Goal: Information Seeking & Learning: Check status

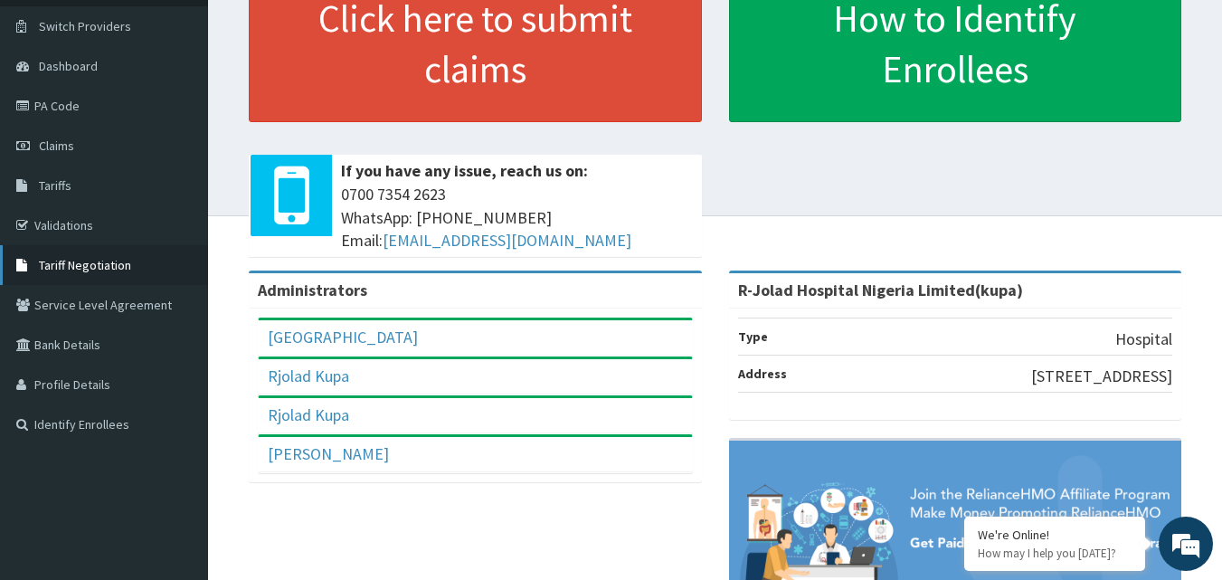
scroll to position [90, 0]
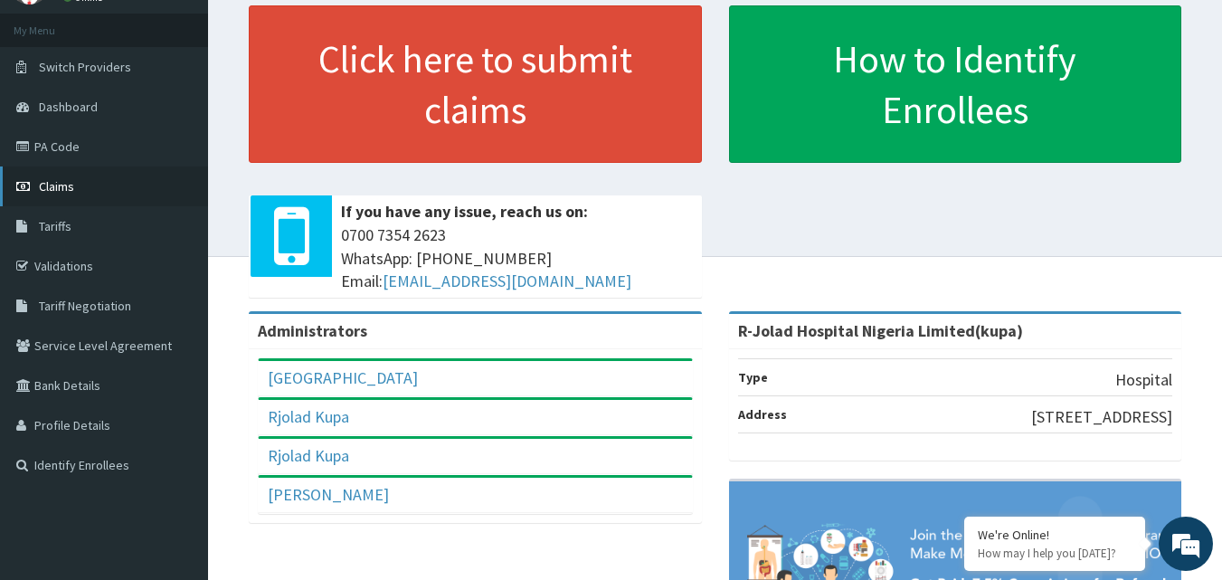
click at [58, 192] on span "Claims" at bounding box center [56, 186] width 35 height 16
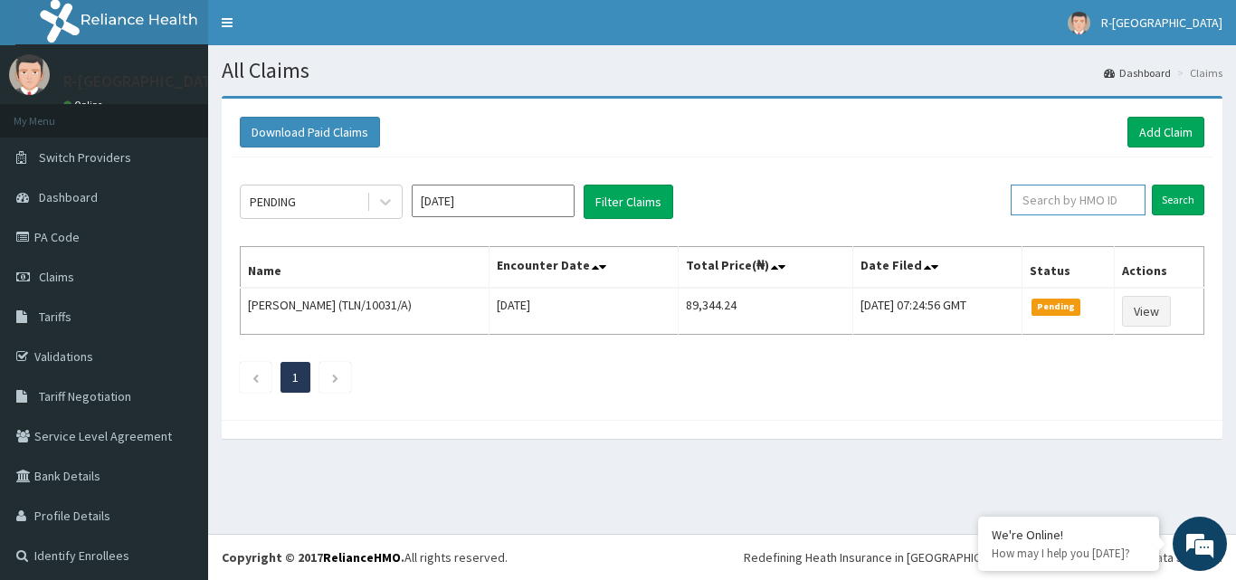
click at [1060, 207] on input "text" at bounding box center [1078, 200] width 135 height 31
paste input "LGQ/10015/D"
type input "LGQ/10015/D"
click at [1166, 205] on input "Search" at bounding box center [1178, 200] width 52 height 31
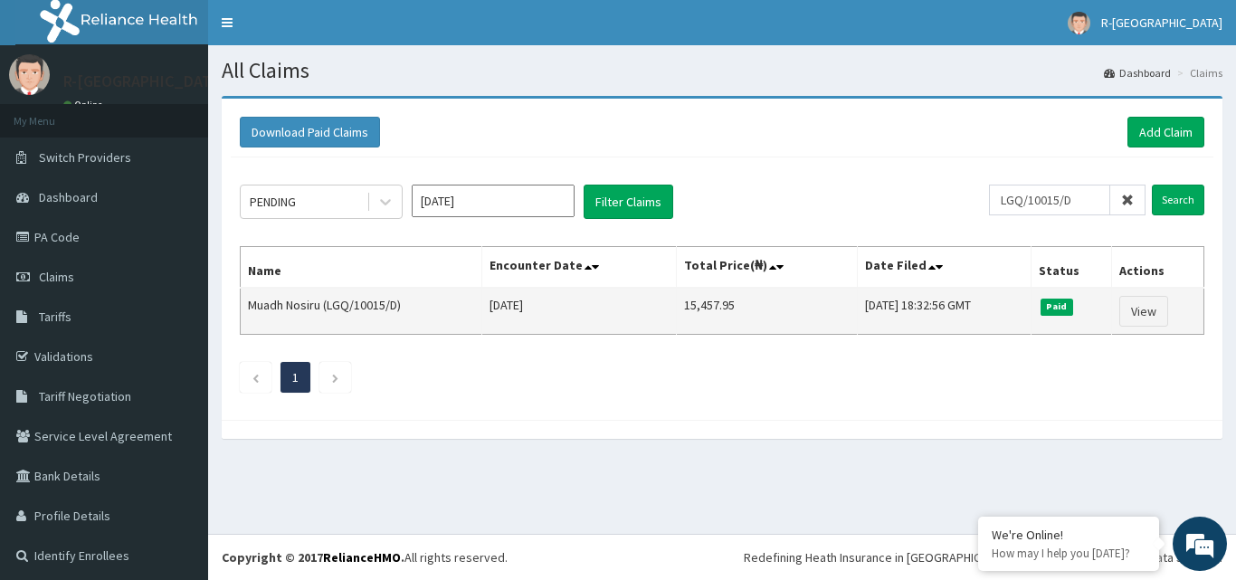
click at [1058, 304] on span "Paid" at bounding box center [1056, 307] width 33 height 16
copy span "Paid"
click at [703, 302] on td "15,457.95" at bounding box center [767, 311] width 181 height 47
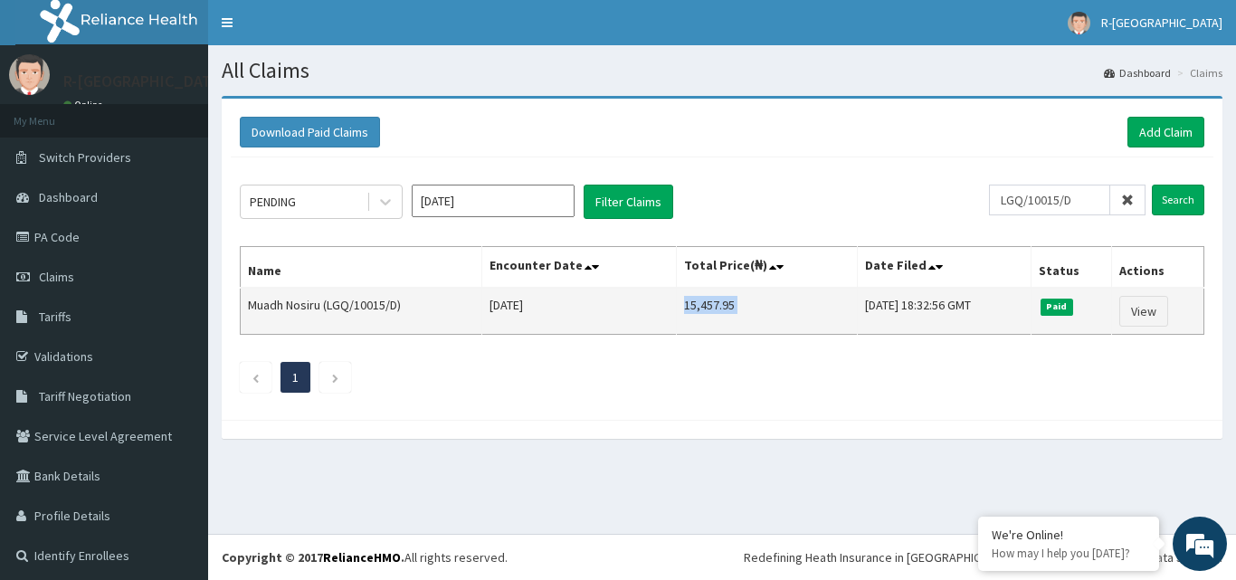
click at [703, 302] on td "15,457.95" at bounding box center [767, 311] width 181 height 47
copy td "15,457.95"
click at [1137, 311] on link "View" at bounding box center [1143, 311] width 49 height 31
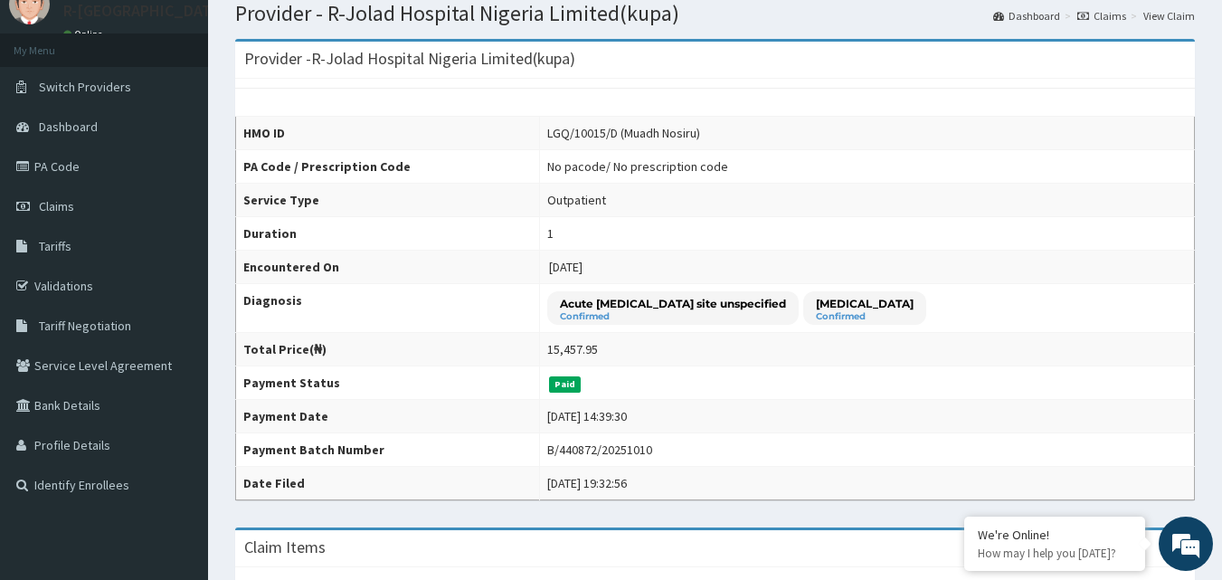
scroll to position [90, 0]
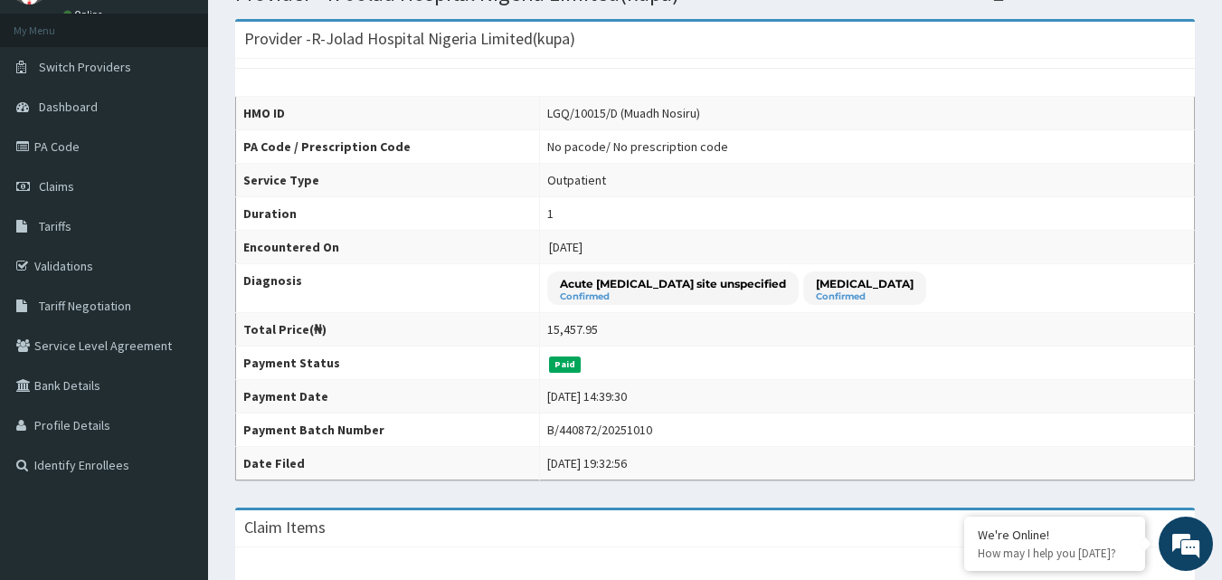
click at [558, 430] on div "B/440872/20251010" at bounding box center [599, 430] width 105 height 18
copy div "B/440872/20251010"
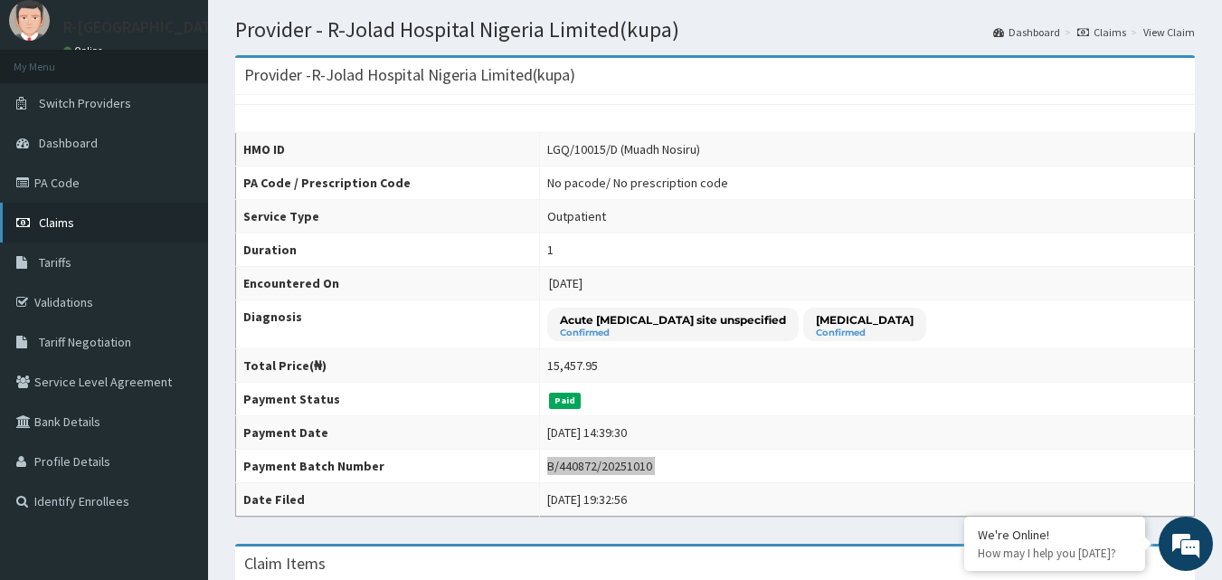
scroll to position [0, 0]
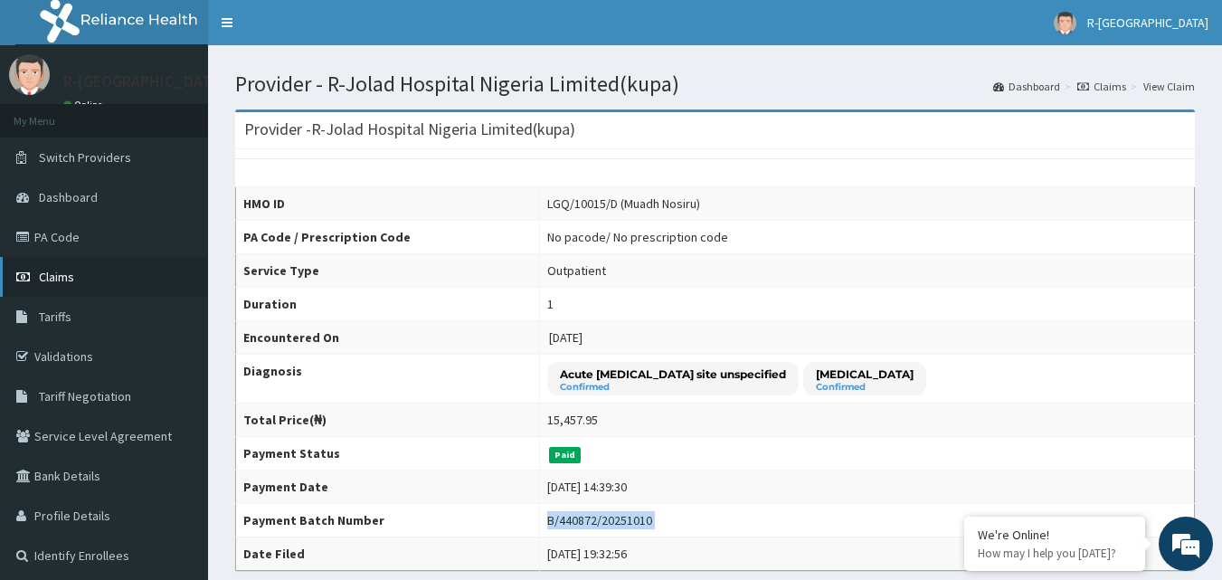
click at [72, 279] on span "Claims" at bounding box center [56, 277] width 35 height 16
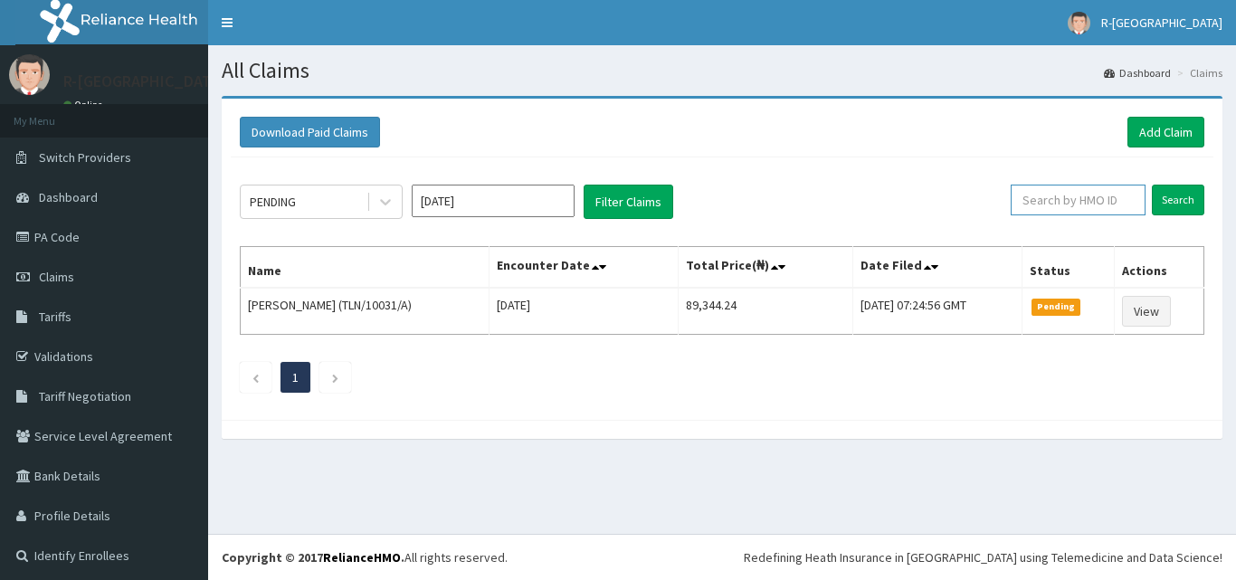
click at [1071, 199] on input "text" at bounding box center [1078, 200] width 135 height 31
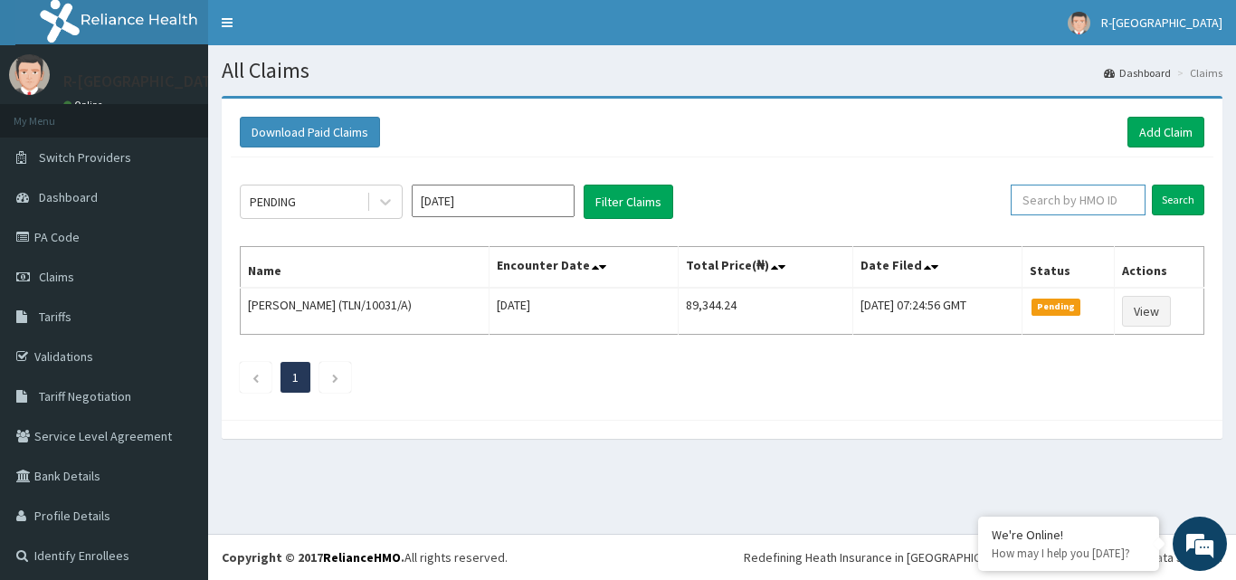
paste input "MPP/10079/B"
type input "MPP/10079/B"
click at [1072, 209] on input "MPP/10079/B" at bounding box center [1049, 200] width 121 height 31
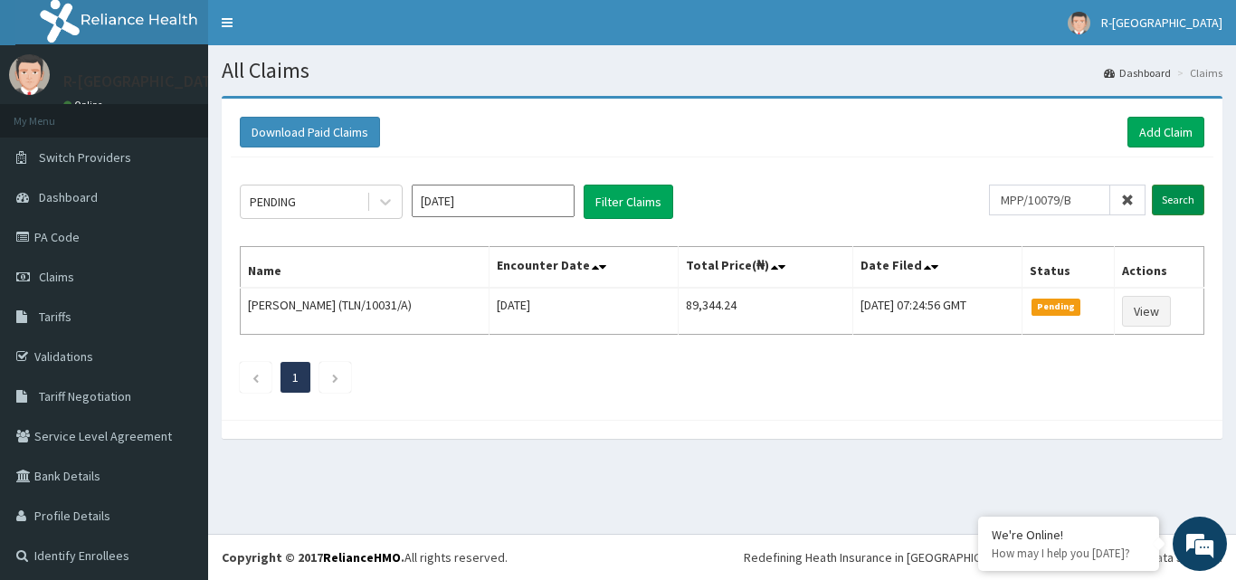
click at [1152, 203] on input "Search" at bounding box center [1178, 200] width 52 height 31
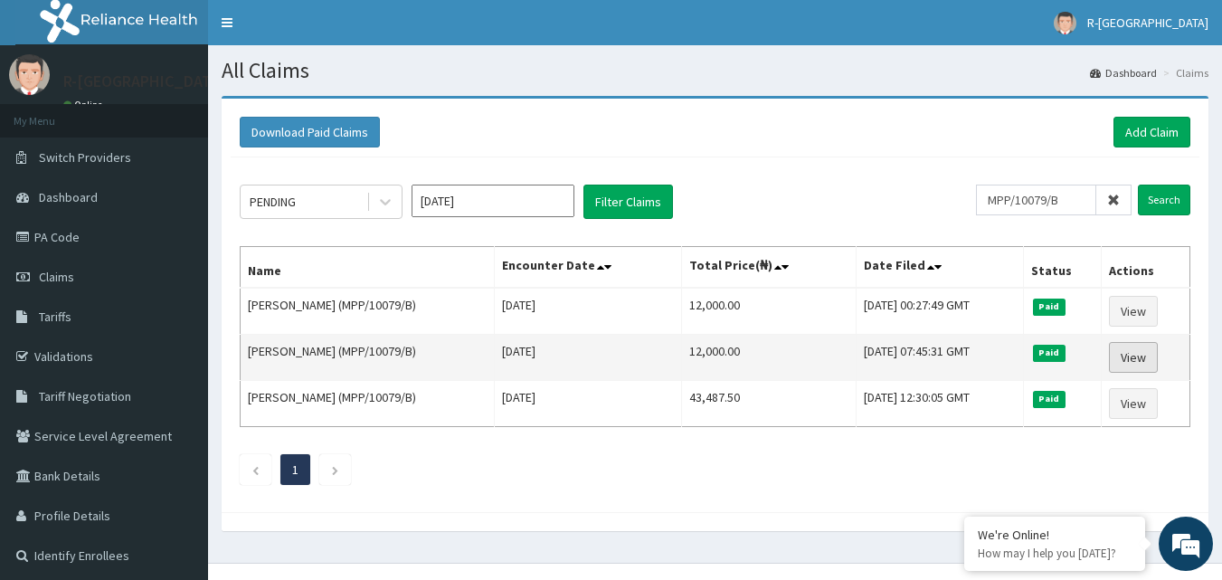
click at [1149, 356] on link "View" at bounding box center [1133, 357] width 49 height 31
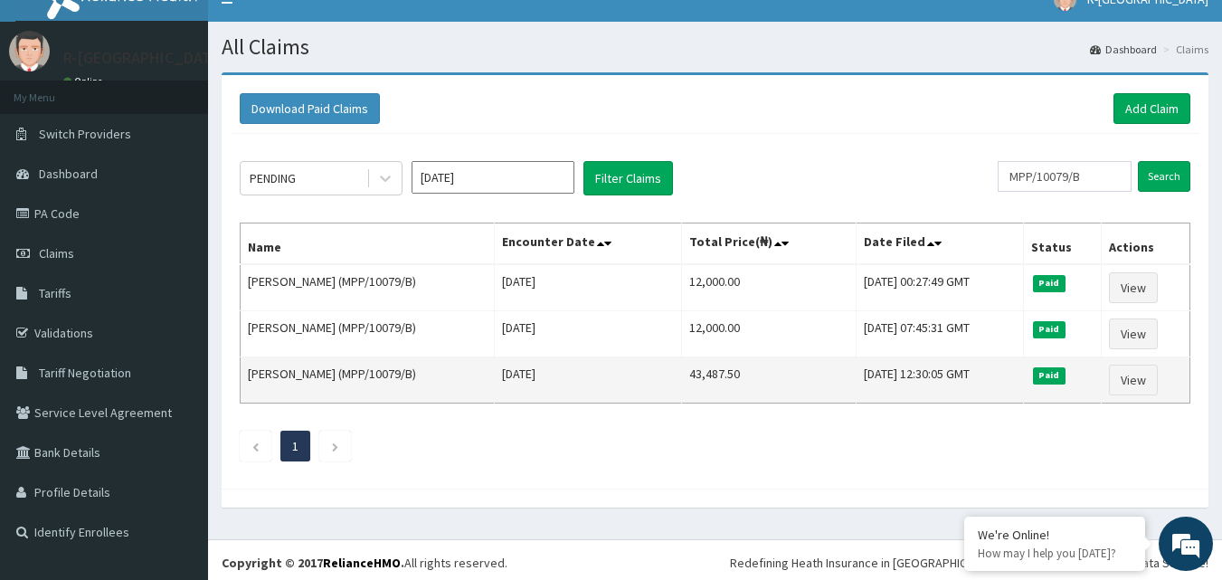
scroll to position [29, 0]
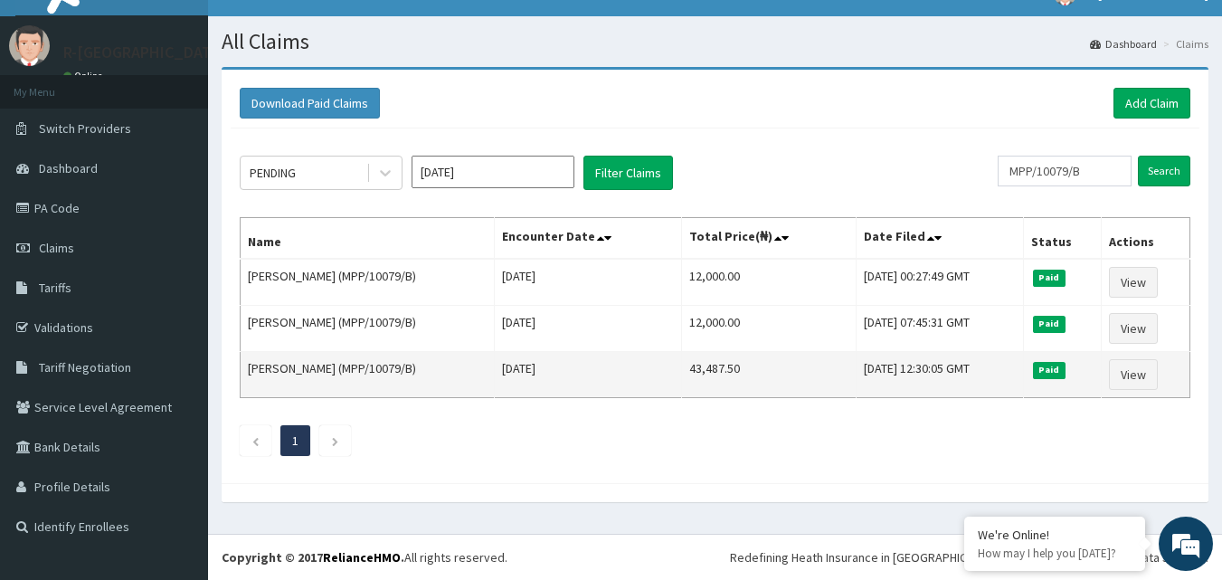
click at [1063, 322] on span "Paid" at bounding box center [1049, 324] width 33 height 16
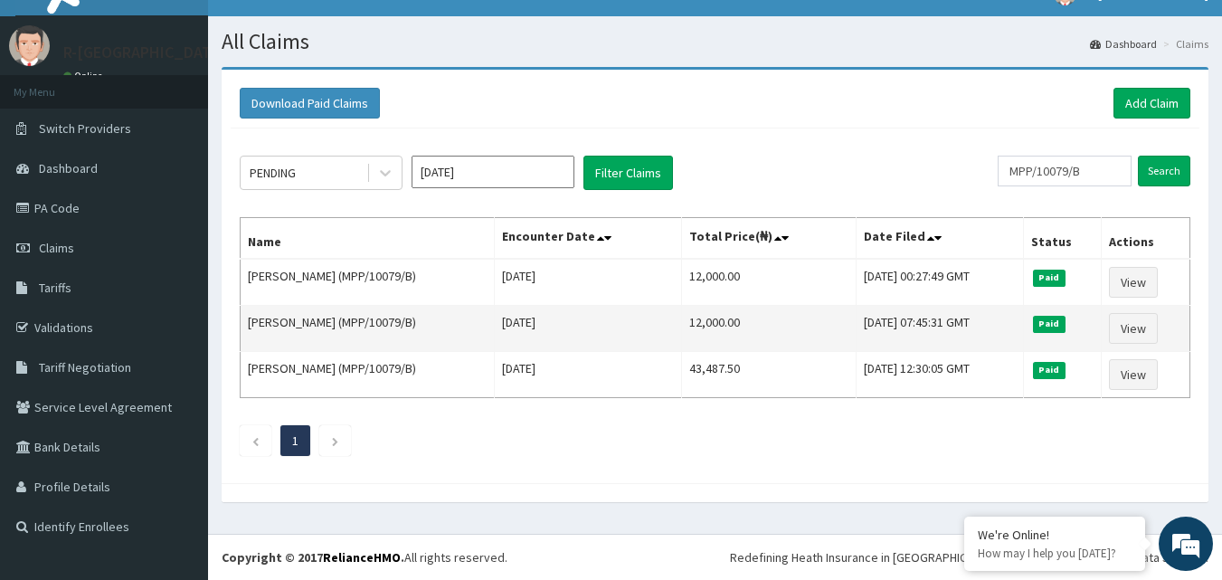
scroll to position [0, 0]
click at [1140, 330] on link "View" at bounding box center [1133, 328] width 49 height 31
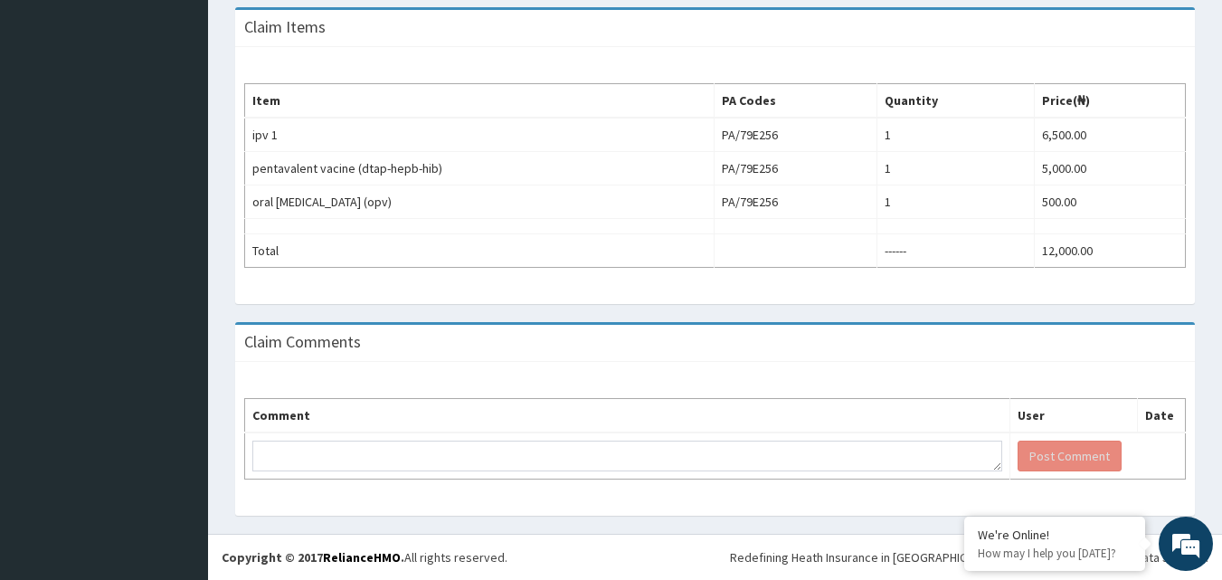
scroll to position [48, 0]
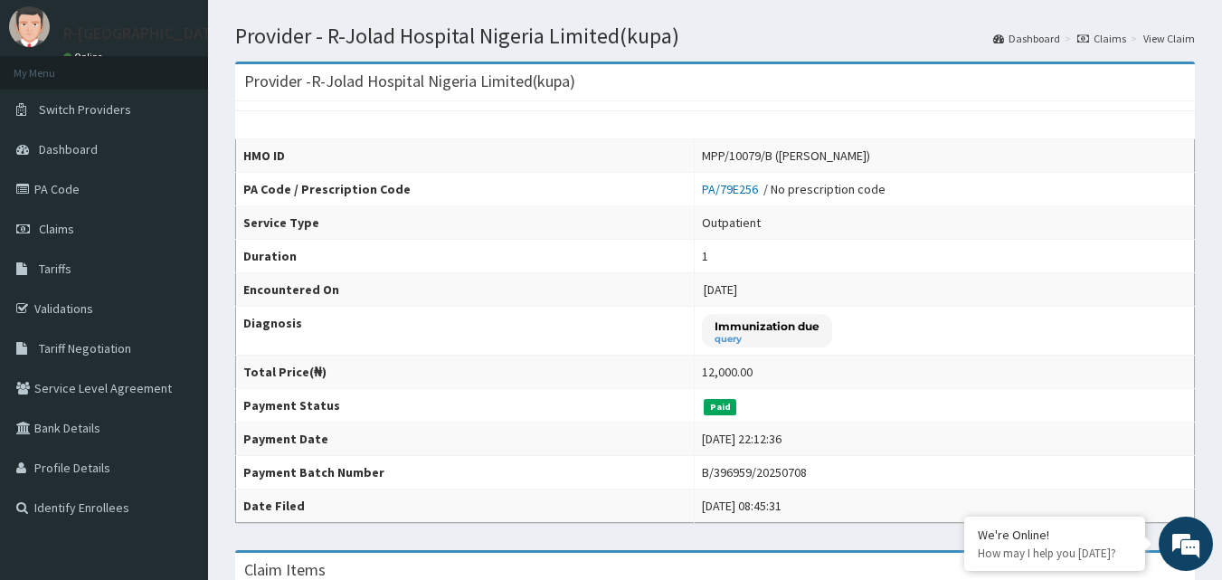
click at [754, 478] on div "B/396959/20250708" at bounding box center [754, 472] width 105 height 18
copy div "B/396959/20250708"
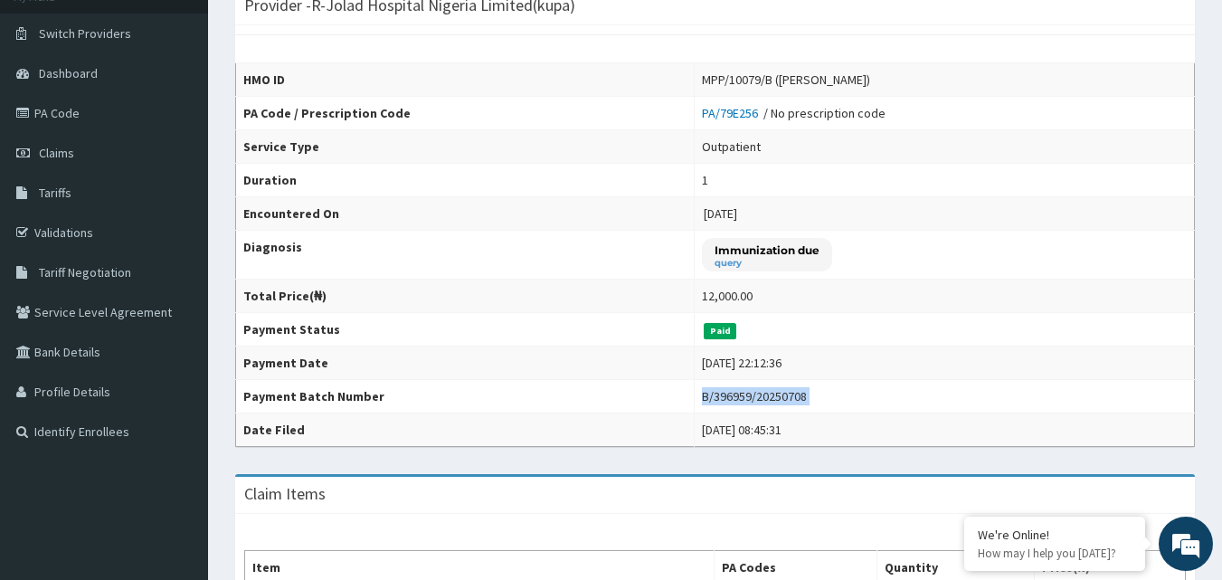
scroll to position [0, 0]
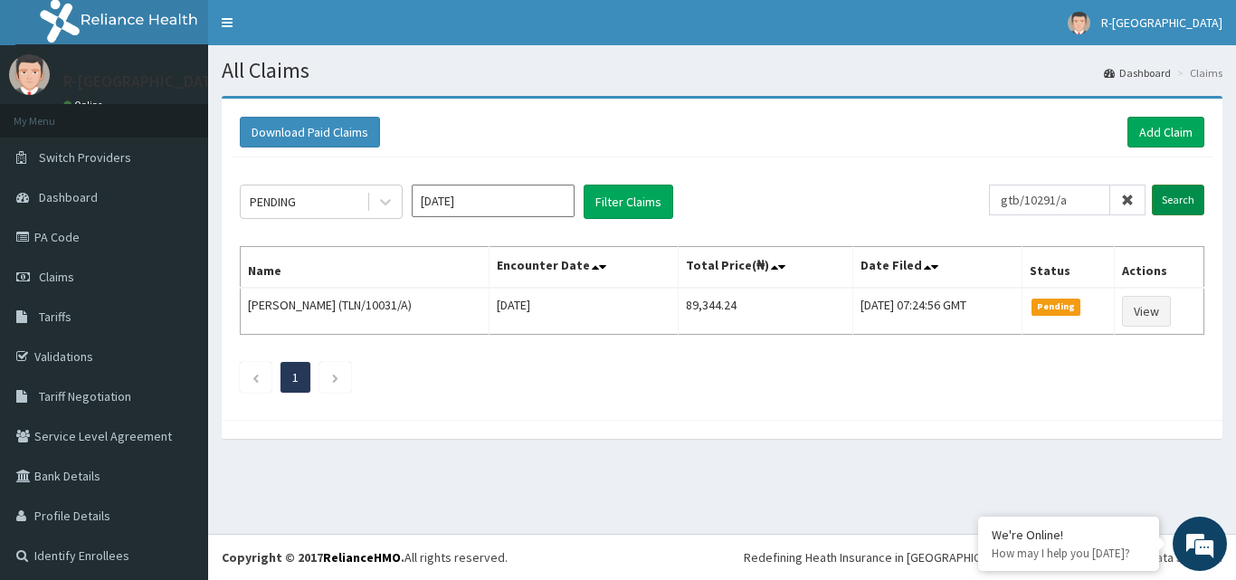
type input "gtb/10291/a"
click at [1152, 214] on input "Search" at bounding box center [1178, 200] width 52 height 31
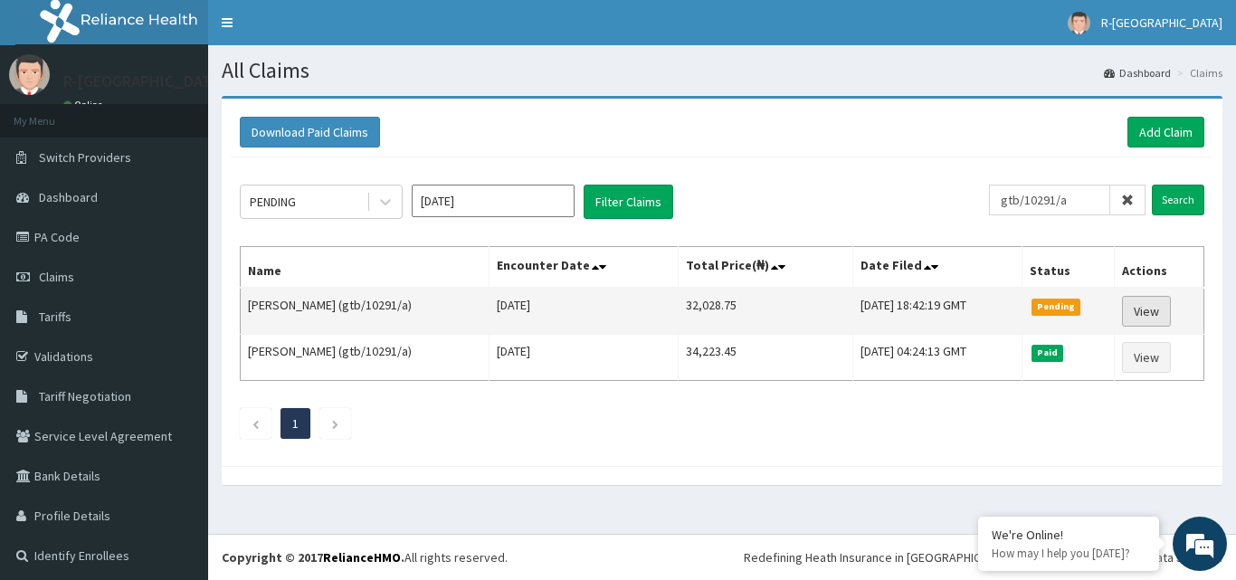
click at [1122, 315] on link "View" at bounding box center [1146, 311] width 49 height 31
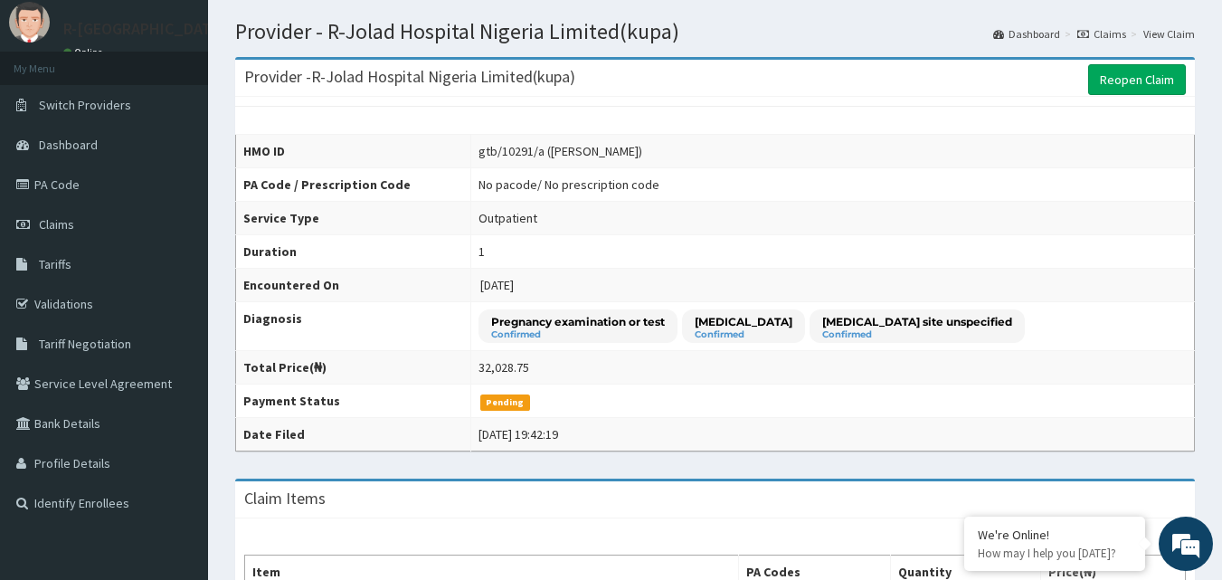
scroll to position [90, 0]
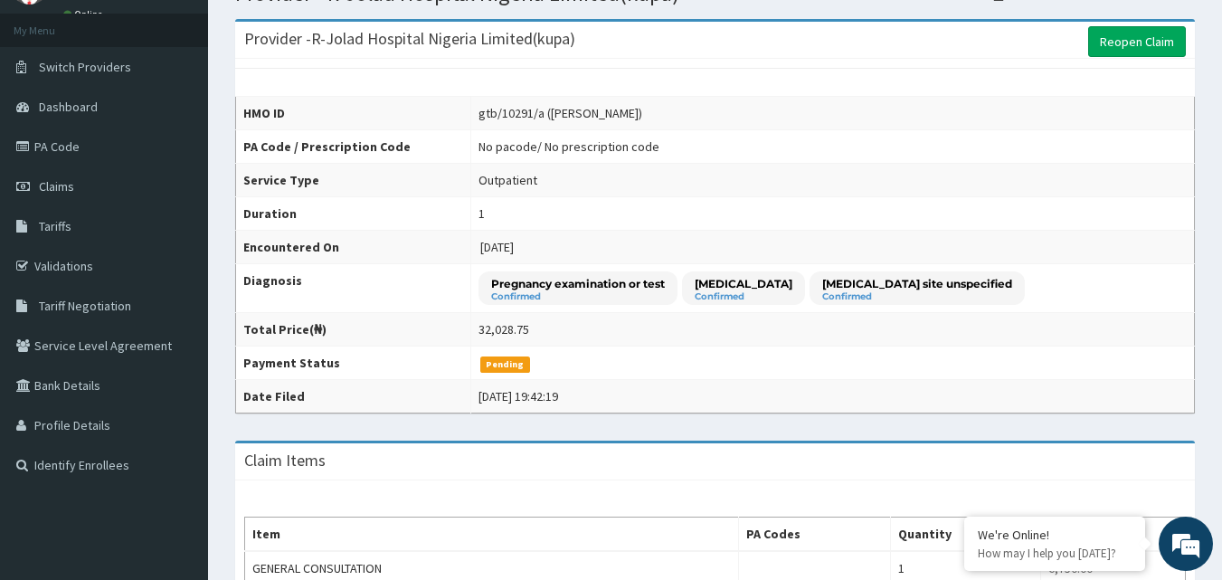
click at [518, 334] on div "32,028.75" at bounding box center [504, 329] width 51 height 18
copy div "32,028.75"
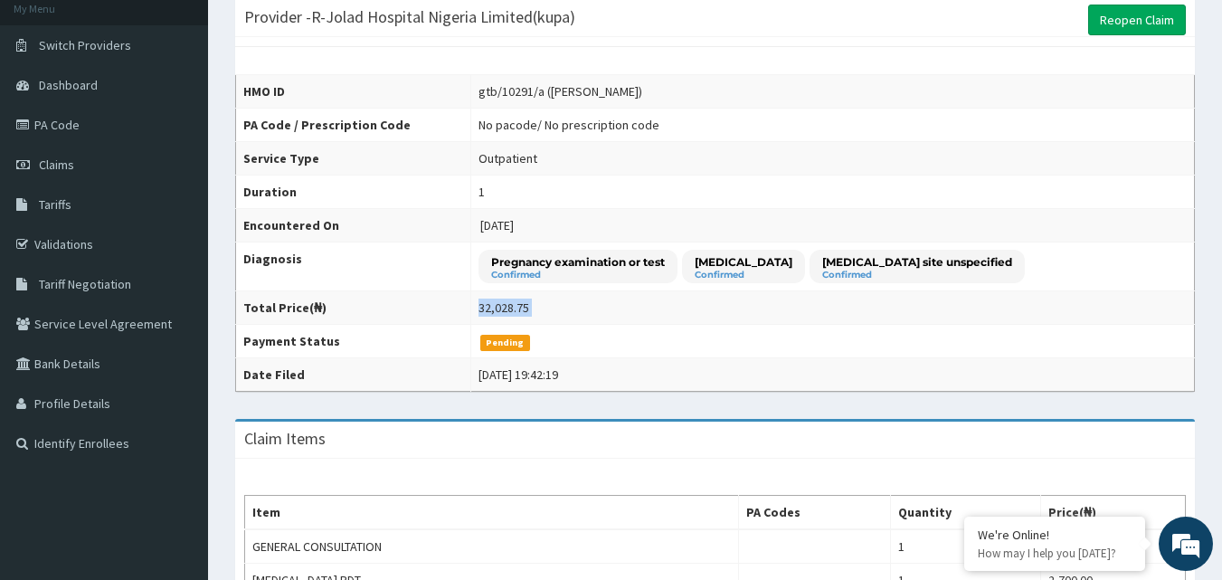
scroll to position [0, 0]
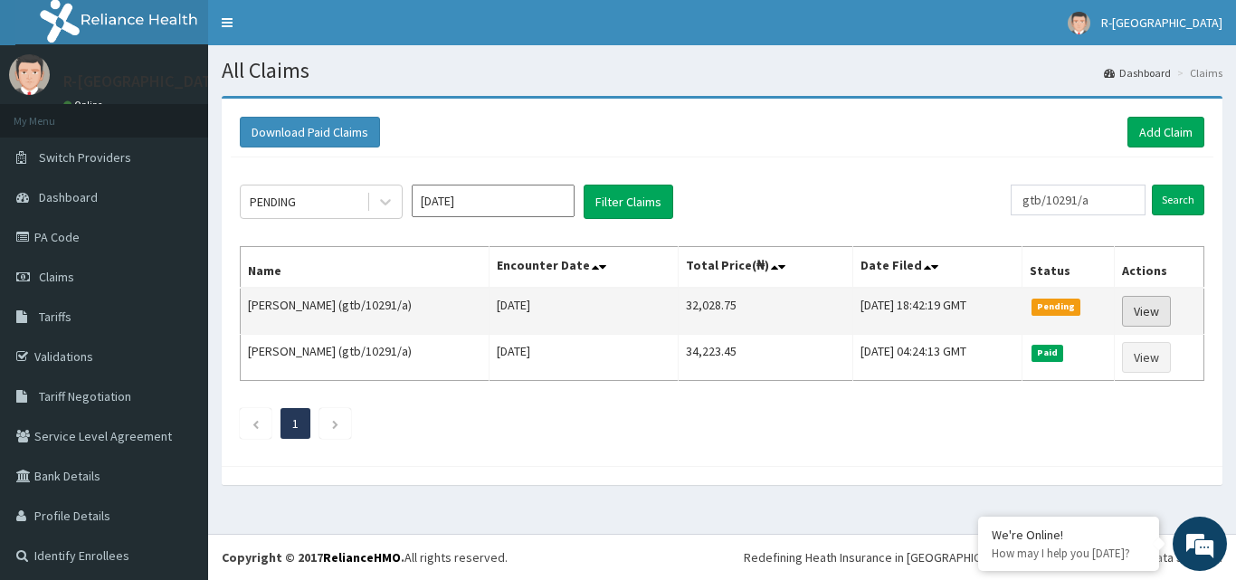
click at [1143, 312] on link "View" at bounding box center [1146, 311] width 49 height 31
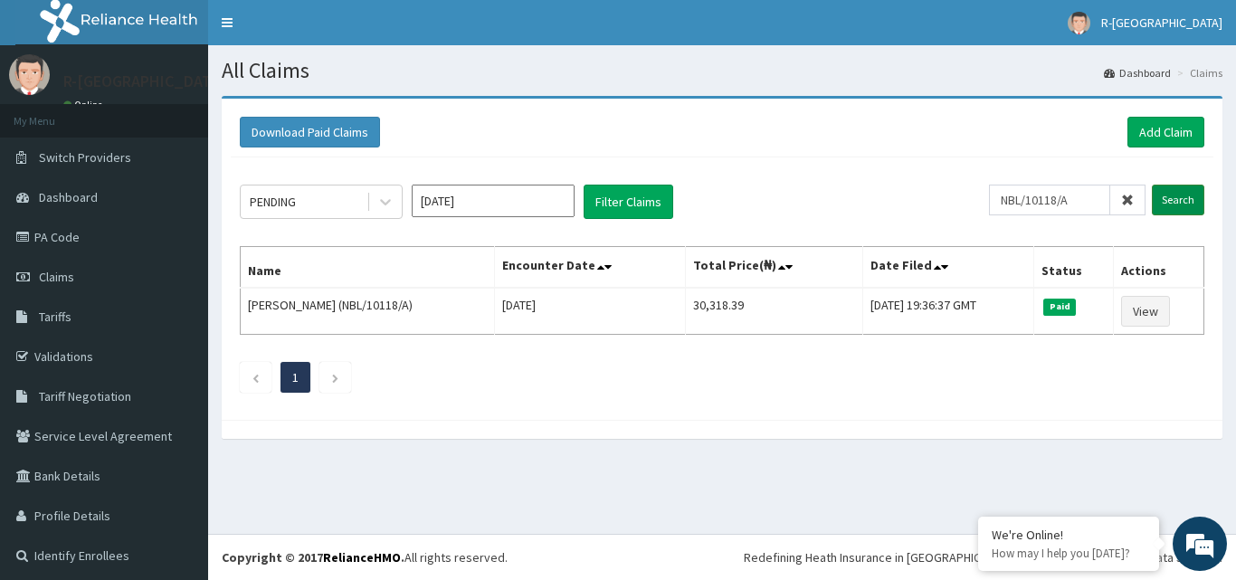
click at [1161, 210] on input "Search" at bounding box center [1178, 200] width 52 height 31
click at [728, 368] on ul "1" at bounding box center [722, 377] width 964 height 31
click at [1043, 198] on input "NBL/10118/A" at bounding box center [1049, 200] width 121 height 31
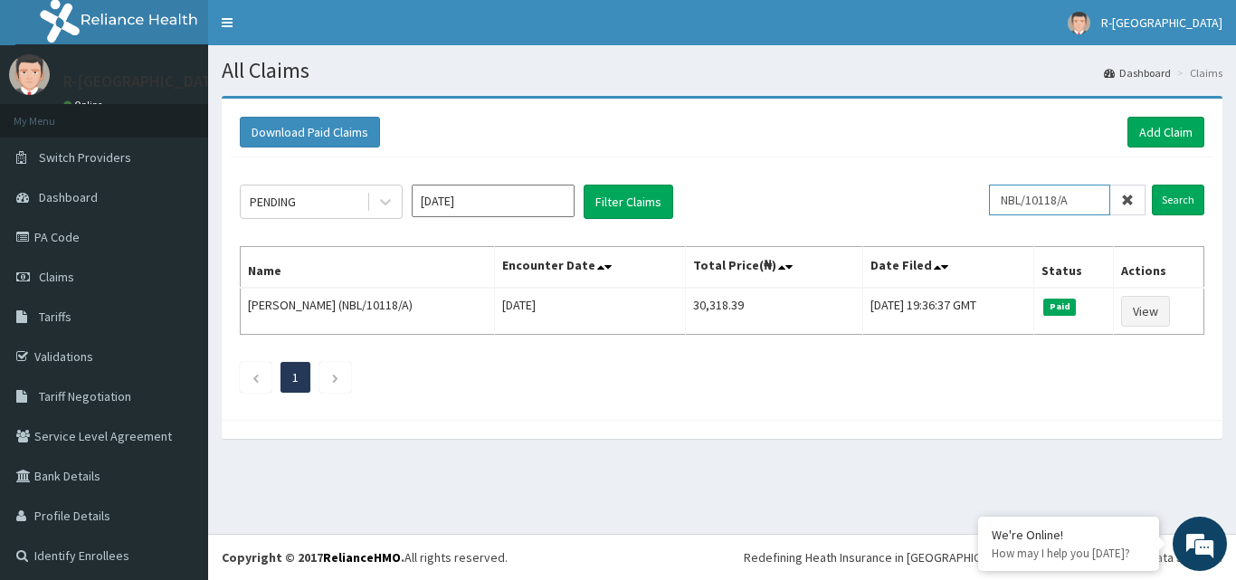
paste input "sky/10001/d"
type input "sky/10001/d"
click at [1152, 209] on input "Search" at bounding box center [1178, 200] width 52 height 31
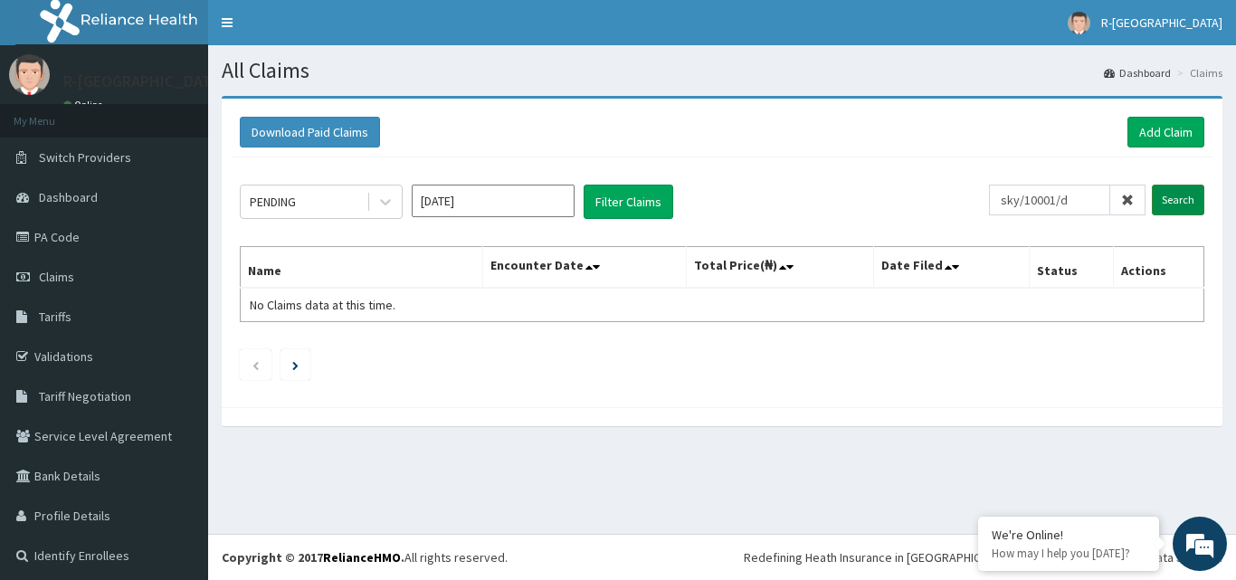
click at [1153, 208] on input "Search" at bounding box center [1178, 200] width 52 height 31
click at [1129, 77] on link "Dashboard" at bounding box center [1137, 72] width 67 height 15
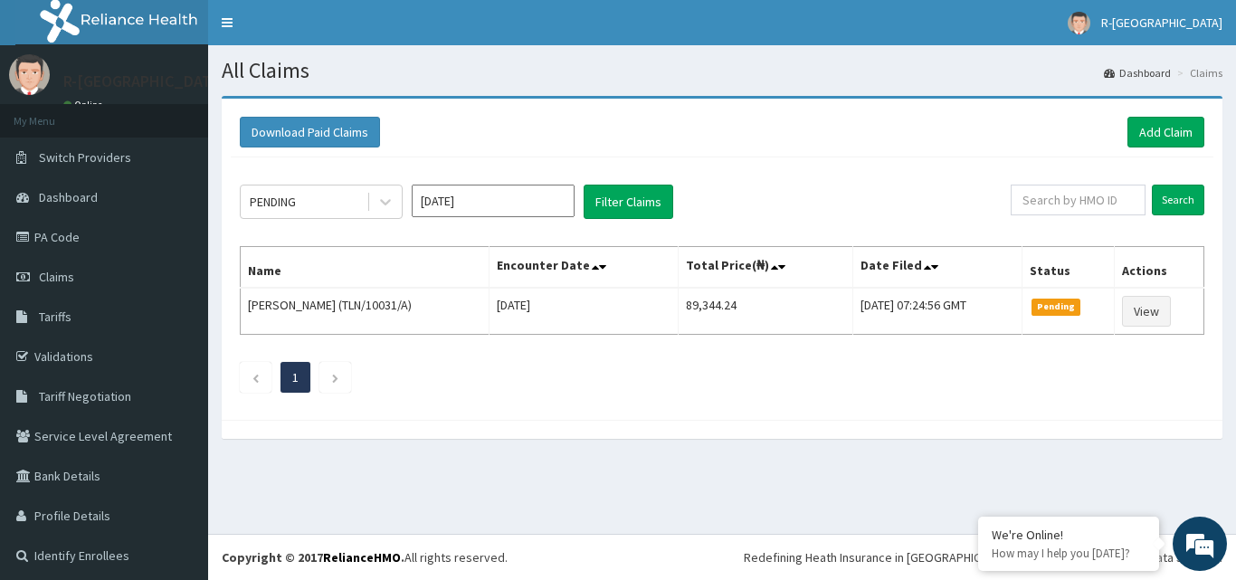
click at [1149, 80] on link "Dashboard" at bounding box center [1137, 72] width 67 height 15
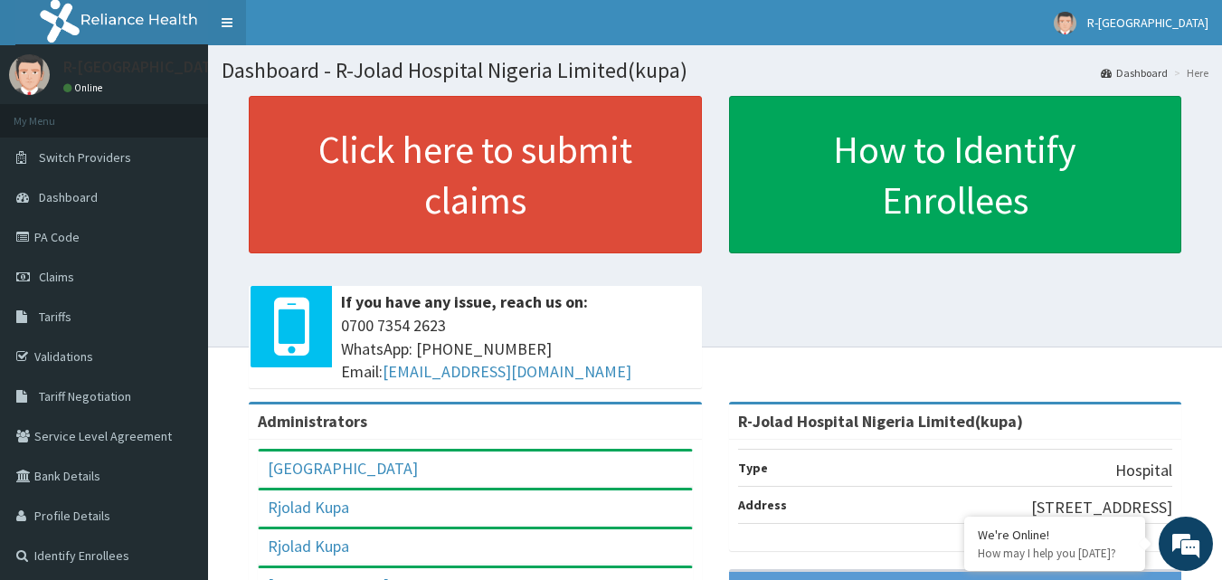
click at [223, 28] on link "Toggle navigation" at bounding box center [227, 22] width 38 height 45
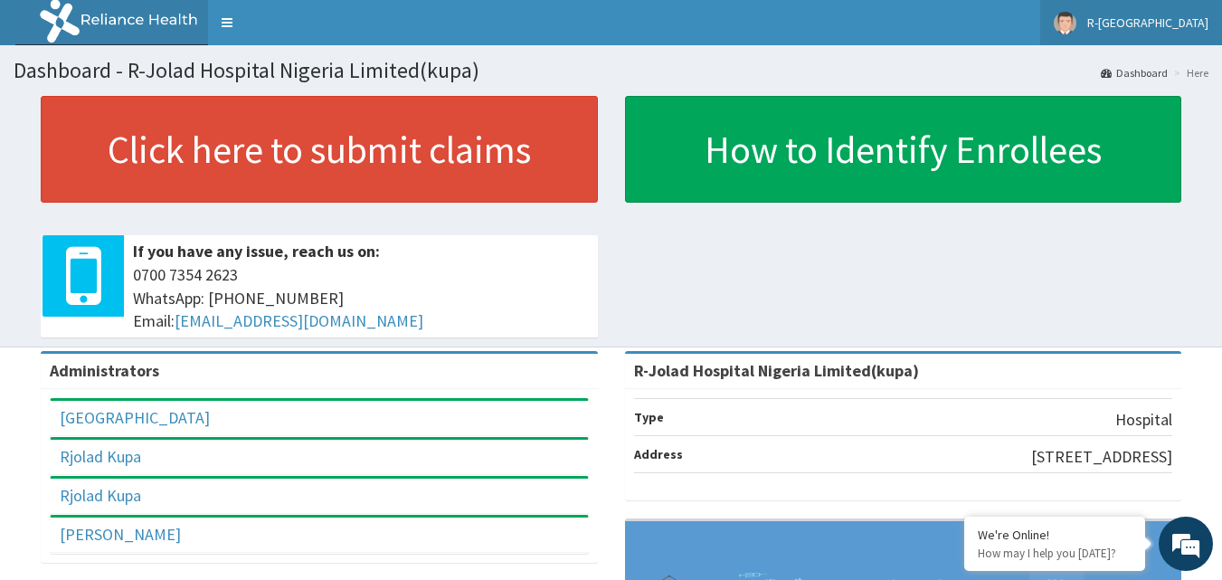
click at [1201, 6] on link "R-JOLAD KUPA HOSPITAL" at bounding box center [1131, 22] width 182 height 45
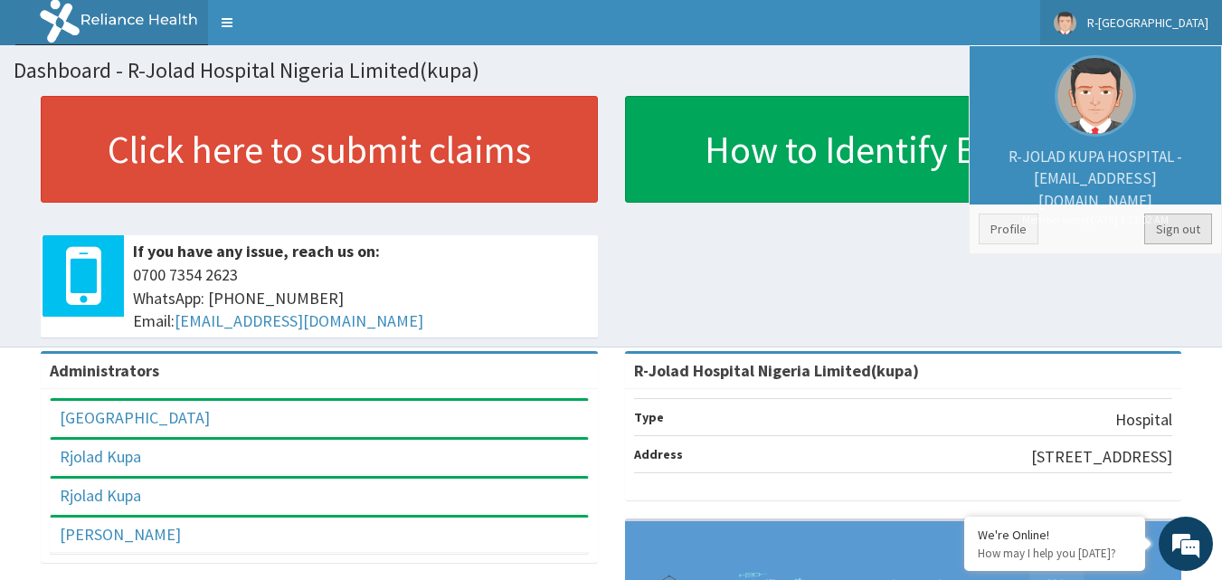
click at [1182, 234] on link "Sign out" at bounding box center [1178, 229] width 68 height 31
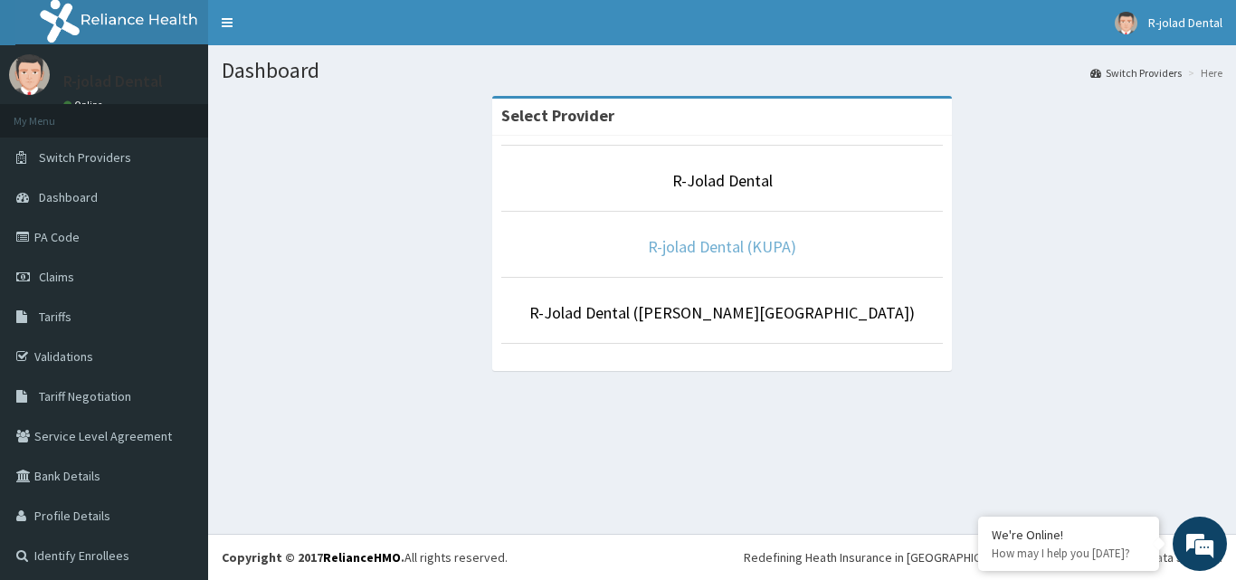
click at [758, 251] on link "R-jolad Dental (KUPA)" at bounding box center [722, 246] width 148 height 21
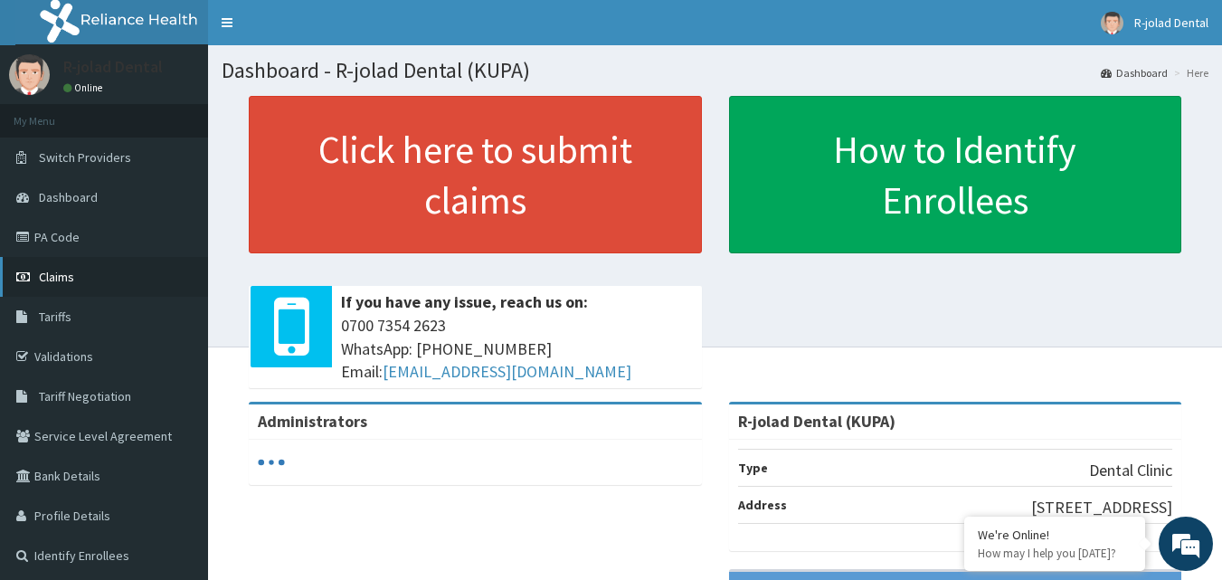
click at [71, 278] on span "Claims" at bounding box center [56, 277] width 35 height 16
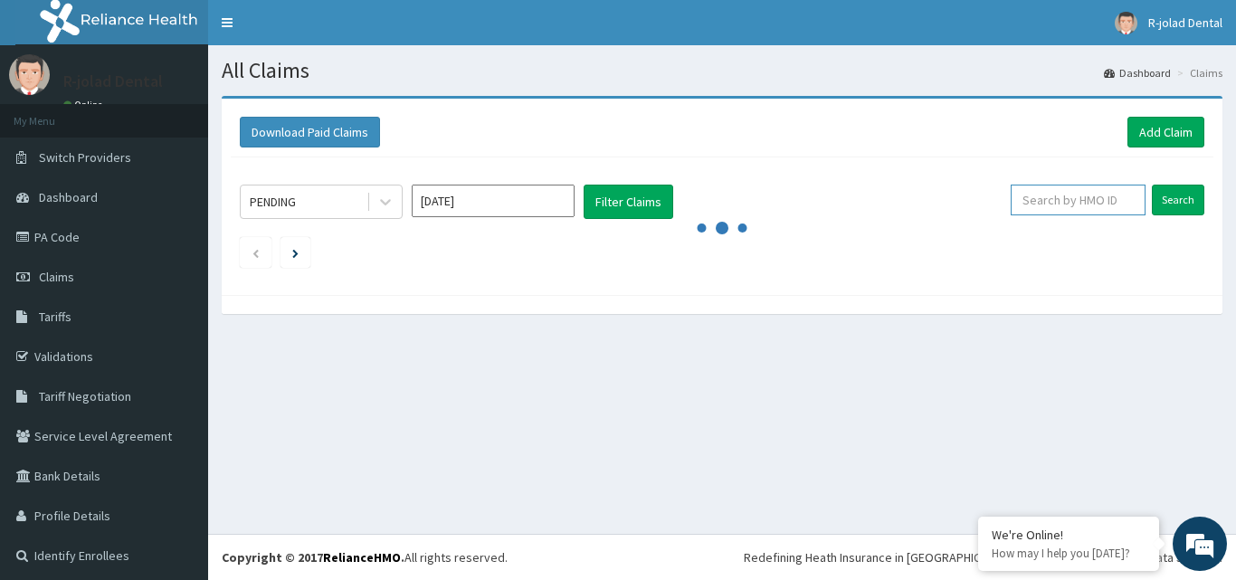
click at [1032, 210] on input "text" at bounding box center [1078, 200] width 135 height 31
paste input "NBL/10118/A"
type input "NBL/10118/A"
click at [1191, 205] on div "PENDING Oct 2025 Filter Claims NBL/10118/A Search" at bounding box center [722, 221] width 983 height 128
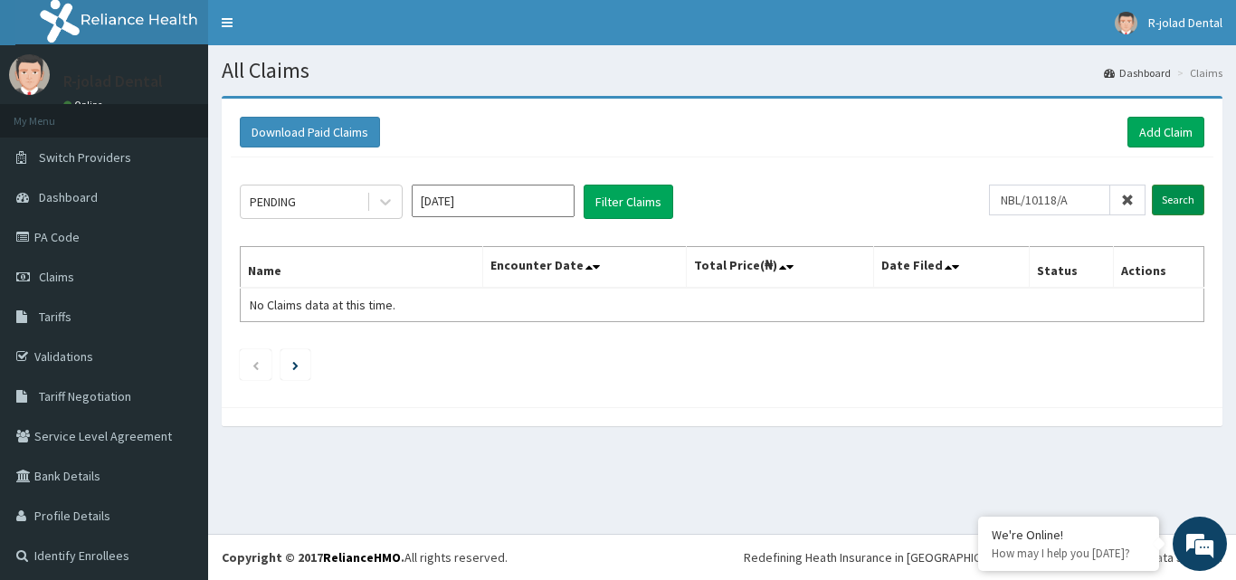
click at [1180, 204] on input "Search" at bounding box center [1178, 200] width 52 height 31
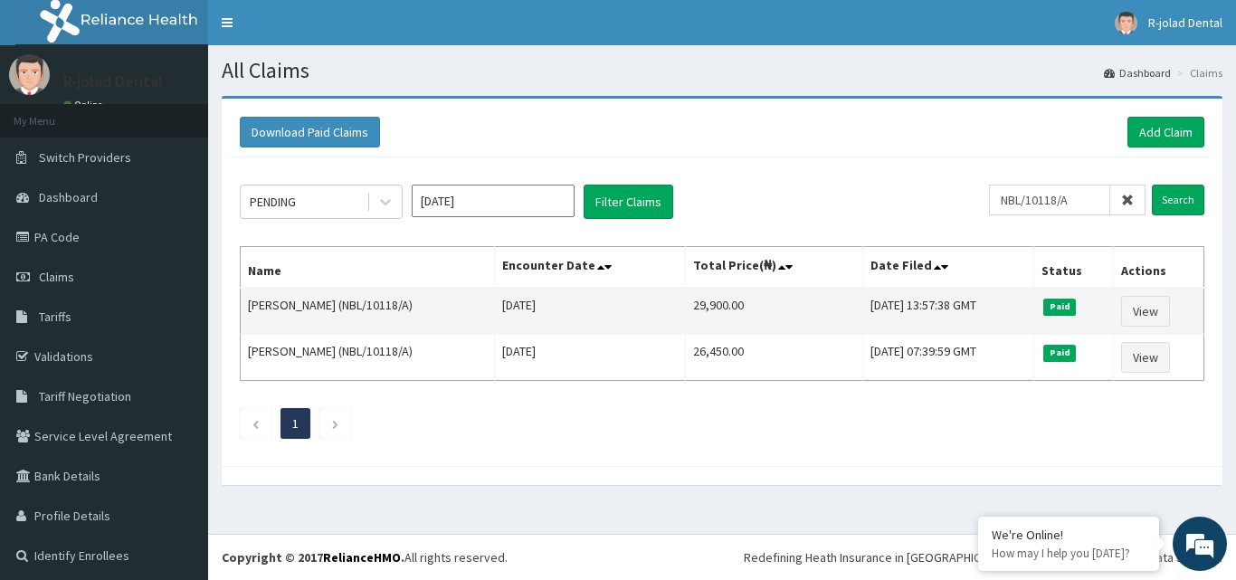
click at [747, 302] on td "29,900.00" at bounding box center [774, 311] width 177 height 47
copy td "29,900.00"
click at [1154, 316] on link "View" at bounding box center [1145, 311] width 49 height 31
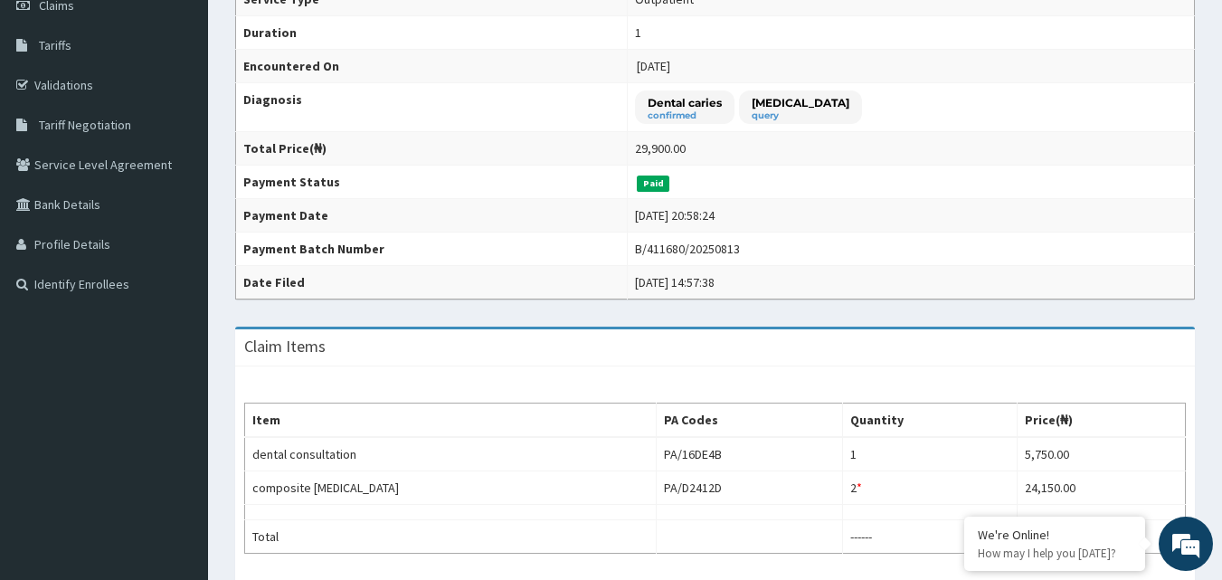
click at [707, 249] on div "B/411680/20250813" at bounding box center [687, 249] width 105 height 18
copy div "B/411680/20250813"
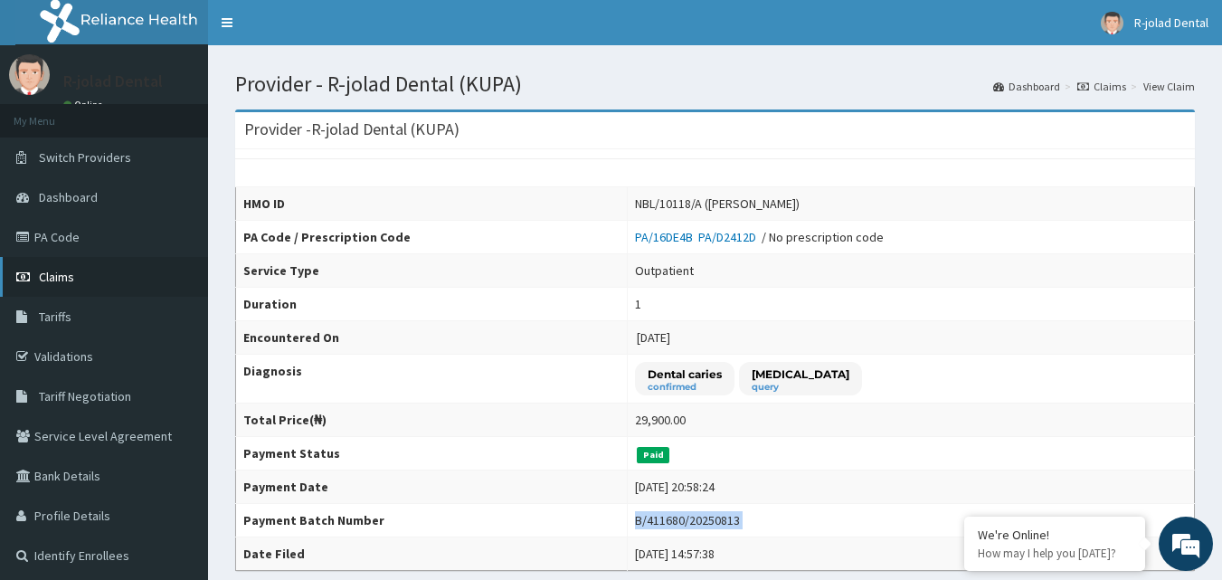
click at [75, 272] on link "Claims" at bounding box center [104, 277] width 208 height 40
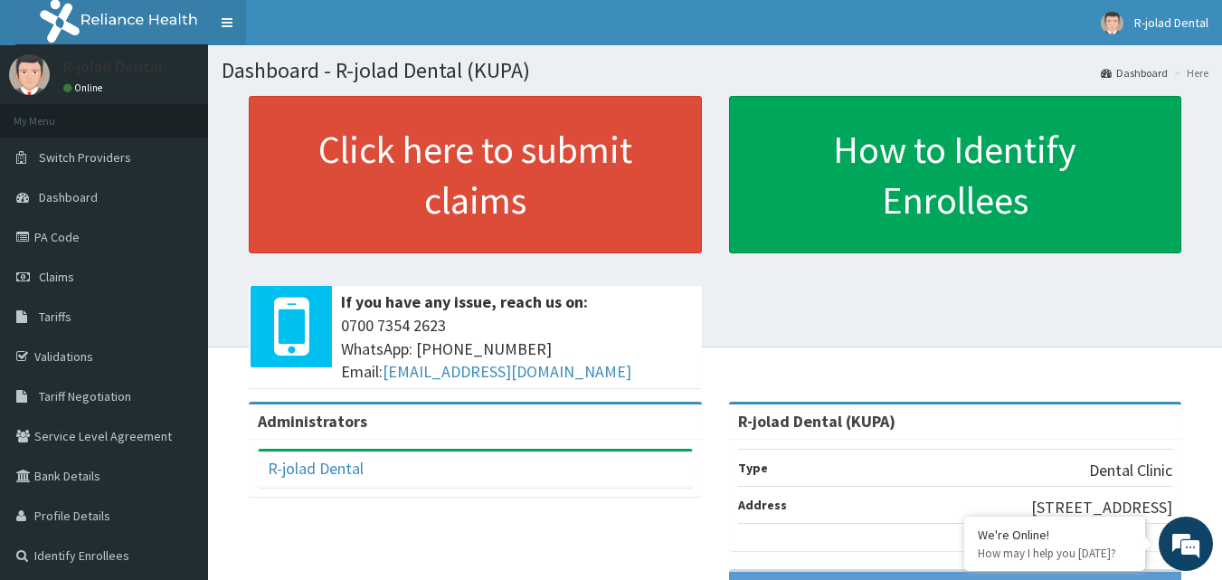
click at [211, 28] on link "Toggle navigation" at bounding box center [227, 22] width 38 height 45
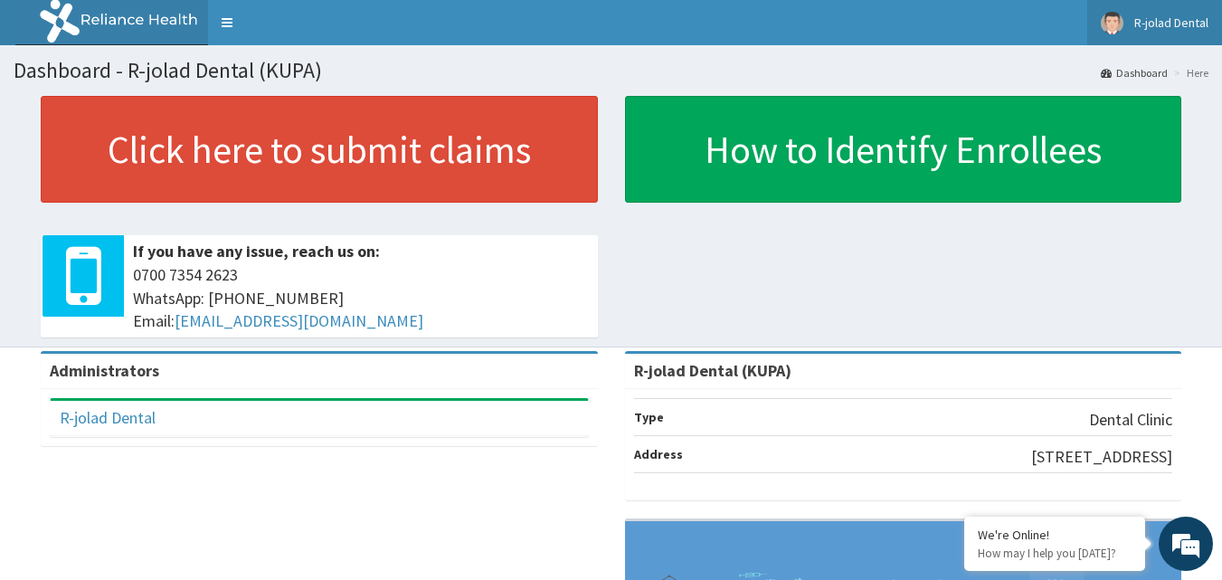
click at [1181, 30] on span "R-jolad Dental" at bounding box center [1171, 22] width 74 height 16
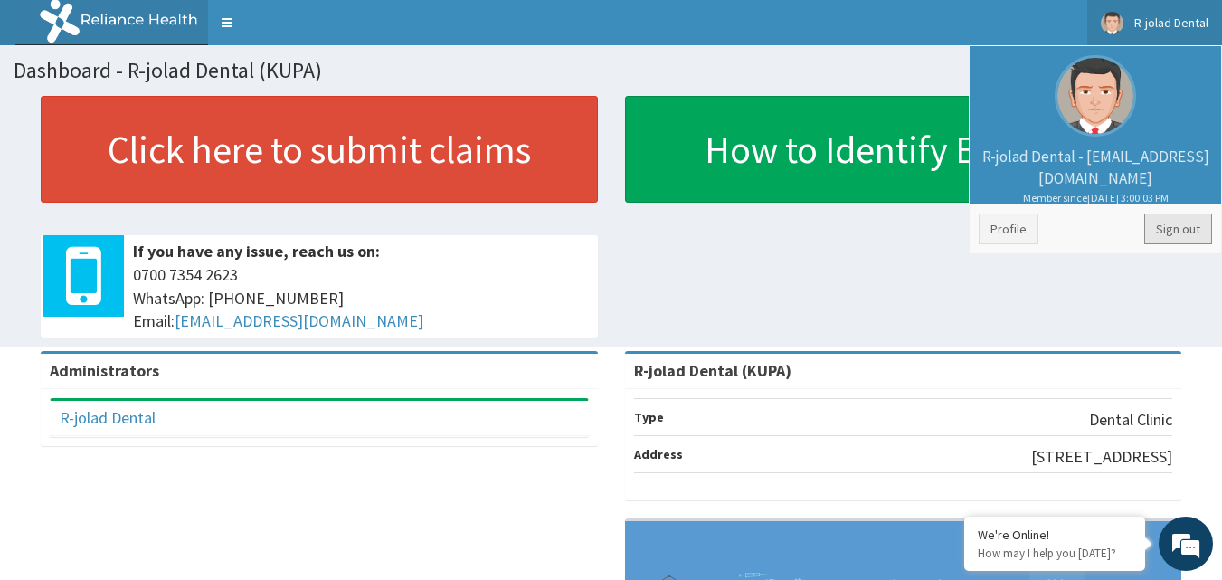
click at [1196, 229] on link "Sign out" at bounding box center [1178, 229] width 68 height 31
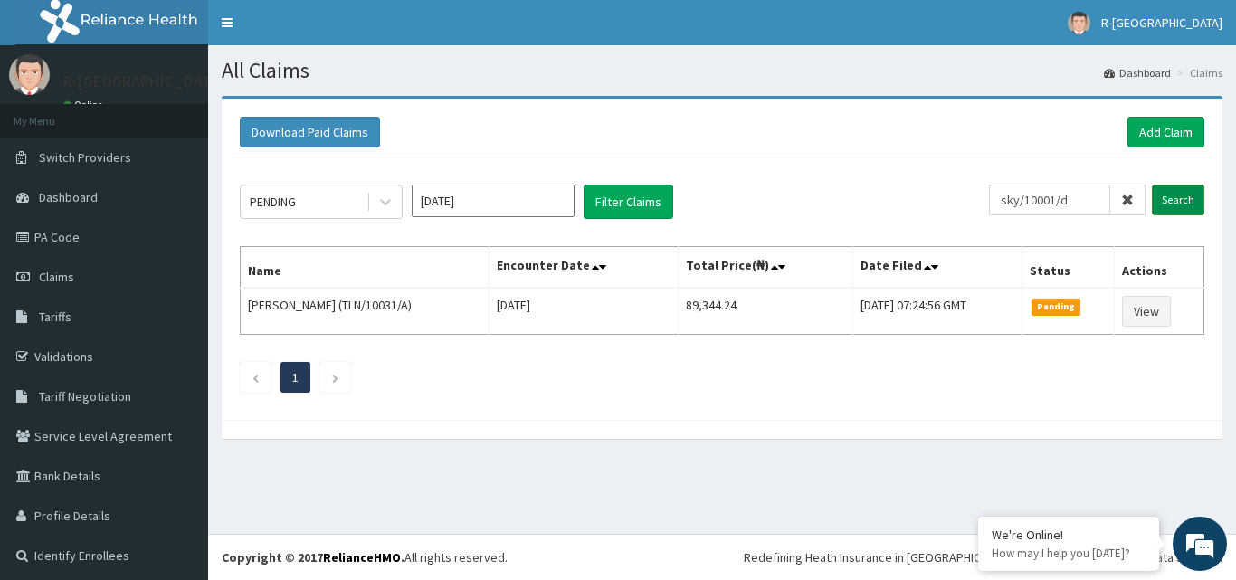
type input "sky/10001/d"
click at [1157, 196] on input "Search" at bounding box center [1178, 200] width 52 height 31
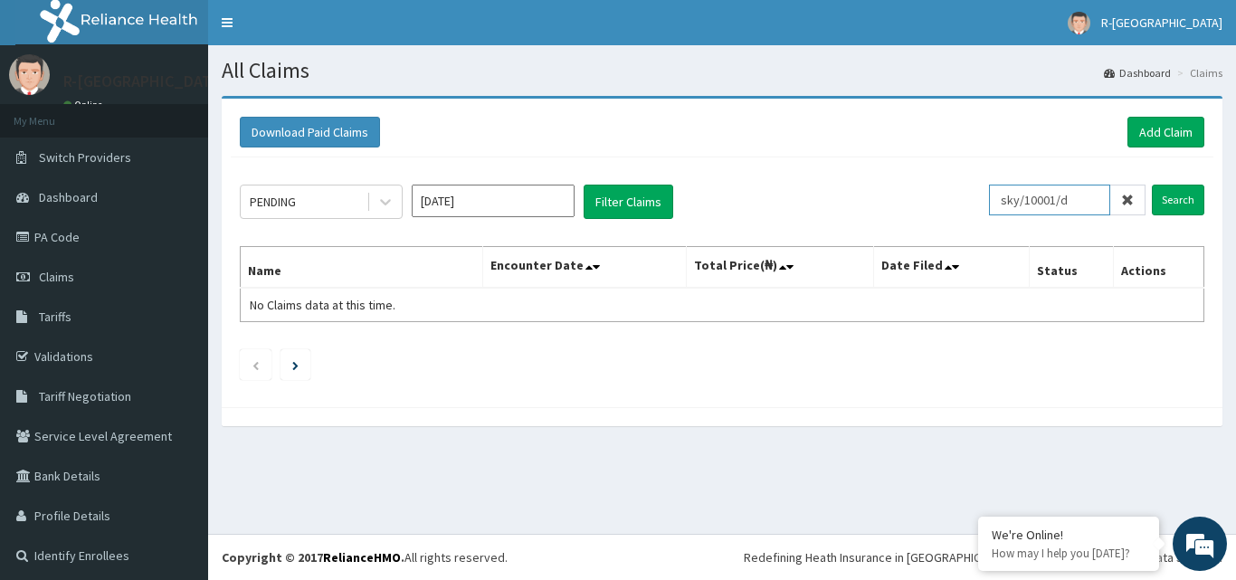
click at [1068, 204] on input "sky/10001/d" at bounding box center [1049, 200] width 121 height 31
click at [1167, 206] on input "Search" at bounding box center [1178, 200] width 52 height 31
click at [533, 208] on input "[DATE]" at bounding box center [493, 201] width 163 height 33
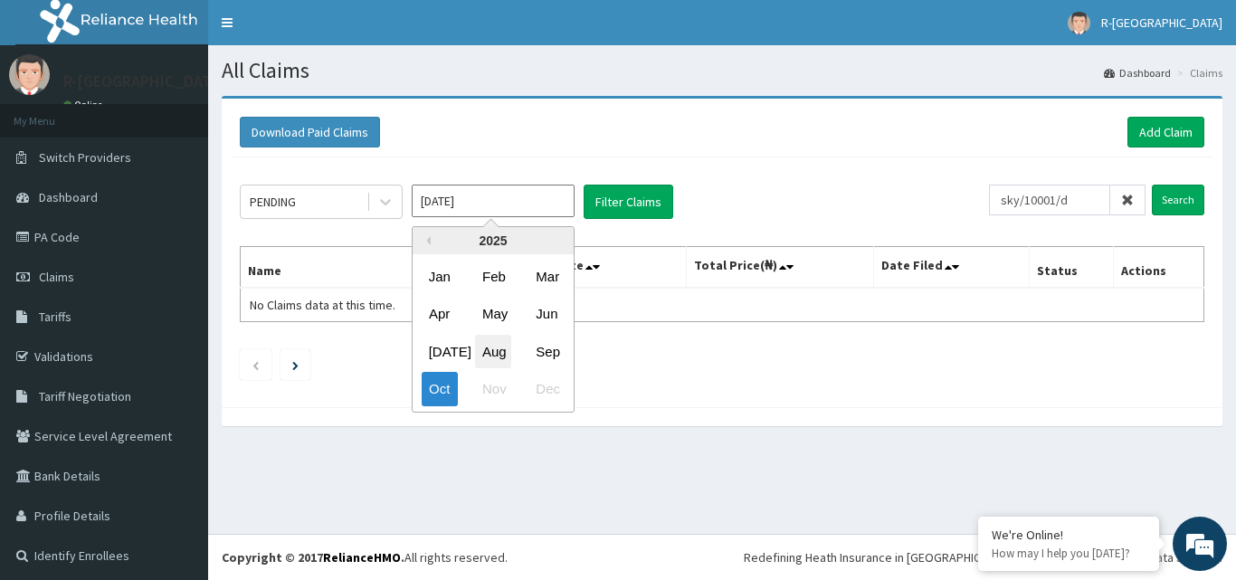
click at [496, 355] on div "Aug" at bounding box center [493, 351] width 36 height 33
type input "Aug 2025"
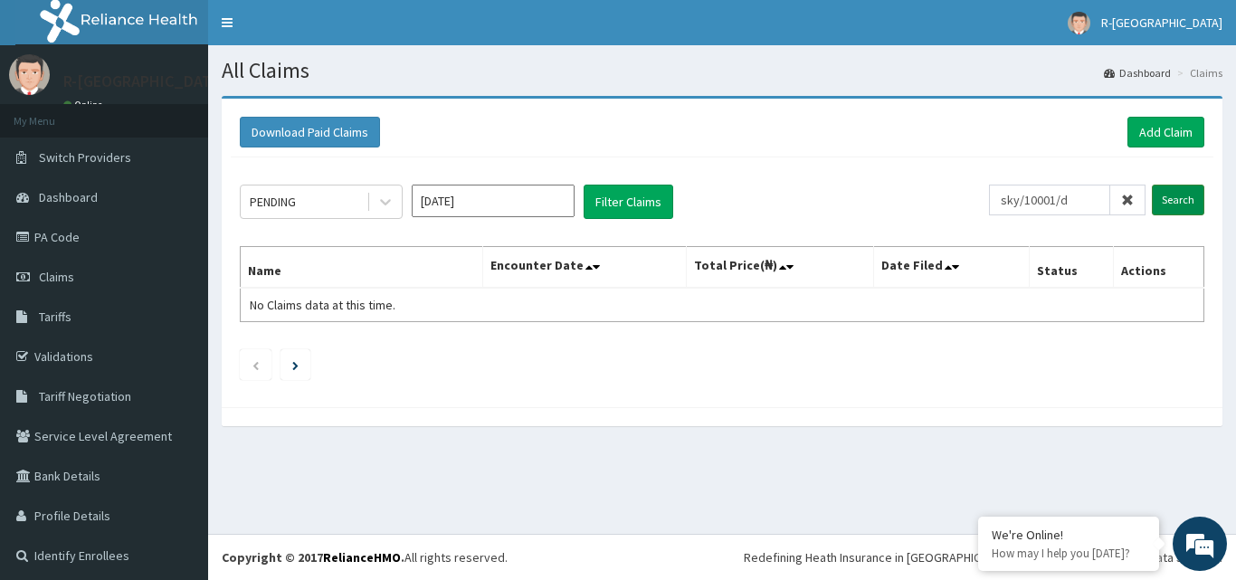
click at [1163, 212] on input "Search" at bounding box center [1178, 200] width 52 height 31
click at [1181, 211] on input "Search" at bounding box center [1178, 200] width 52 height 31
click at [1186, 204] on input "Search" at bounding box center [1178, 200] width 52 height 31
click at [1050, 211] on input "sky/10001/d" at bounding box center [1049, 200] width 121 height 31
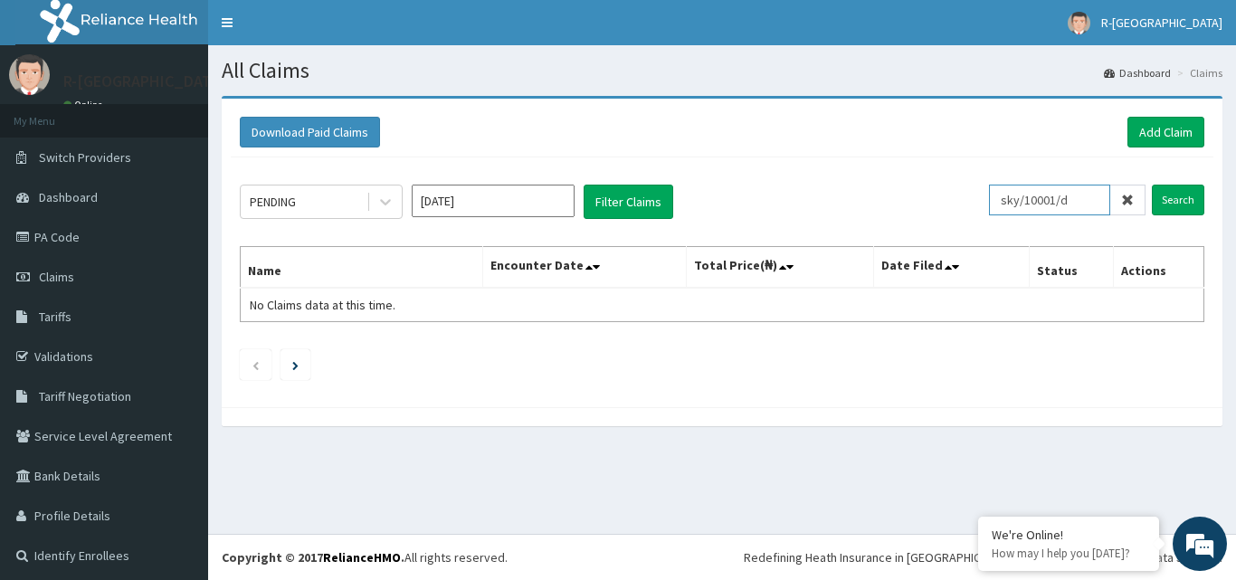
click at [1050, 211] on input "sky/10001/d" at bounding box center [1049, 200] width 121 height 31
paste input "AIA/10239/A"
click at [1164, 202] on input "Search" at bounding box center [1178, 200] width 52 height 31
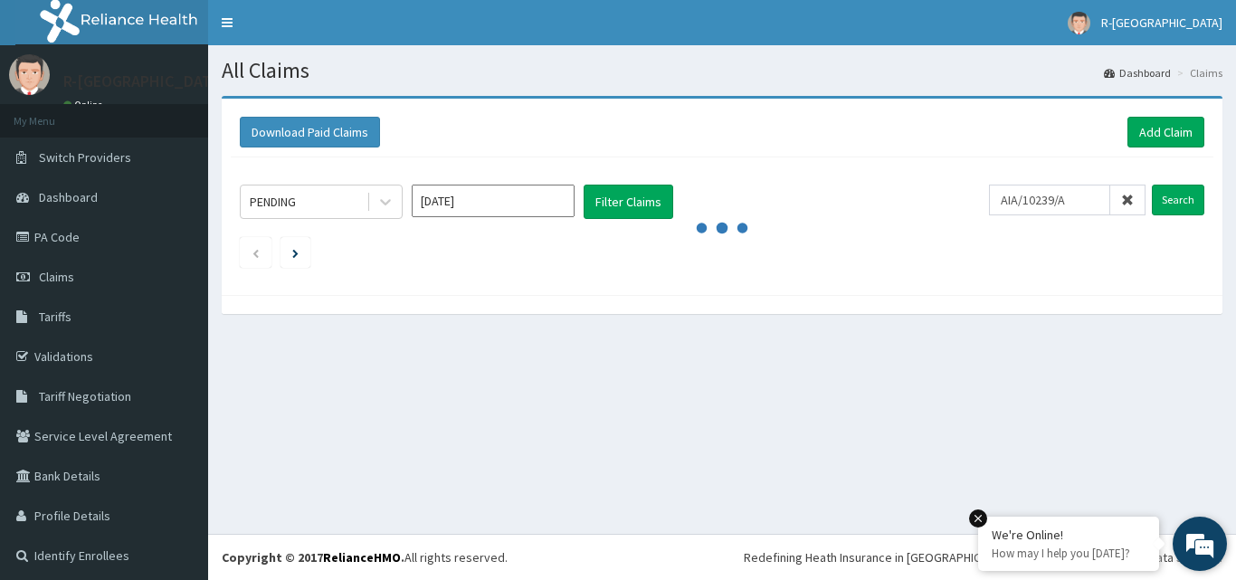
click at [983, 520] on em at bounding box center [978, 518] width 18 height 18
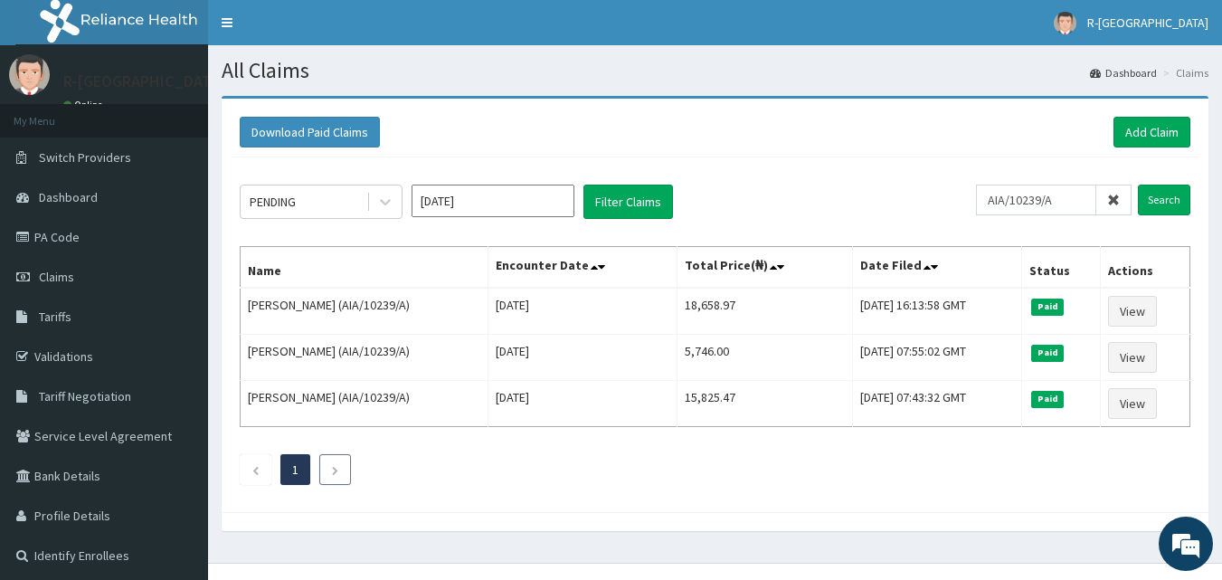
click at [329, 470] on li at bounding box center [335, 469] width 32 height 31
click at [330, 472] on li at bounding box center [335, 469] width 32 height 31
click at [269, 466] on li at bounding box center [256, 469] width 32 height 31
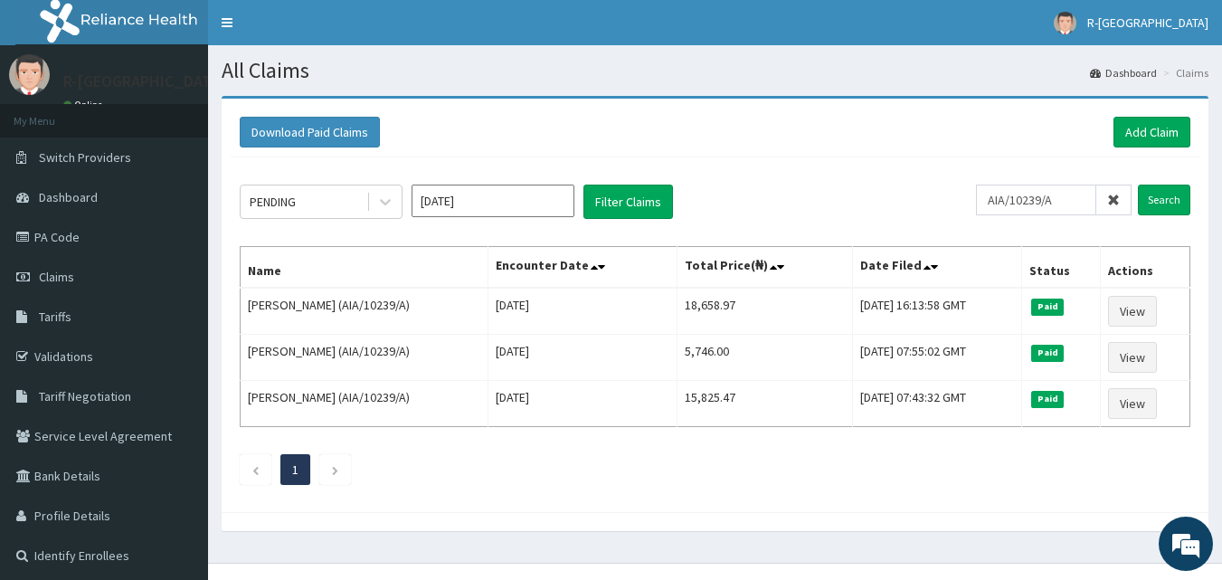
click at [313, 469] on ul "1" at bounding box center [715, 469] width 951 height 31
click at [318, 469] on ul "1" at bounding box center [715, 469] width 951 height 31
click at [331, 471] on icon "Next page" at bounding box center [335, 470] width 8 height 11
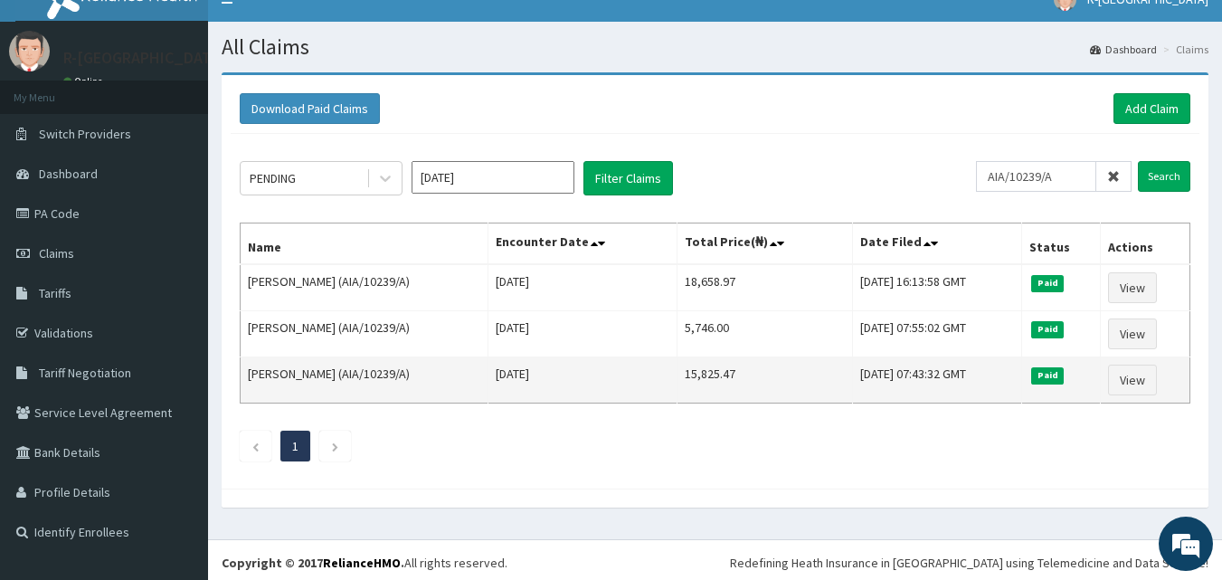
scroll to position [29, 0]
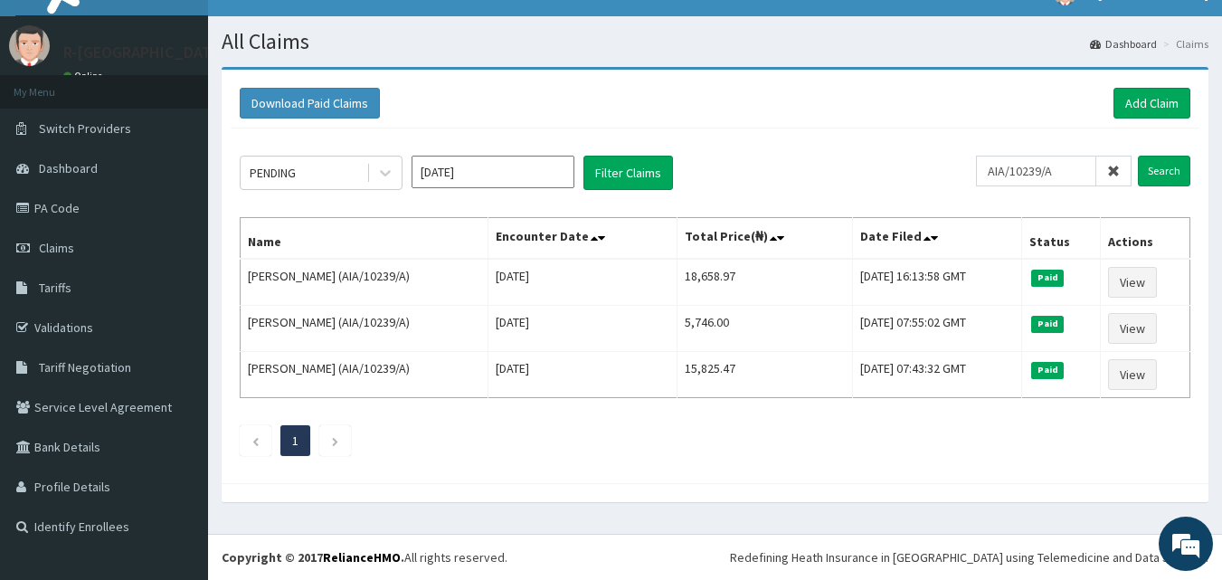
click at [1047, 147] on div "PENDING Aug 2025 Filter Claims AIA/10239/A Search Name Encounter Date Total Pri…" at bounding box center [715, 301] width 969 height 346
click at [1049, 162] on input "AIA/10239/A" at bounding box center [1036, 171] width 120 height 31
click at [1049, 164] on input "AIA/10239/A" at bounding box center [1036, 171] width 120 height 31
paste input "UZOR CHIMDIEBUBE LILIAN"
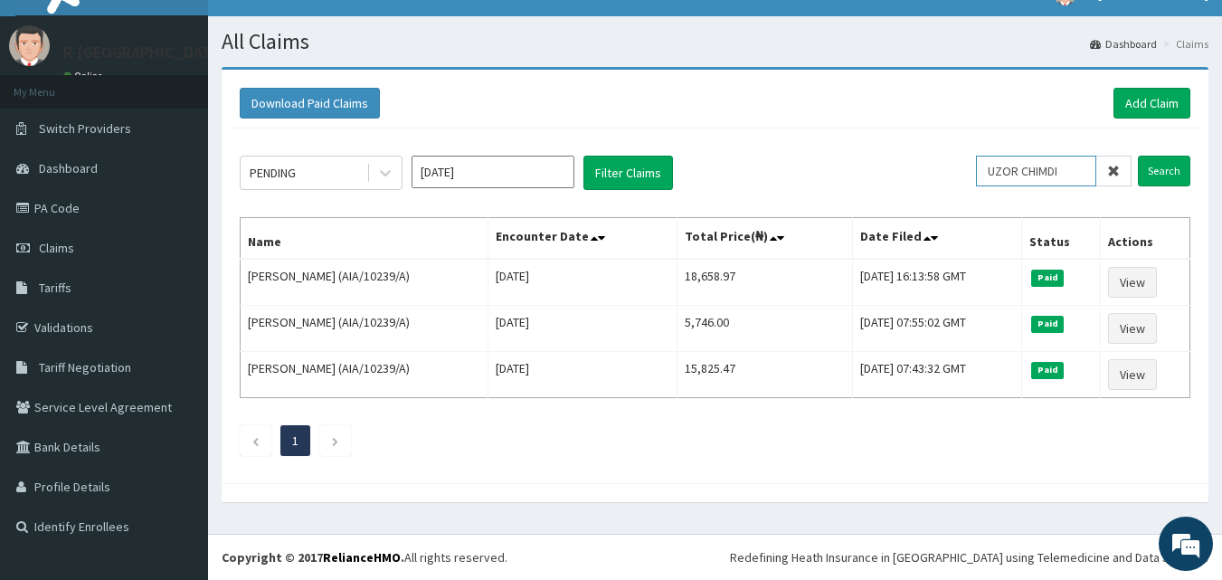
scroll to position [0, 0]
type input "U"
click at [1120, 164] on input "text" at bounding box center [1065, 171] width 134 height 31
paste input "FBL/10101/F"
type input "FBL/10101/F"
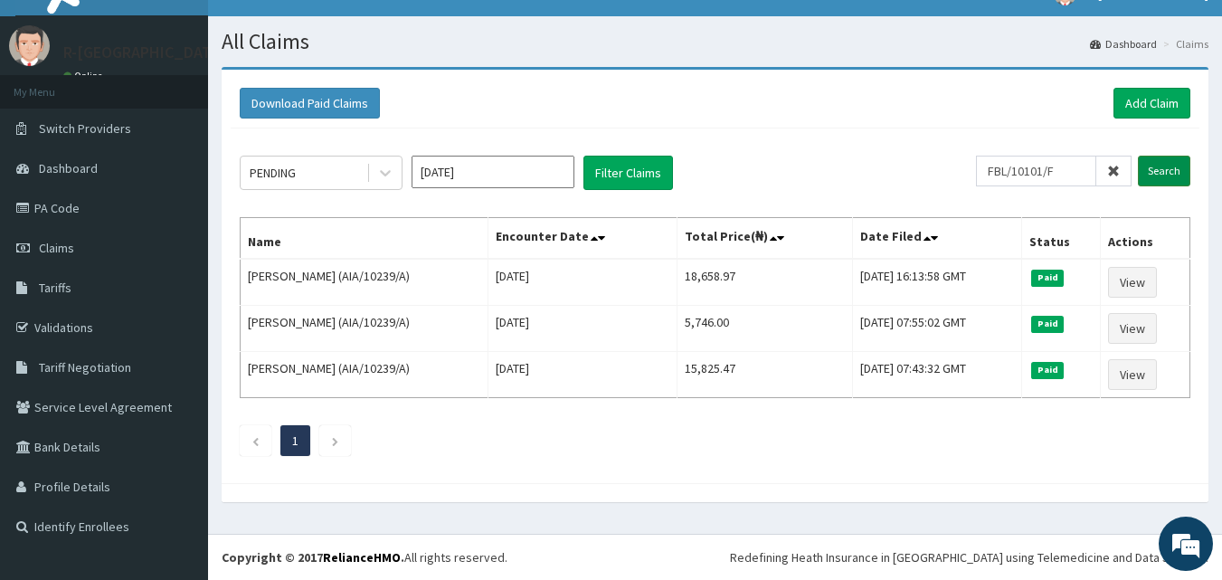
click at [1153, 179] on input "Search" at bounding box center [1164, 171] width 52 height 31
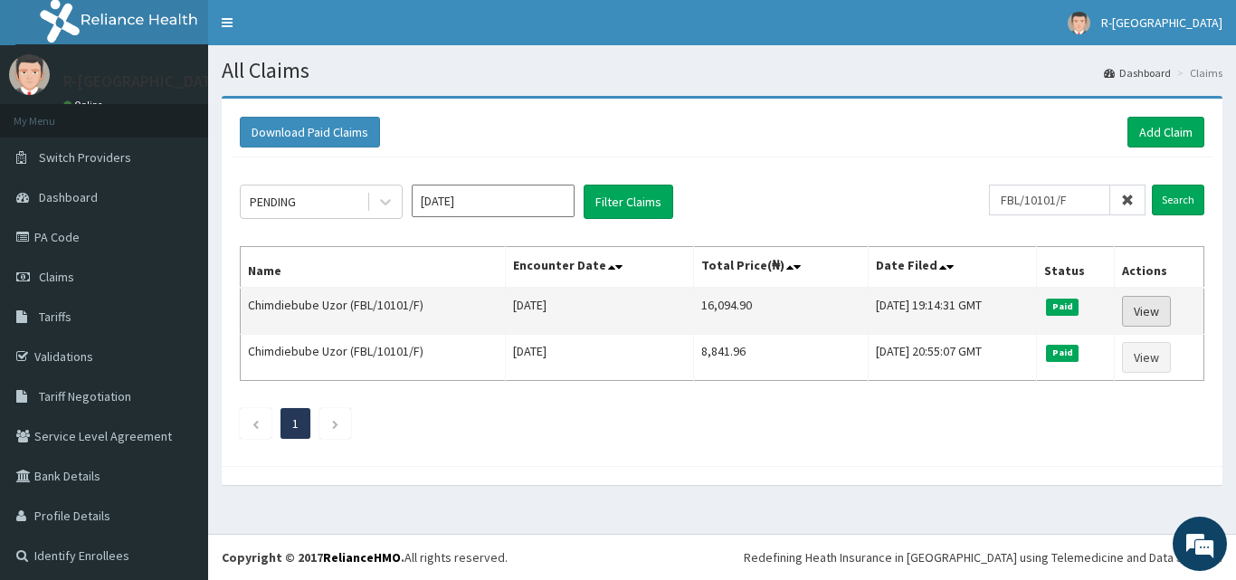
click at [1148, 316] on link "View" at bounding box center [1146, 311] width 49 height 31
click at [1134, 316] on link "View" at bounding box center [1146, 311] width 49 height 31
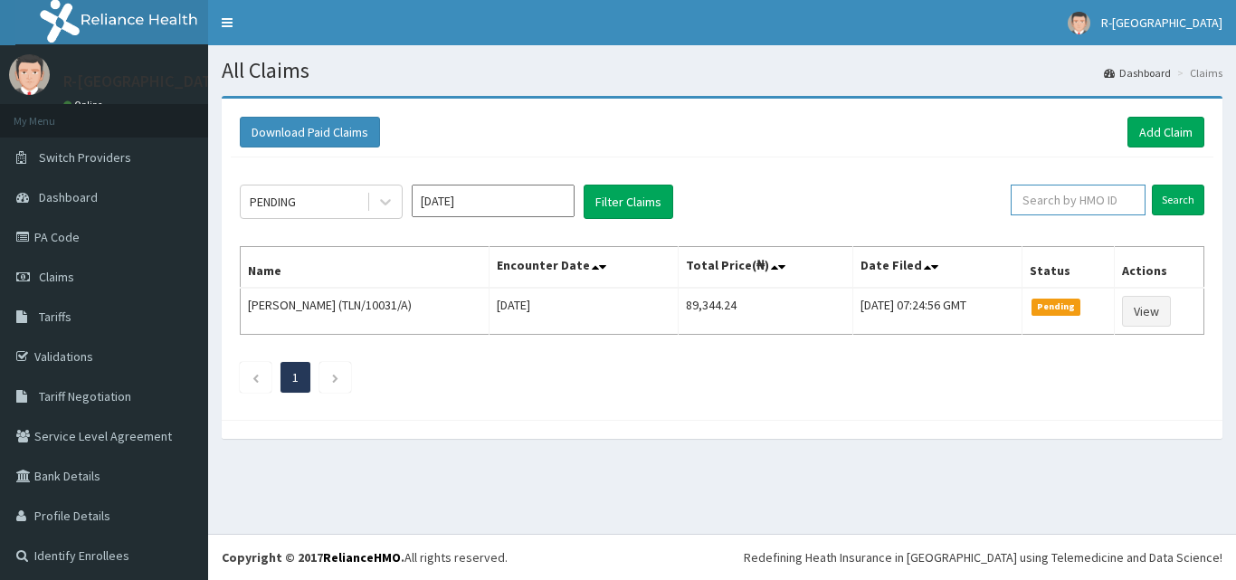
click at [1076, 202] on input "text" at bounding box center [1078, 200] width 135 height 31
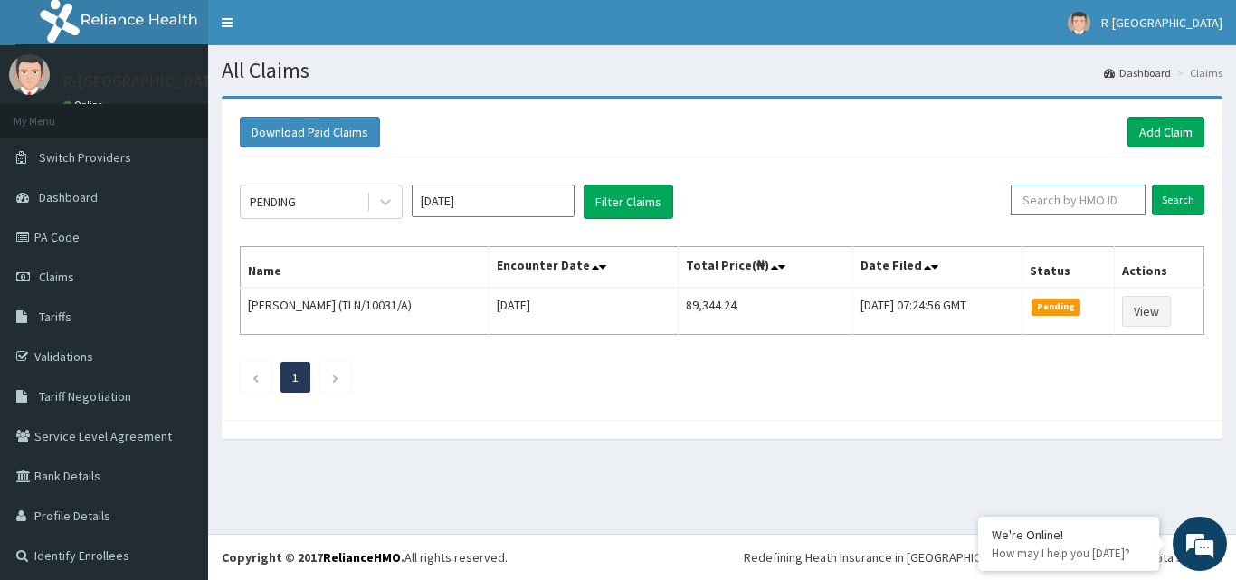
paste input "[PERSON_NAME] [PERSON_NAME]"
type input "[PERSON_NAME] [PERSON_NAME]"
click at [1152, 204] on input "Search" at bounding box center [1178, 200] width 52 height 31
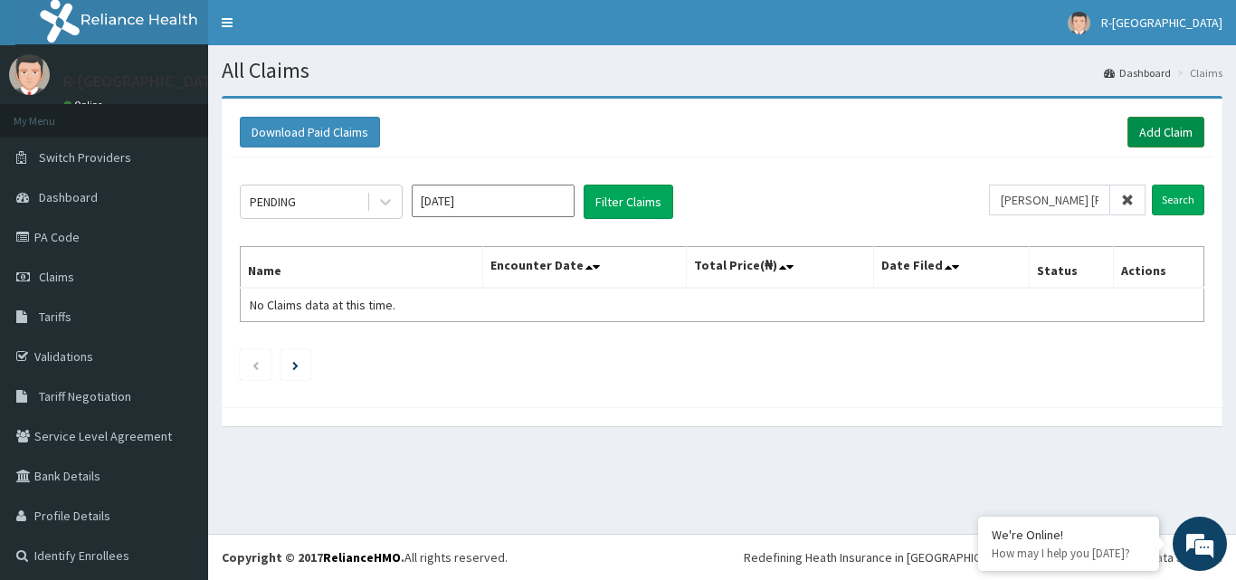
click at [1166, 133] on link "Add Claim" at bounding box center [1165, 132] width 77 height 31
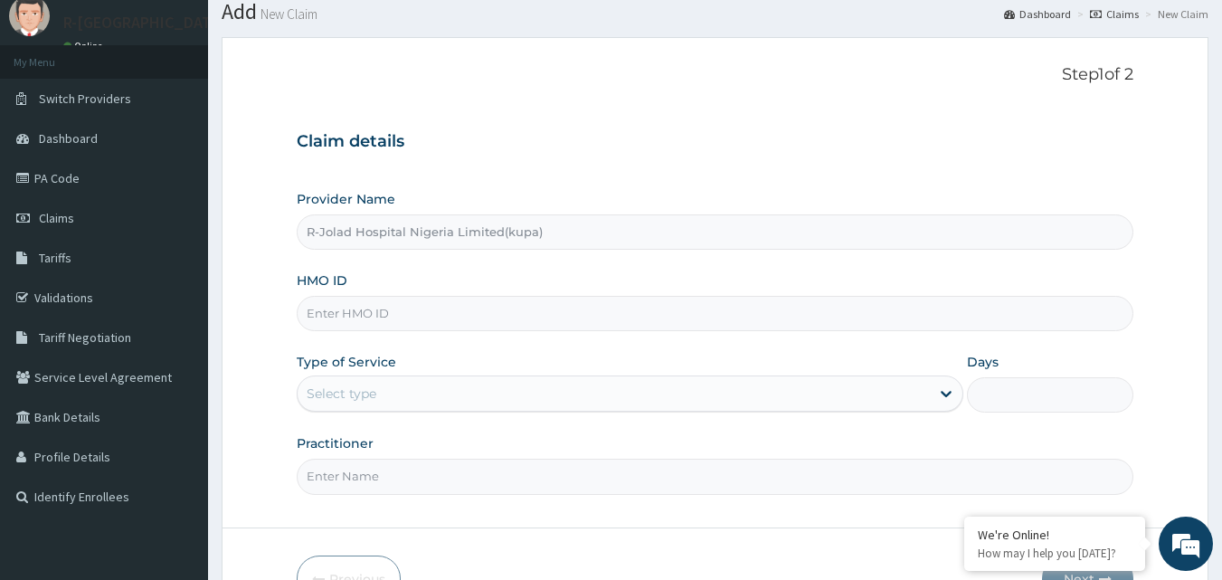
scroll to position [90, 0]
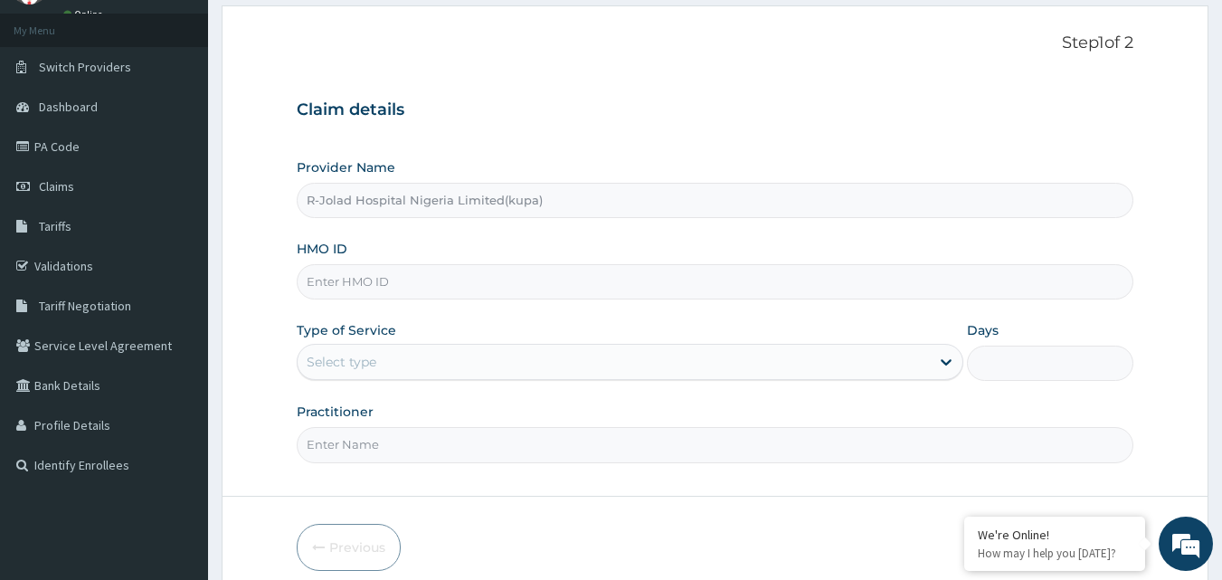
click at [531, 202] on input "R-Jolad Hospital Nigeria Limited(kupa)" at bounding box center [716, 200] width 838 height 35
click at [570, 198] on input "R-Jolad Hospital Nigeria Limited(kupa)" at bounding box center [716, 200] width 838 height 35
click at [528, 206] on input "R-Jolad Hospital Nigeria Limited(kupa)" at bounding box center [716, 200] width 838 height 35
drag, startPoint x: 384, startPoint y: 202, endPoint x: 410, endPoint y: 202, distance: 26.2
click at [399, 202] on input "R-Jolad Hospital Nigeria Limited(kupa)" at bounding box center [716, 200] width 838 height 35
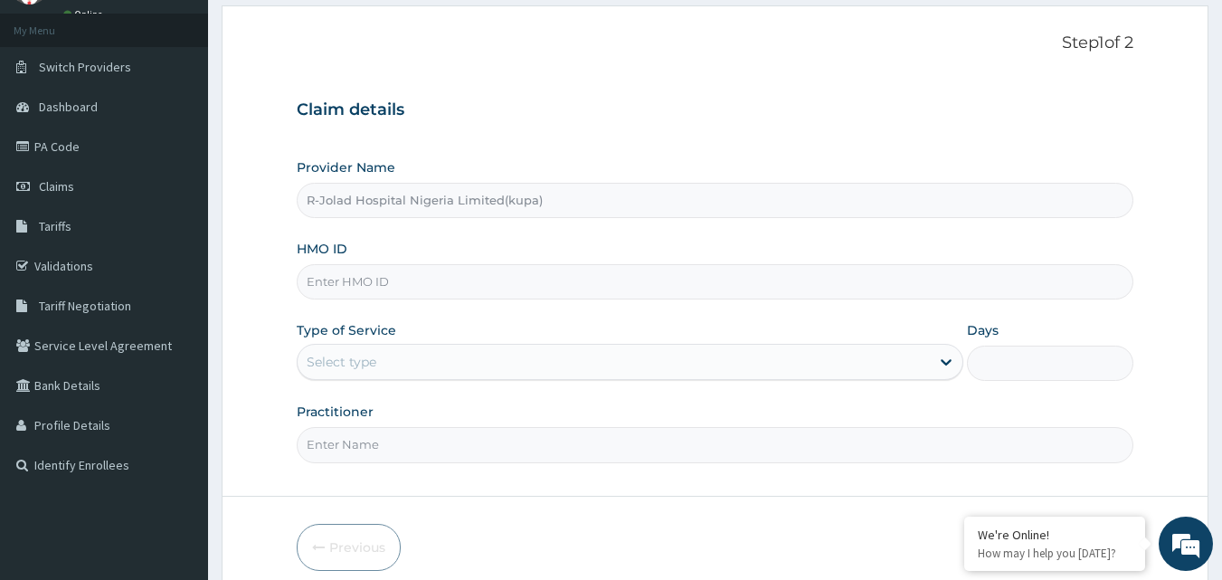
click at [465, 284] on input "HMO ID" at bounding box center [716, 281] width 838 height 35
paste input "sky/10001/d"
type input "sky/10001/d"
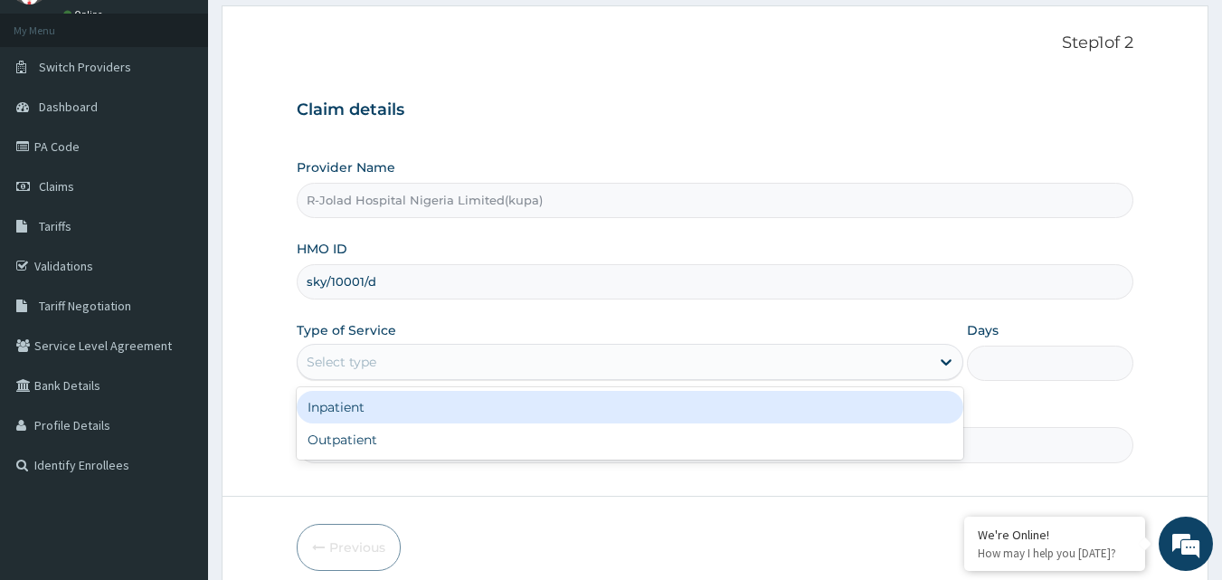
click at [476, 361] on div "Select type" at bounding box center [614, 361] width 632 height 29
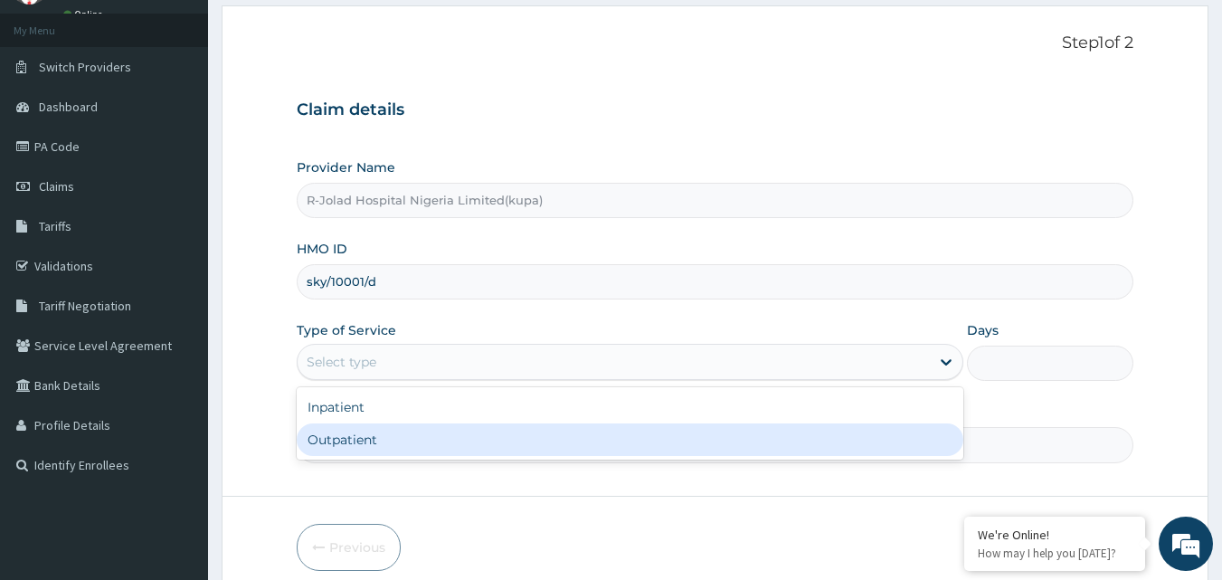
click at [491, 450] on div "Outpatient" at bounding box center [630, 439] width 667 height 33
type input "1"
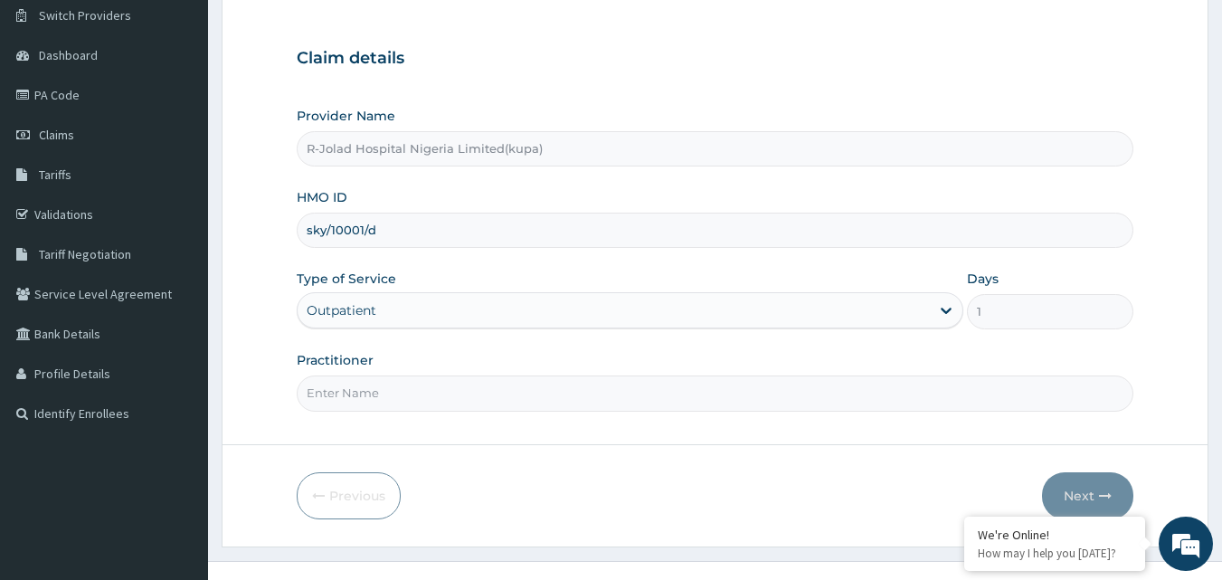
scroll to position [169, 0]
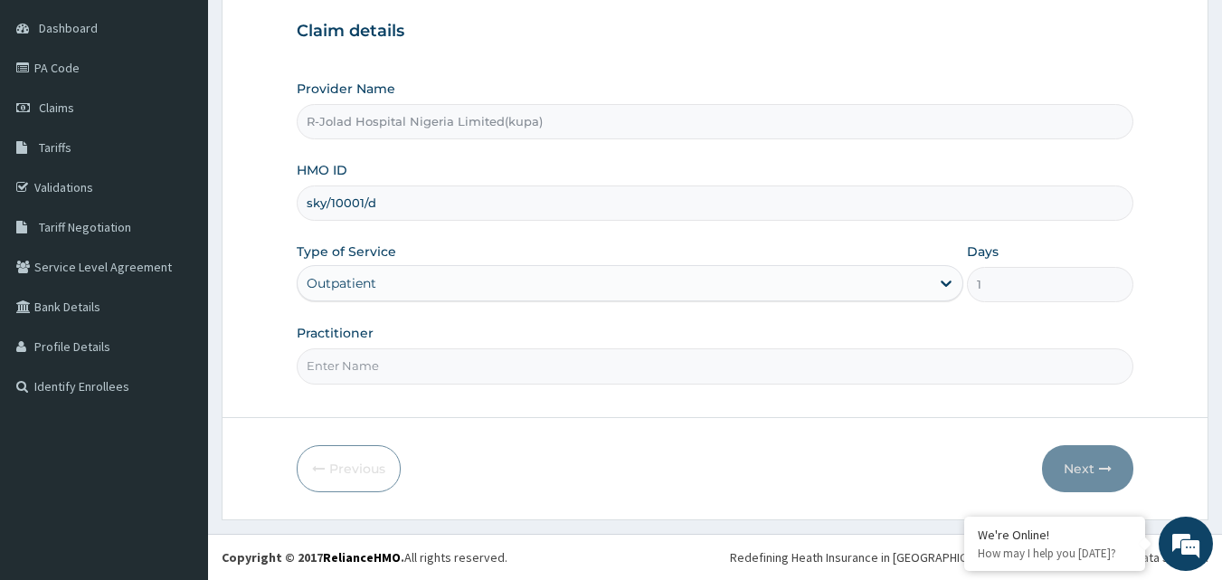
click at [537, 370] on input "Practitioner" at bounding box center [716, 365] width 838 height 35
click at [538, 365] on input "Practitioner" at bounding box center [716, 365] width 838 height 35
type input "dentist"
click at [1105, 487] on button "Next" at bounding box center [1087, 468] width 91 height 47
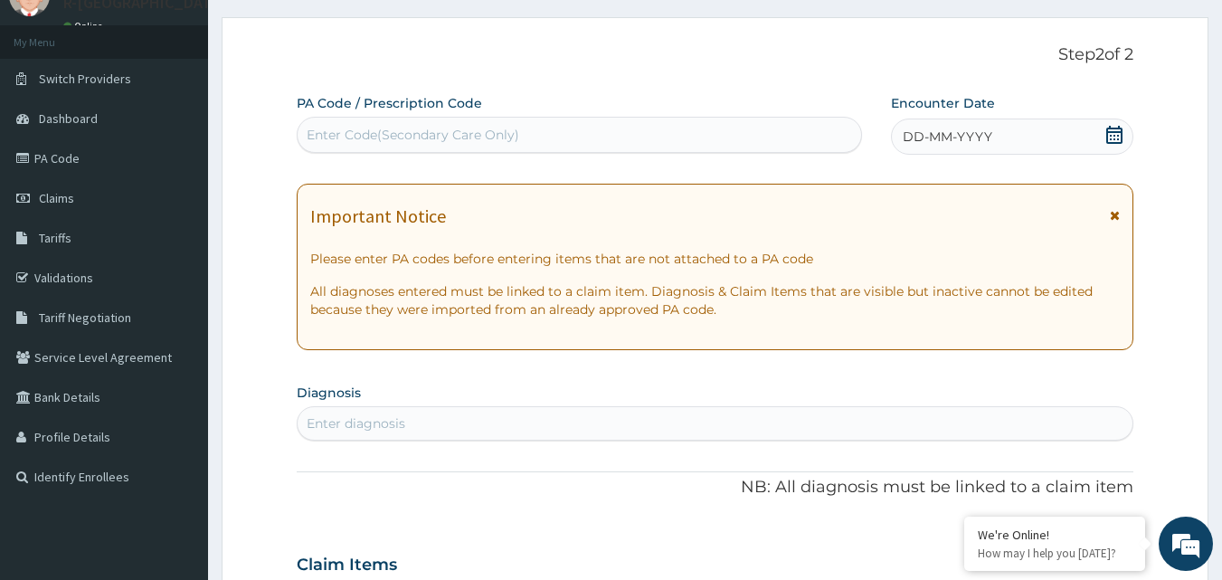
scroll to position [0, 0]
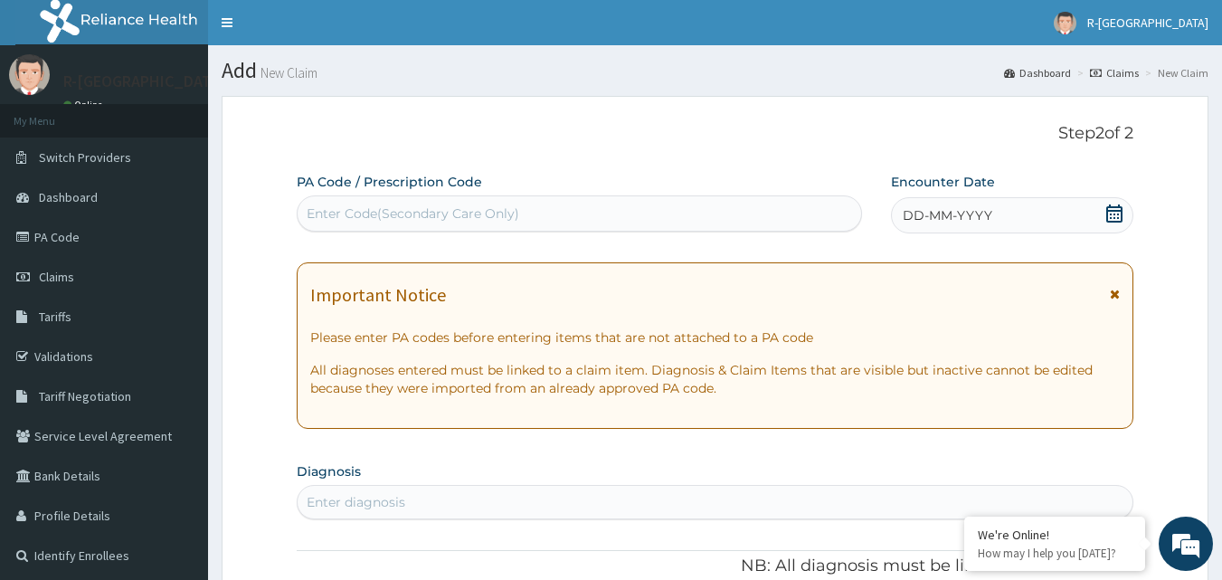
click at [1113, 220] on icon at bounding box center [1115, 213] width 18 height 18
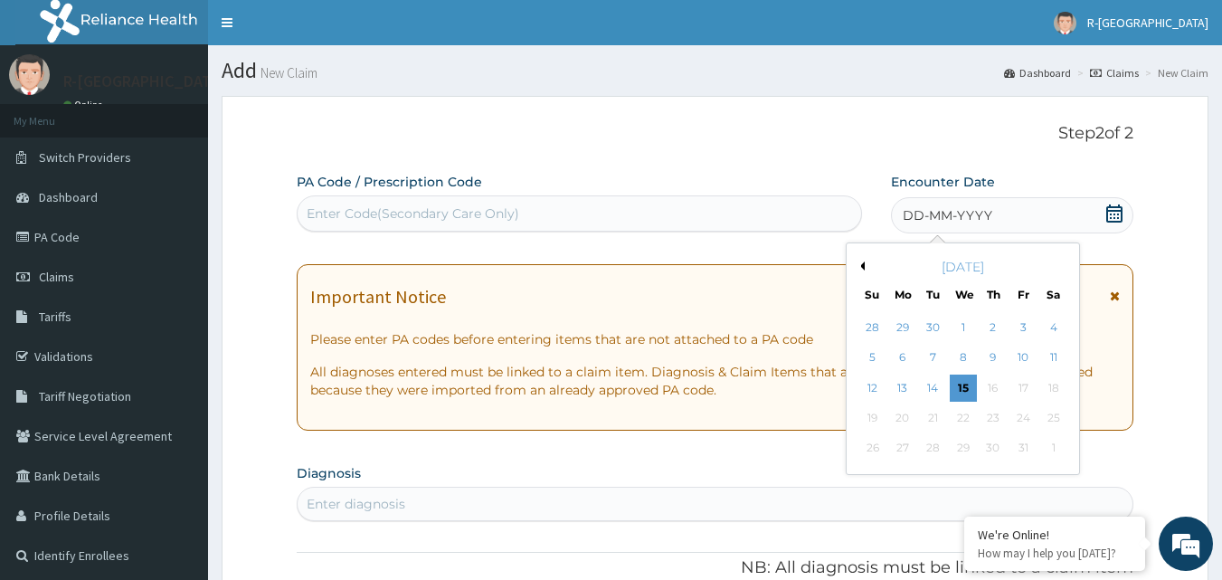
click at [864, 270] on button "Previous Month" at bounding box center [860, 265] width 9 height 9
click at [999, 323] on div "4" at bounding box center [993, 327] width 27 height 27
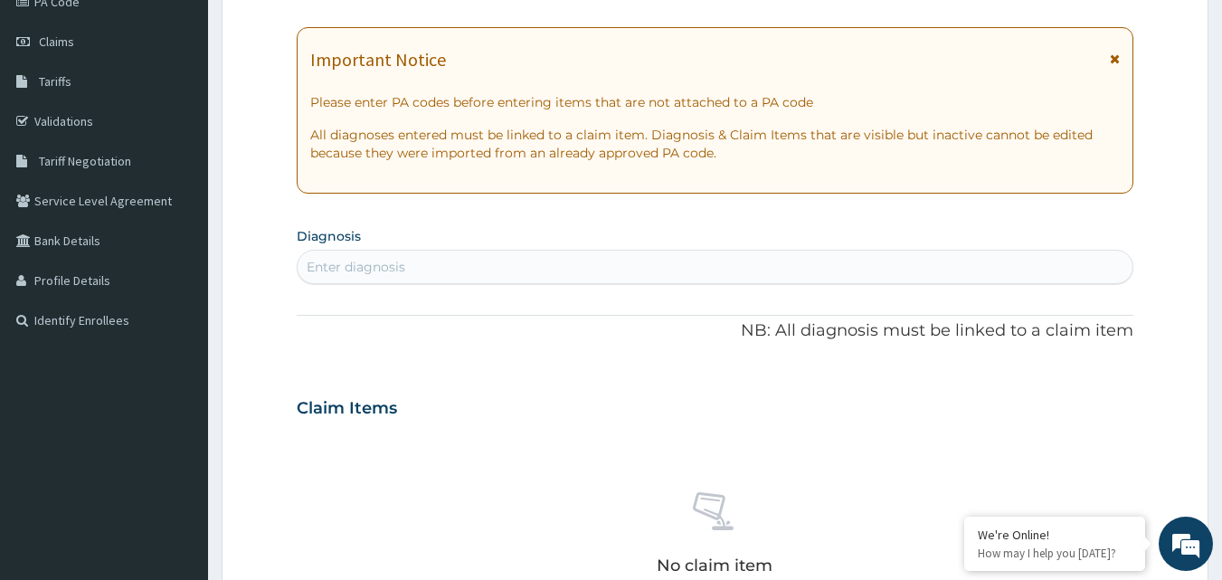
scroll to position [271, 0]
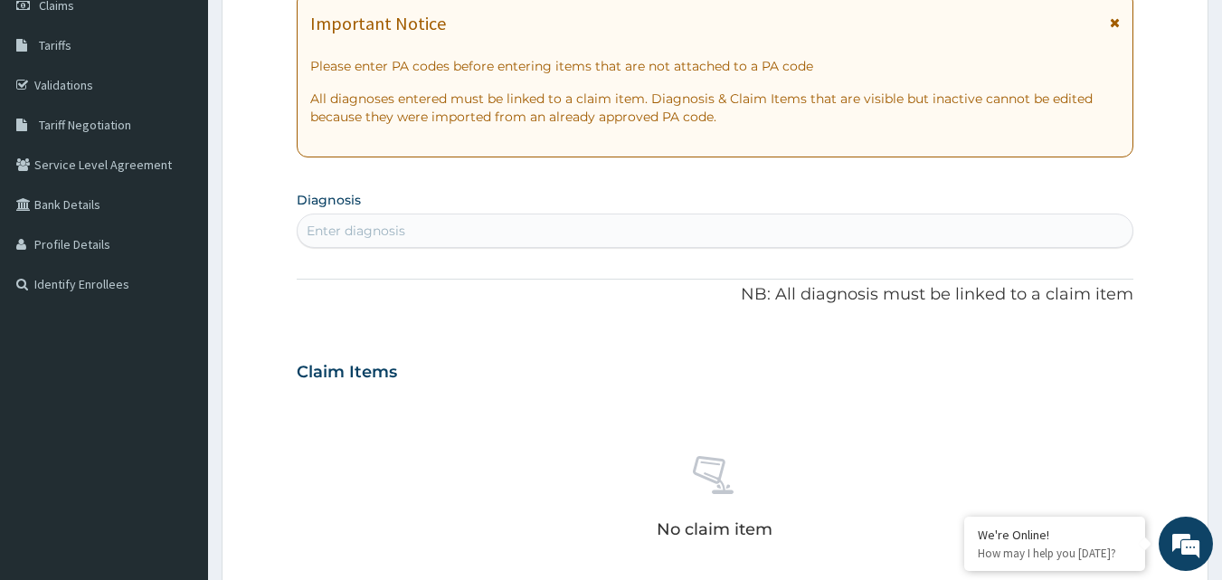
click at [511, 234] on div "Enter diagnosis" at bounding box center [716, 230] width 836 height 29
click at [423, 234] on div "Enter diagnosis" at bounding box center [716, 230] width 836 height 29
click at [422, 230] on div "Enter diagnosis" at bounding box center [716, 230] width 836 height 29
click at [422, 232] on div "Enter diagnosis" at bounding box center [716, 230] width 836 height 29
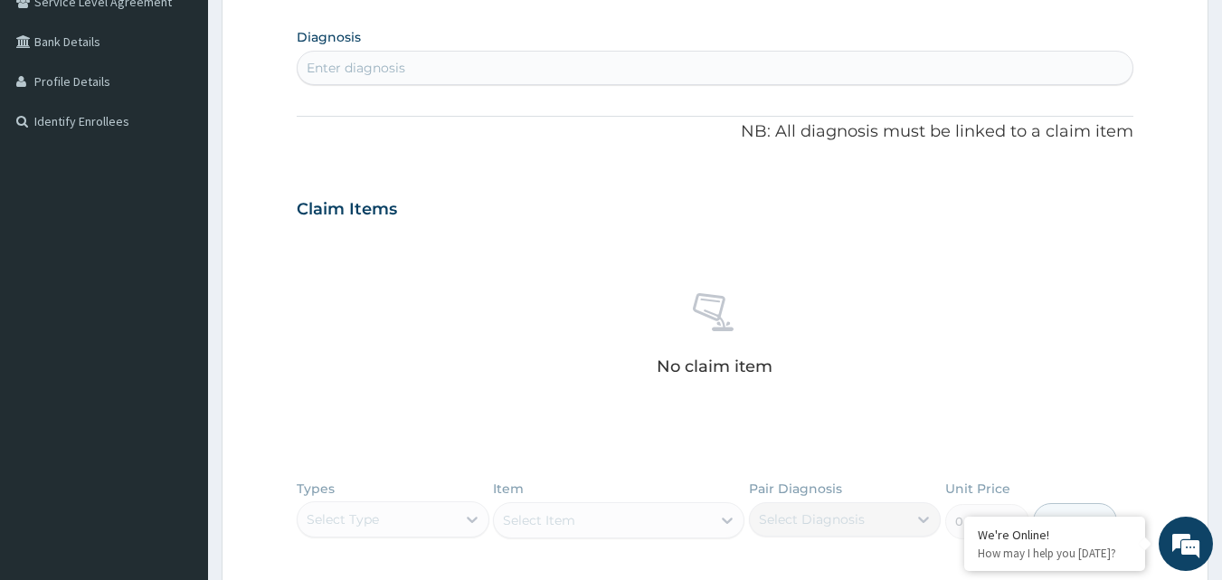
scroll to position [267, 0]
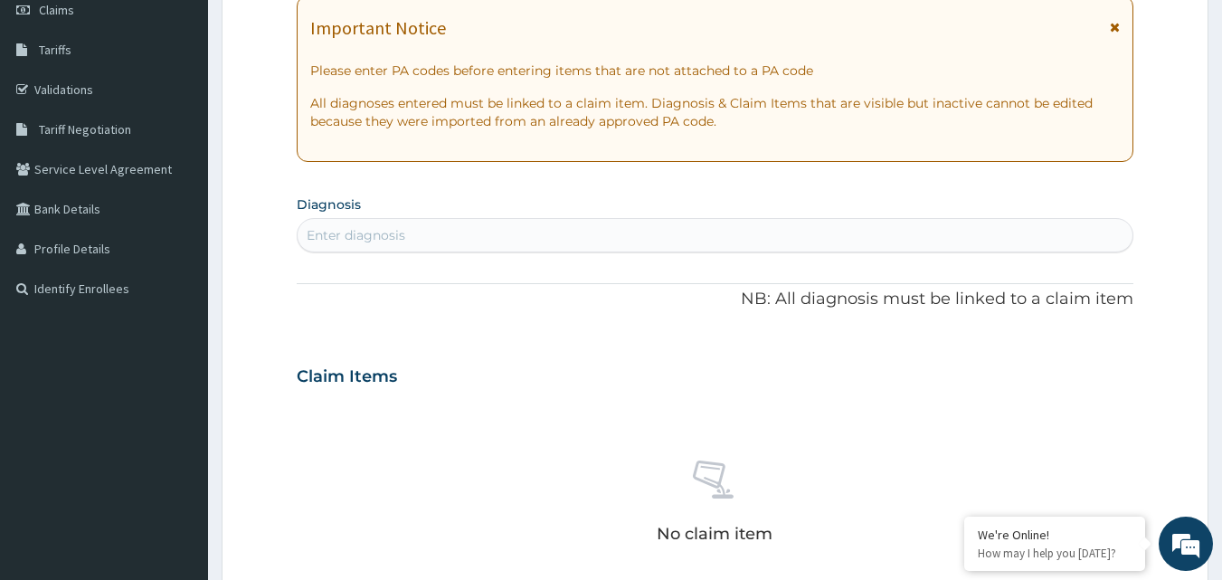
click at [365, 220] on div "Enter diagnosis" at bounding box center [716, 235] width 838 height 34
click at [378, 238] on div "Enter diagnosis" at bounding box center [356, 235] width 99 height 18
click at [363, 378] on h3 "Claim Items" at bounding box center [347, 377] width 100 height 20
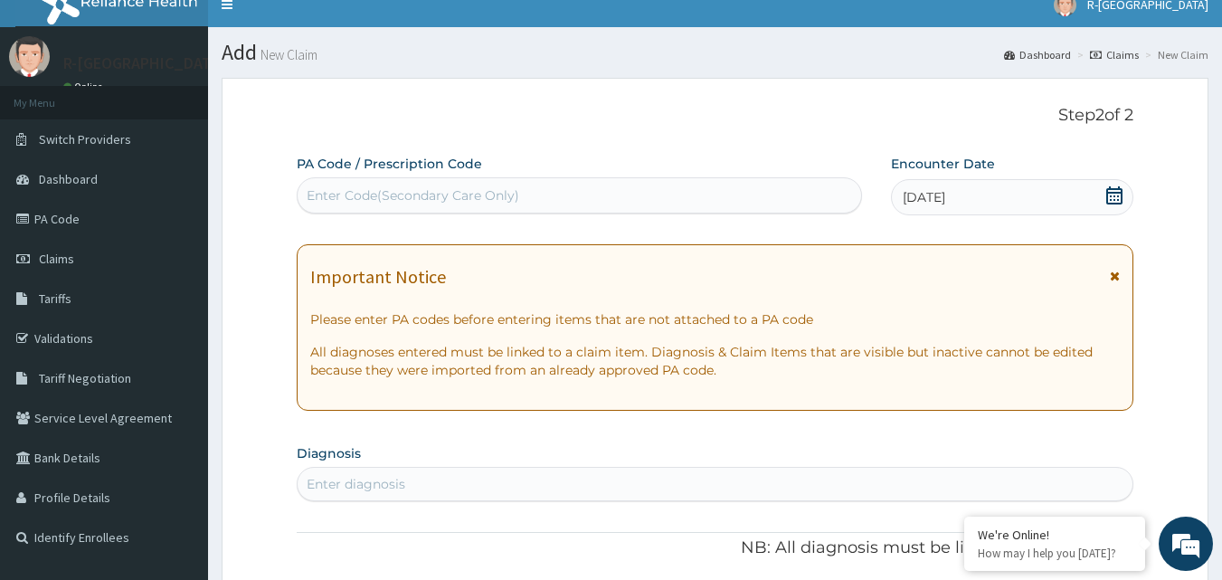
scroll to position [0, 0]
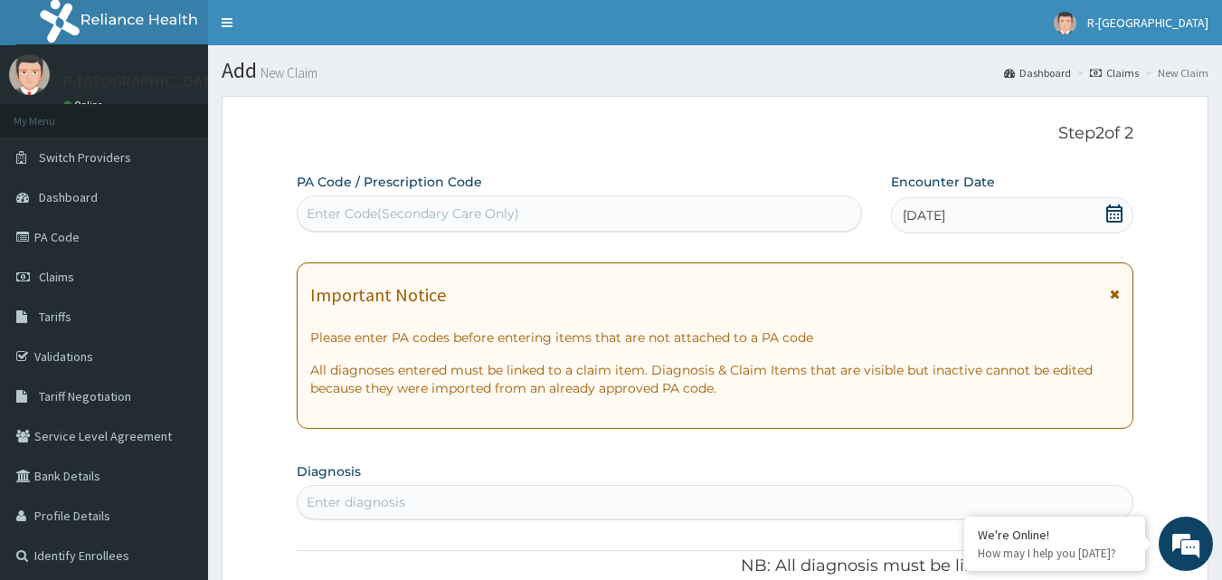
click at [475, 213] on div "Enter Code(Secondary Care Only)" at bounding box center [413, 213] width 213 height 18
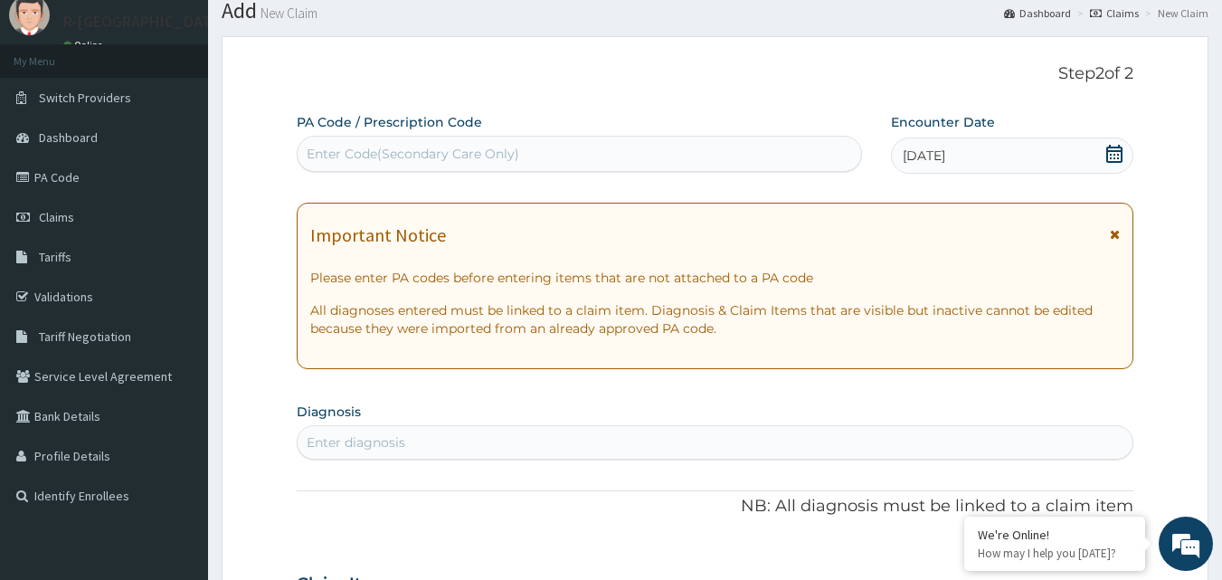
scroll to position [90, 0]
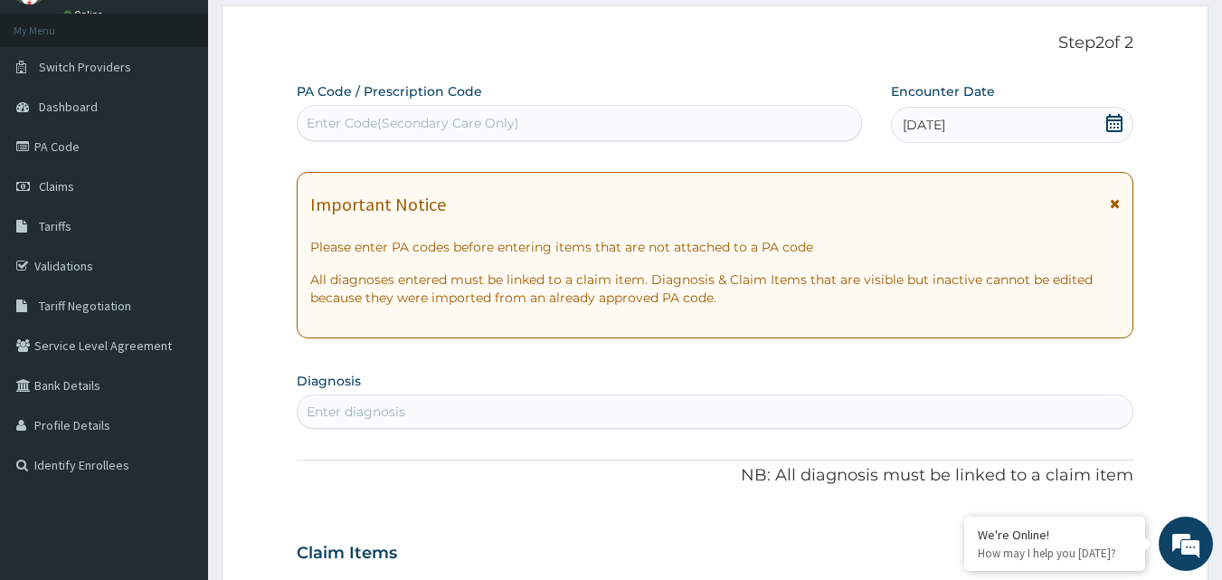
click at [475, 416] on div "Enter diagnosis" at bounding box center [716, 411] width 836 height 29
click at [487, 407] on div "Enter diagnosis" at bounding box center [716, 411] width 836 height 29
type input "kk"
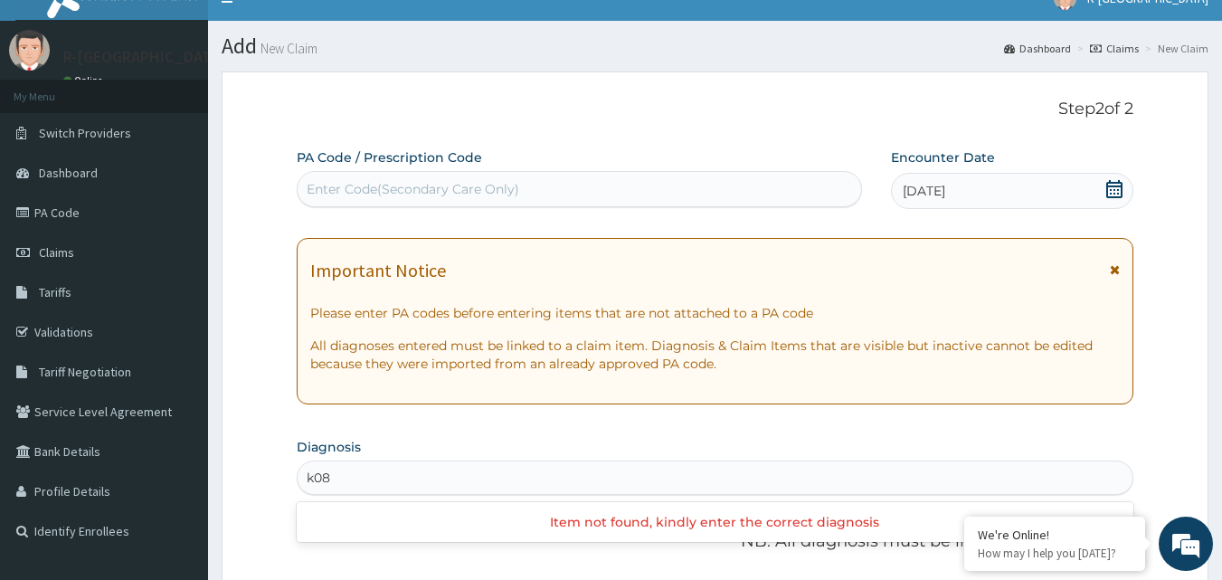
scroll to position [0, 0]
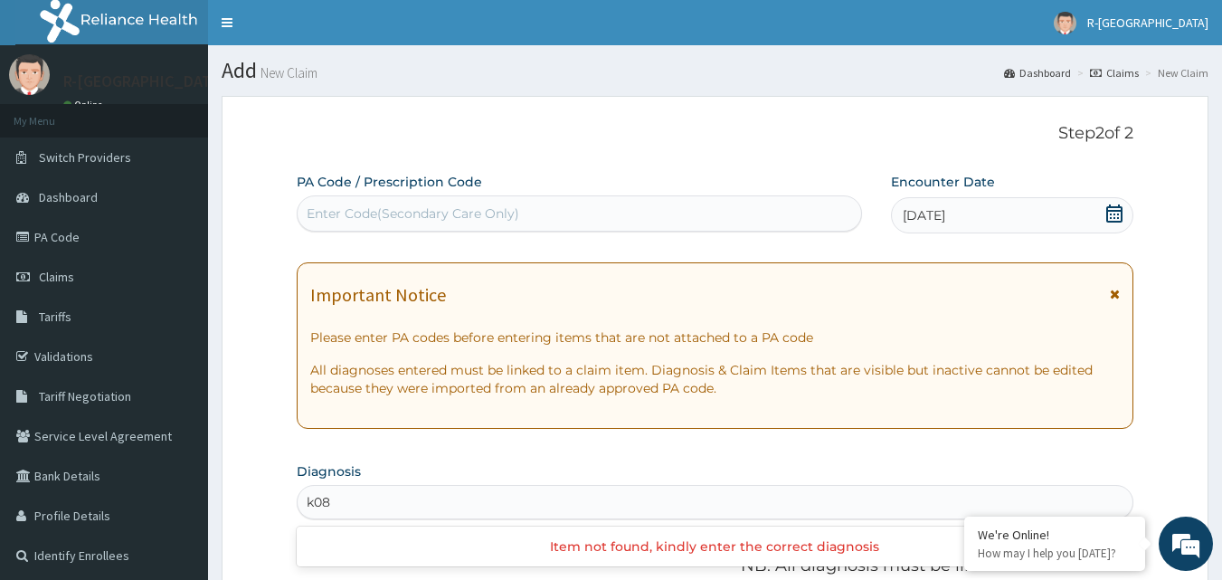
type input "k08"
type input "b54"
click at [702, 230] on div "Enter Code(Secondary Care Only)" at bounding box center [580, 213] width 566 height 36
click at [702, 220] on div "Enter Code(Secondary Care Only)" at bounding box center [580, 213] width 565 height 29
click at [1111, 294] on div "Important Notice" at bounding box center [715, 299] width 811 height 29
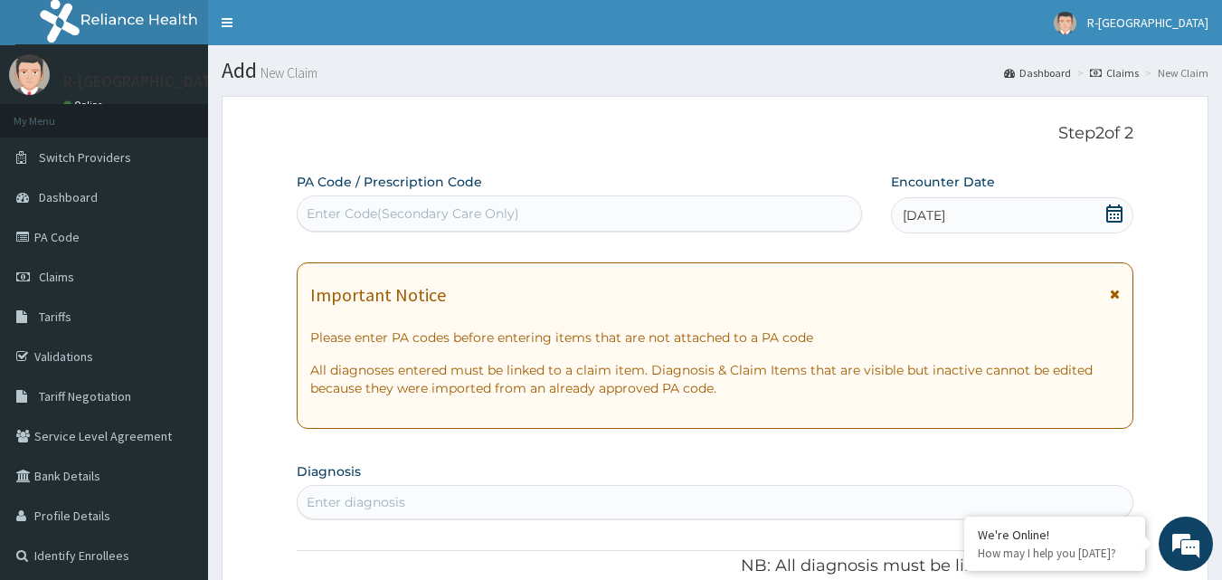
click at [1111, 293] on icon at bounding box center [1115, 294] width 10 height 13
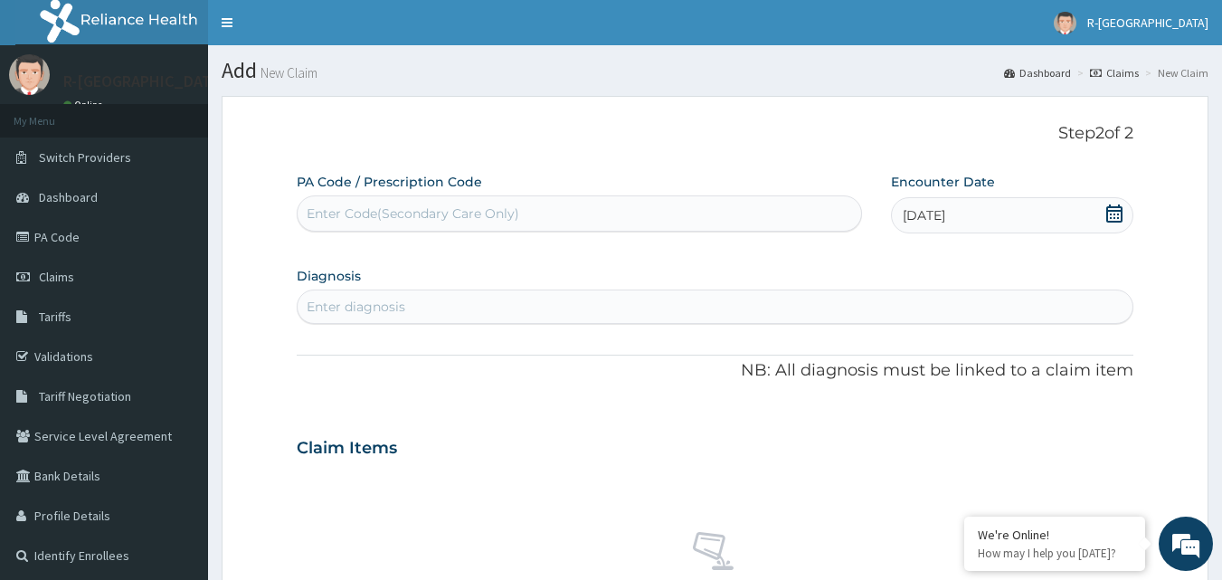
click at [1113, 293] on div "Enter diagnosis" at bounding box center [716, 306] width 836 height 29
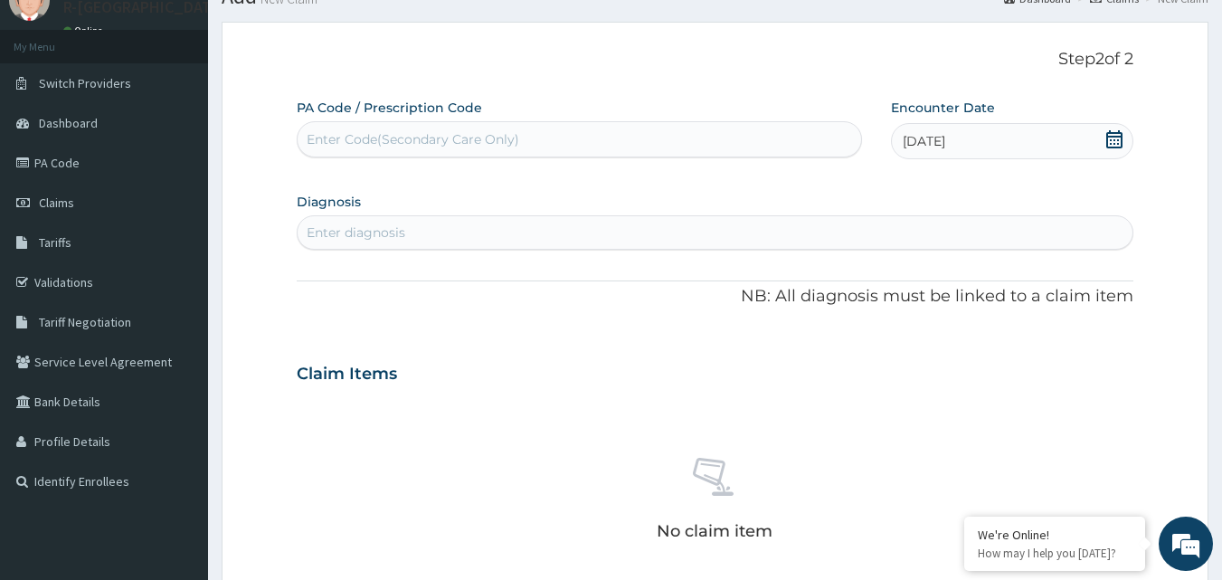
scroll to position [71, 0]
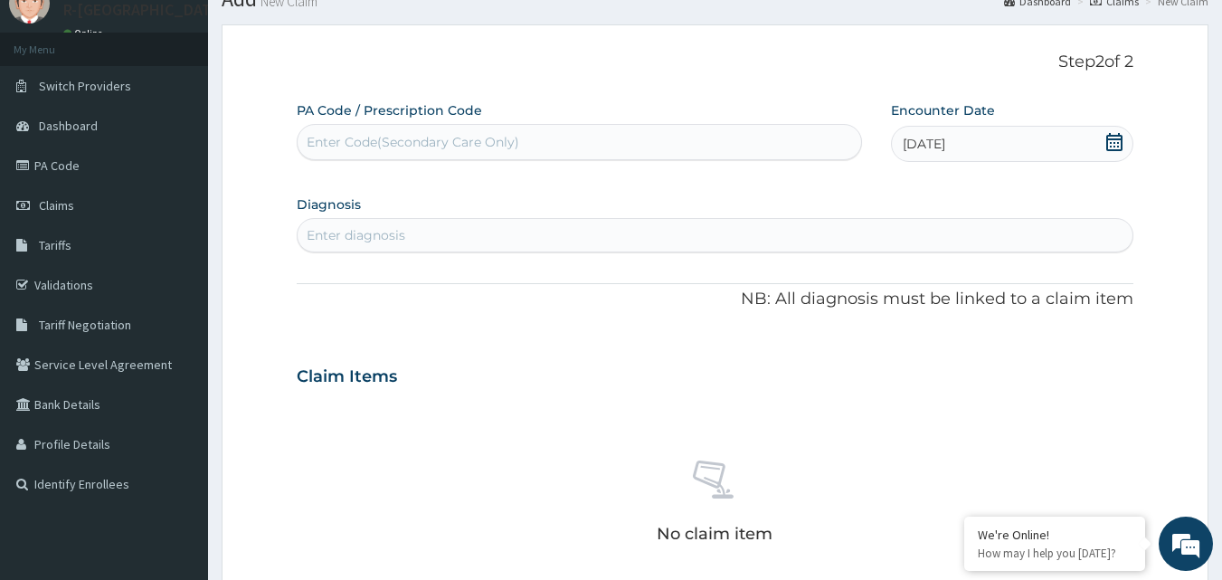
click at [430, 245] on div "Enter diagnosis" at bounding box center [716, 235] width 836 height 29
click at [429, 244] on div "Enter diagnosis" at bounding box center [716, 235] width 836 height 29
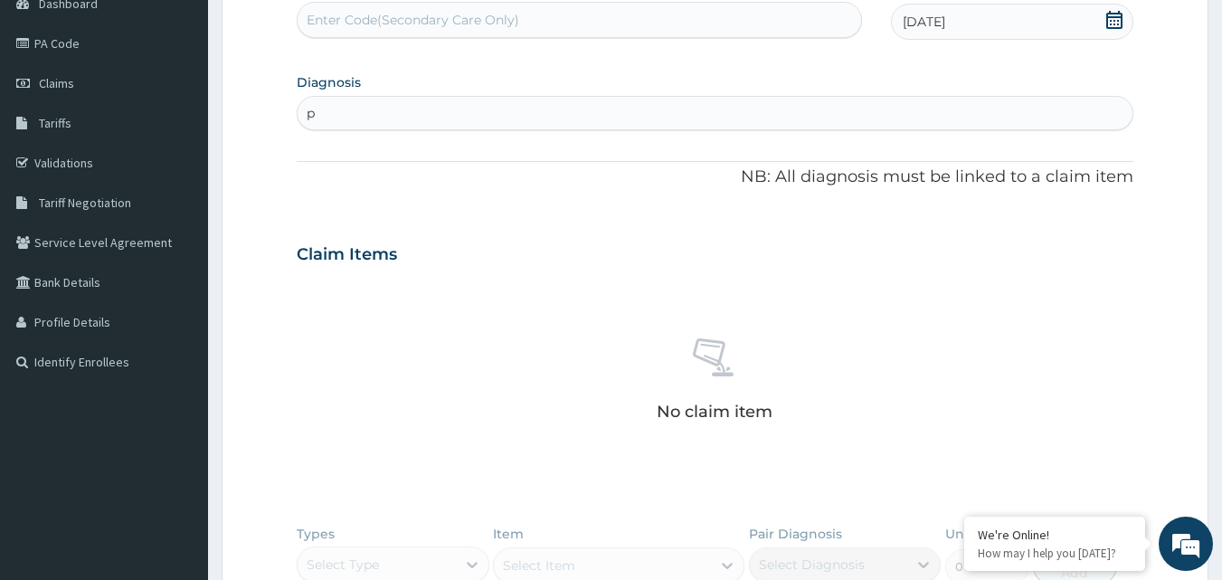
scroll to position [524, 0]
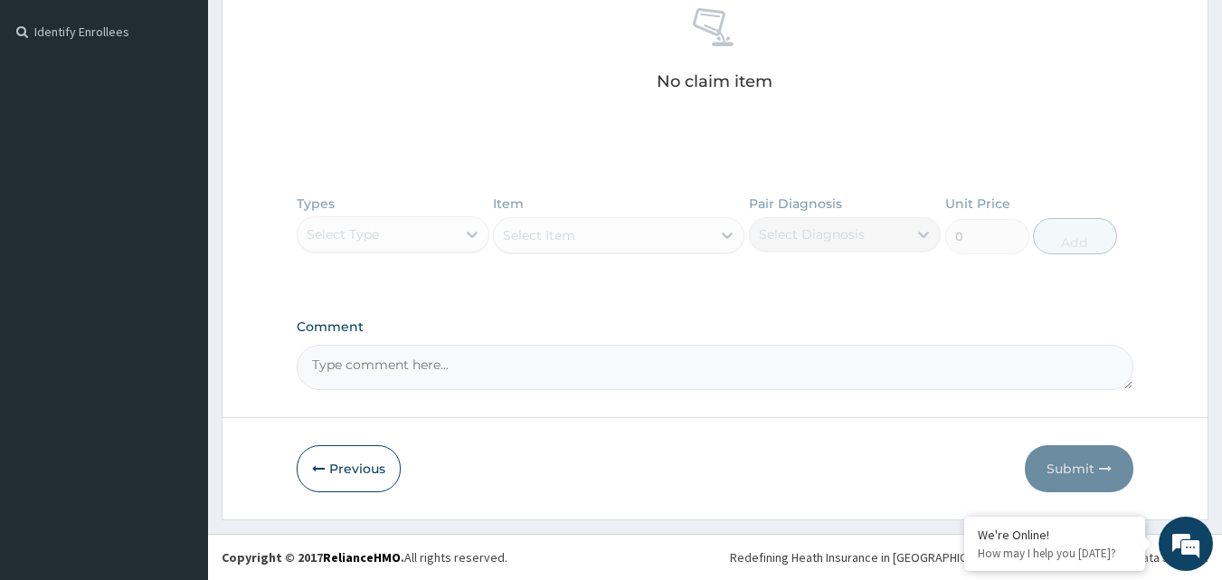
type input "p"
click at [800, 233] on div "Types Select Type Item Select Item Pair Diagnosis Select Diagnosis Unit Price 0…" at bounding box center [716, 237] width 838 height 105
click at [649, 233] on div "Types Select Type Item Select Item Pair Diagnosis Select Diagnosis Unit Price 0…" at bounding box center [716, 237] width 838 height 105
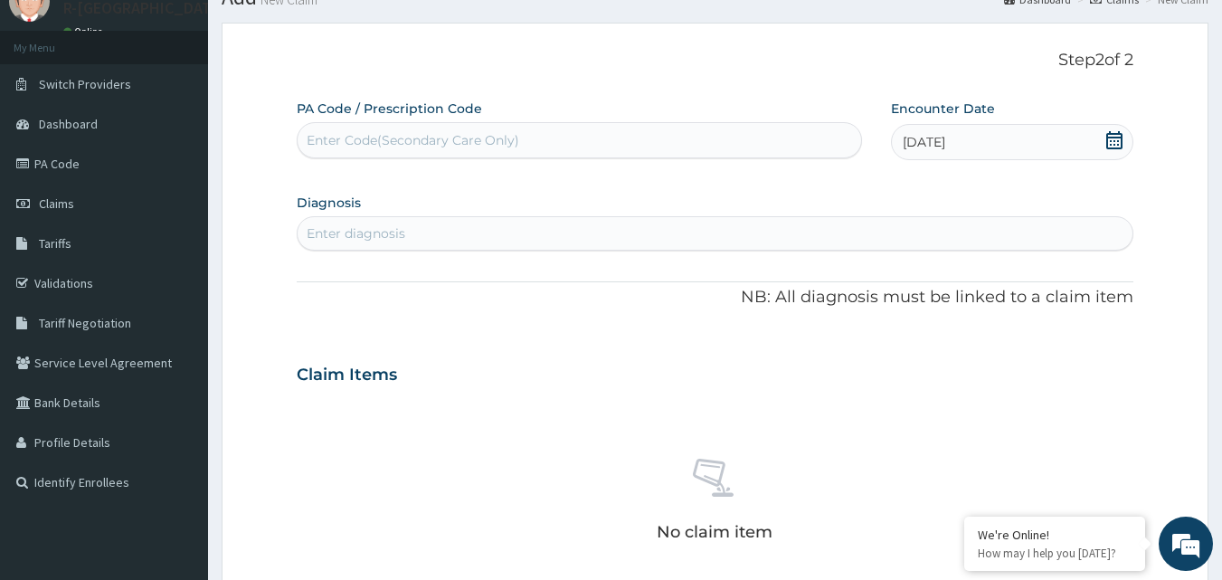
scroll to position [71, 0]
click at [422, 246] on div "Enter diagnosis" at bounding box center [716, 235] width 836 height 29
type input "b"
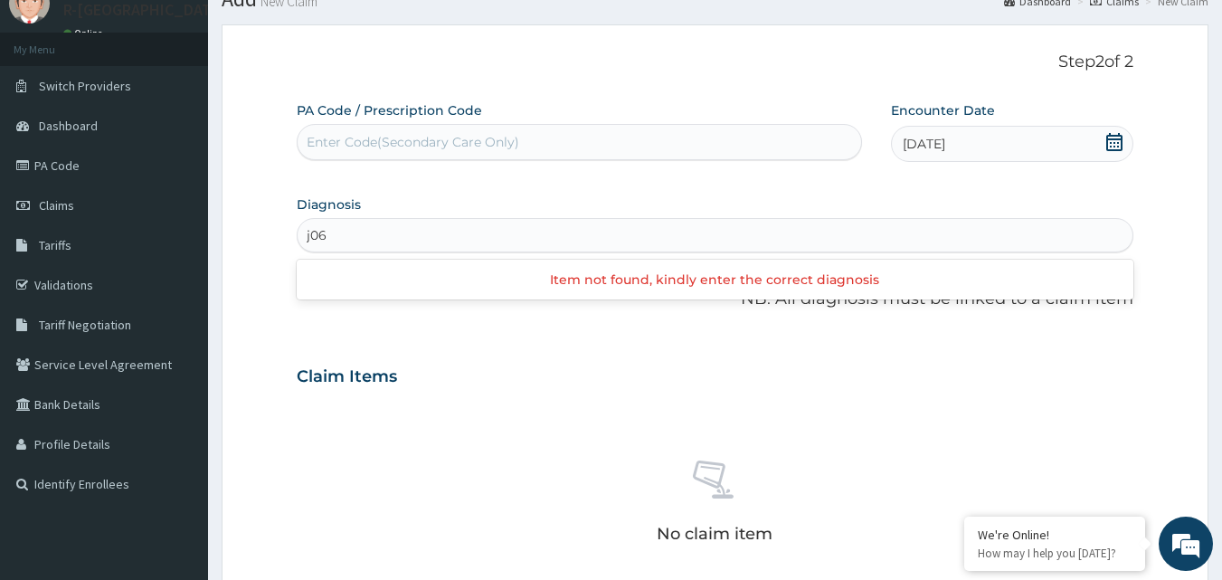
scroll to position [0, 0]
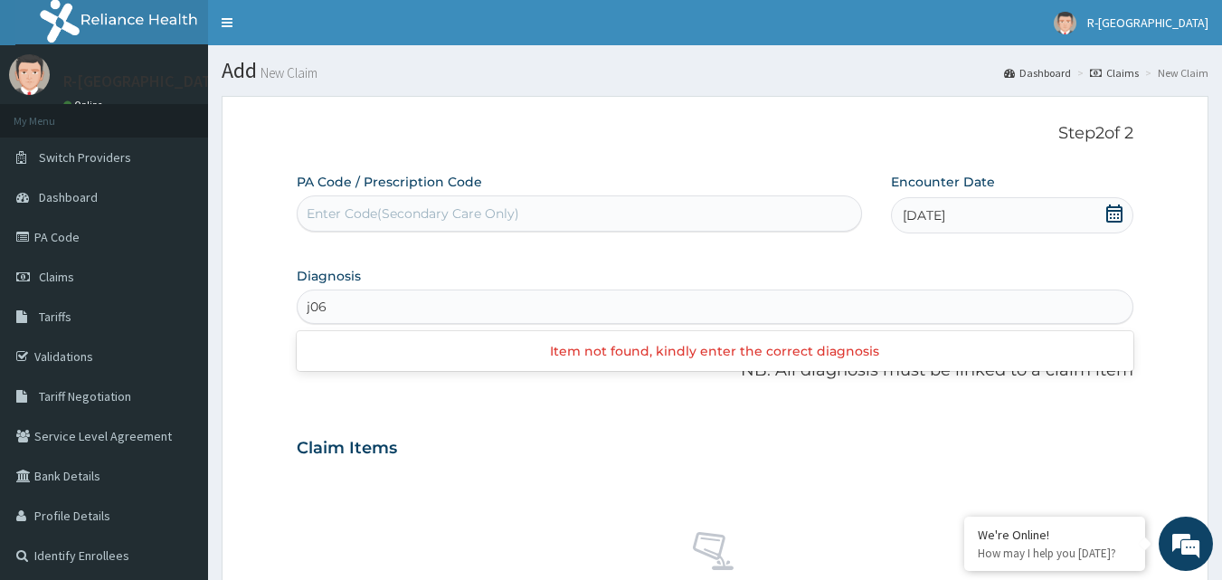
type input "j06"
click at [1110, 213] on icon at bounding box center [1115, 213] width 18 height 18
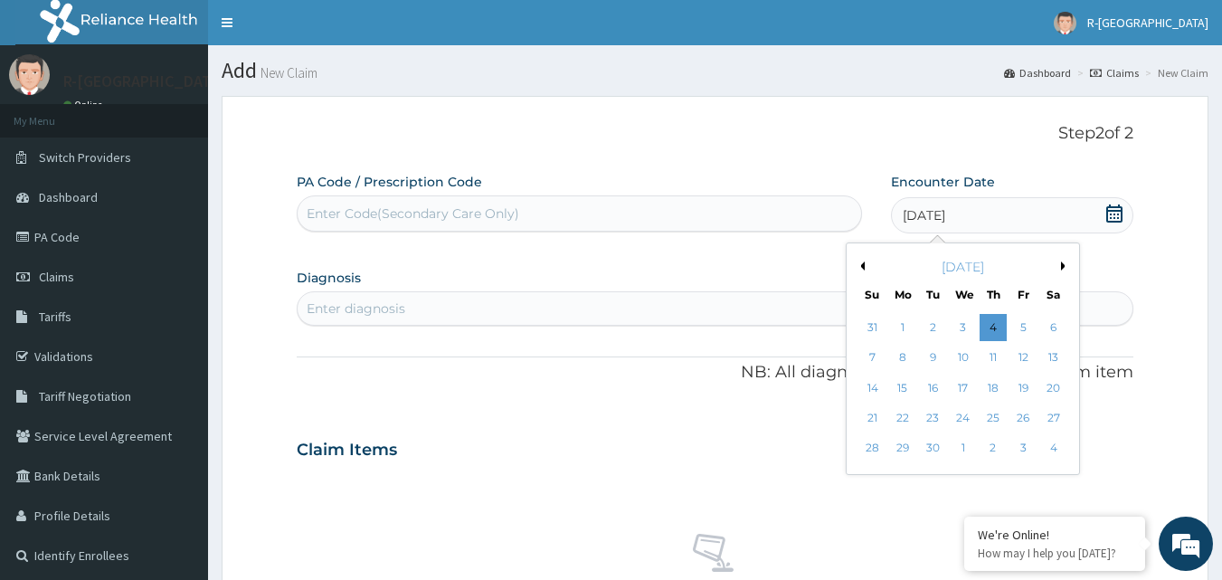
click at [783, 258] on div "PA Code / Prescription Code Enter Code(Secondary Care Only) Encounter Date 04-0…" at bounding box center [716, 544] width 838 height 743
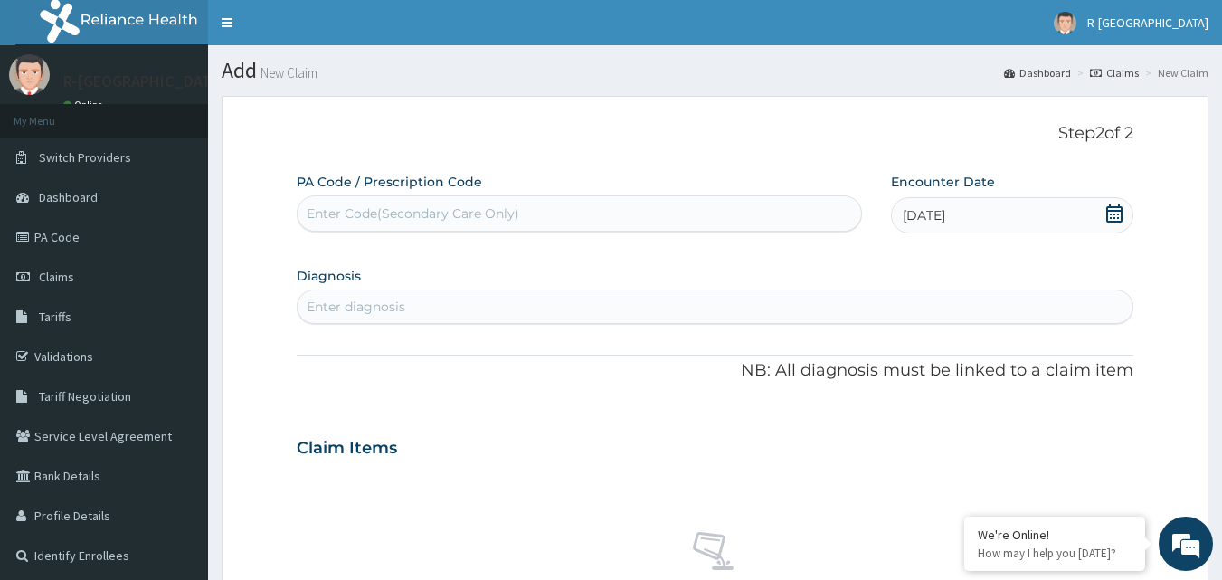
click at [539, 213] on div "Enter Code(Secondary Care Only)" at bounding box center [580, 213] width 565 height 29
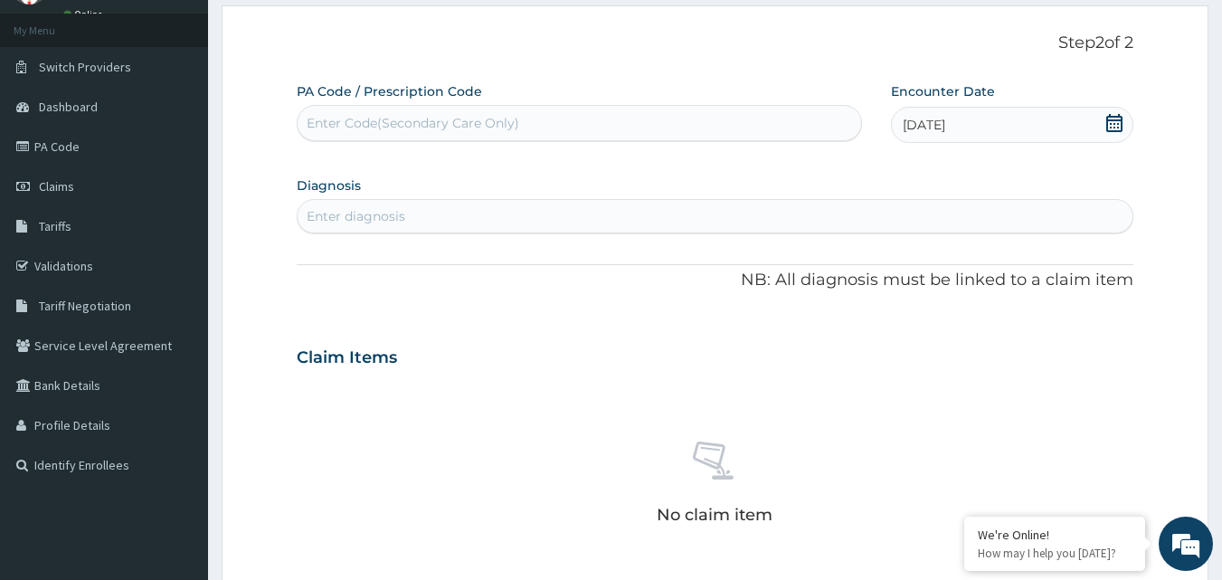
click at [555, 219] on div "Enter diagnosis" at bounding box center [716, 216] width 836 height 29
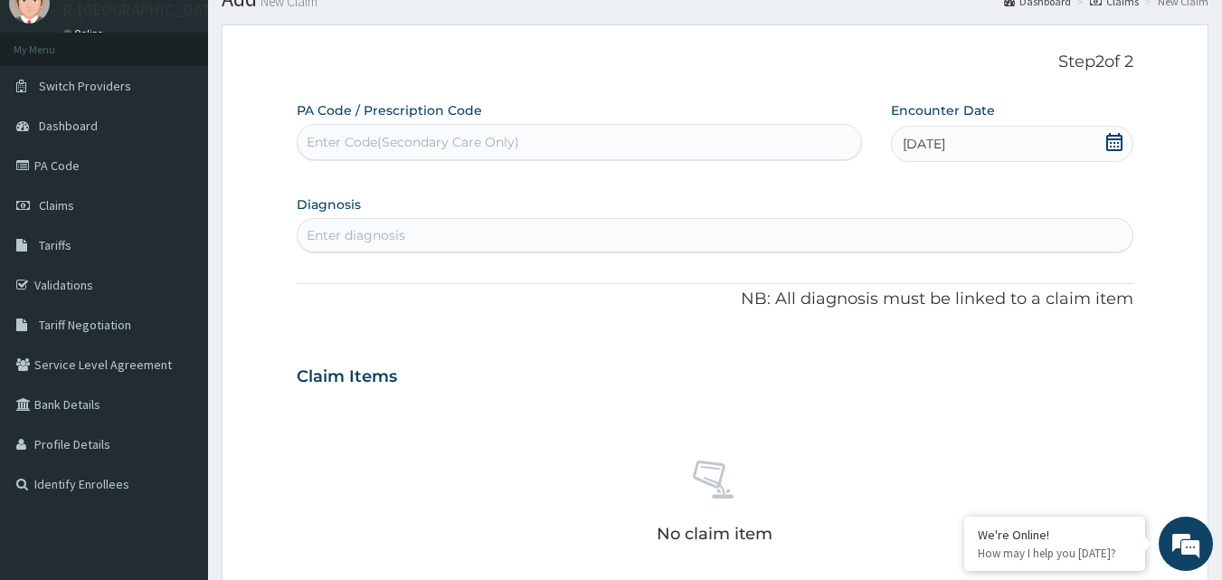
scroll to position [0, 0]
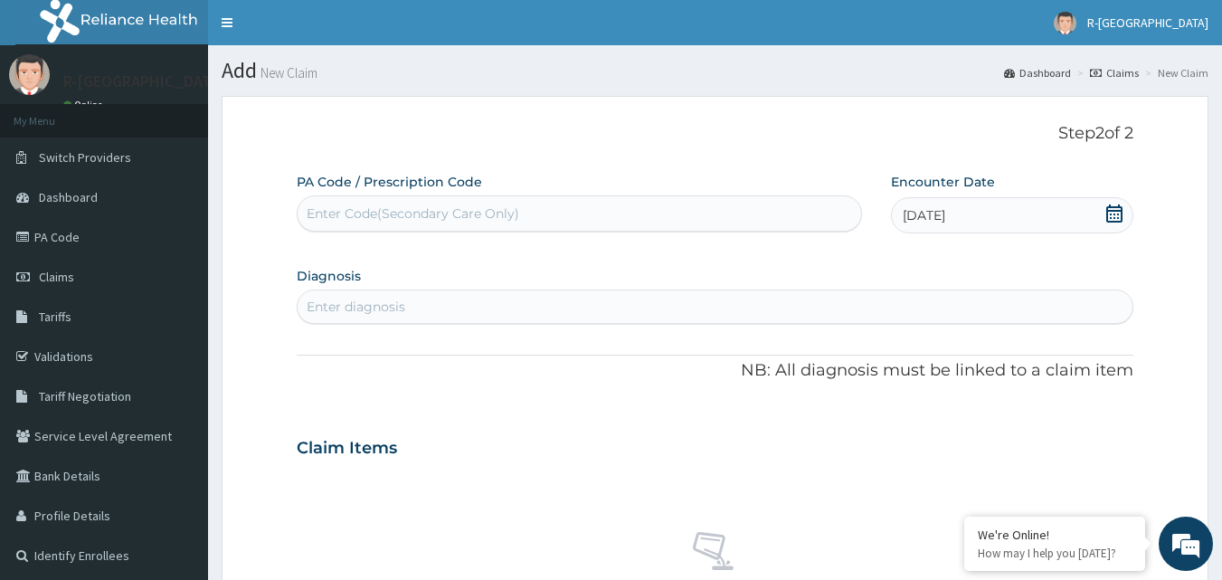
click at [556, 307] on div "Enter diagnosis" at bounding box center [716, 306] width 836 height 29
click at [1183, 76] on li "New Claim" at bounding box center [1175, 72] width 68 height 15
click at [1119, 215] on icon at bounding box center [1115, 213] width 18 height 18
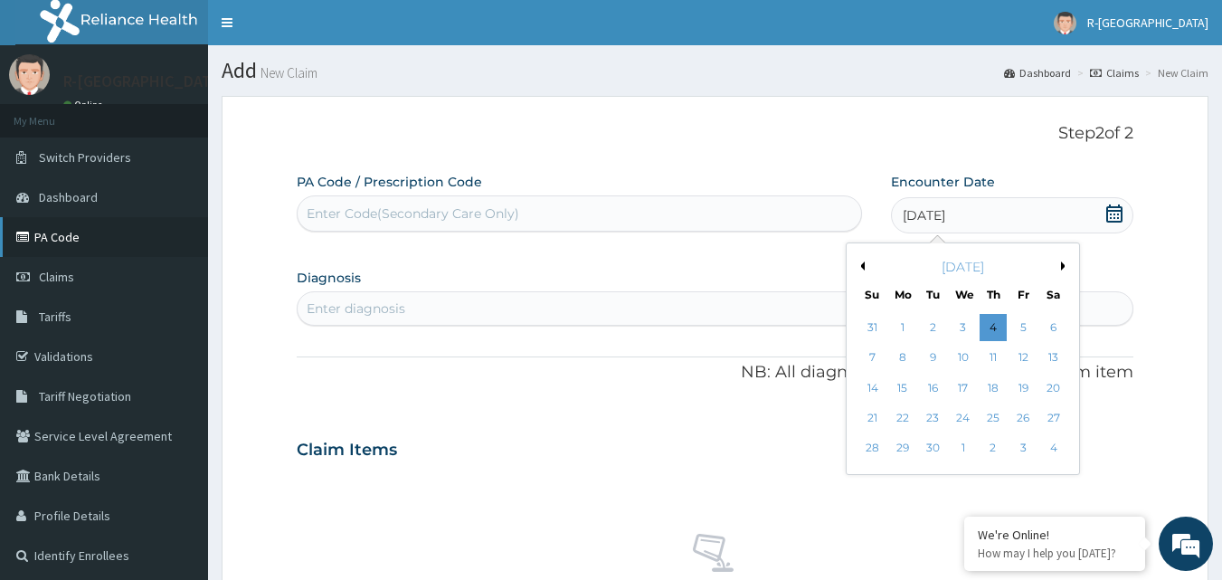
click at [64, 242] on link "PA Code" at bounding box center [104, 237] width 208 height 40
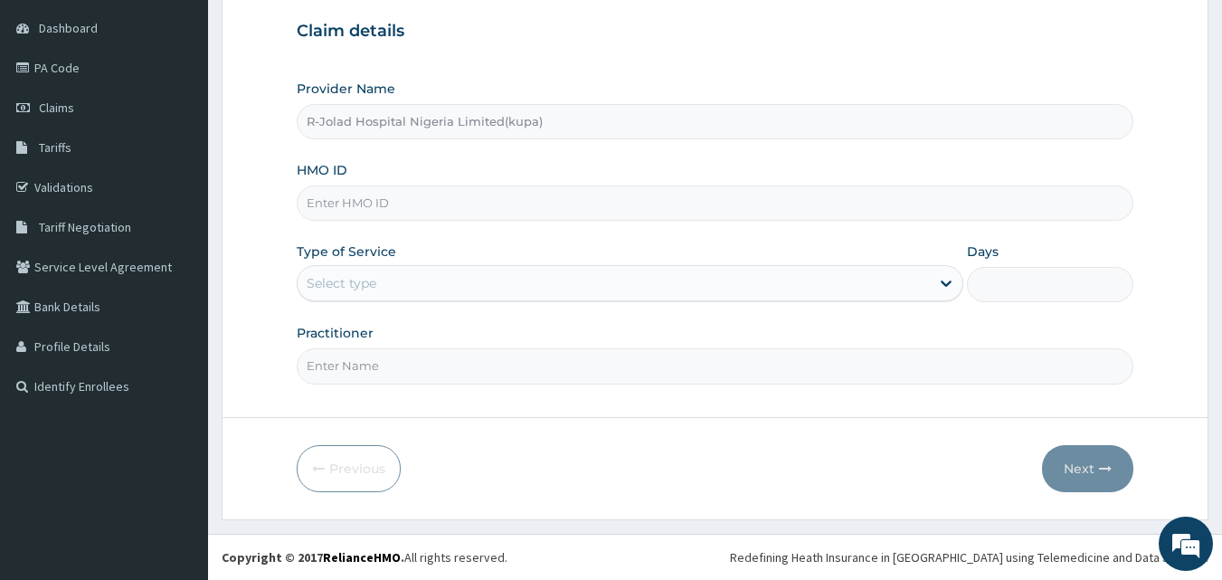
scroll to position [169, 0]
click at [440, 210] on input "HMO ID" at bounding box center [716, 202] width 838 height 35
paste input "sky/10001/d"
type input "sky/10001/d"
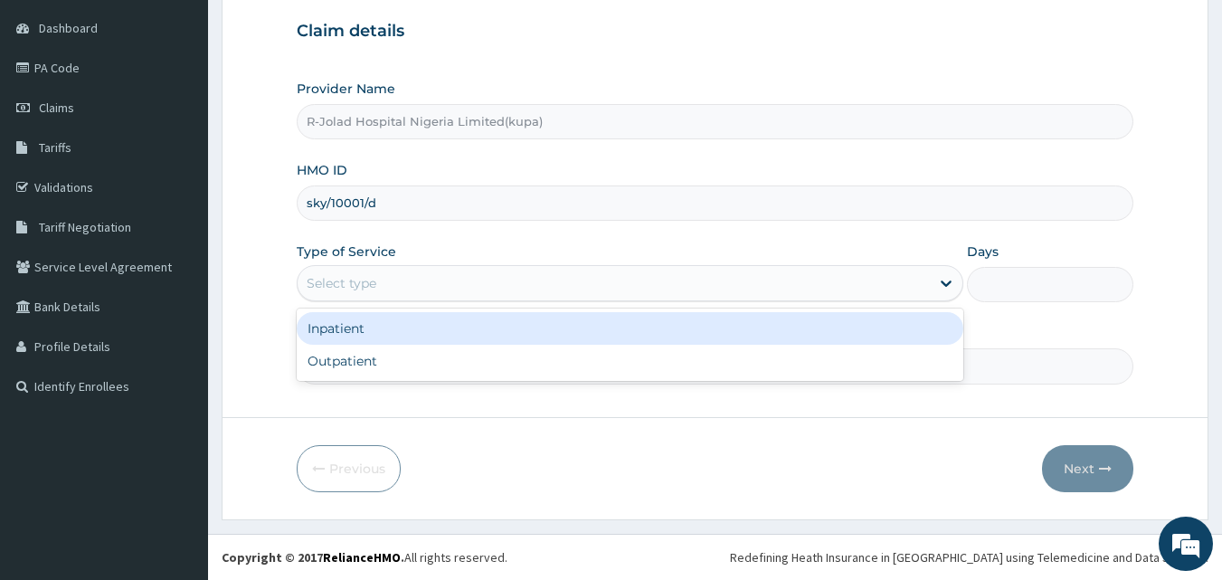
click at [438, 288] on div "Select type" at bounding box center [614, 283] width 632 height 29
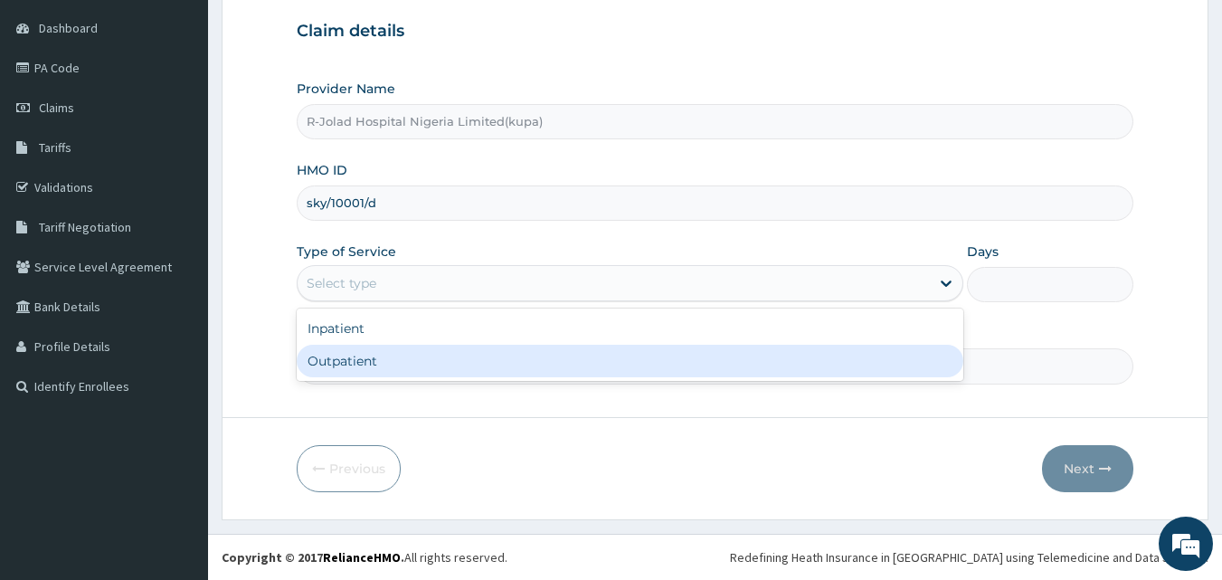
click at [434, 361] on div "Outpatient" at bounding box center [630, 361] width 667 height 33
type input "1"
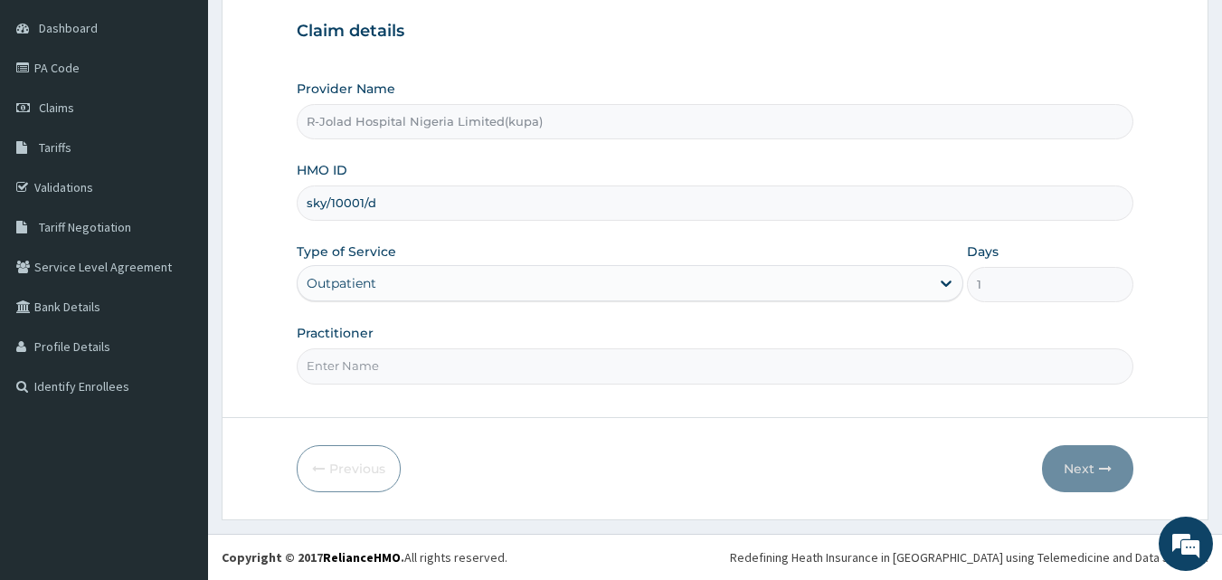
click at [452, 369] on input "Practitioner" at bounding box center [716, 365] width 838 height 35
type input "gp"
click at [1077, 469] on button "Next" at bounding box center [1087, 468] width 91 height 47
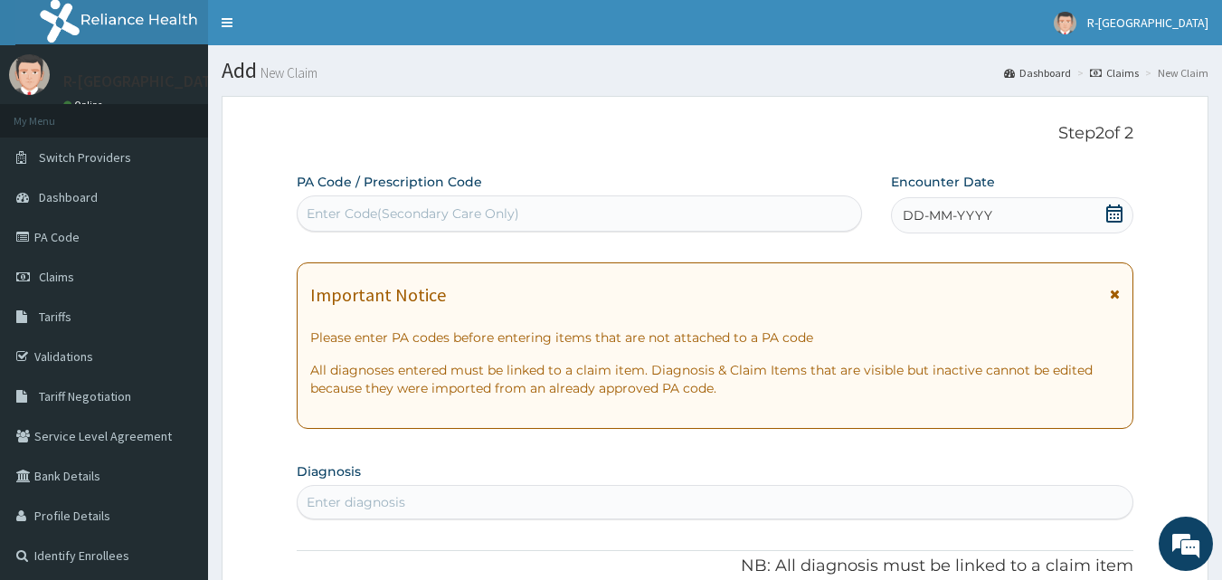
click at [1121, 216] on icon at bounding box center [1115, 213] width 18 height 18
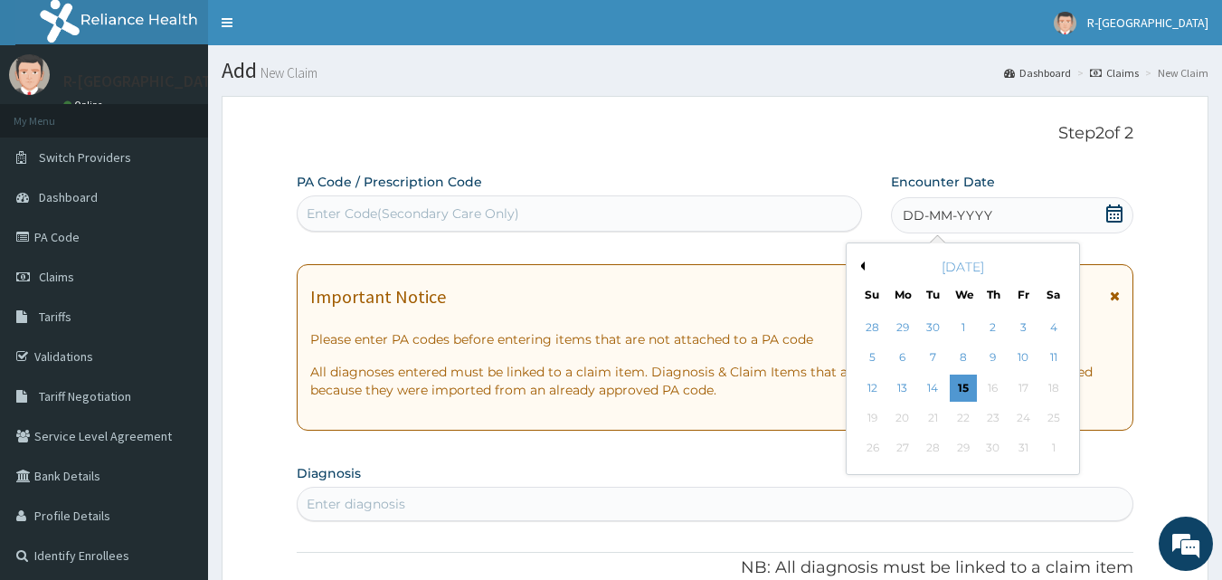
click at [867, 267] on div "[DATE]" at bounding box center [963, 267] width 218 height 18
click at [865, 269] on div "[DATE]" at bounding box center [963, 267] width 218 height 18
click at [864, 268] on div "Previous Month October 2025 Su Mo Tu We Th Fr Sa 28 29 30 1 2 3 4 5 6 7 8 9 10 …" at bounding box center [963, 358] width 234 height 233
click at [864, 268] on button "Previous Month" at bounding box center [860, 265] width 9 height 9
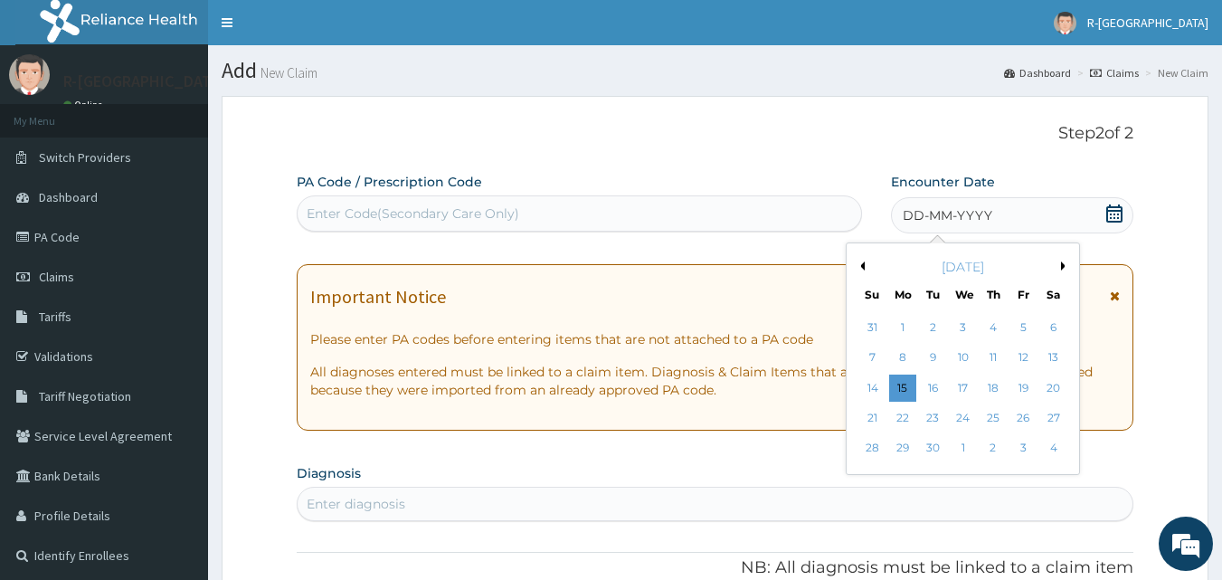
click at [863, 266] on button "Previous Month" at bounding box center [860, 265] width 9 height 9
click at [914, 354] on div "4" at bounding box center [902, 358] width 27 height 27
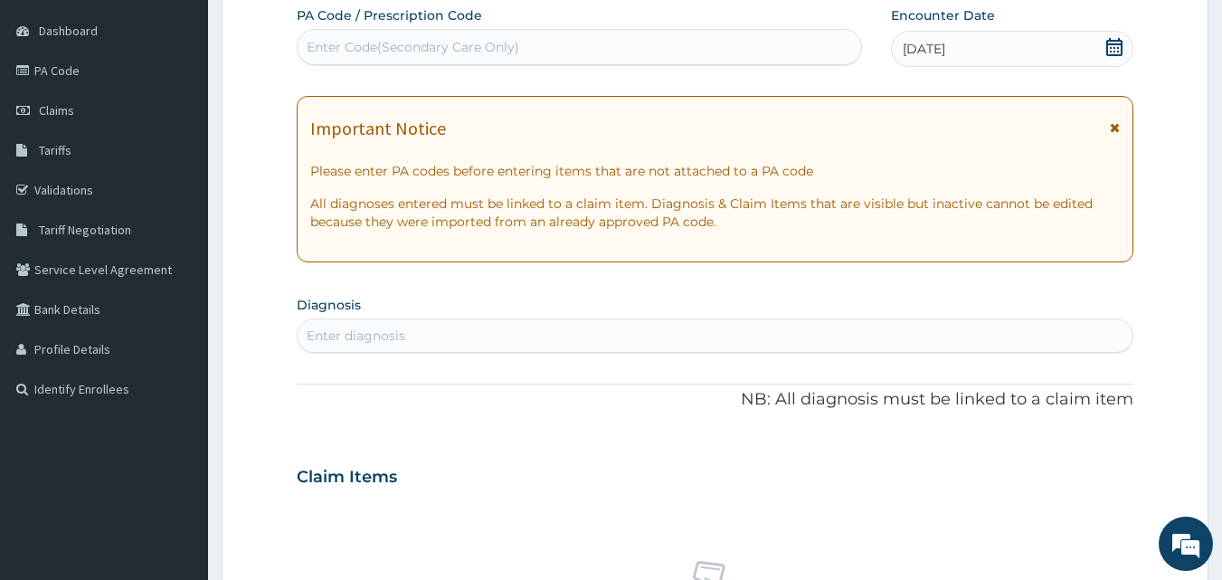
scroll to position [181, 0]
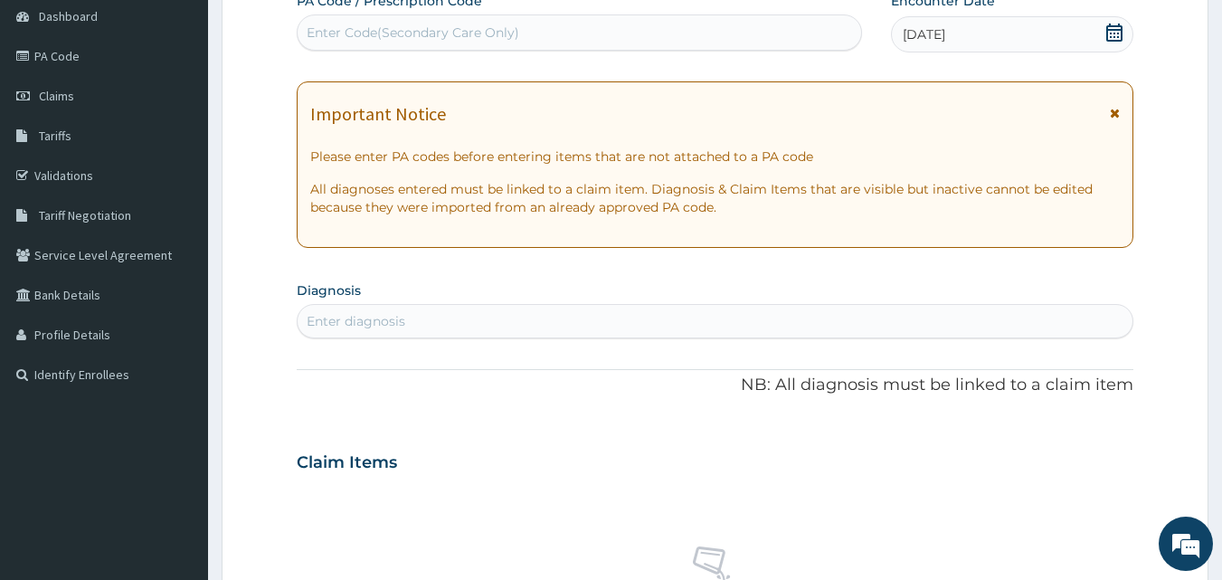
click at [589, 308] on div "Enter diagnosis" at bounding box center [716, 321] width 836 height 29
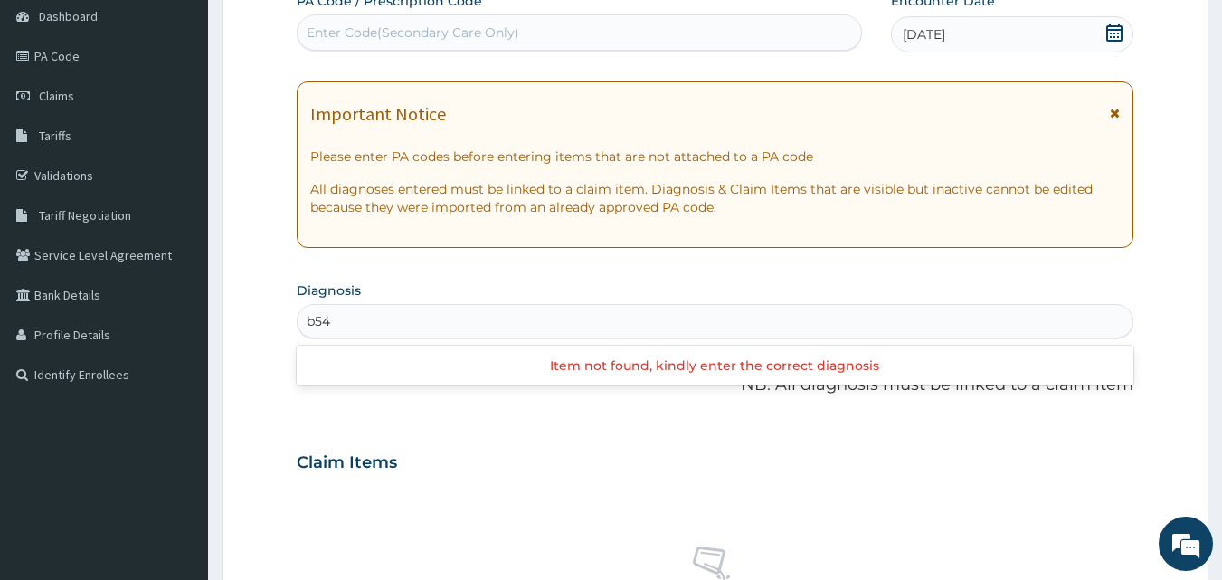
click at [663, 367] on div "Item not found, kindly enter the correct diagnosis" at bounding box center [716, 365] width 838 height 33
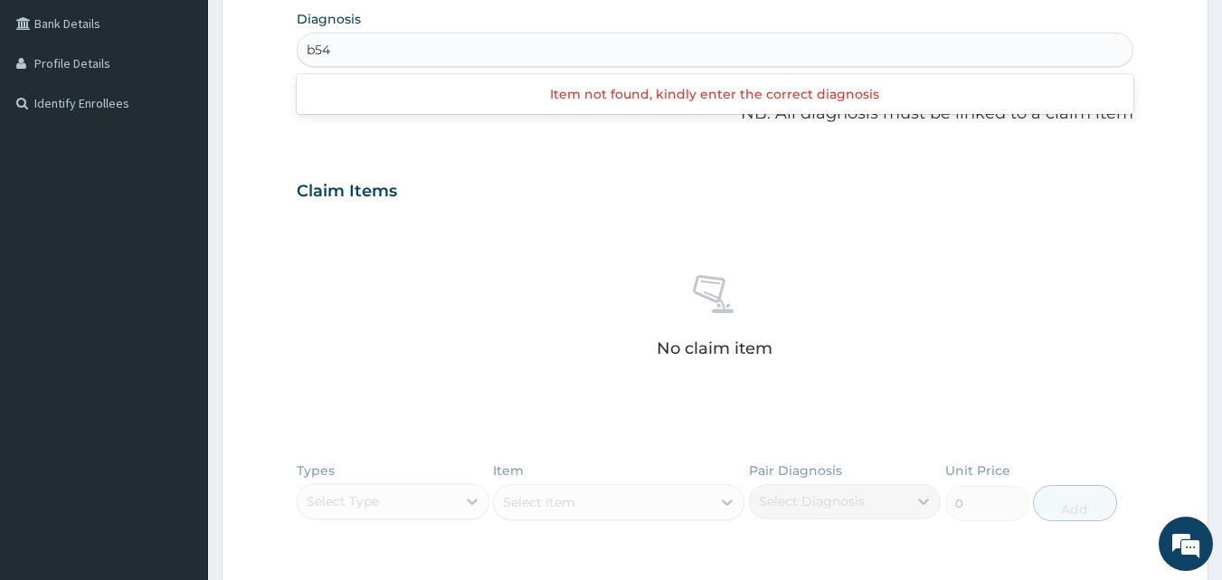
scroll to position [719, 0]
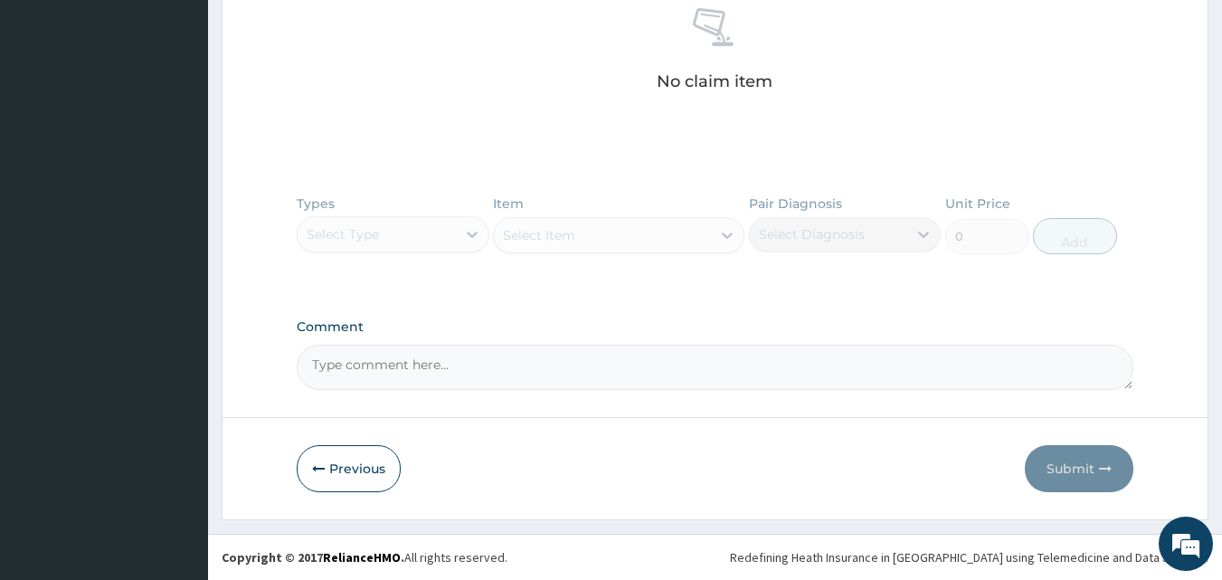
type input "b54"
drag, startPoint x: 658, startPoint y: 245, endPoint x: 787, endPoint y: 242, distance: 129.4
click at [660, 245] on div "Types Select Type Item Select Item Pair Diagnosis Select Diagnosis Unit Price 0…" at bounding box center [716, 237] width 838 height 105
drag, startPoint x: 1071, startPoint y: 265, endPoint x: 1080, endPoint y: 262, distance: 9.4
click at [1077, 265] on div "Types Select Type Item Select Item Pair Diagnosis Select Diagnosis Unit Price 0…" at bounding box center [716, 237] width 838 height 105
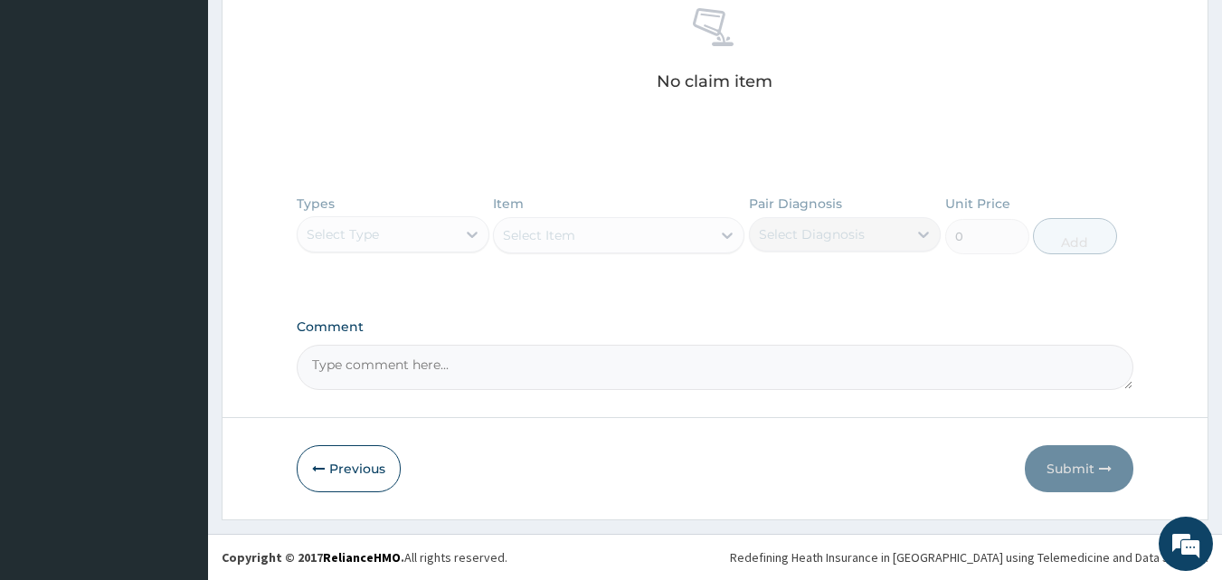
click at [1089, 243] on div "Types Select Type Item Select Item Pair Diagnosis Select Diagnosis Unit Price 0…" at bounding box center [716, 237] width 838 height 105
drag, startPoint x: 1114, startPoint y: 526, endPoint x: 1085, endPoint y: 478, distance: 56.0
click at [343, 453] on button "Previous" at bounding box center [349, 468] width 104 height 47
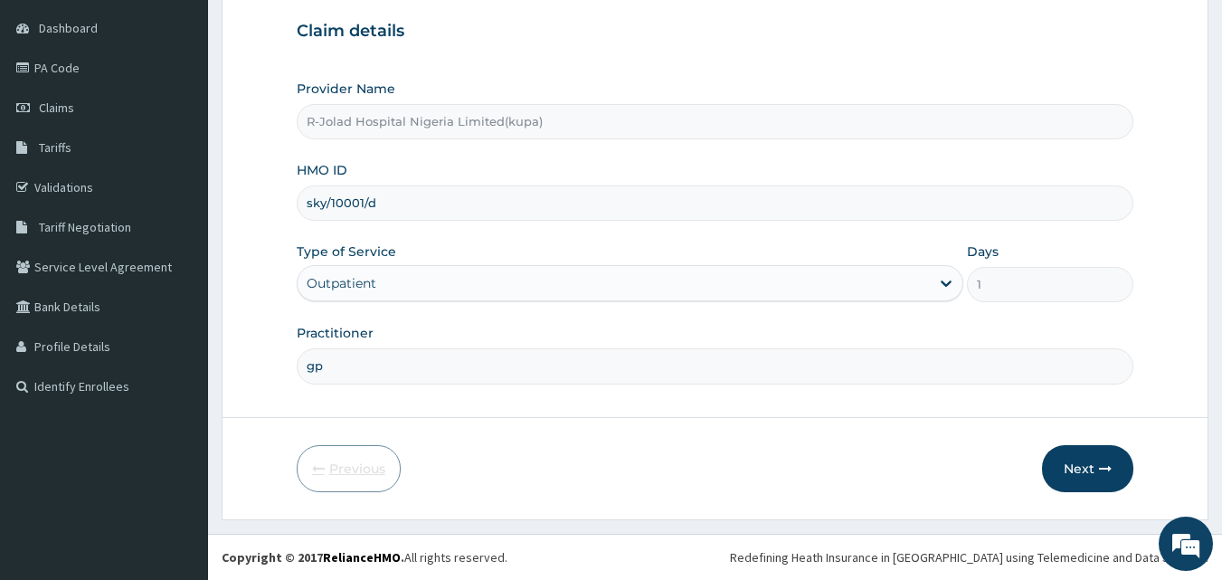
scroll to position [169, 0]
click at [928, 369] on input "gp" at bounding box center [716, 365] width 838 height 35
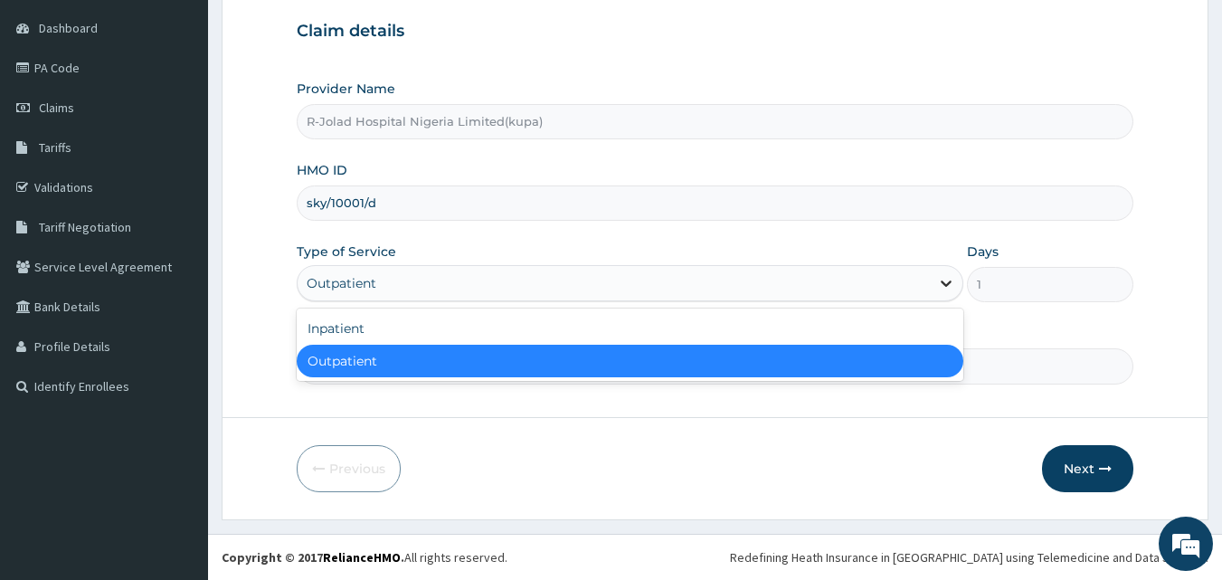
click at [937, 283] on icon at bounding box center [946, 283] width 18 height 18
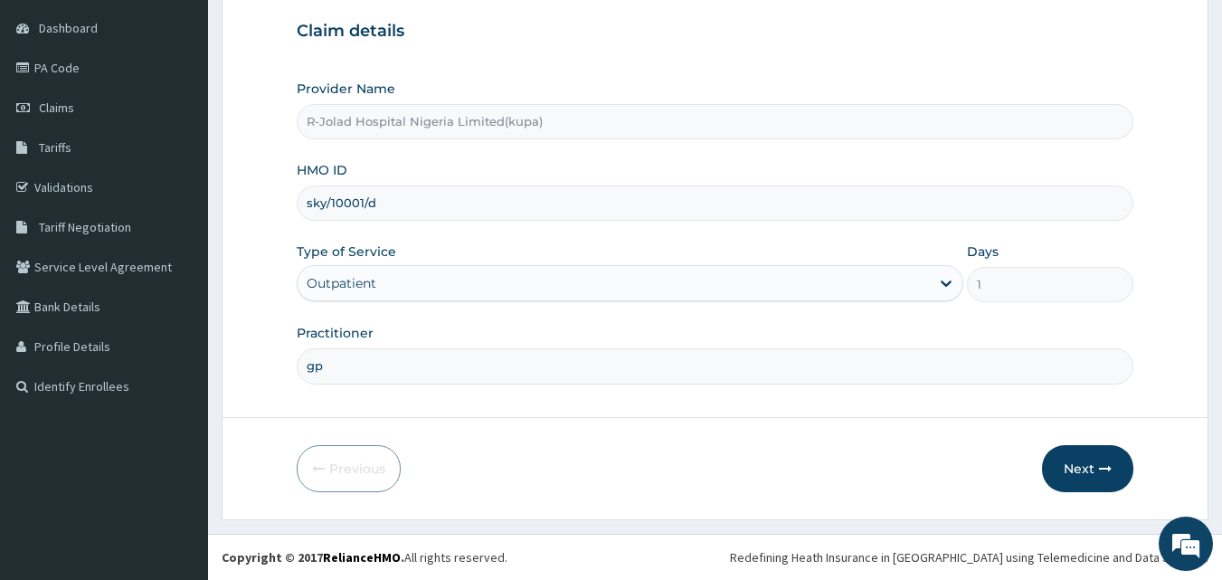
click at [517, 460] on div "Previous Next" at bounding box center [716, 468] width 838 height 47
click at [71, 109] on span "Claims" at bounding box center [56, 108] width 35 height 16
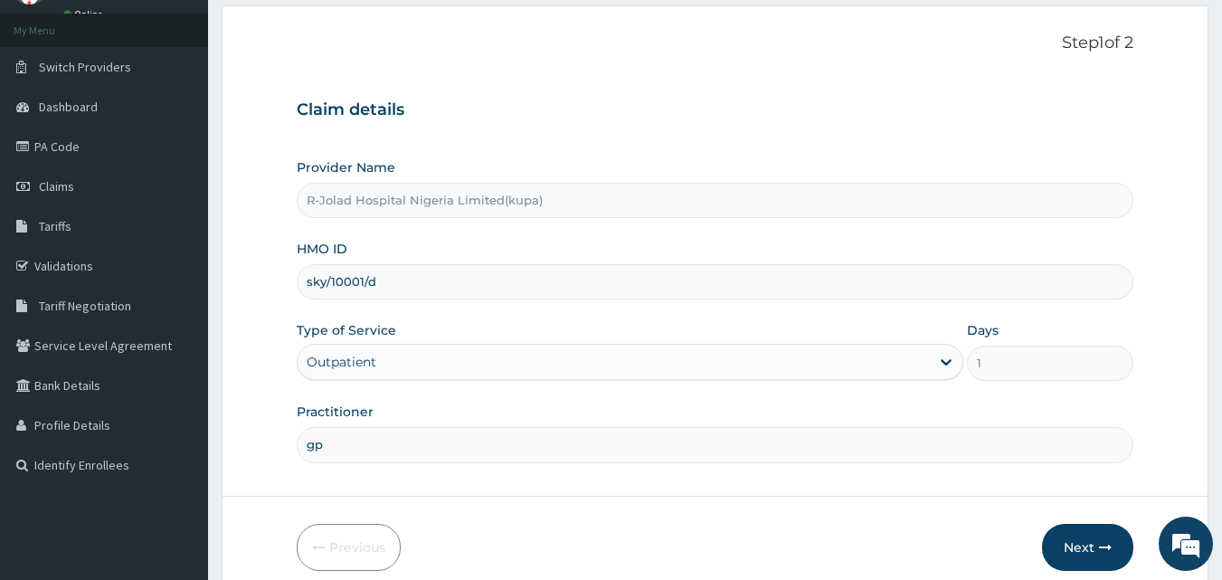
scroll to position [0, 0]
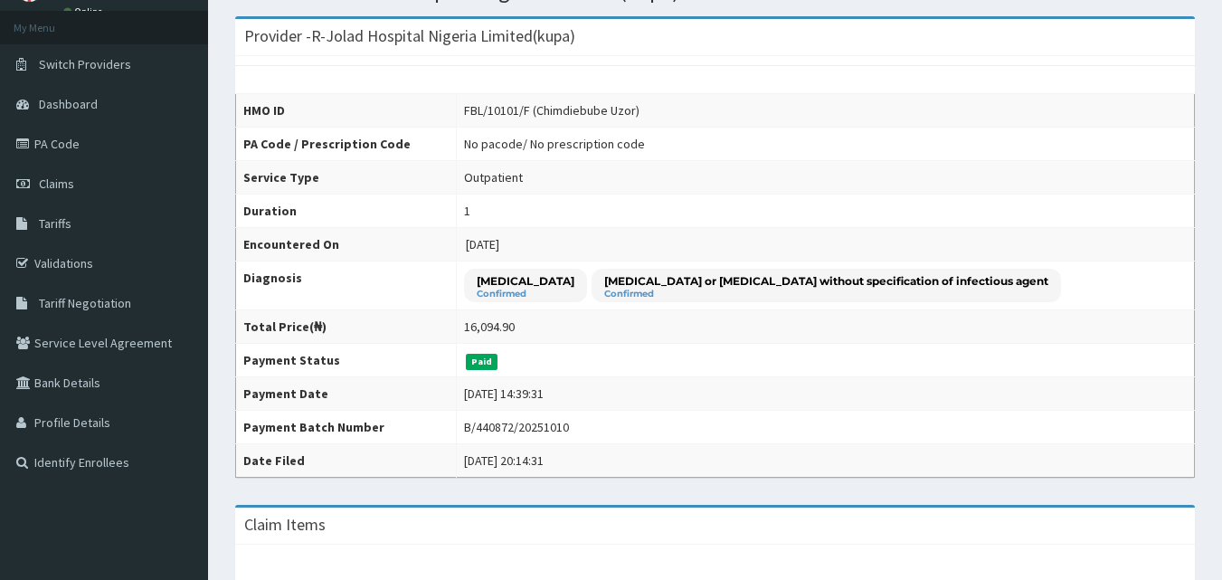
scroll to position [90, 0]
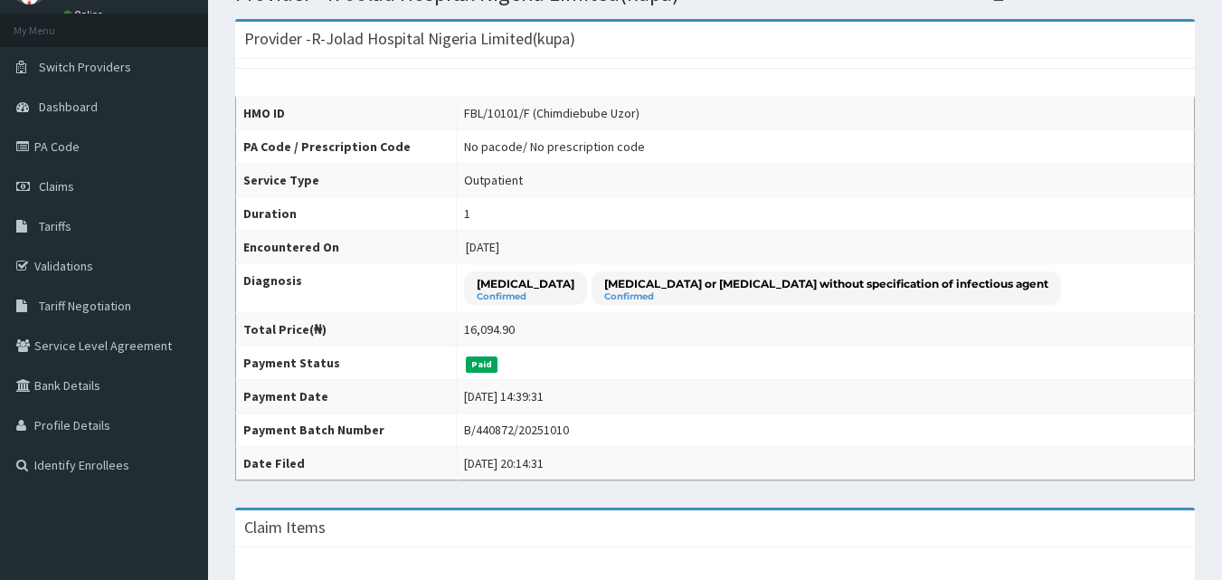
click at [491, 328] on div "16,094.90" at bounding box center [489, 329] width 51 height 18
copy div "16,094.90"
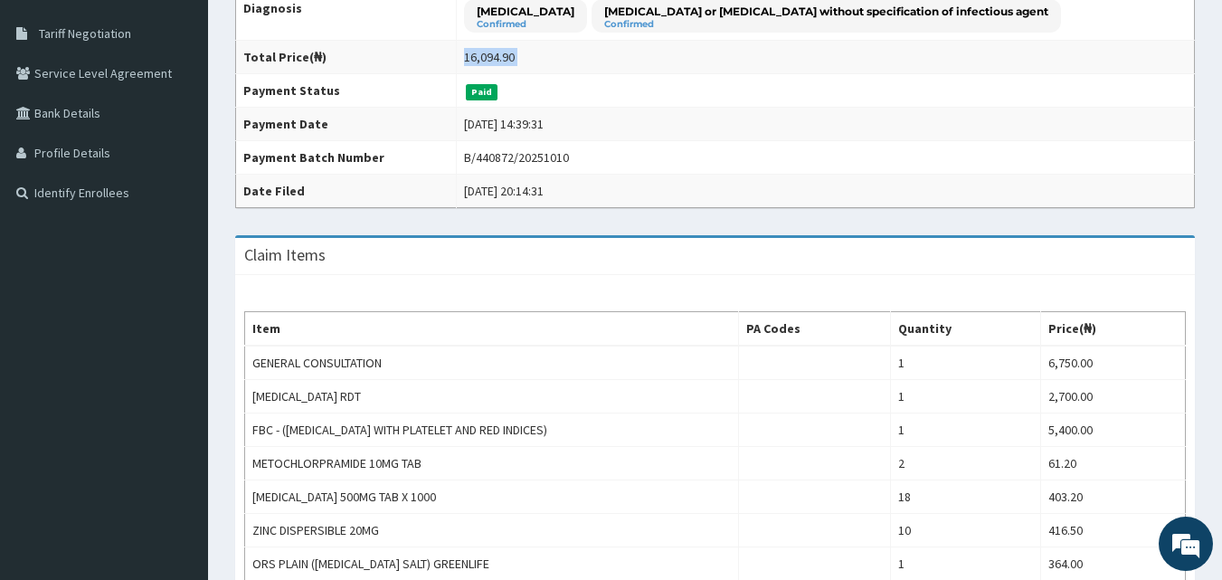
scroll to position [272, 0]
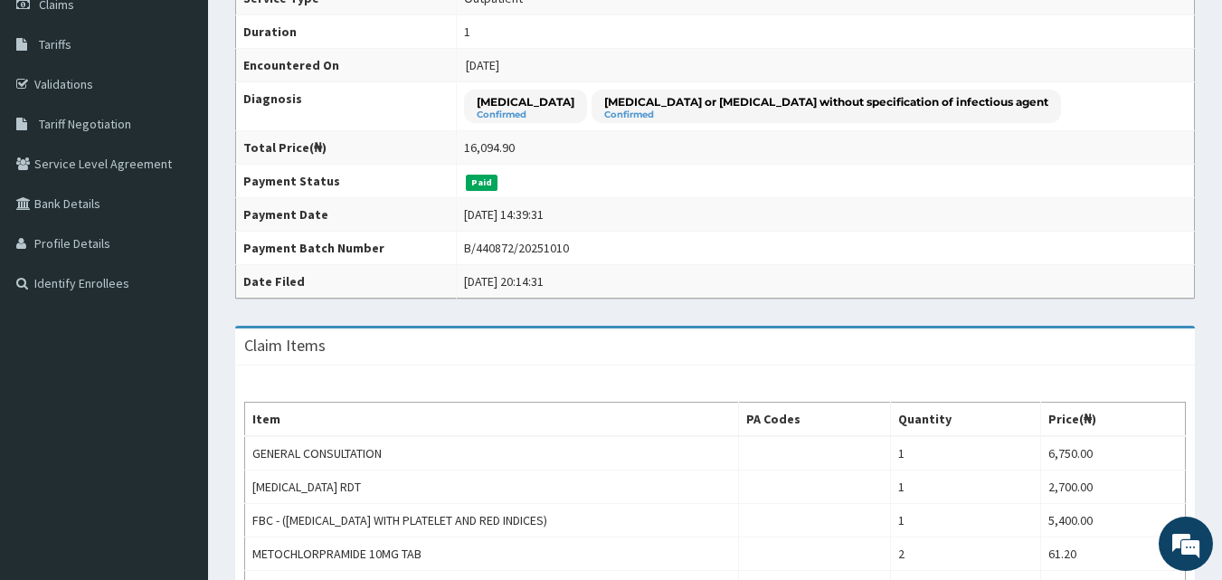
click at [538, 251] on div "B/440872/20251010" at bounding box center [516, 248] width 105 height 18
copy div "B/440872/20251010"
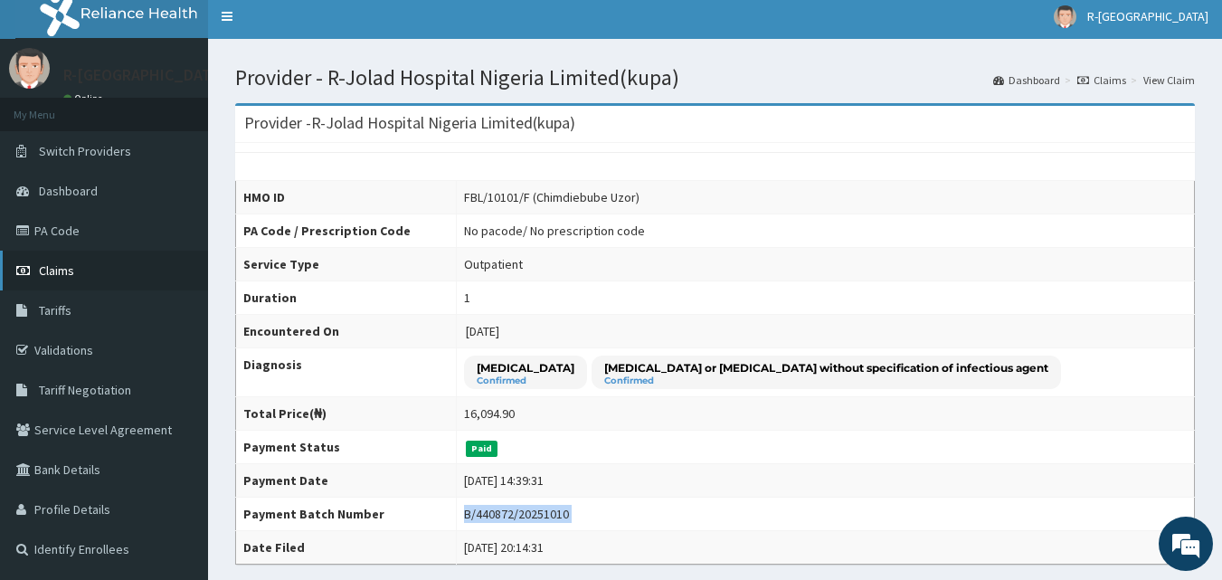
scroll to position [0, 0]
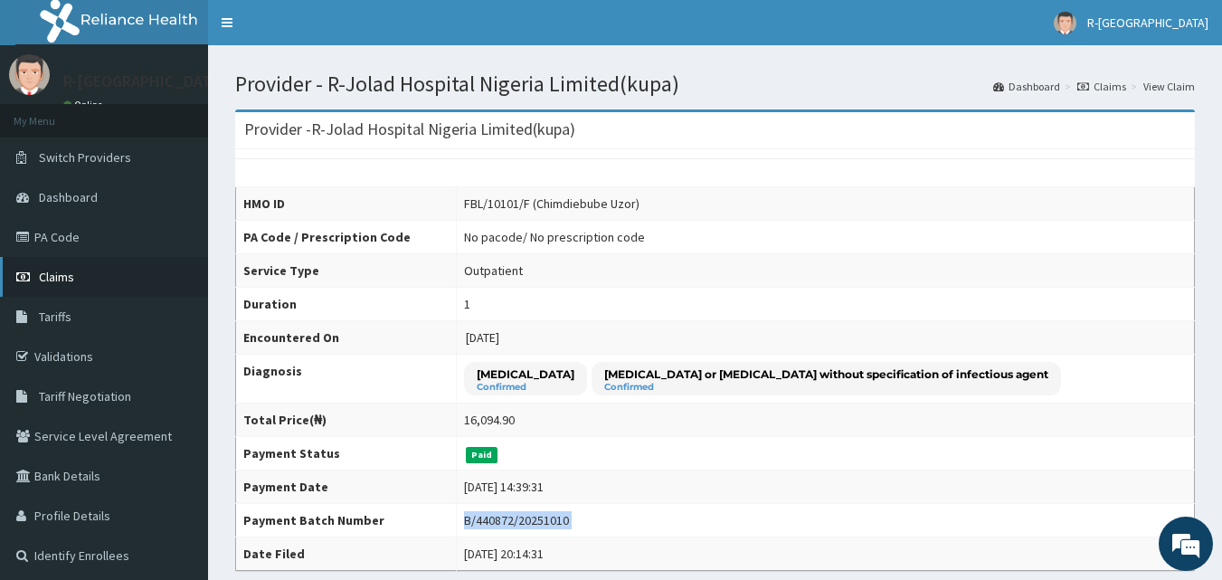
click at [105, 271] on link "Claims" at bounding box center [104, 277] width 208 height 40
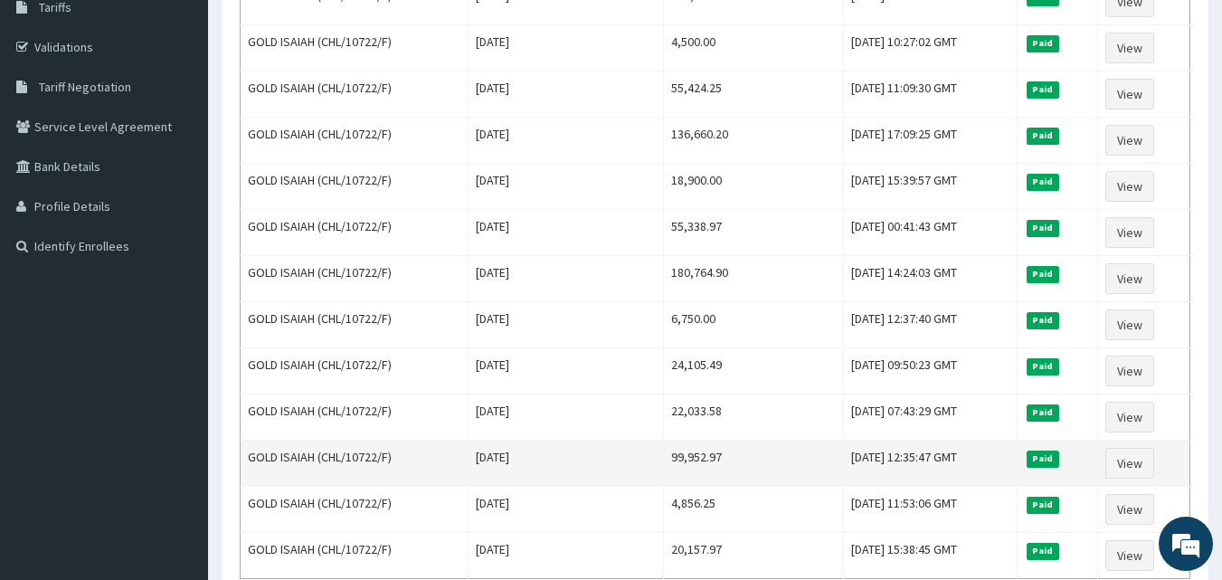
scroll to position [219, 0]
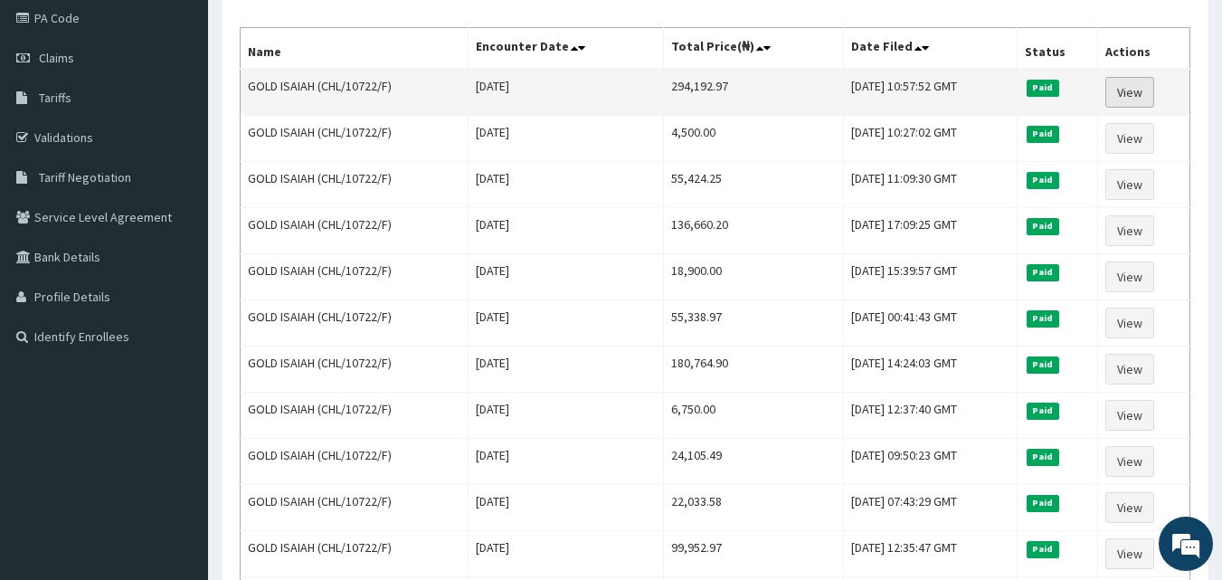
click at [1130, 101] on link "View" at bounding box center [1130, 92] width 49 height 31
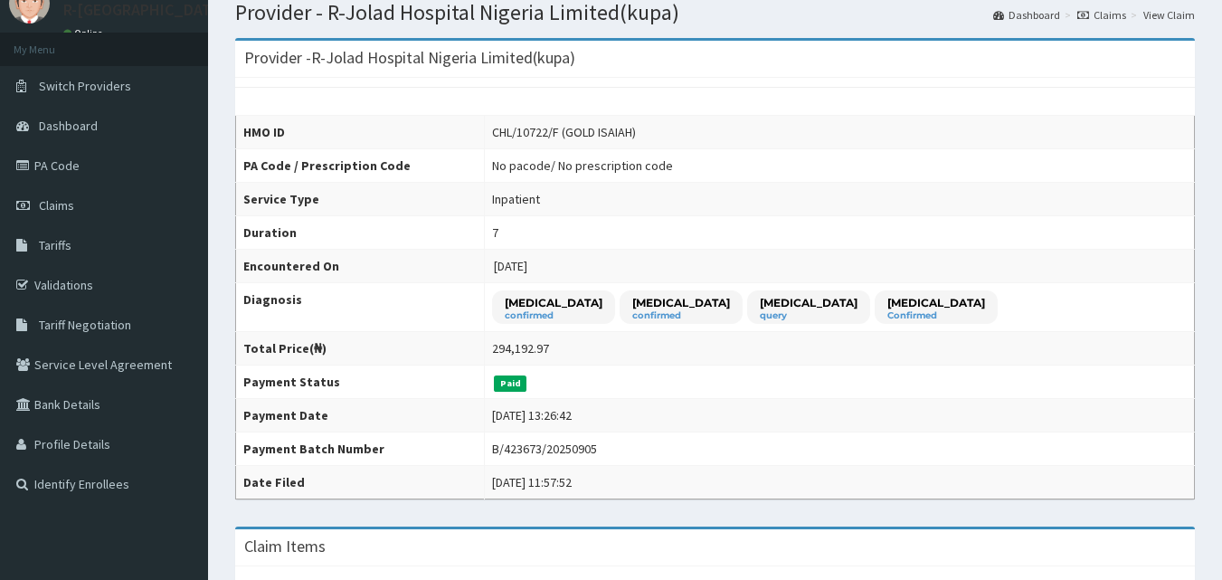
scroll to position [181, 0]
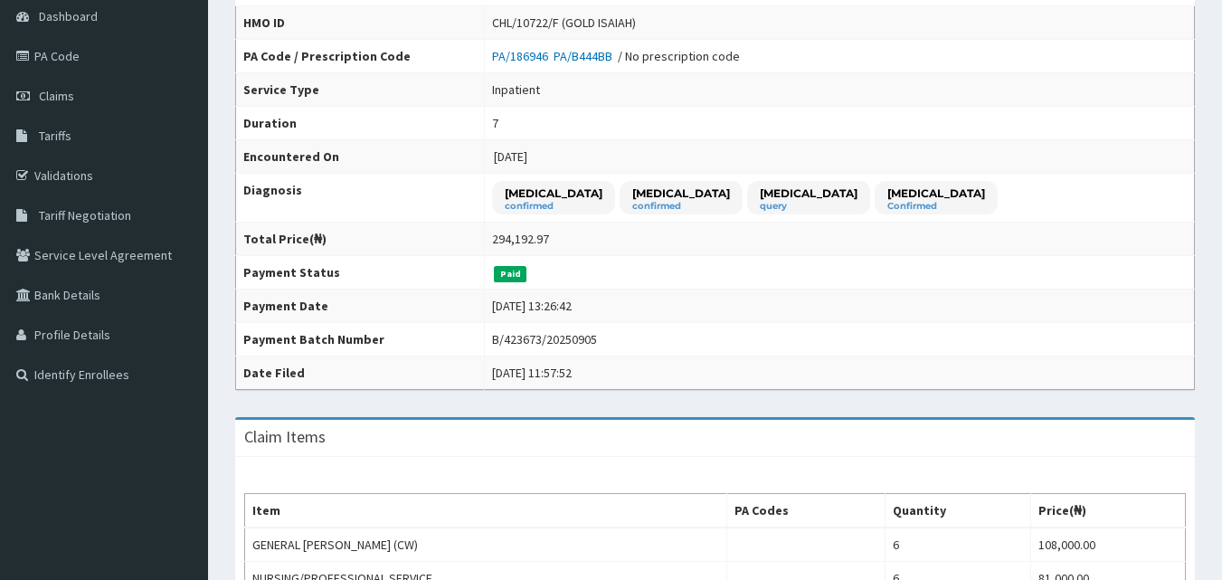
click at [645, 341] on td "B/423673/20250905" at bounding box center [840, 339] width 710 height 33
click at [645, 342] on td "B/423673/20250905" at bounding box center [840, 339] width 710 height 33
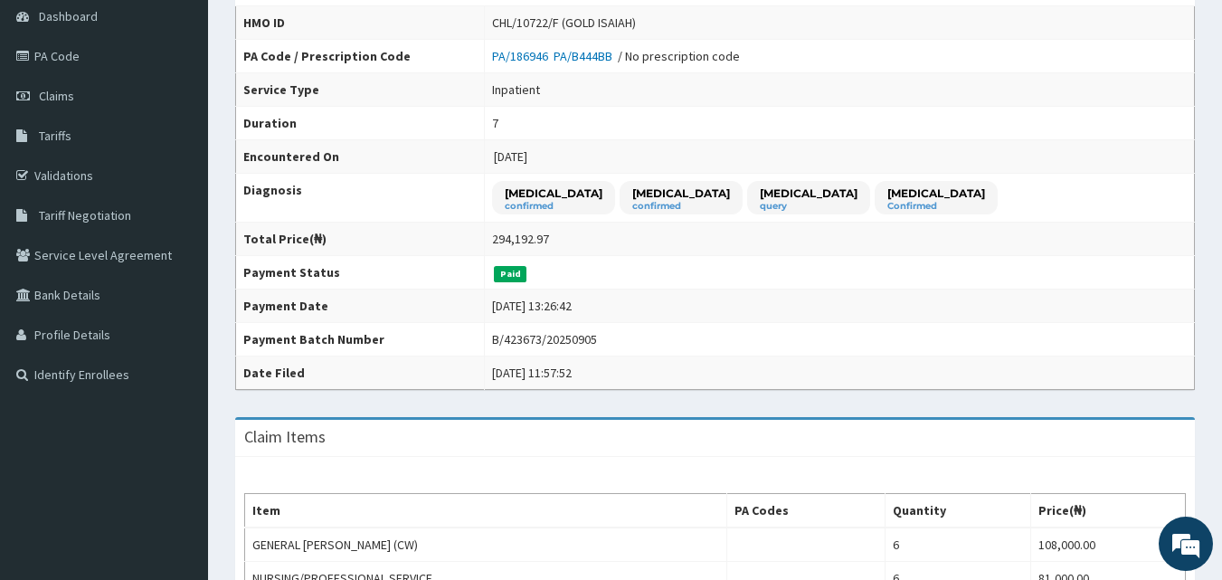
click at [549, 242] on div "294,192.97" at bounding box center [520, 239] width 57 height 18
copy div "294,192.97"
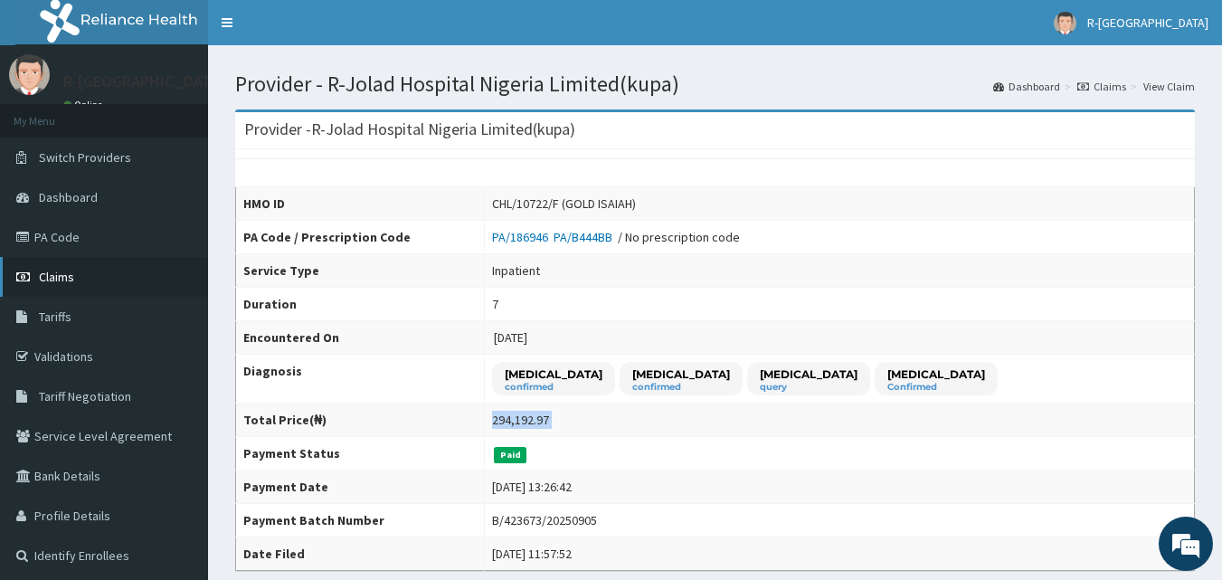
click at [52, 284] on span "Claims" at bounding box center [56, 277] width 35 height 16
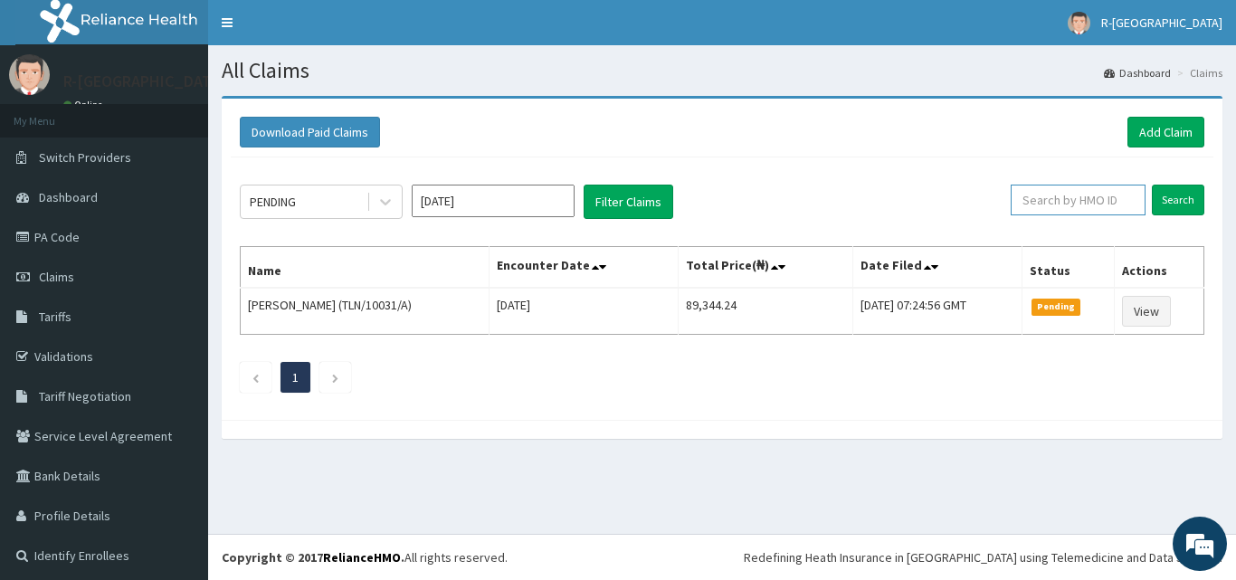
click at [1056, 208] on input "text" at bounding box center [1078, 200] width 135 height 31
click at [1060, 195] on input "text" at bounding box center [1078, 200] width 135 height 31
paste input "CHL/10430/B"
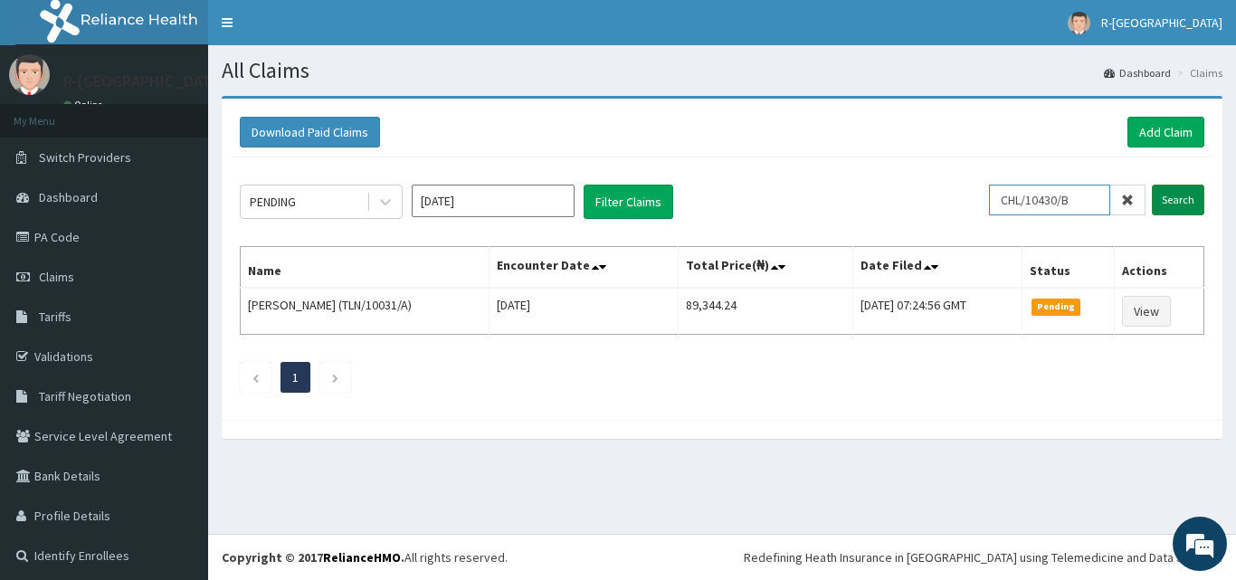
type input "CHL/10430/B"
click at [1183, 208] on input "Search" at bounding box center [1178, 200] width 52 height 31
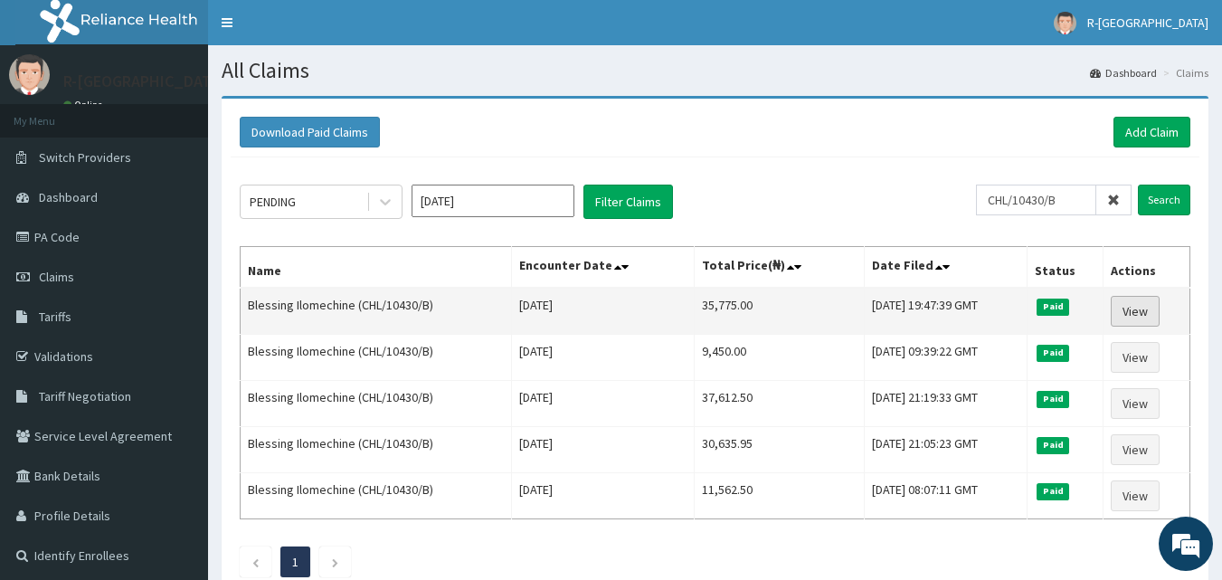
click at [1135, 317] on link "View" at bounding box center [1135, 311] width 49 height 31
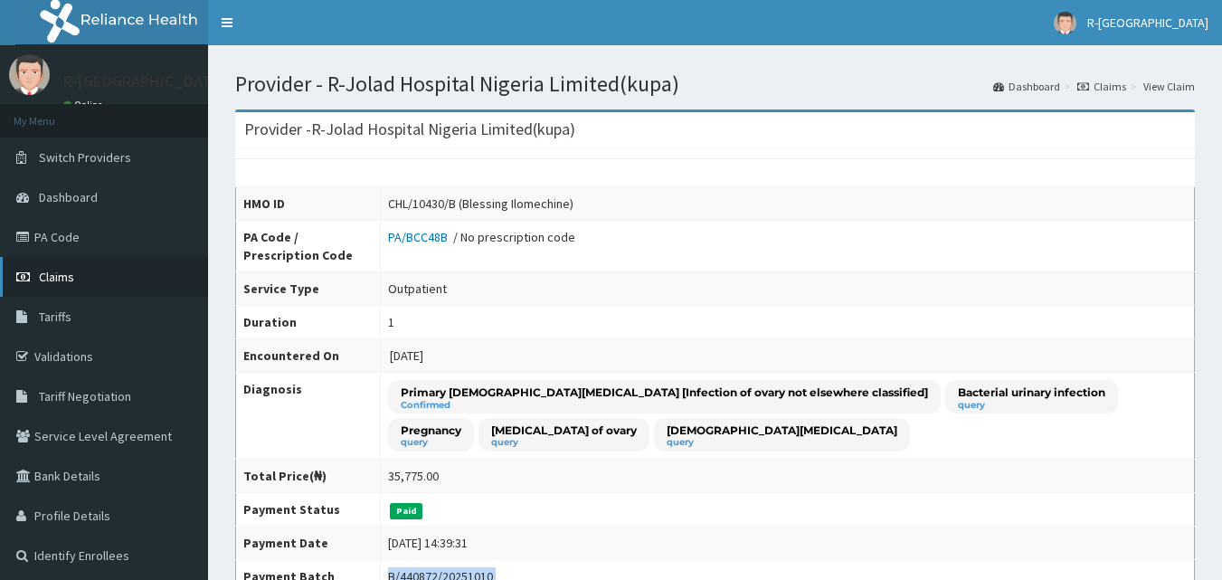
click at [70, 271] on span "Claims" at bounding box center [56, 277] width 35 height 16
click at [70, 287] on link "Claims" at bounding box center [104, 277] width 208 height 40
click at [49, 274] on span "Claims" at bounding box center [56, 277] width 35 height 16
click at [62, 282] on span "Claims" at bounding box center [56, 277] width 35 height 16
click at [65, 317] on span "Tariffs" at bounding box center [55, 317] width 33 height 16
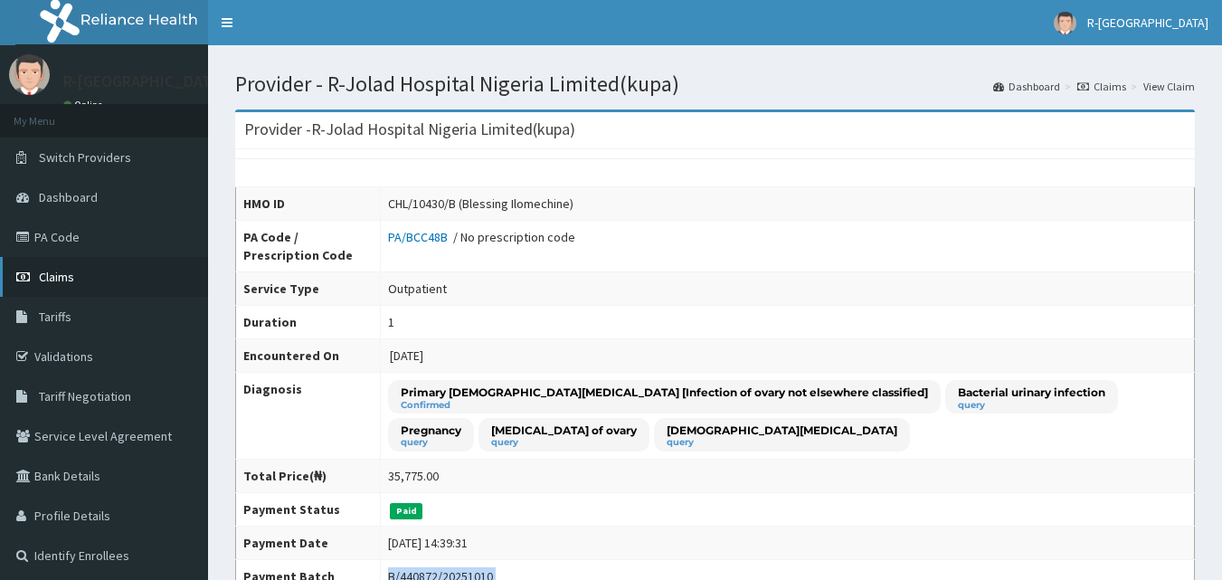
click at [71, 280] on span "Claims" at bounding box center [56, 277] width 35 height 16
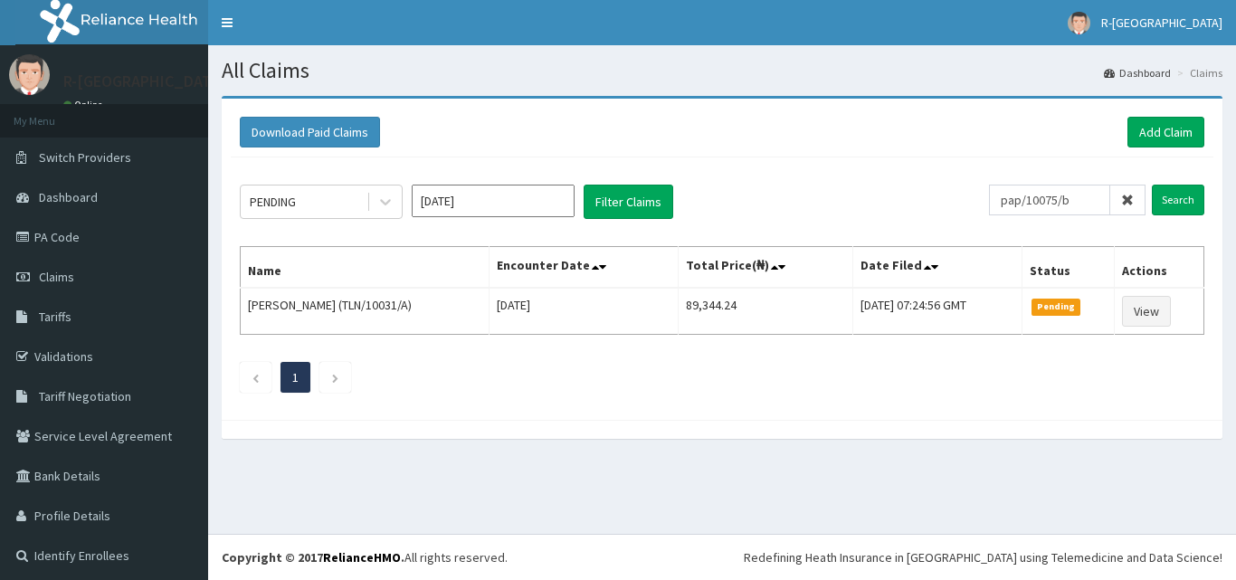
type input "pap/10075/b"
click at [1152, 185] on input "Search" at bounding box center [1178, 200] width 52 height 31
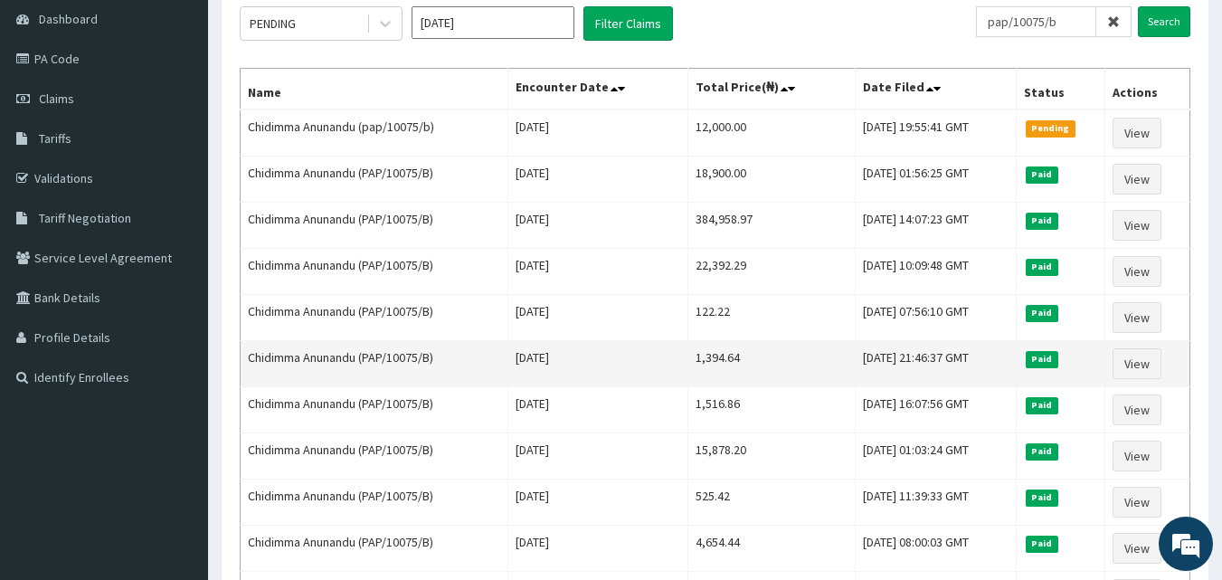
scroll to position [88, 0]
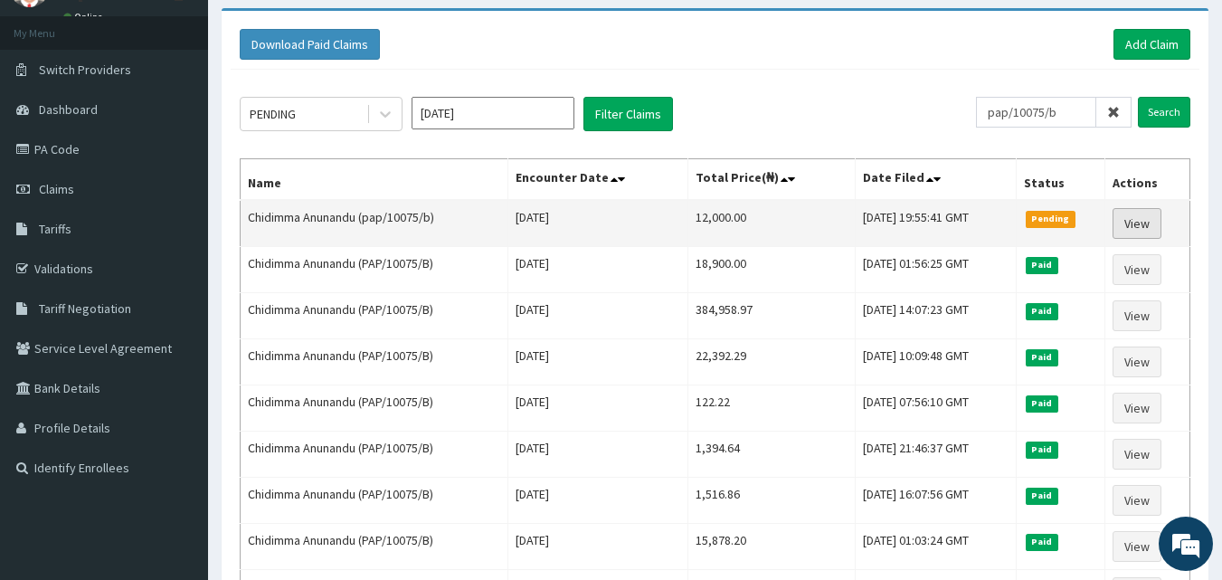
click at [1130, 229] on link "View" at bounding box center [1137, 223] width 49 height 31
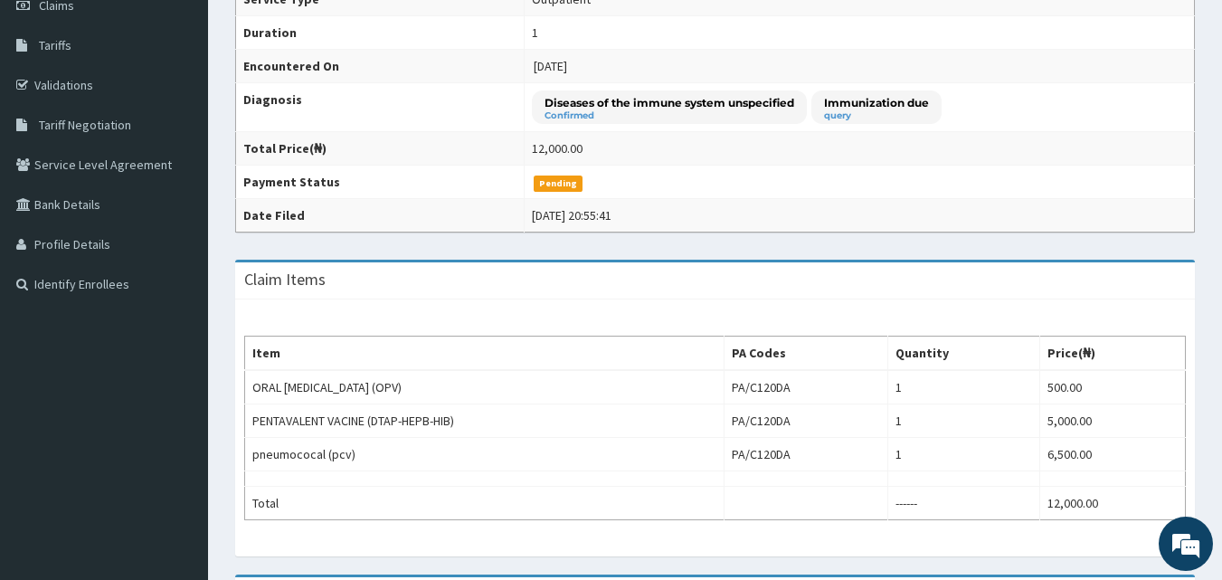
scroll to position [181, 0]
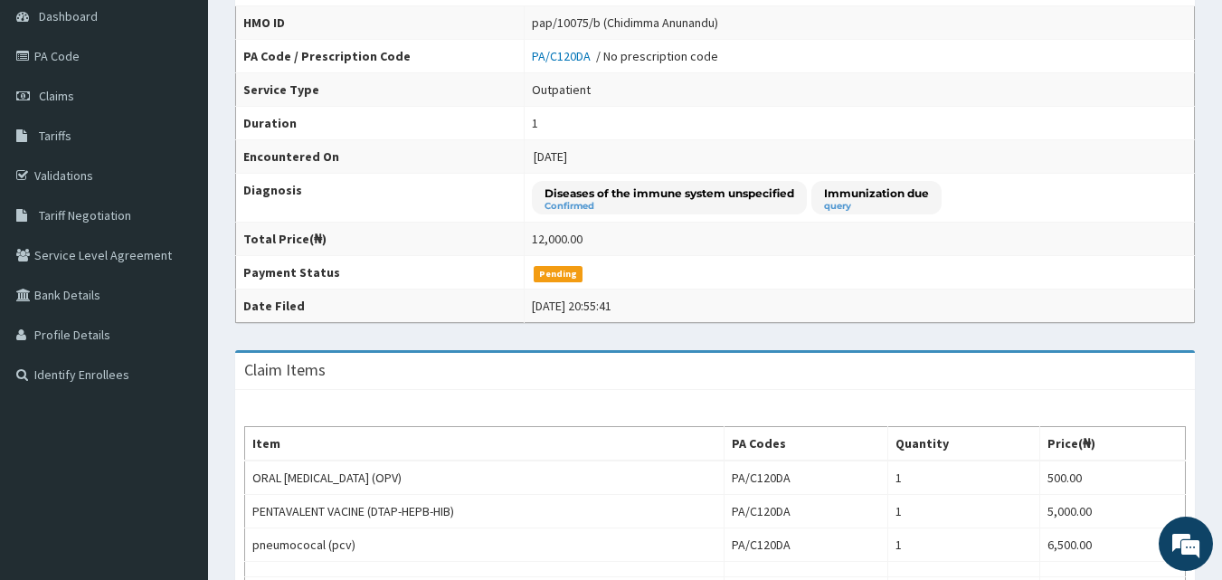
click at [546, 247] on div "12,000.00" at bounding box center [557, 239] width 51 height 18
copy div "12,000.00"
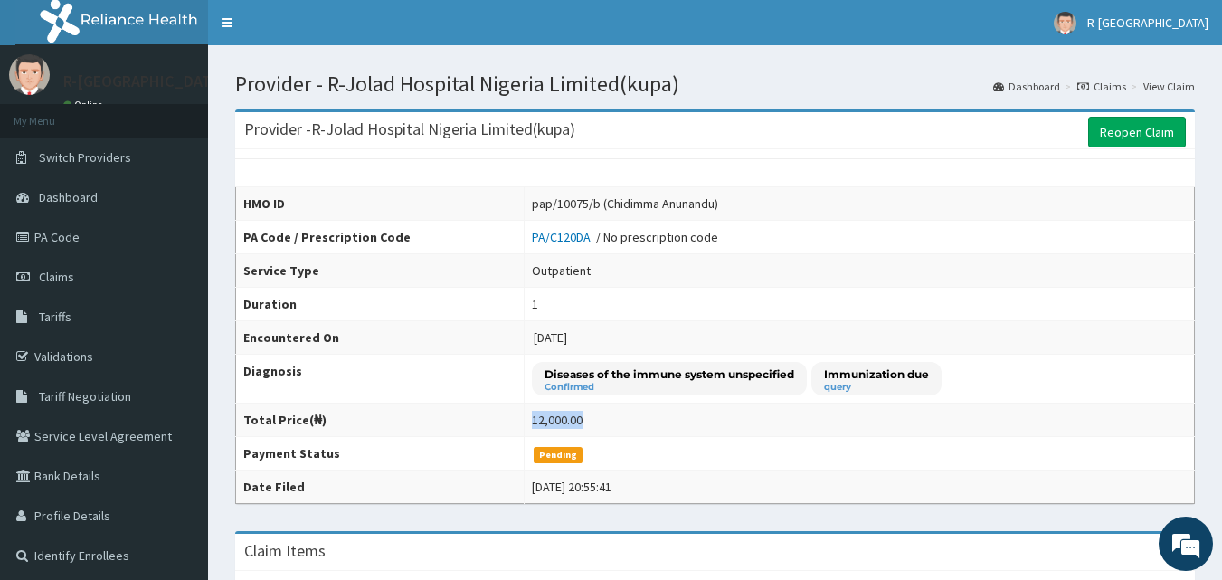
scroll to position [0, 0]
click at [83, 285] on link "Claims" at bounding box center [104, 277] width 208 height 40
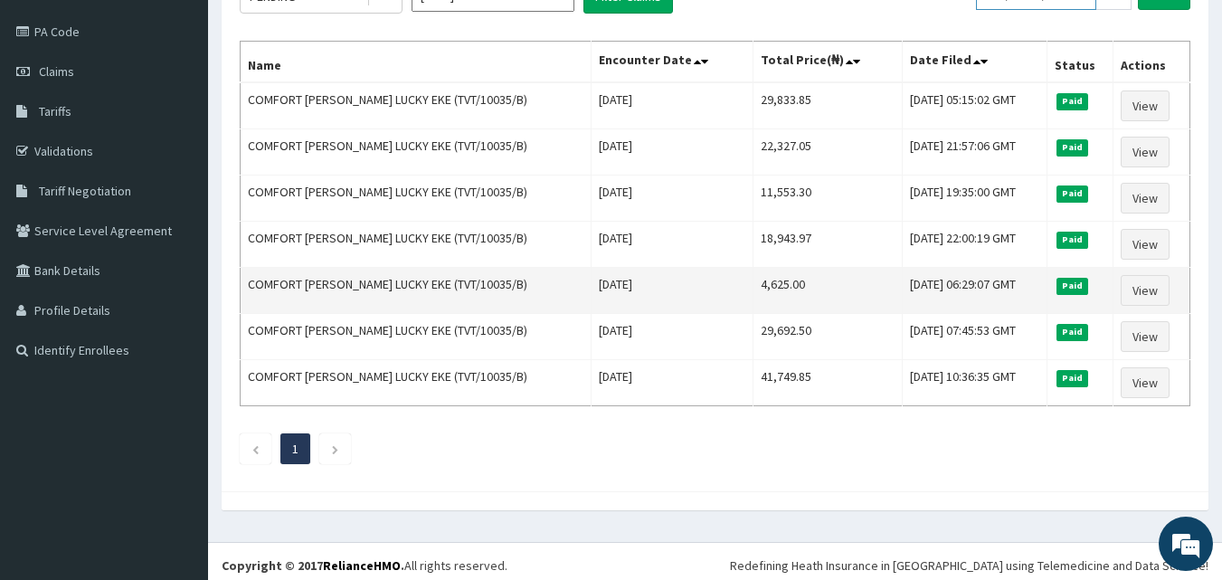
scroll to position [214, 0]
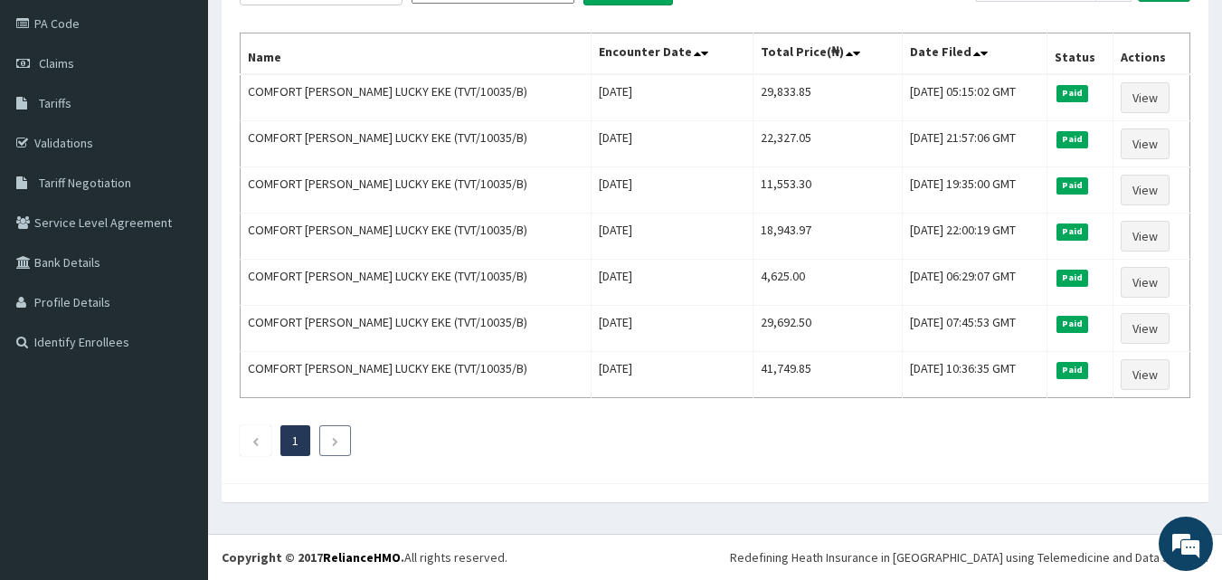
click at [330, 448] on li at bounding box center [335, 440] width 32 height 31
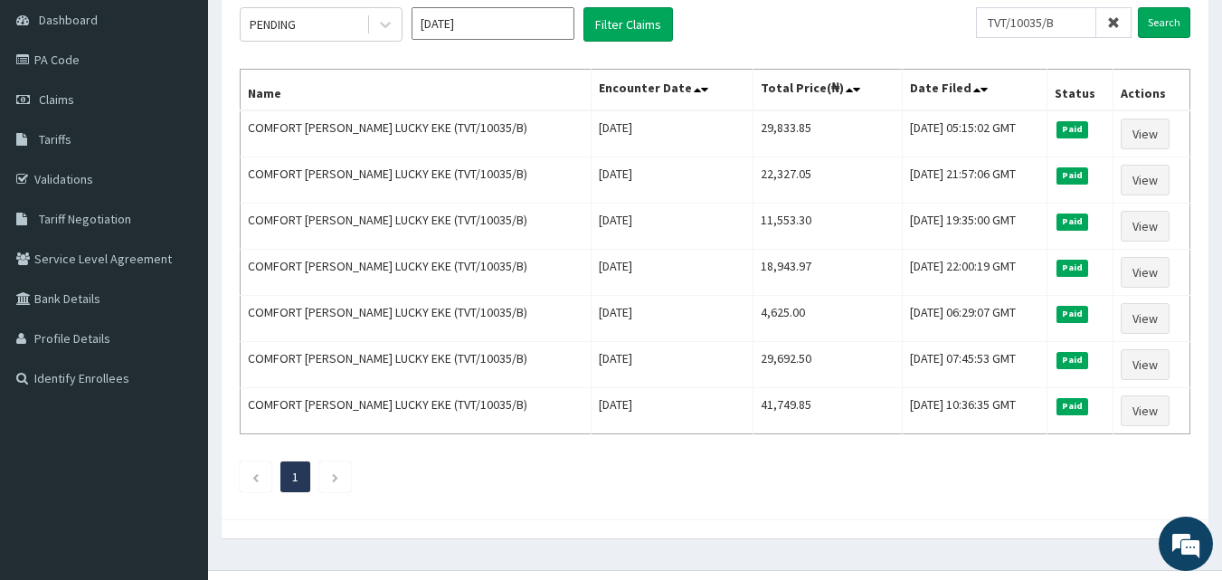
scroll to position [123, 0]
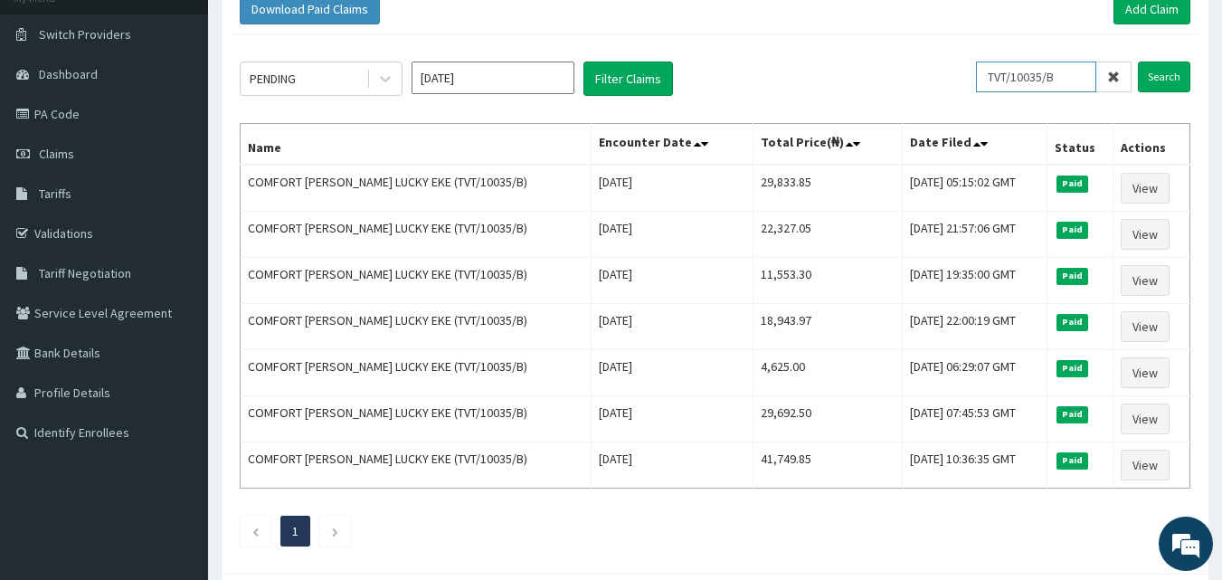
click at [1061, 84] on input "TVT/10035/B" at bounding box center [1036, 77] width 120 height 31
paste input "100223662"
type input "100223662"
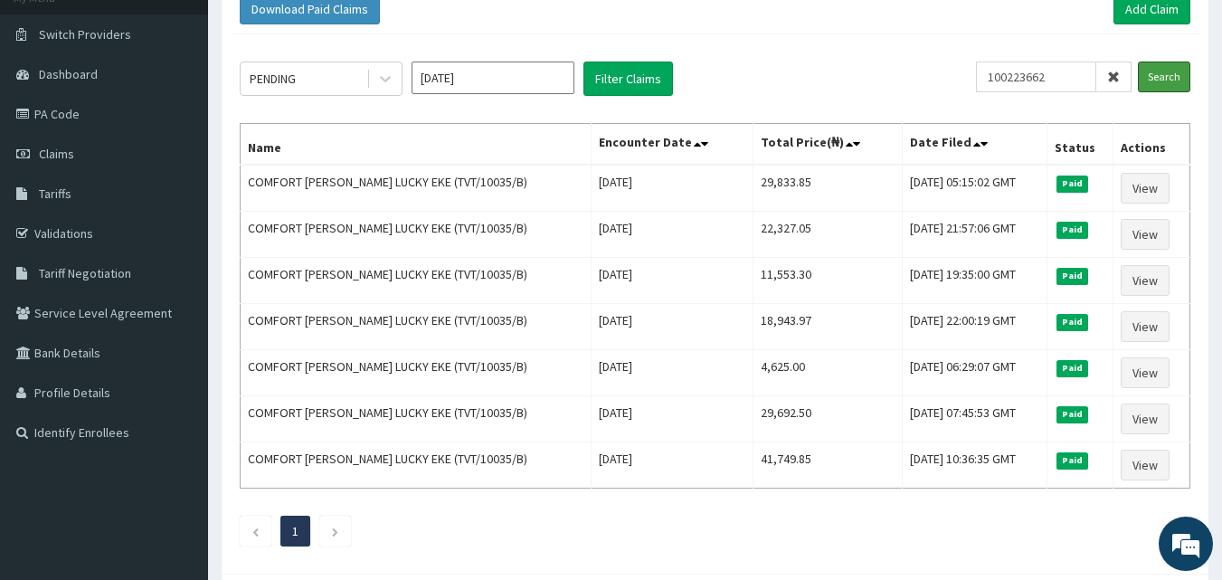
click at [1182, 85] on input "Search" at bounding box center [1164, 77] width 52 height 31
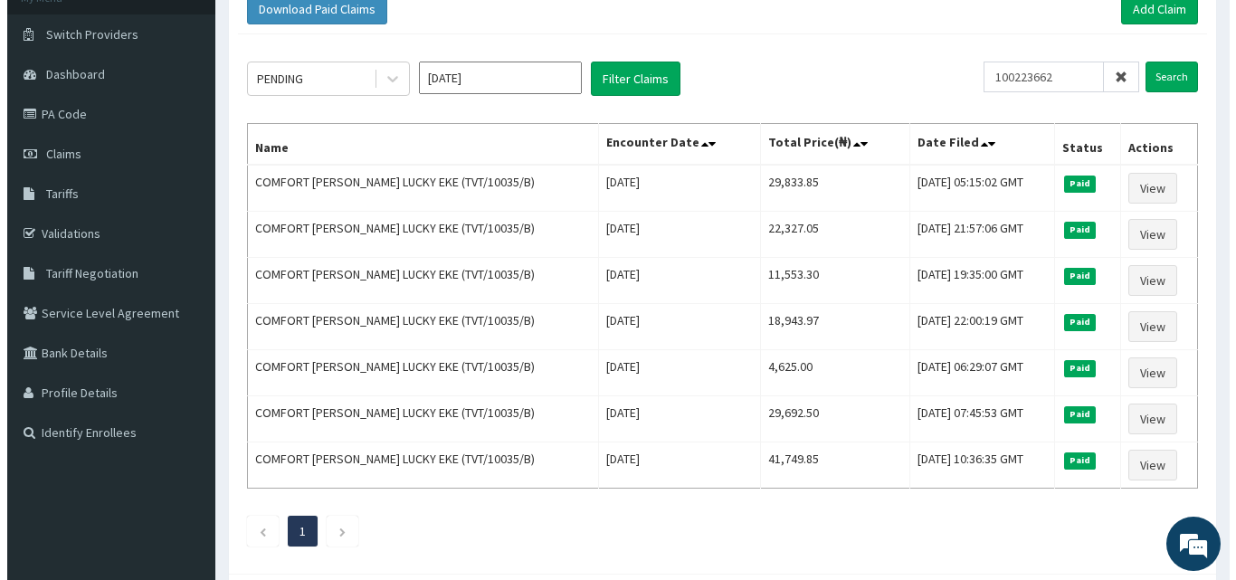
scroll to position [0, 0]
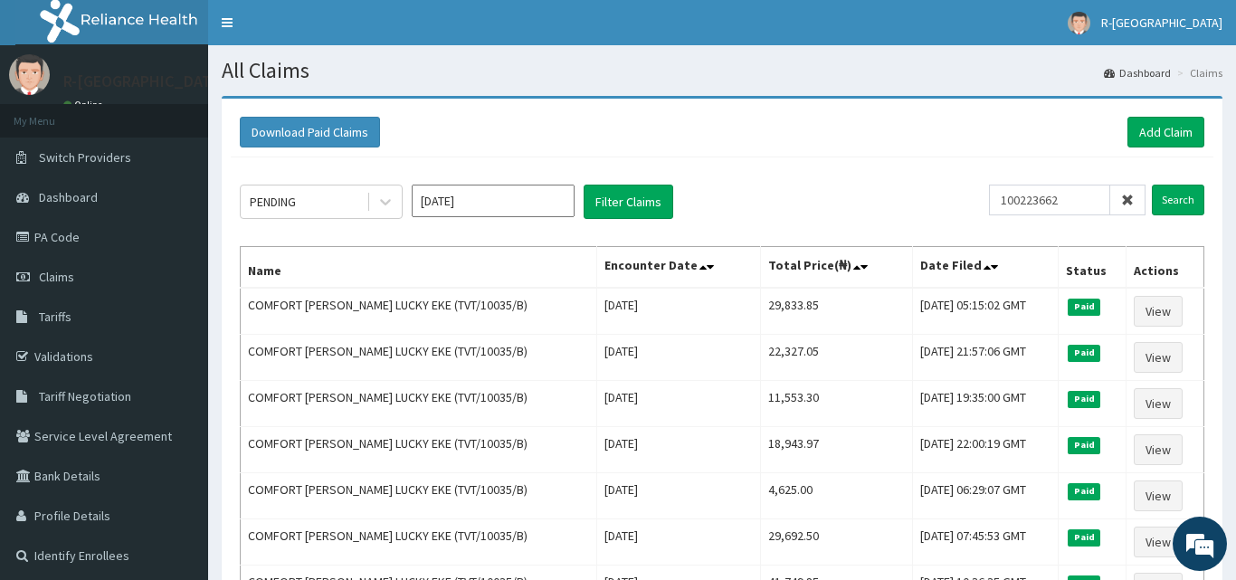
click at [1180, 85] on ol "Dashboard Claims" at bounding box center [1163, 73] width 128 height 28
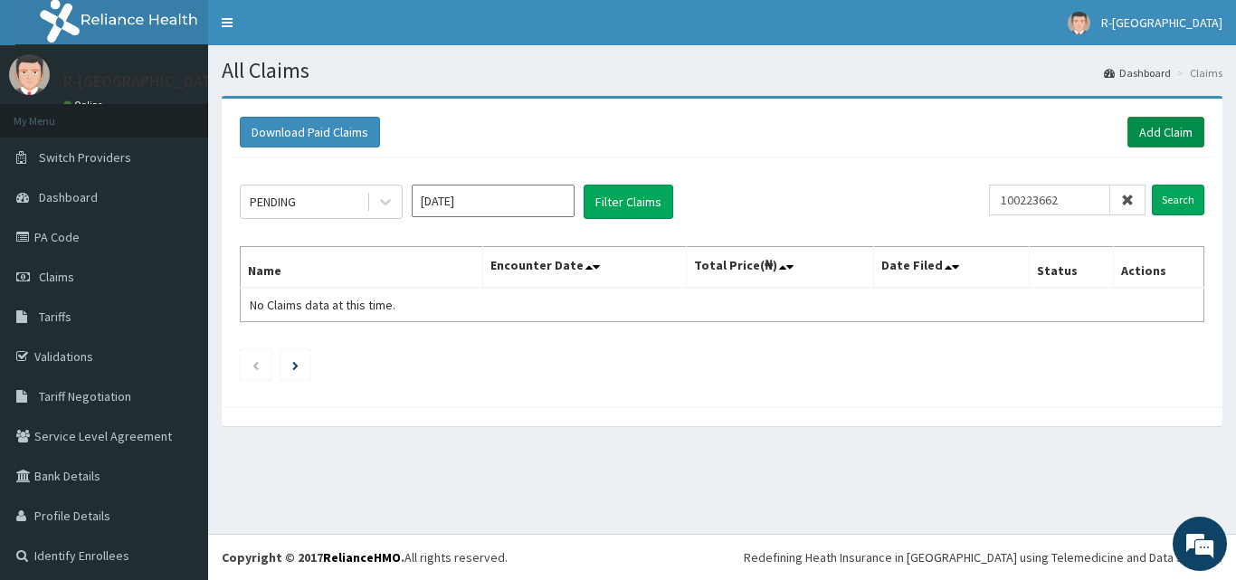
click at [1127, 136] on link "Add Claim" at bounding box center [1165, 132] width 77 height 31
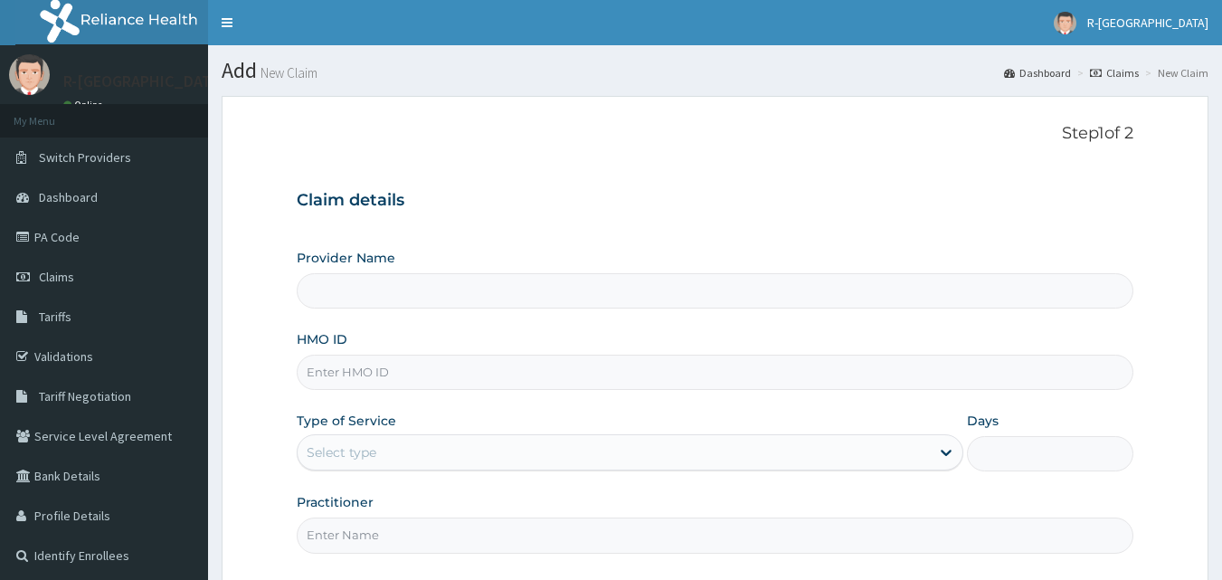
click at [532, 289] on input "Provider Name" at bounding box center [716, 290] width 838 height 35
click at [536, 384] on input "HMO ID" at bounding box center [716, 372] width 838 height 35
type input "R-Jolad Hospital Nigeria Limited(kupa)"
click at [537, 380] on input "HMO ID" at bounding box center [716, 372] width 838 height 35
click at [539, 359] on input "HMO ID" at bounding box center [716, 372] width 838 height 35
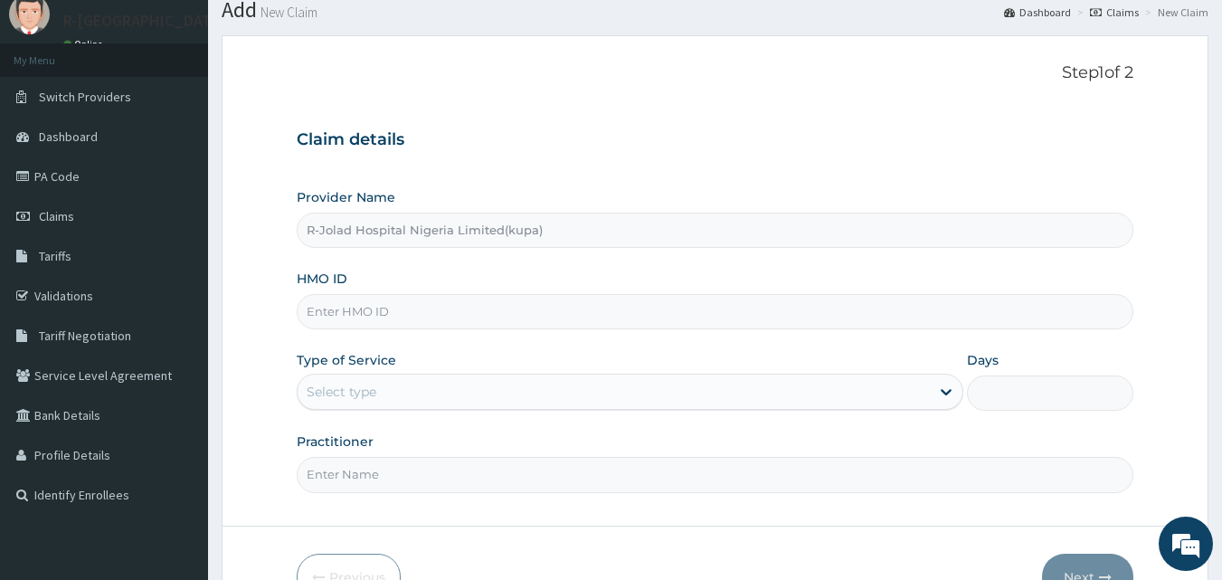
scroll to position [90, 0]
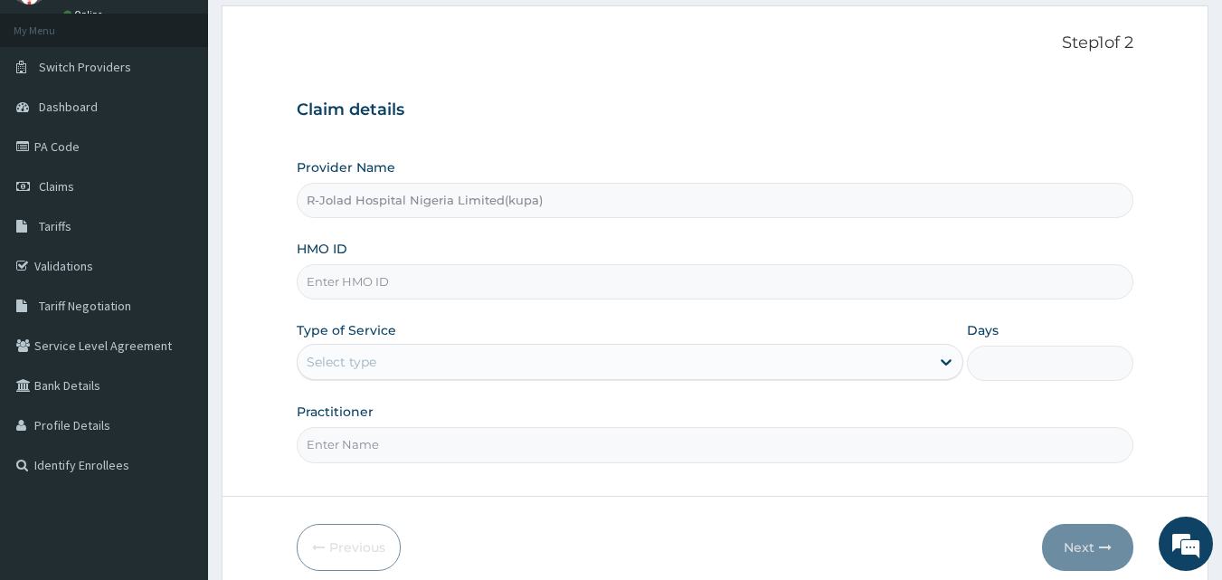
paste input "100223662"
type input "100223662"
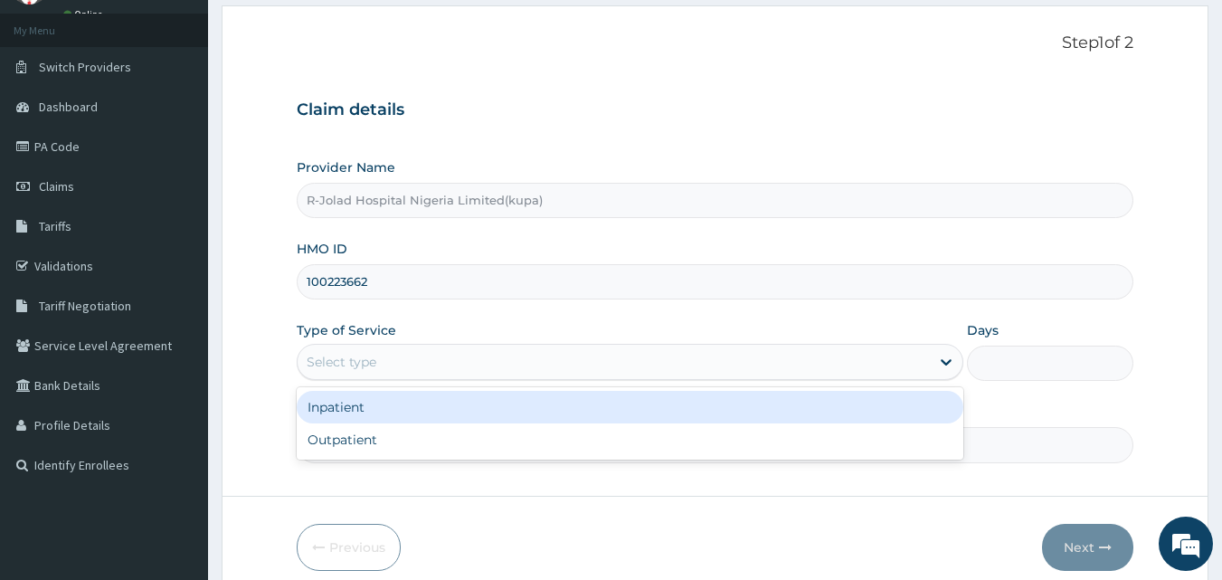
click at [540, 370] on div "Select type" at bounding box center [614, 361] width 632 height 29
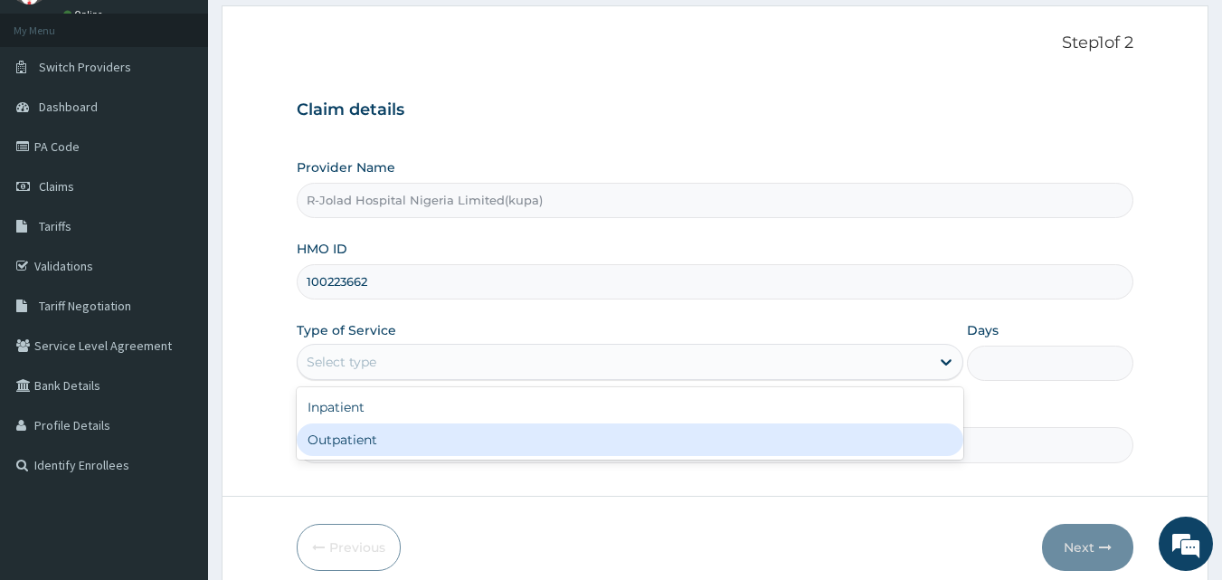
click at [547, 442] on div "Outpatient" at bounding box center [630, 439] width 667 height 33
type input "1"
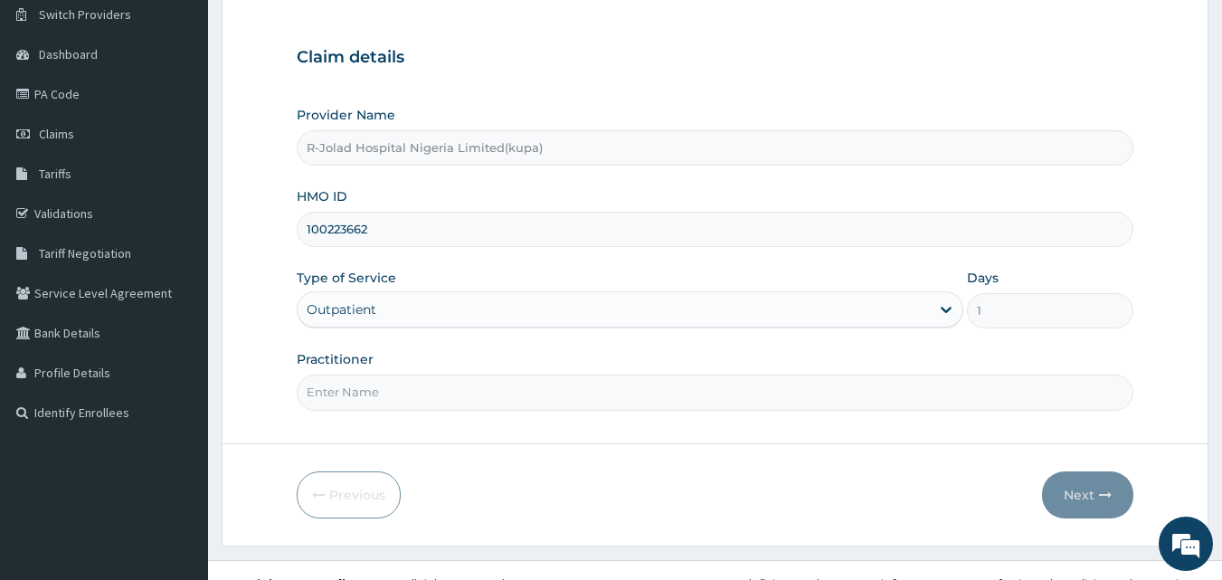
scroll to position [169, 0]
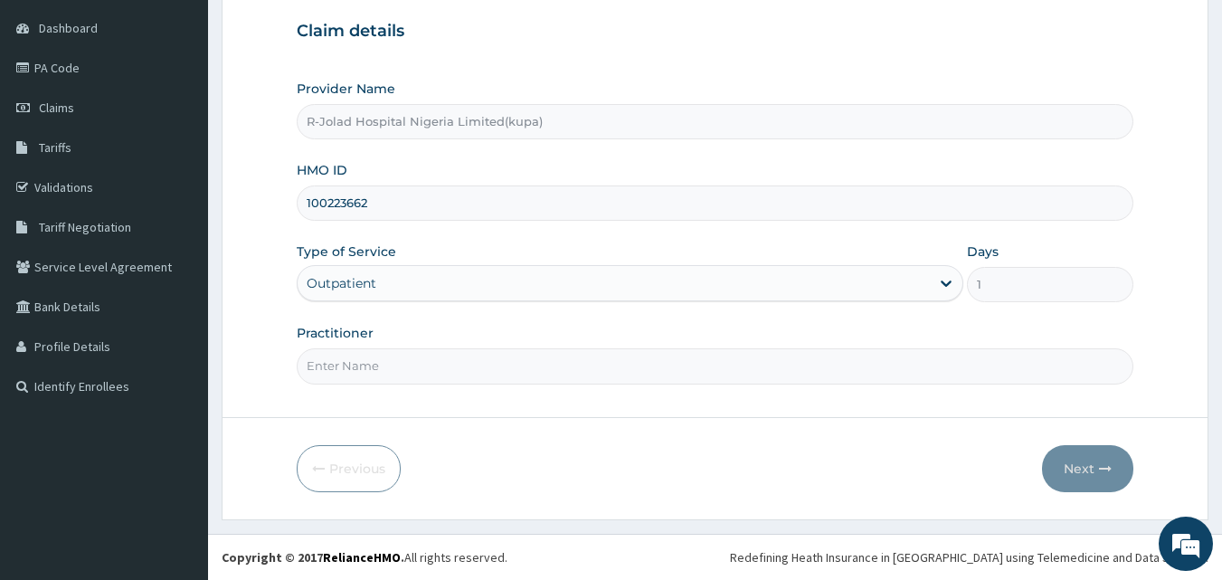
click at [565, 373] on input "Practitioner" at bounding box center [716, 365] width 838 height 35
click at [376, 328] on div "Practitioner GENERAL PRAC" at bounding box center [716, 354] width 838 height 60
click at [372, 328] on div "Practitioner GENERAL PRAC" at bounding box center [716, 354] width 838 height 60
click at [371, 328] on label "Practitioner" at bounding box center [335, 333] width 77 height 18
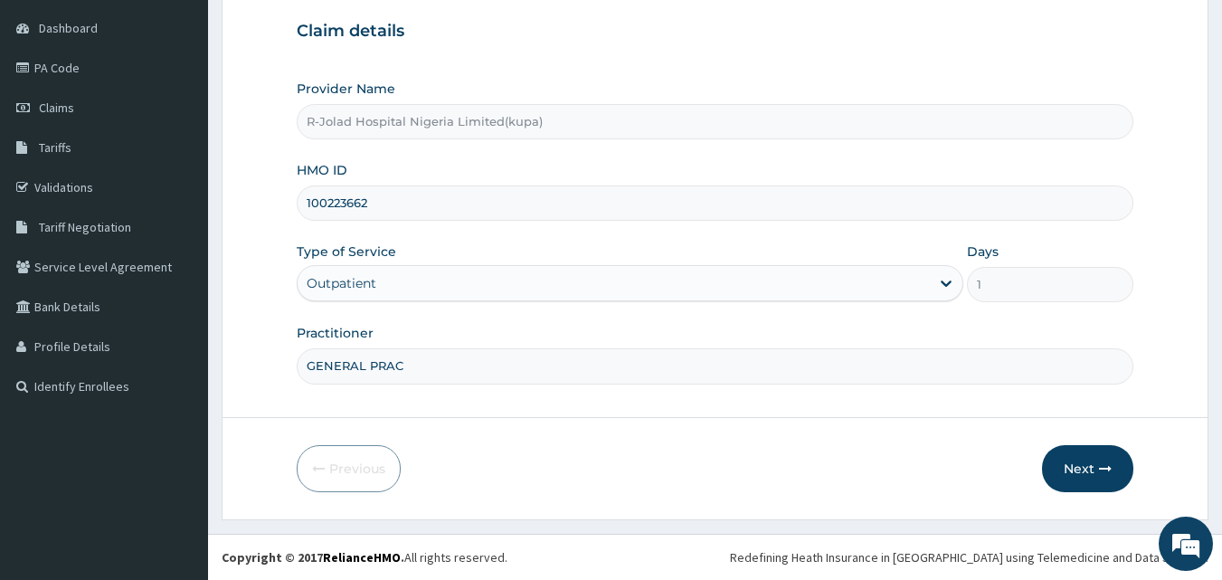
click at [371, 348] on input "GENERAL PRAC" at bounding box center [716, 365] width 838 height 35
click at [371, 328] on label "Practitioner" at bounding box center [335, 333] width 77 height 18
click at [371, 348] on input "GENERAL PRAC" at bounding box center [716, 365] width 838 height 35
click at [371, 328] on label "Practitioner" at bounding box center [335, 333] width 77 height 18
click at [371, 348] on input "GENERAL PRAC" at bounding box center [716, 365] width 838 height 35
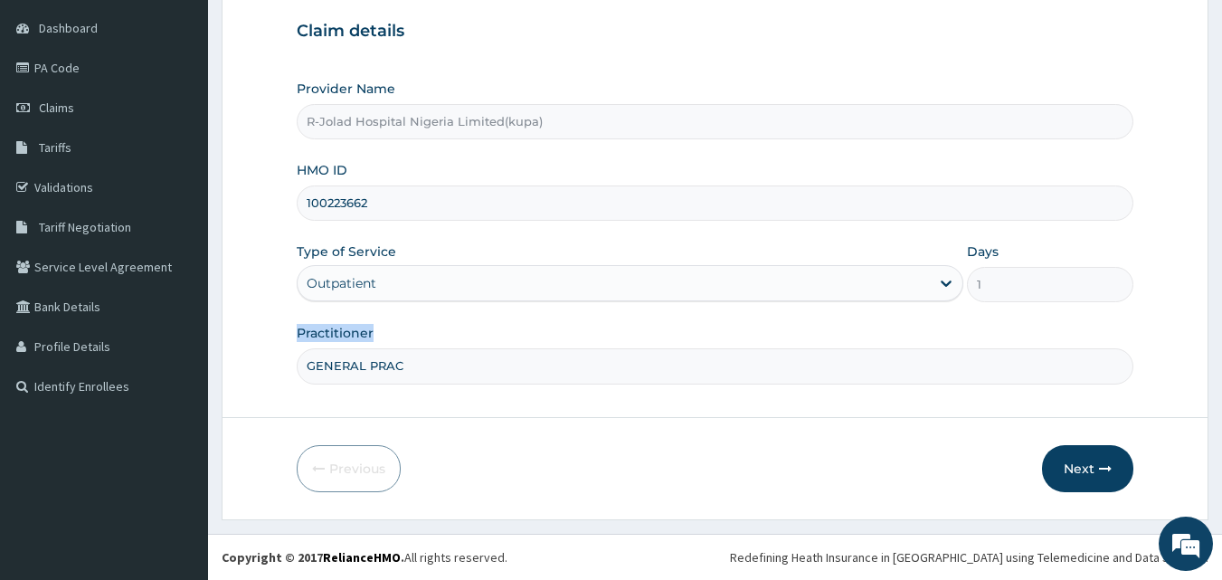
click at [371, 328] on label "Practitioner" at bounding box center [335, 333] width 77 height 18
click at [371, 348] on input "GENERAL PRAC" at bounding box center [716, 365] width 838 height 35
click at [371, 328] on label "Practitioner" at bounding box center [335, 333] width 77 height 18
click at [371, 348] on input "GENERAL PRAC" at bounding box center [716, 365] width 838 height 35
copy label "Practitioner"
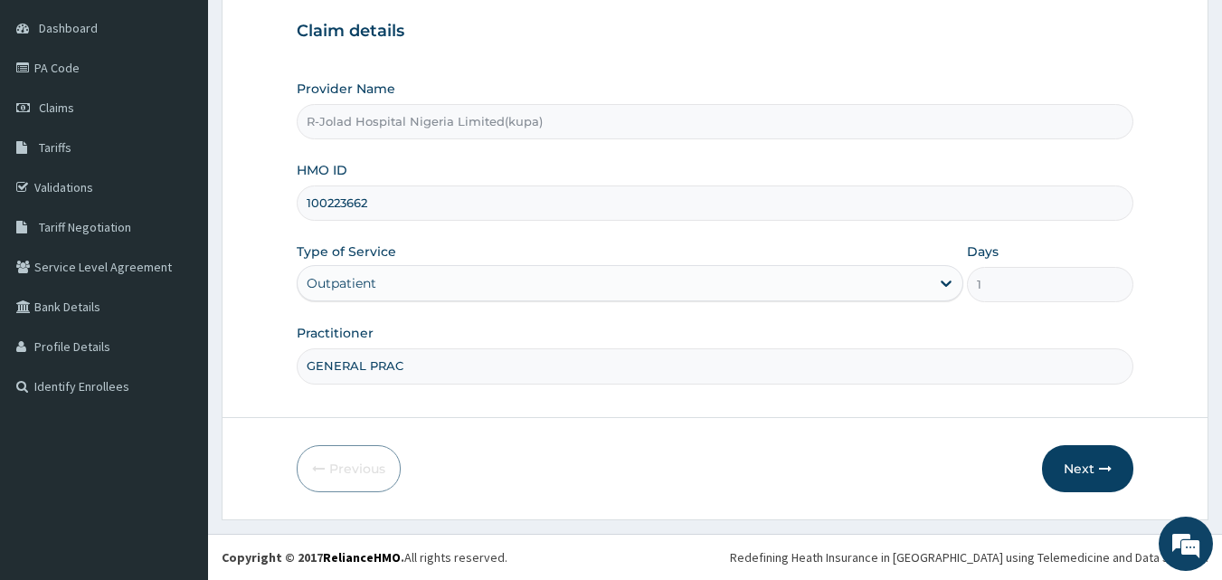
click at [402, 365] on input "GENERAL PRAC" at bounding box center [716, 365] width 838 height 35
paste input "ractitioner"
type input "GENERAL Practitioner"
click at [1049, 463] on button "Next" at bounding box center [1087, 468] width 91 height 47
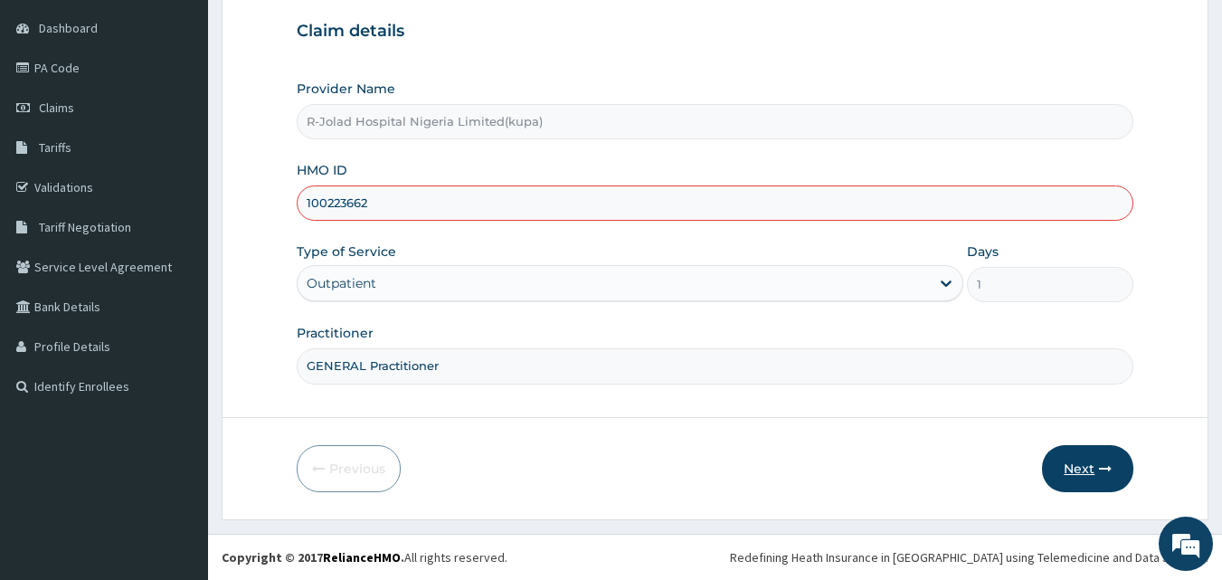
click at [1069, 466] on button "Next" at bounding box center [1087, 468] width 91 height 47
click at [1070, 467] on button "Next" at bounding box center [1087, 468] width 91 height 47
click at [1070, 470] on button "Next" at bounding box center [1087, 468] width 91 height 47
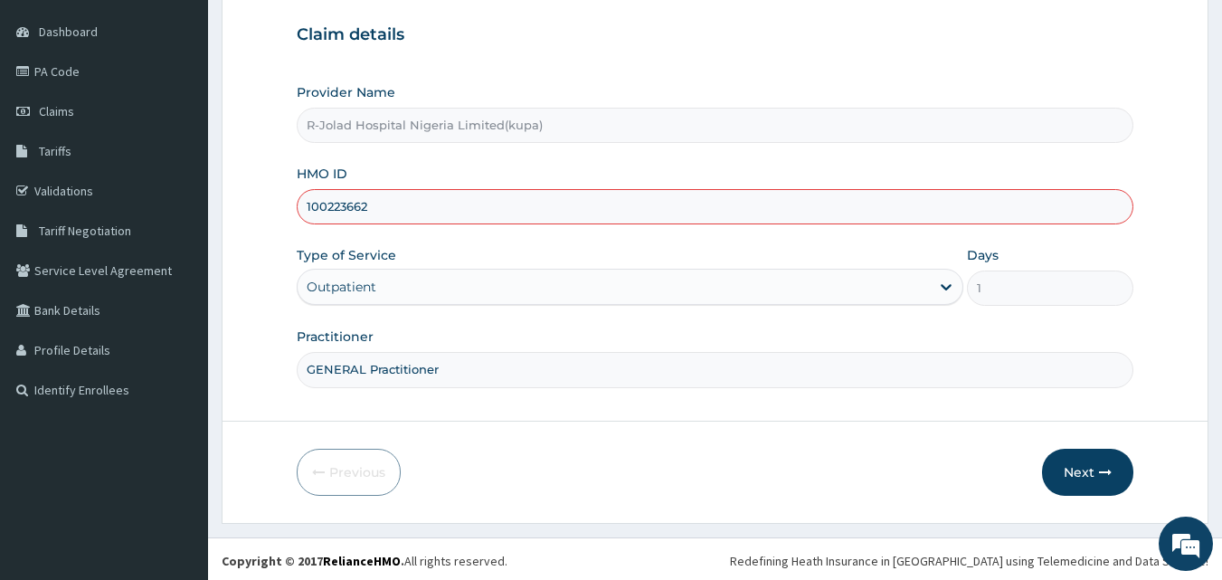
scroll to position [169, 0]
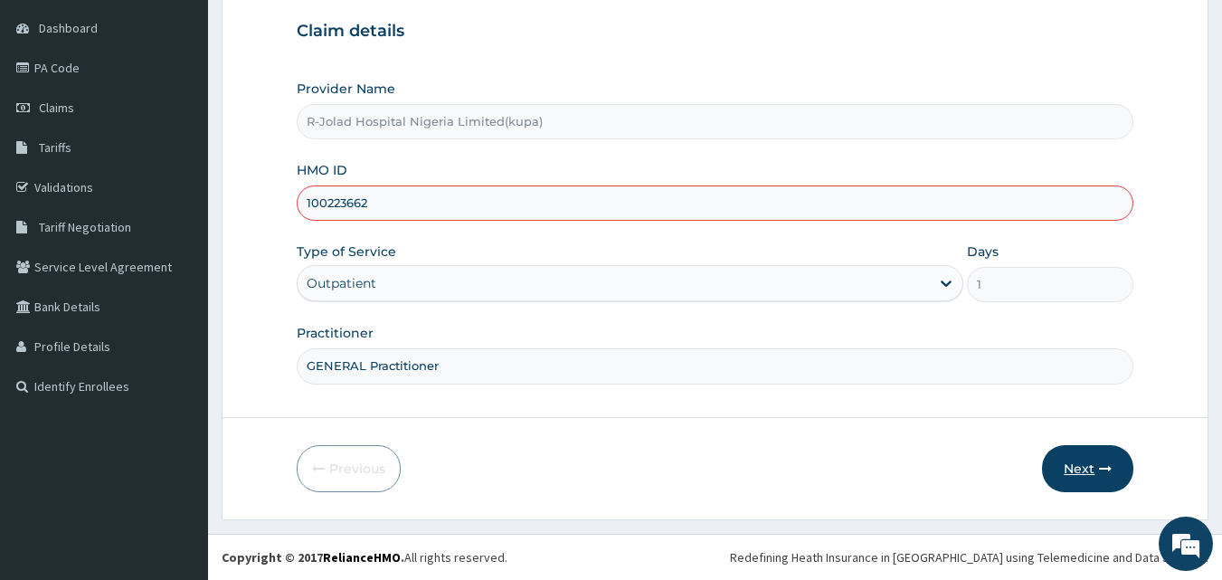
click at [1068, 474] on button "Next" at bounding box center [1087, 468] width 91 height 47
click at [1074, 468] on button "Next" at bounding box center [1087, 468] width 91 height 47
click at [1116, 469] on button "Next" at bounding box center [1087, 468] width 91 height 47
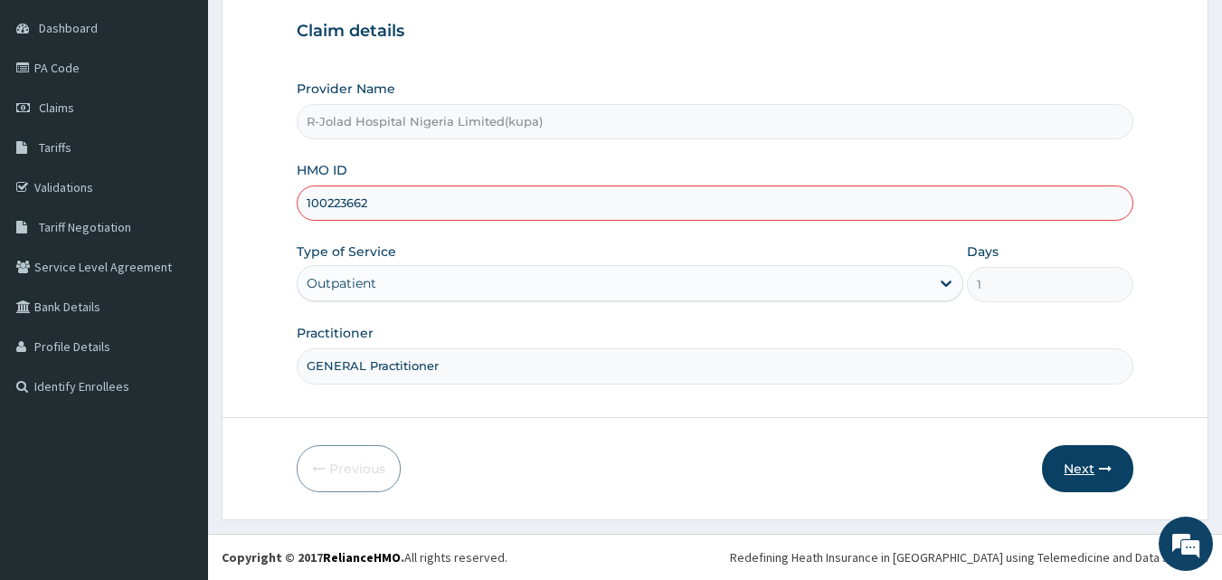
click at [1115, 469] on button "Next" at bounding box center [1087, 468] width 91 height 47
click at [1094, 472] on button "Next" at bounding box center [1087, 468] width 91 height 47
click at [1091, 471] on button "Next" at bounding box center [1087, 468] width 91 height 47
drag, startPoint x: 1091, startPoint y: 471, endPoint x: 899, endPoint y: 404, distance: 203.1
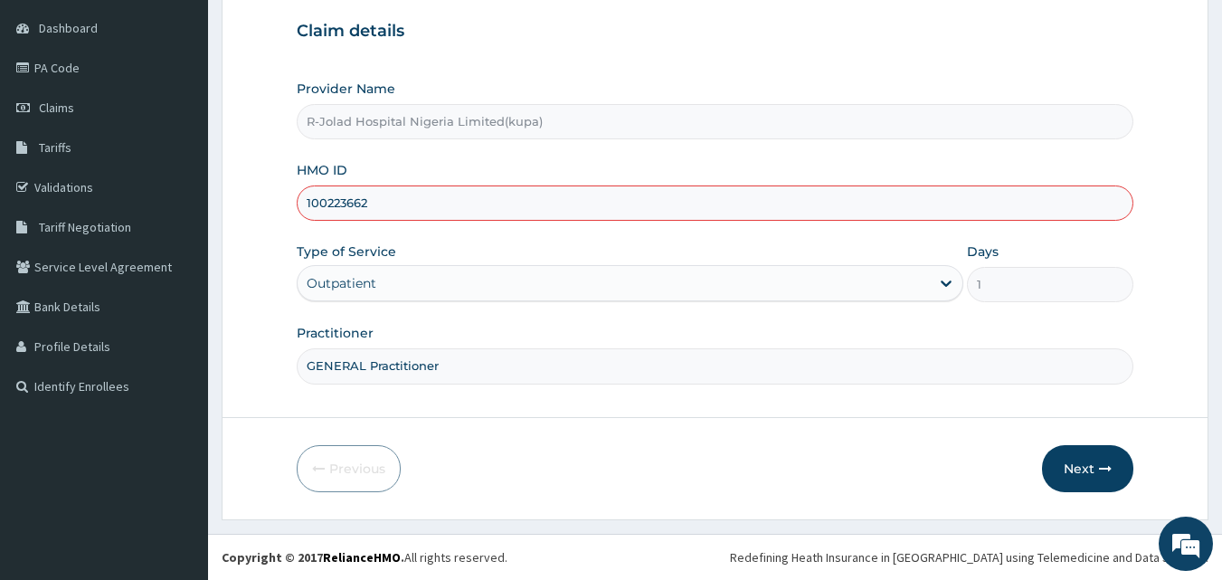
click at [1091, 470] on button "Next" at bounding box center [1087, 468] width 91 height 47
click at [1091, 473] on button "Next" at bounding box center [1087, 468] width 91 height 47
drag, startPoint x: 1090, startPoint y: 472, endPoint x: 1008, endPoint y: 441, distance: 88.2
click at [1089, 472] on button "Next" at bounding box center [1087, 468] width 91 height 47
click at [1072, 471] on button "Next" at bounding box center [1087, 468] width 91 height 47
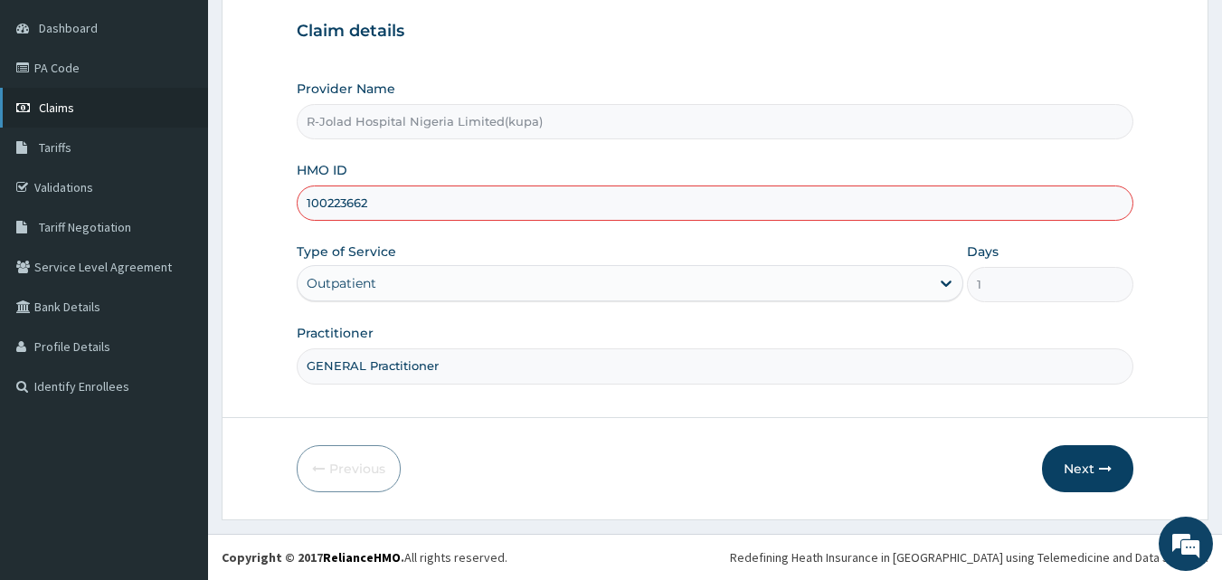
click at [44, 122] on link "Claims" at bounding box center [104, 108] width 208 height 40
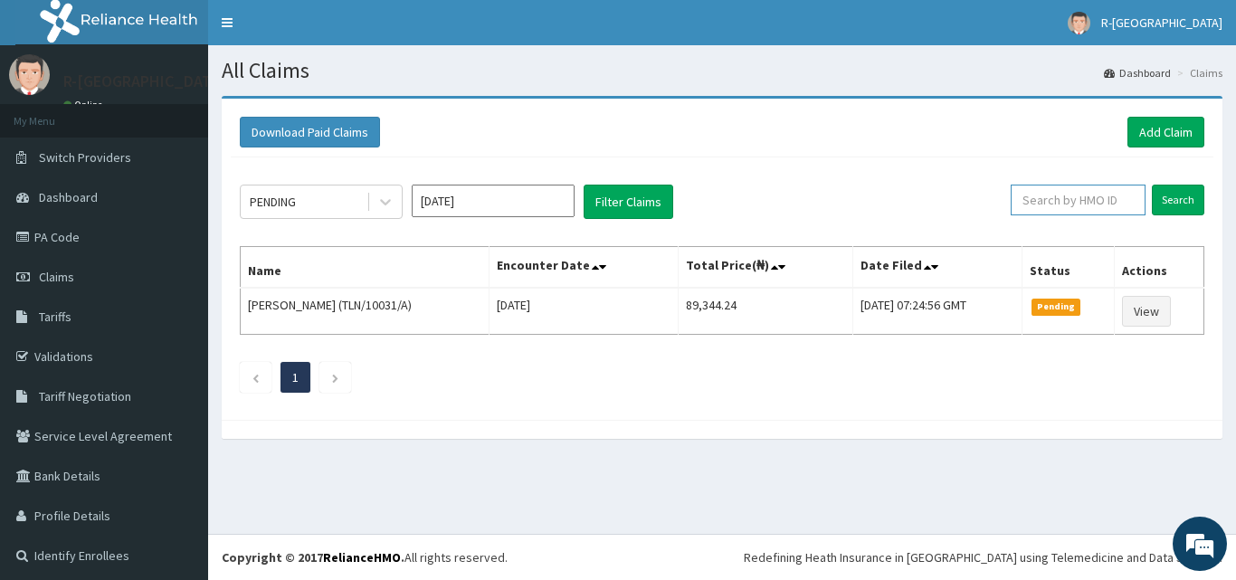
click at [1021, 208] on input "text" at bounding box center [1078, 200] width 135 height 31
paste input "CYA/10699/A"
type input "CYA/10699/A"
click at [1168, 210] on input "Search" at bounding box center [1178, 200] width 52 height 31
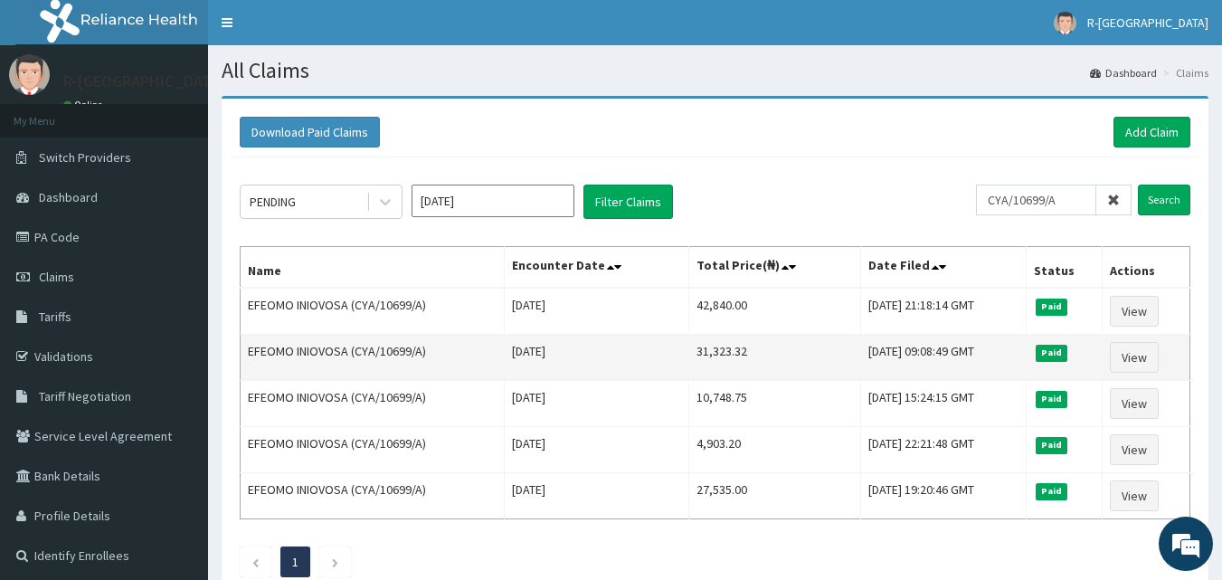
click at [689, 352] on td "31,323.32" at bounding box center [775, 358] width 172 height 46
click at [689, 354] on td "31,323.32" at bounding box center [775, 358] width 172 height 46
copy td "31,323.32"
click at [1149, 363] on link "View" at bounding box center [1134, 357] width 49 height 31
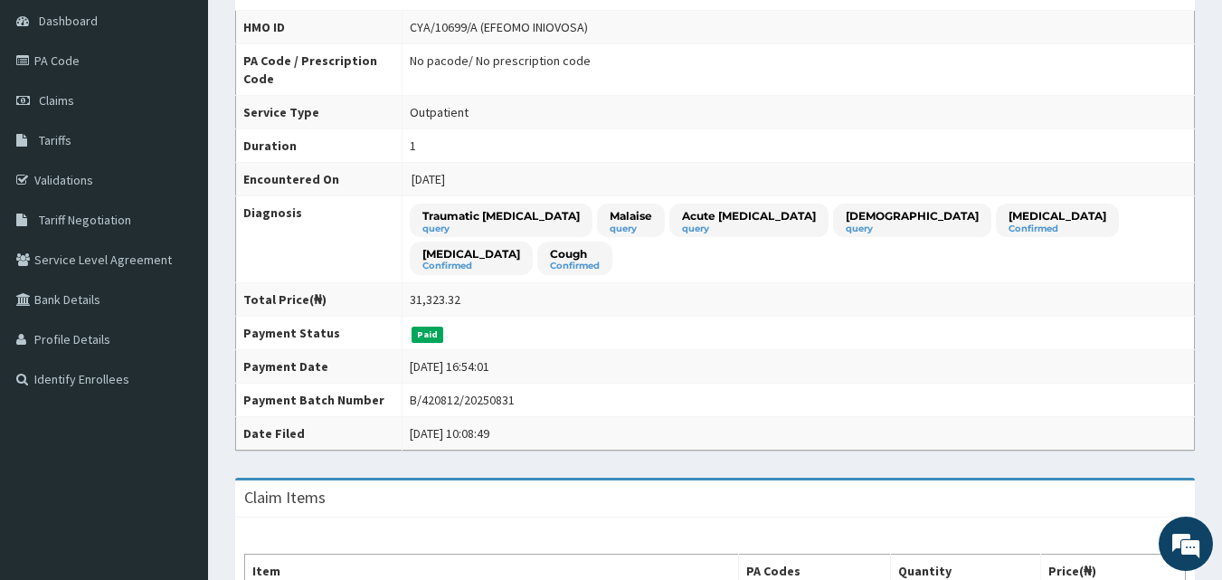
scroll to position [181, 0]
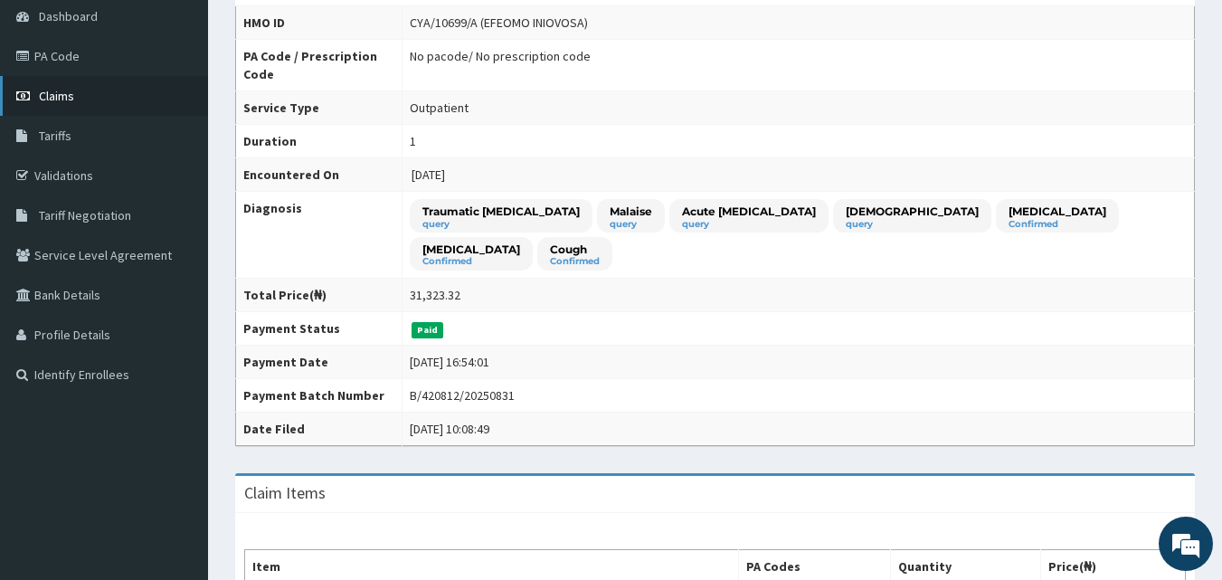
click at [76, 93] on link "Claims" at bounding box center [104, 96] width 208 height 40
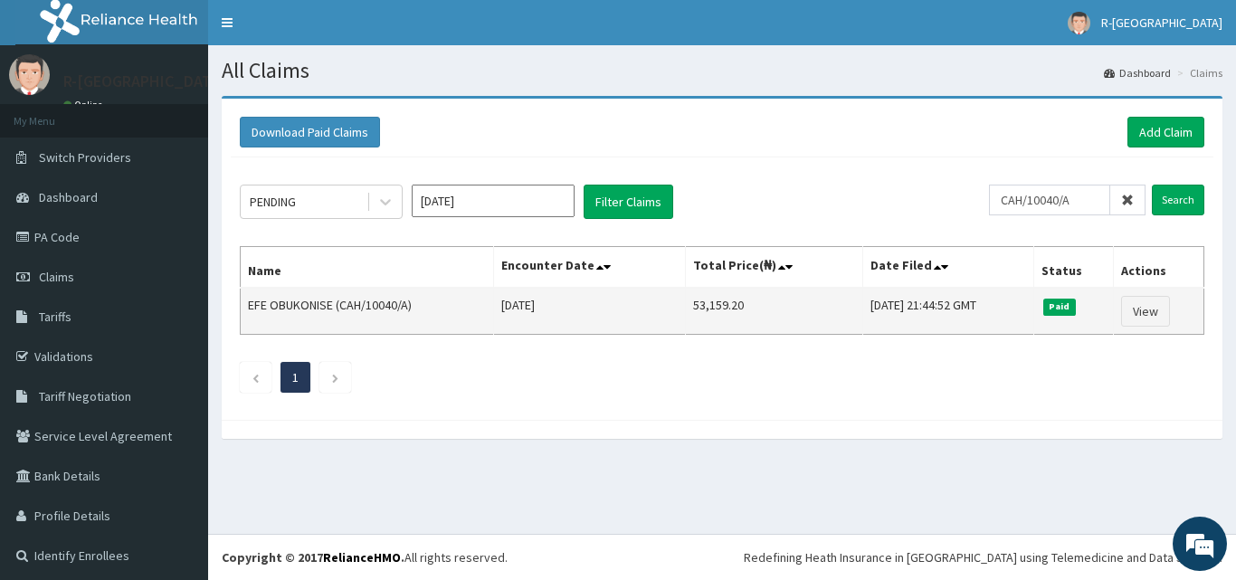
click at [689, 300] on td "53,159.20" at bounding box center [773, 311] width 177 height 47
copy td "53,159.20"
click at [1130, 318] on link "View" at bounding box center [1145, 311] width 49 height 31
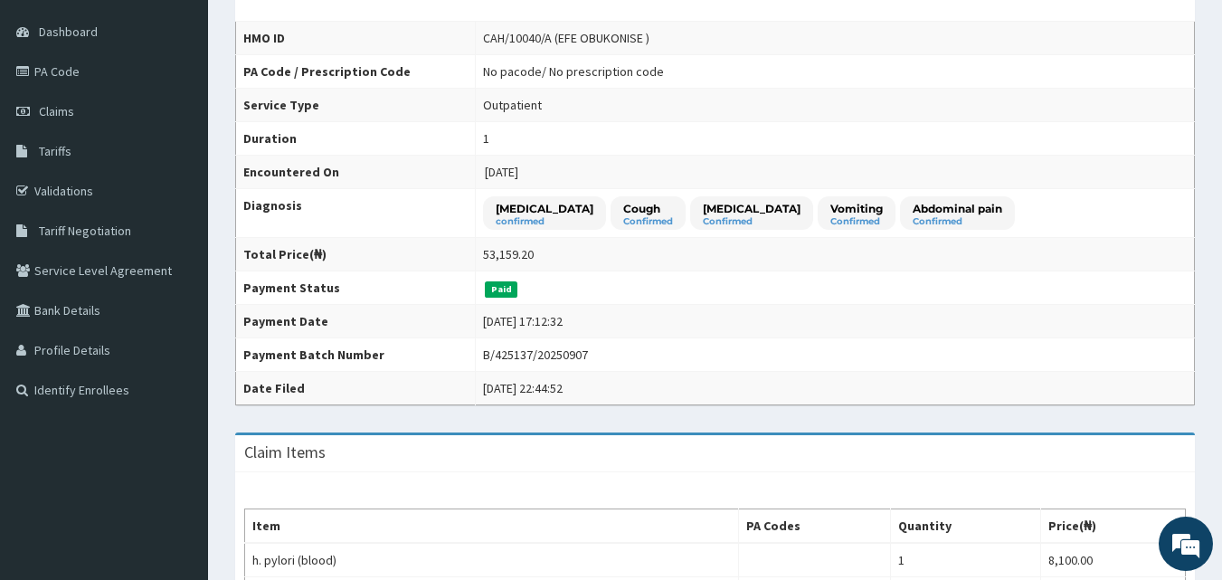
scroll to position [181, 0]
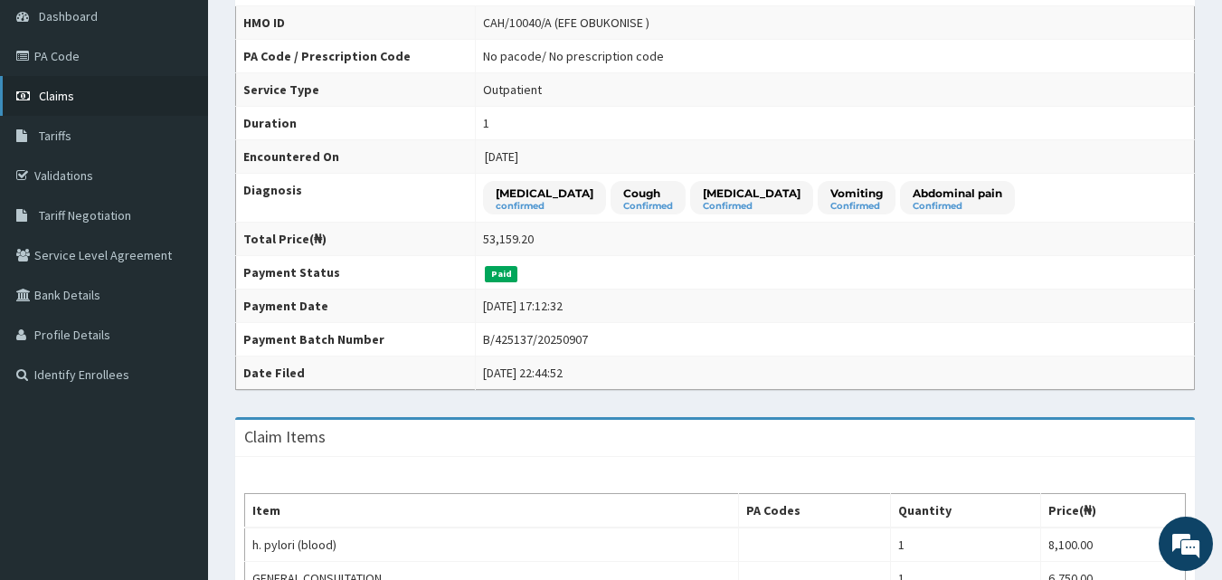
click at [71, 81] on link "Claims" at bounding box center [104, 96] width 208 height 40
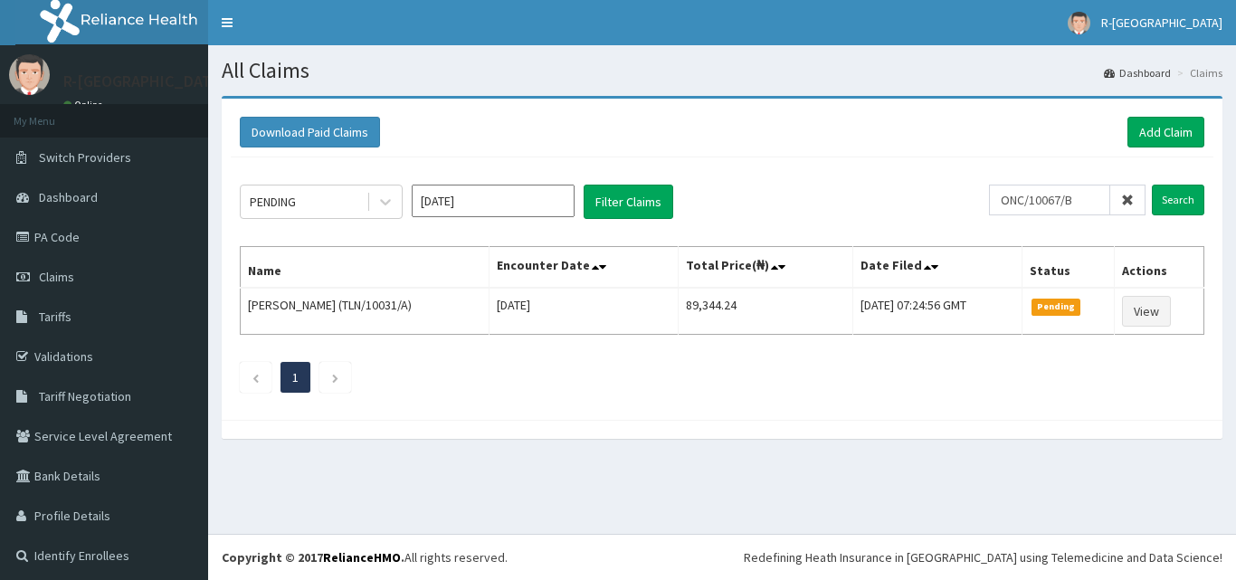
click at [1068, 202] on input "ONC/10067/B" at bounding box center [1049, 200] width 121 height 31
type input "ONC/10067/B"
click at [1164, 200] on input "Search" at bounding box center [1178, 200] width 52 height 31
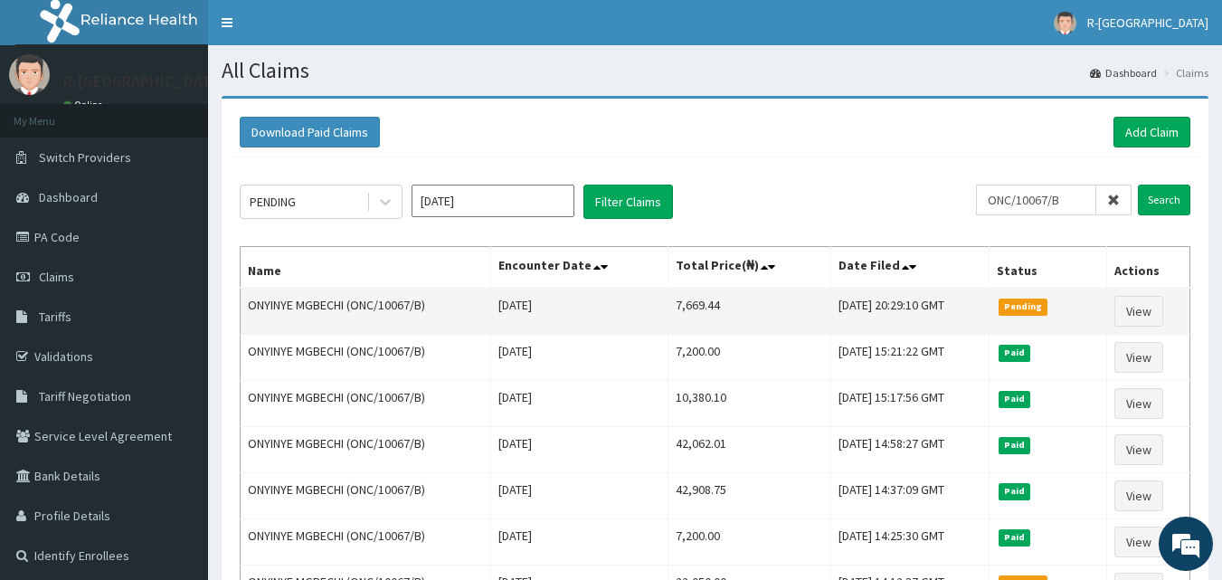
click at [676, 300] on td "7,669.44" at bounding box center [750, 311] width 164 height 47
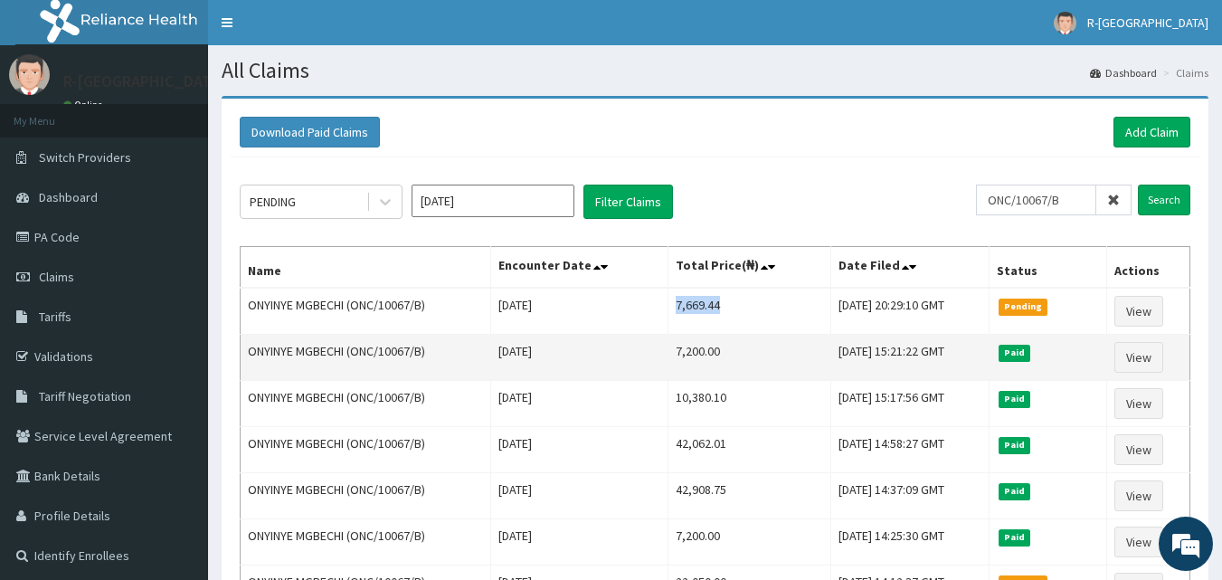
copy td "7,669.44"
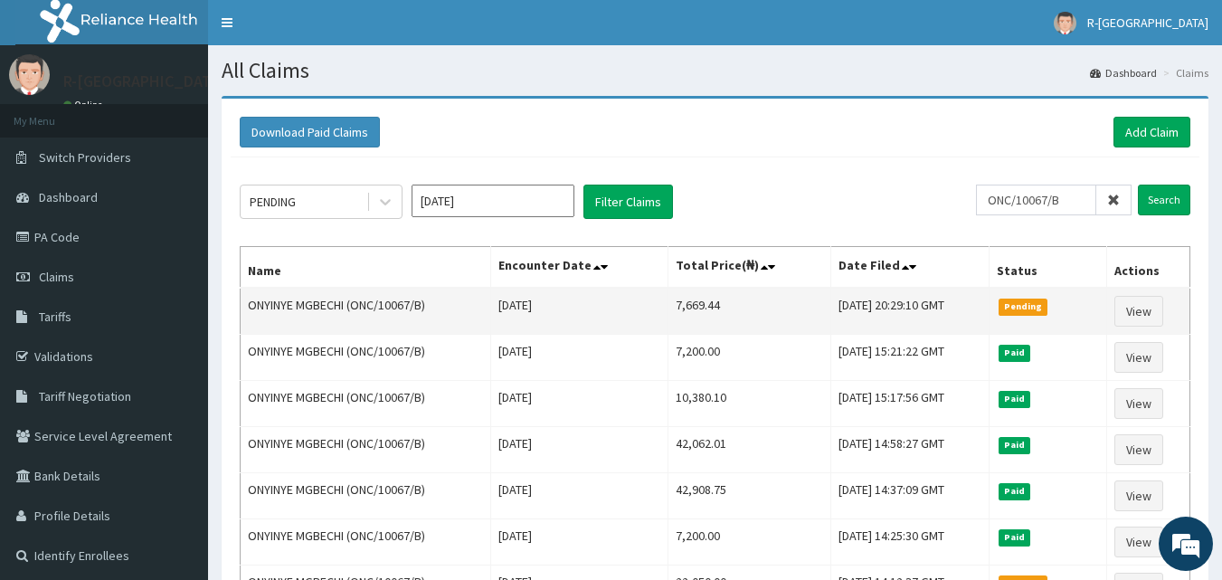
click at [1140, 328] on td "View" at bounding box center [1147, 311] width 83 height 47
click at [1139, 325] on link "View" at bounding box center [1139, 311] width 49 height 31
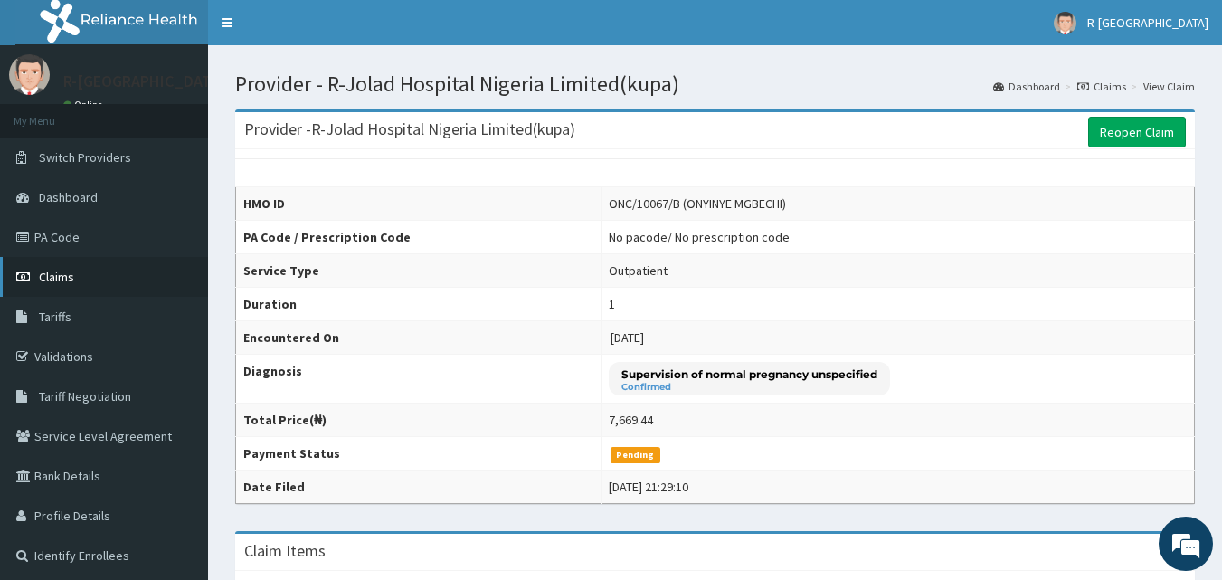
click at [81, 282] on link "Claims" at bounding box center [104, 277] width 208 height 40
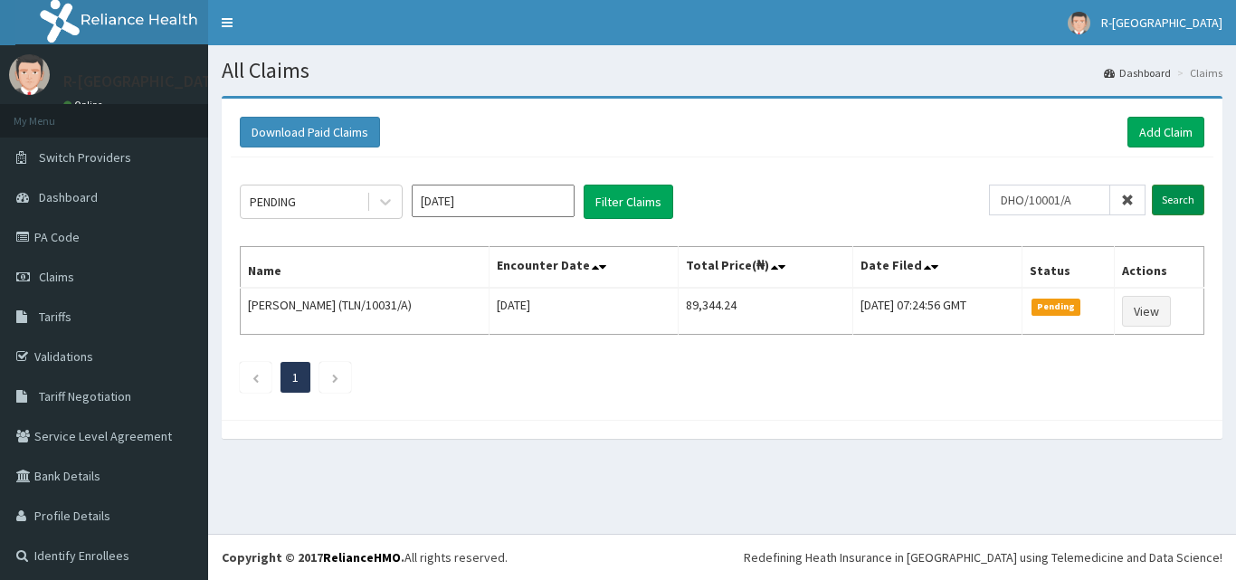
type input "DHO/10001/A"
click at [1170, 214] on input "Search" at bounding box center [1178, 200] width 52 height 31
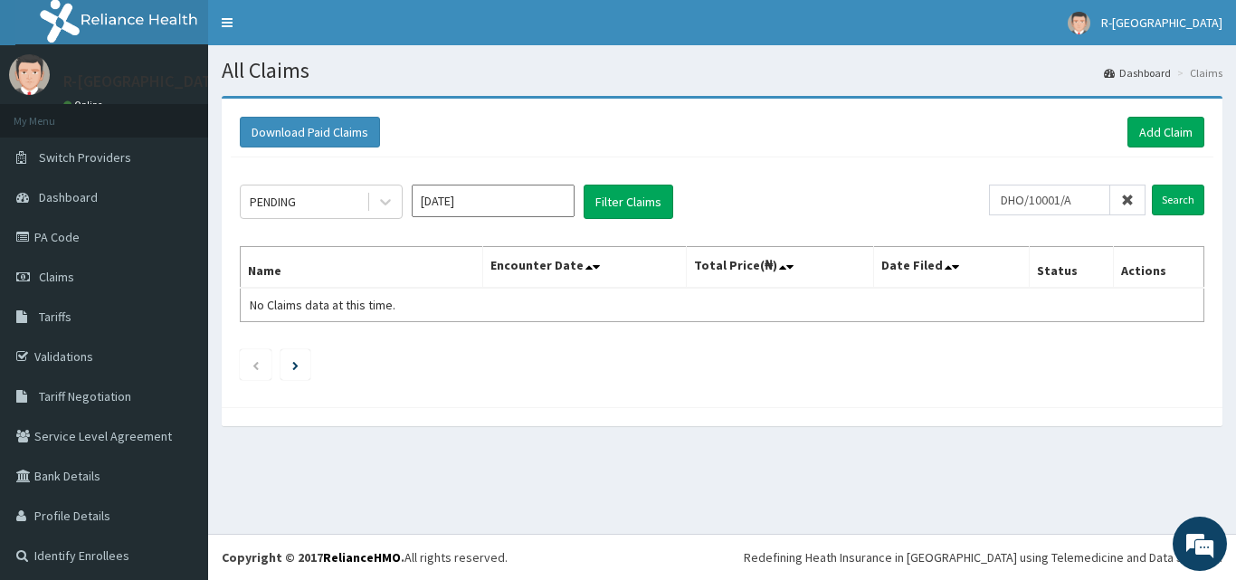
click at [1129, 209] on span at bounding box center [1127, 200] width 35 height 31
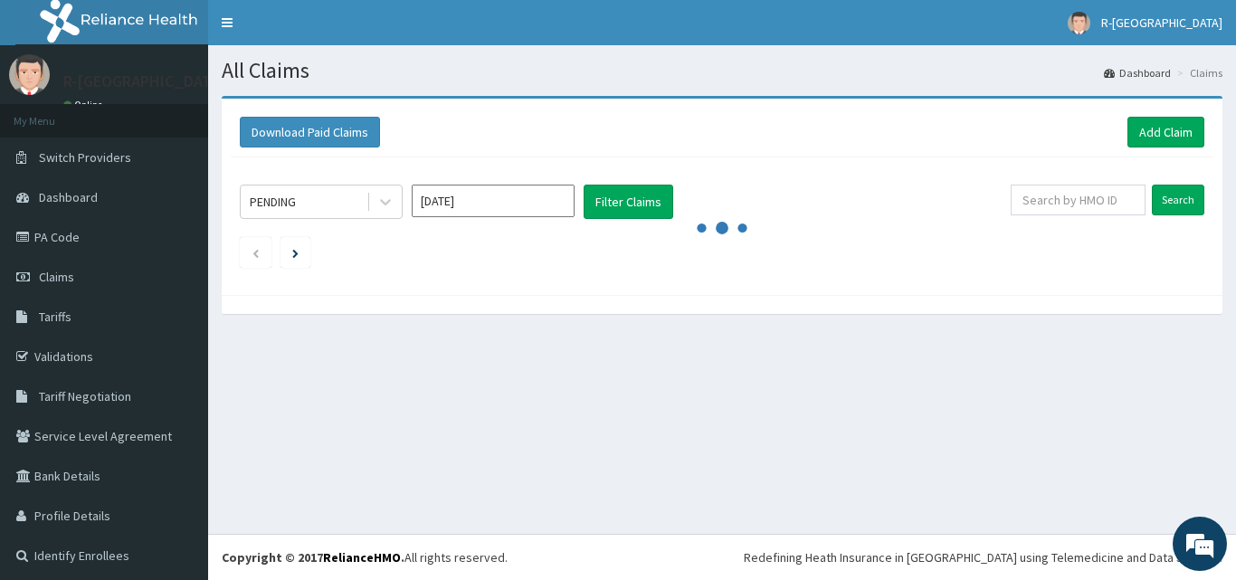
click at [1138, 207] on form "Search" at bounding box center [1108, 200] width 194 height 31
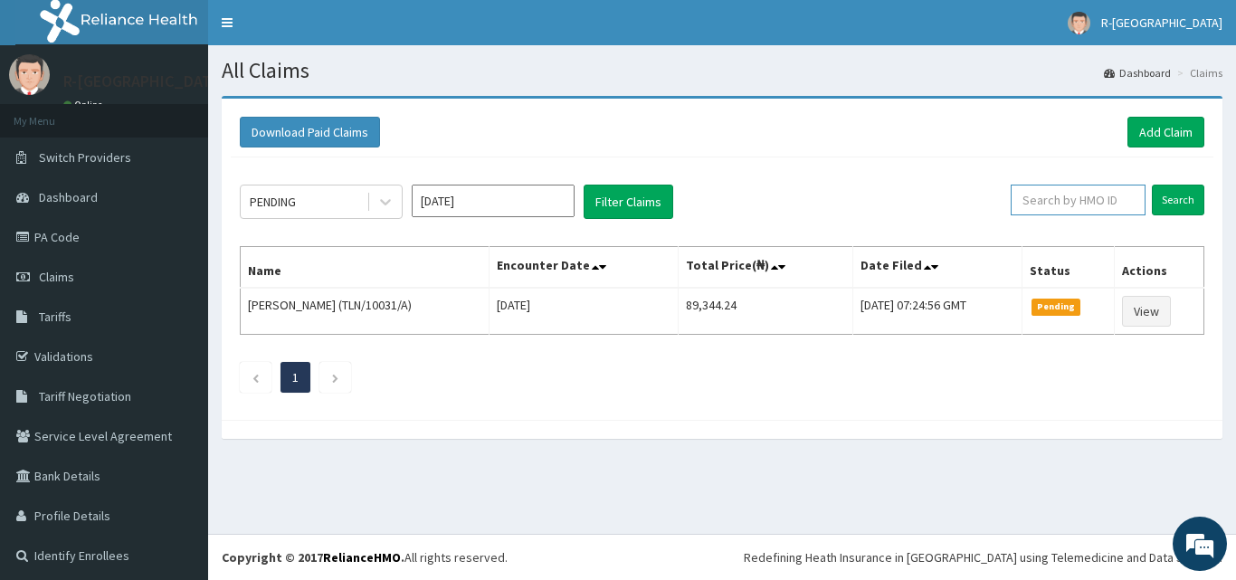
click at [1114, 203] on input "text" at bounding box center [1078, 200] width 135 height 31
paste input "DHO/10001/A"
click at [1152, 201] on input "Search" at bounding box center [1178, 200] width 52 height 31
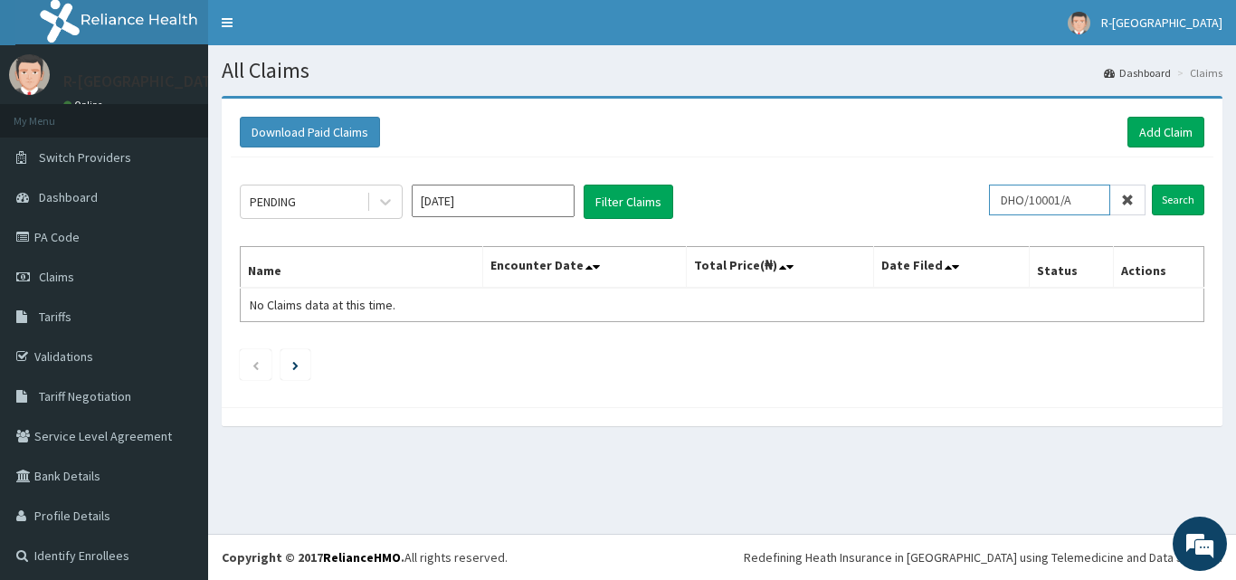
click at [1058, 214] on input "DHO/10001/A" at bounding box center [1049, 200] width 121 height 31
paste input "RET/38020"
type input "RET/38020/A"
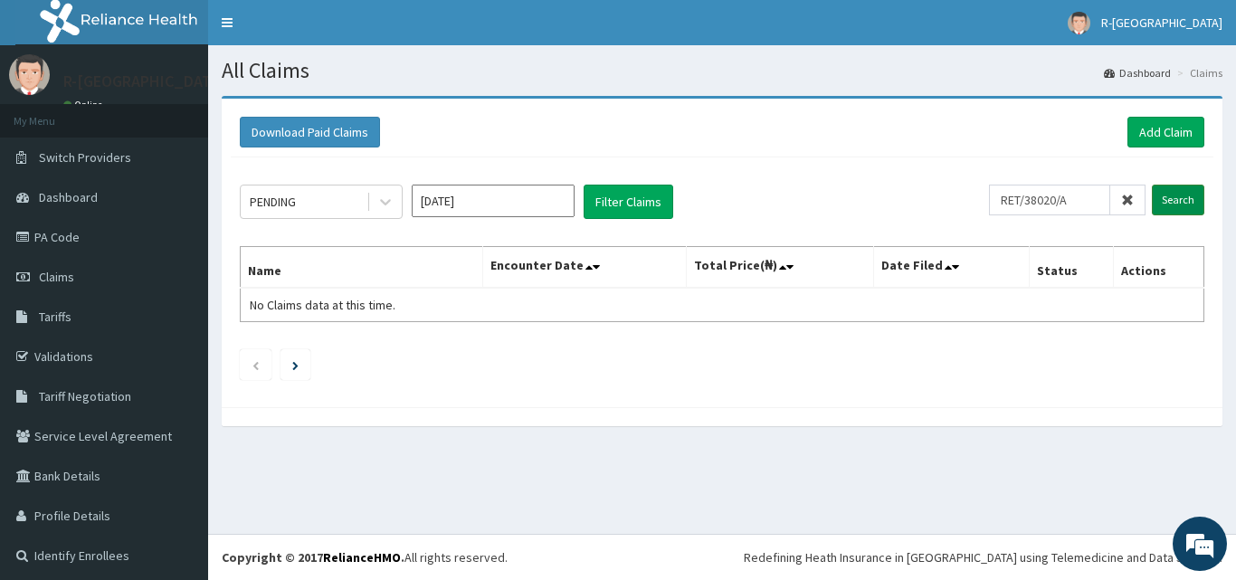
click at [1152, 211] on input "Search" at bounding box center [1178, 200] width 52 height 31
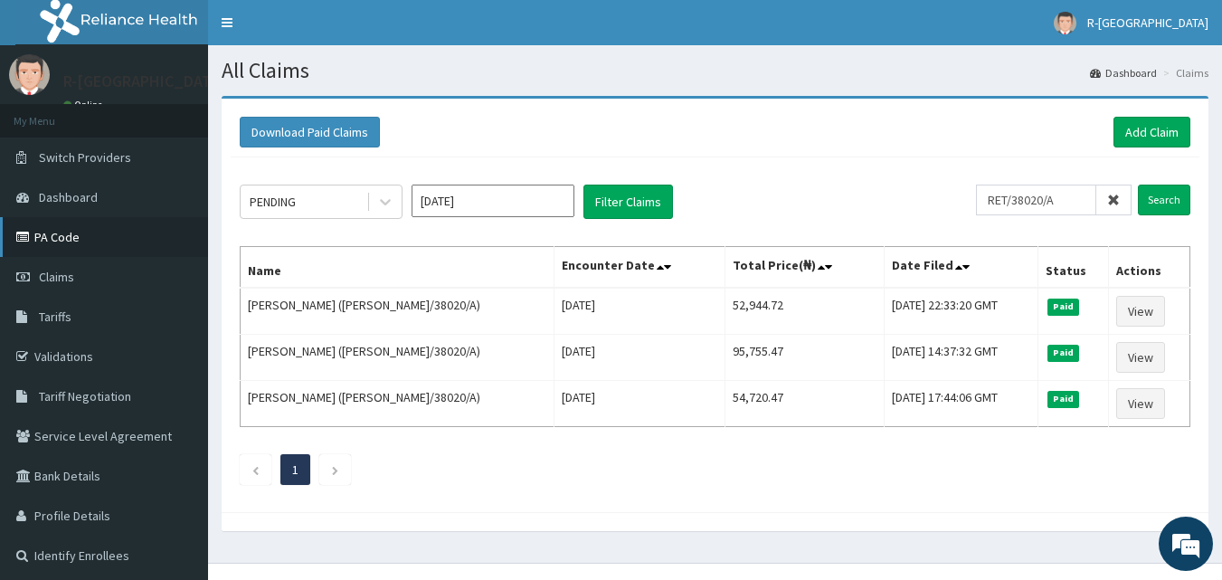
click at [77, 234] on link "PA Code" at bounding box center [104, 237] width 208 height 40
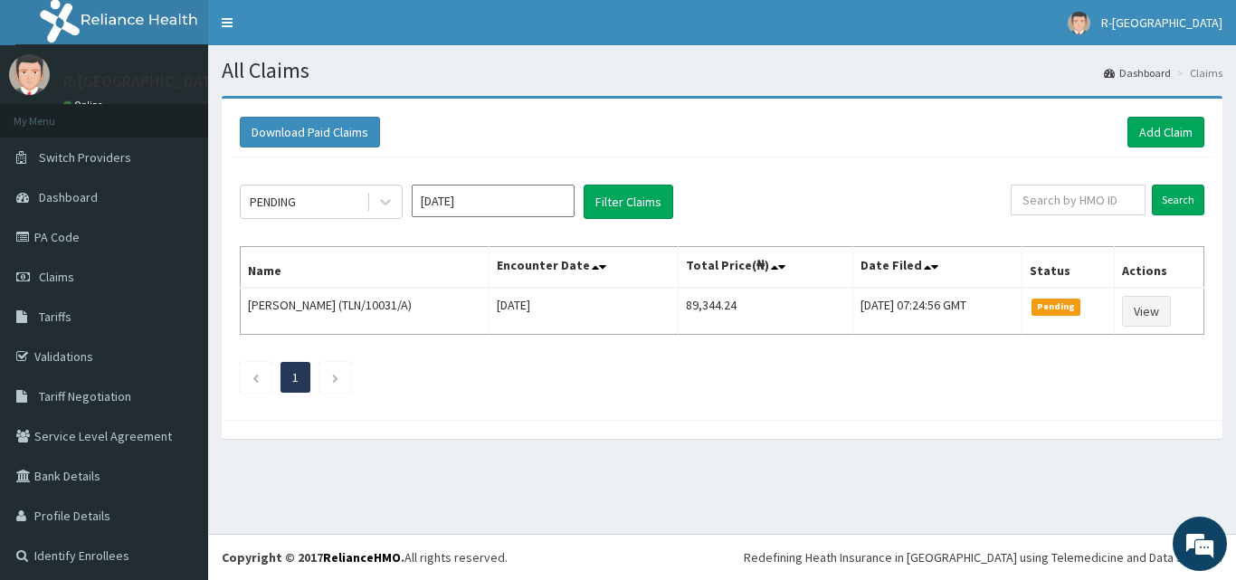
click at [1079, 216] on div "Search" at bounding box center [1108, 202] width 194 height 34
click at [1076, 207] on input "text" at bounding box center [1078, 200] width 135 height 31
paste input "tjq/10002/c"
click at [1179, 207] on input "Search" at bounding box center [1178, 200] width 52 height 31
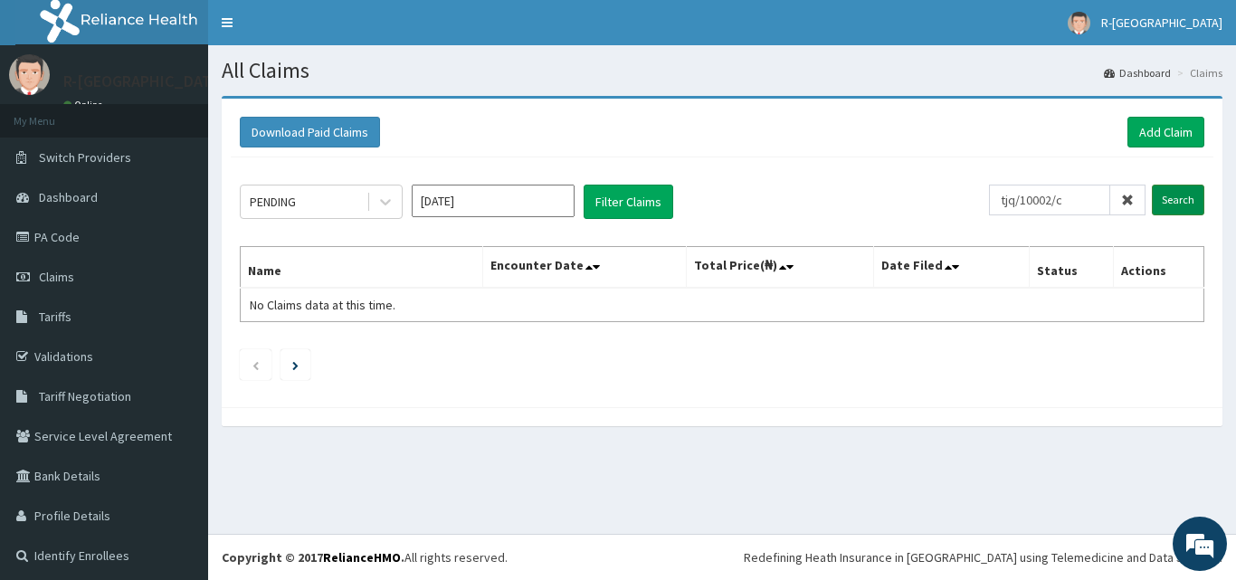
click at [1163, 199] on input "Search" at bounding box center [1178, 200] width 52 height 31
click at [1029, 207] on input "tjq/10002/c" at bounding box center [1049, 200] width 121 height 31
paste input "CHL/11571/A"
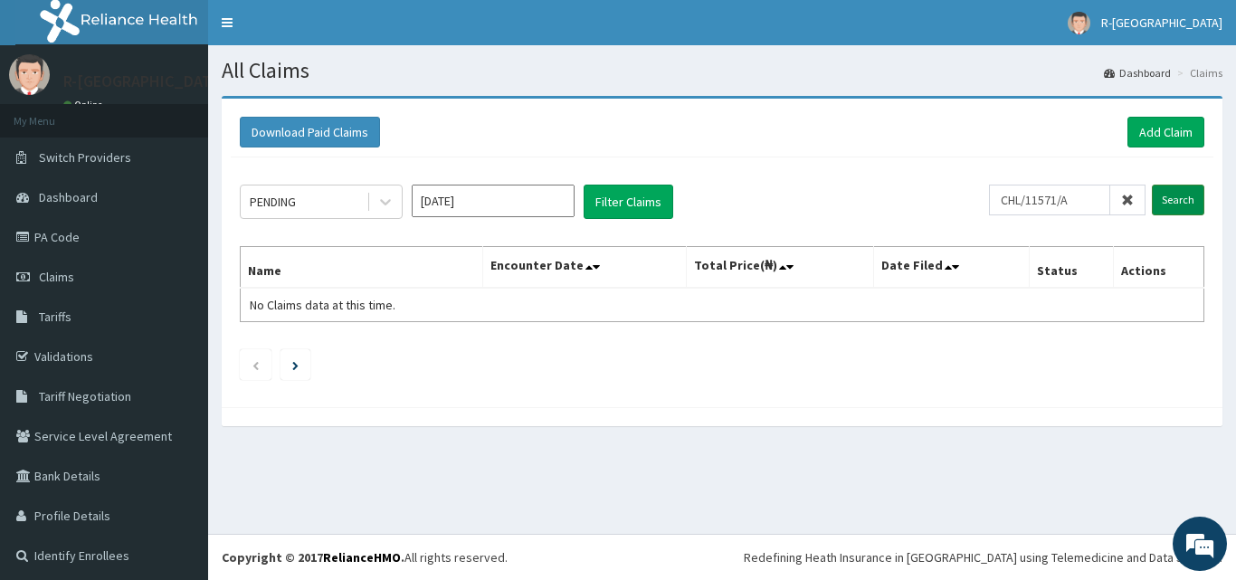
click at [1152, 210] on input "Search" at bounding box center [1178, 200] width 52 height 31
click at [1034, 204] on input "CHL/11571/A" at bounding box center [1049, 200] width 121 height 31
click at [1035, 204] on input "CHL/11571/A" at bounding box center [1049, 200] width 121 height 31
paste input "RET/2244"
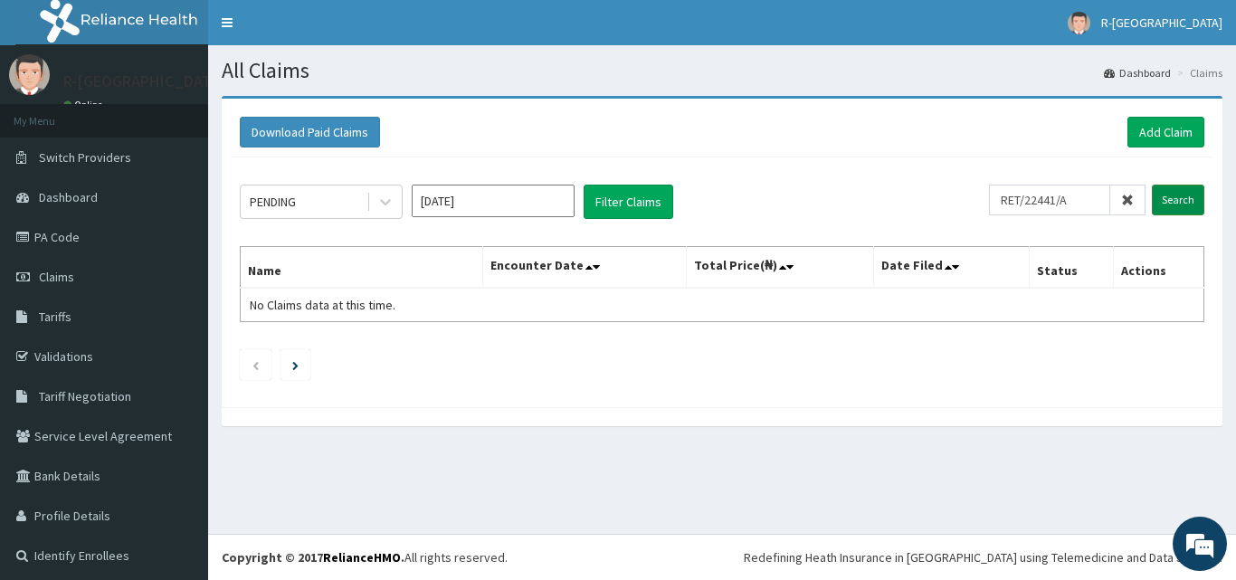
click at [1173, 195] on input "Search" at bounding box center [1178, 200] width 52 height 31
click at [1067, 196] on input "RET/22441/A" at bounding box center [1049, 200] width 121 height 31
paste input "fmp/10460/a"
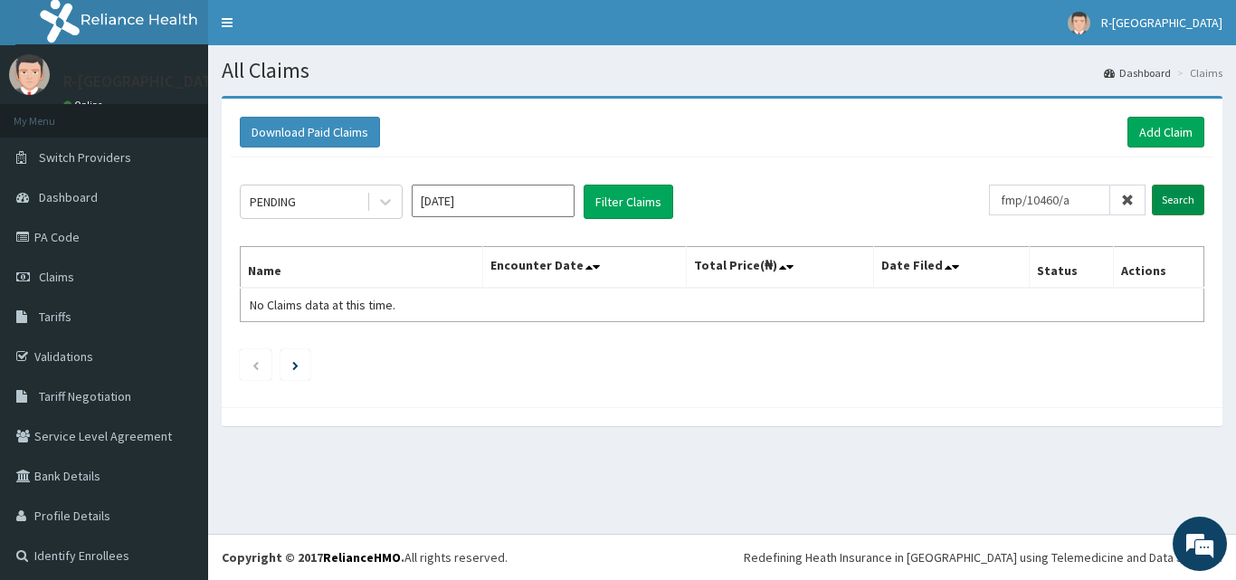
click at [1160, 200] on input "Search" at bounding box center [1178, 200] width 52 height 31
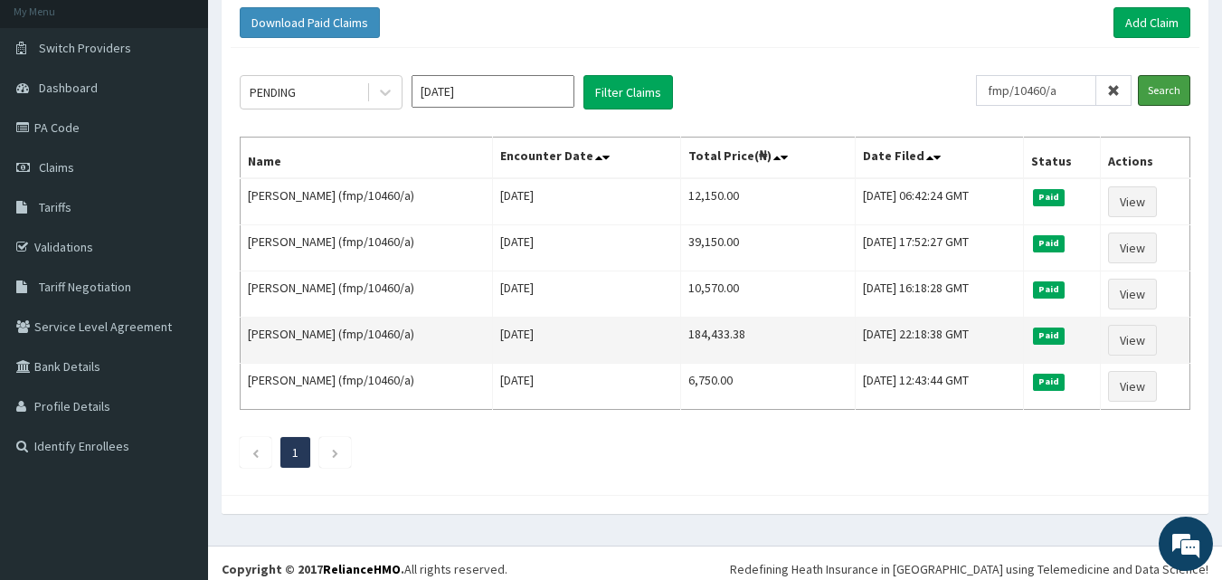
scroll to position [31, 0]
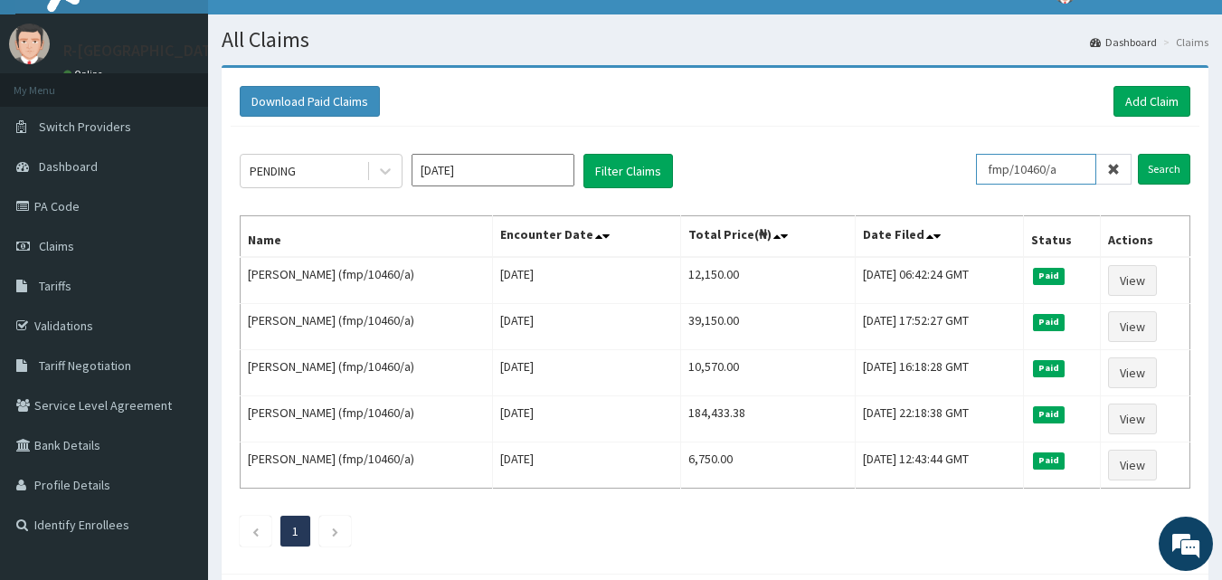
click at [1016, 161] on input "fmp/10460/a" at bounding box center [1036, 169] width 120 height 31
paste input "CYA/10699/A"
type input "CYA/10699/A"
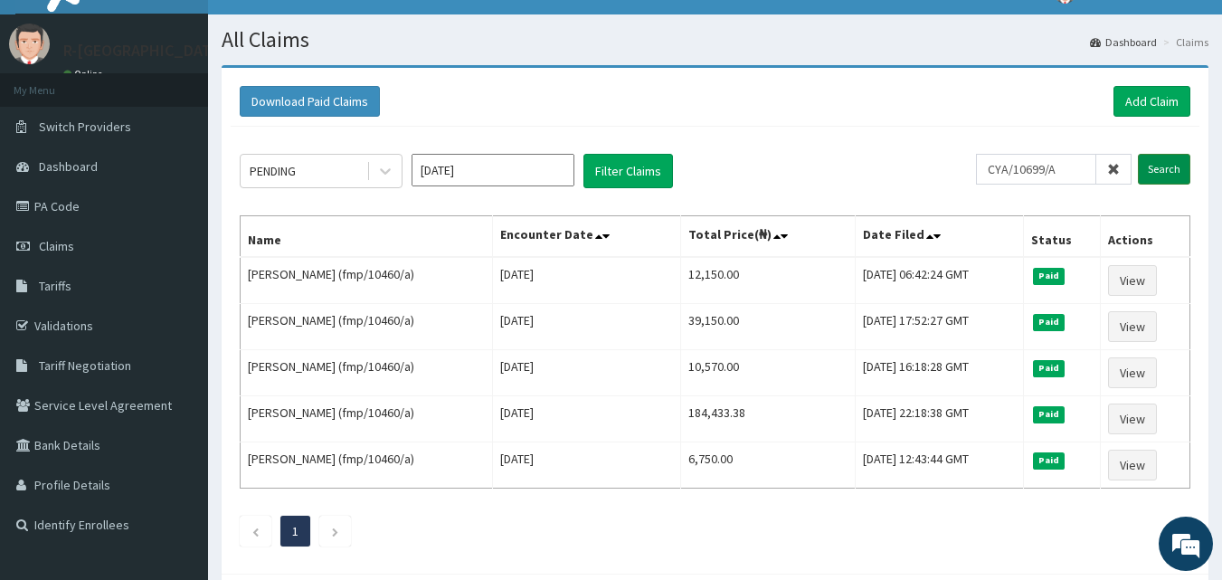
click at [1160, 178] on input "Search" at bounding box center [1164, 169] width 52 height 31
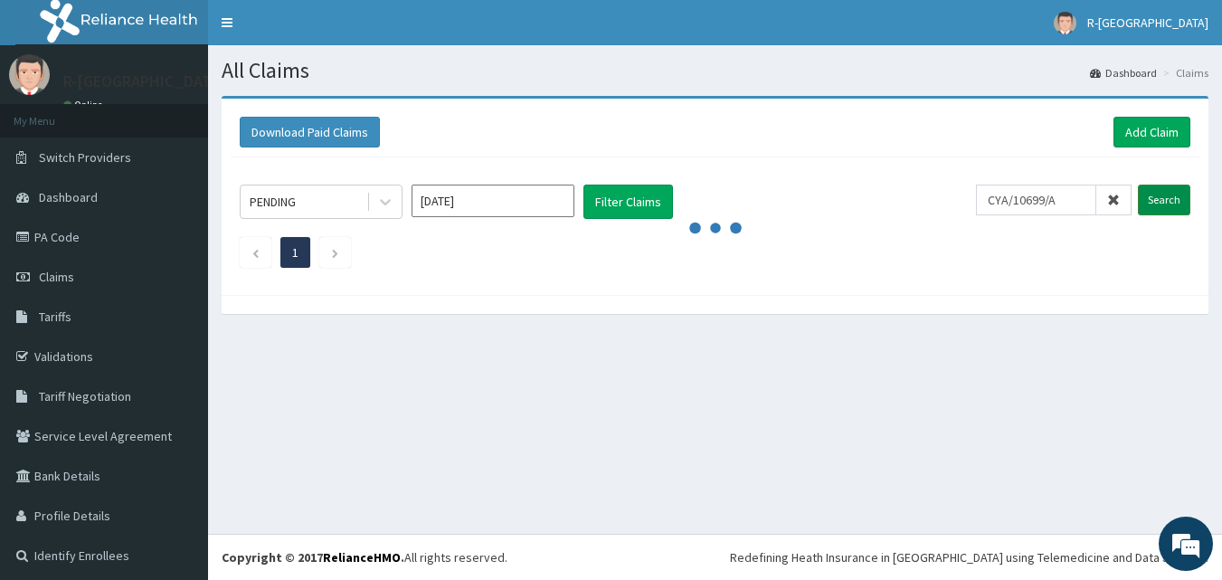
scroll to position [0, 0]
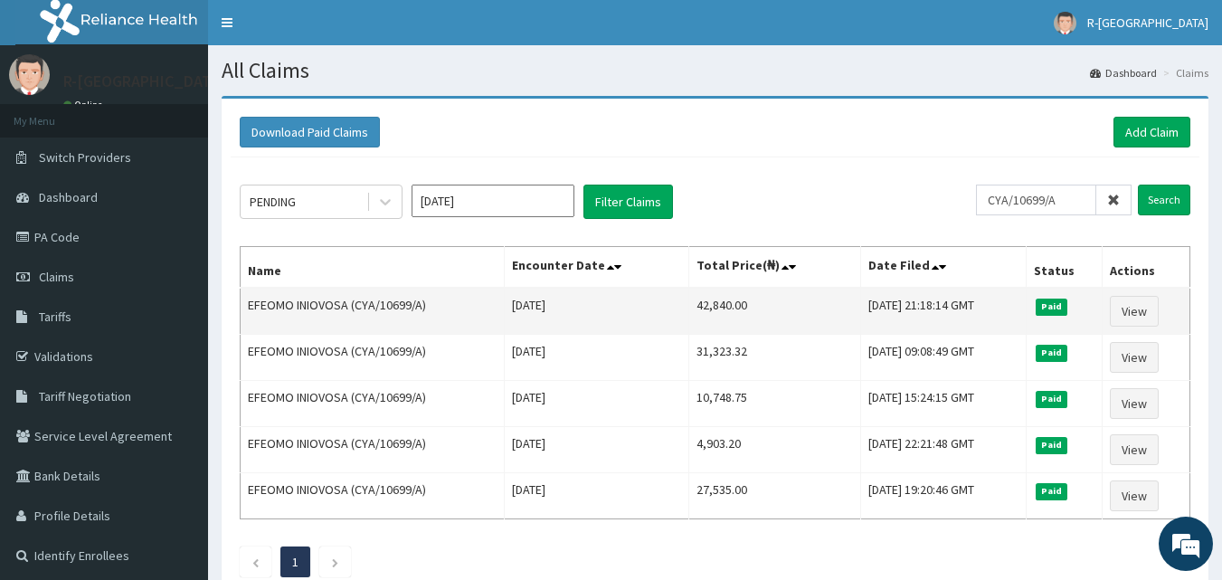
click at [712, 298] on td "42,840.00" at bounding box center [775, 311] width 172 height 47
copy td "42,840.00"
click at [1132, 312] on link "View" at bounding box center [1134, 311] width 49 height 31
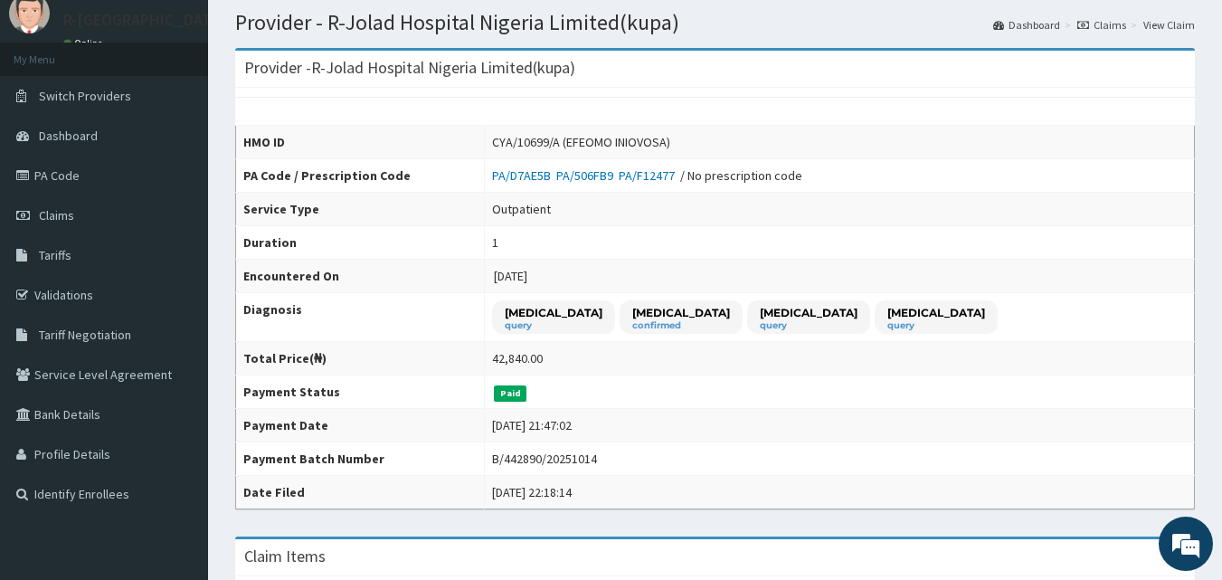
scroll to position [90, 0]
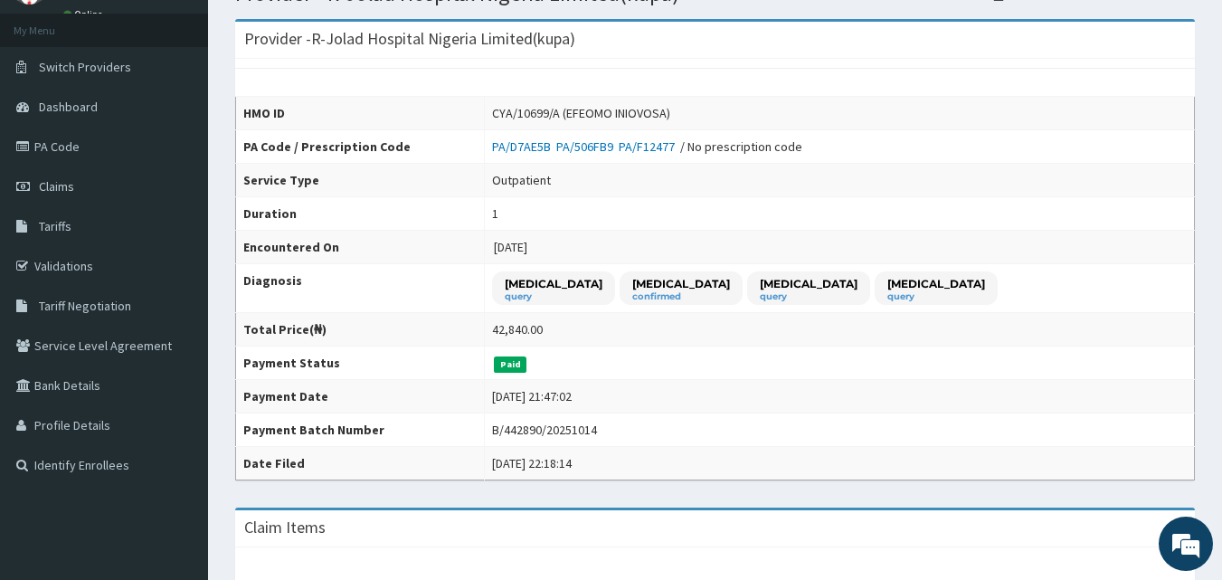
click at [554, 424] on div "B/442890/20251014" at bounding box center [544, 430] width 105 height 18
copy div "B/442890/20251014"
click at [74, 192] on link "Claims" at bounding box center [104, 186] width 208 height 40
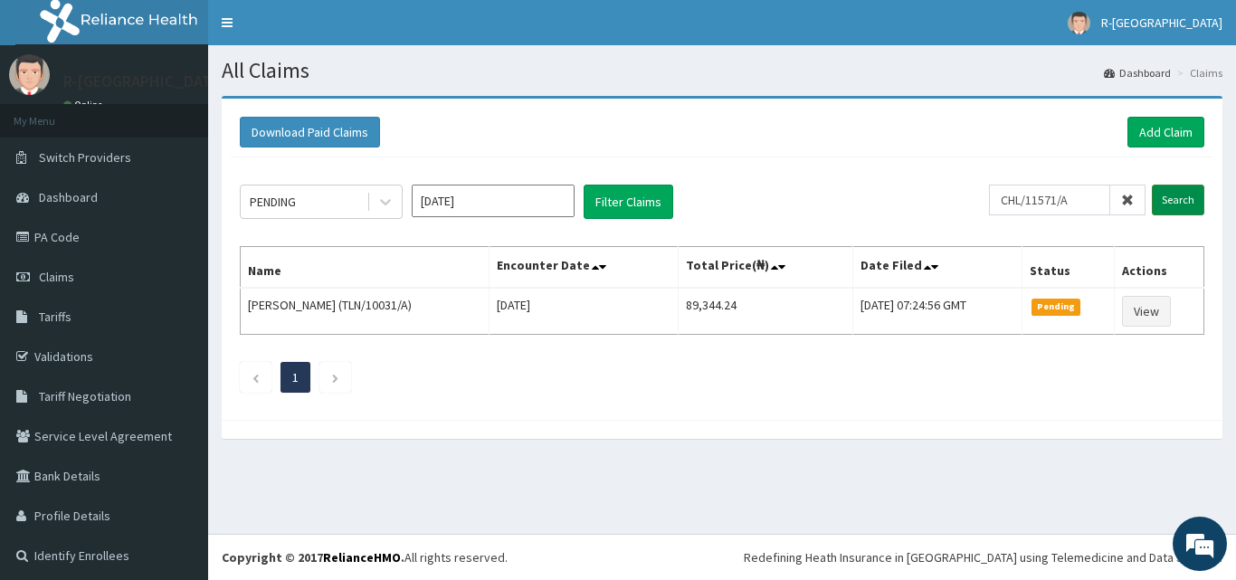
click at [1171, 196] on input "Search" at bounding box center [1178, 200] width 52 height 31
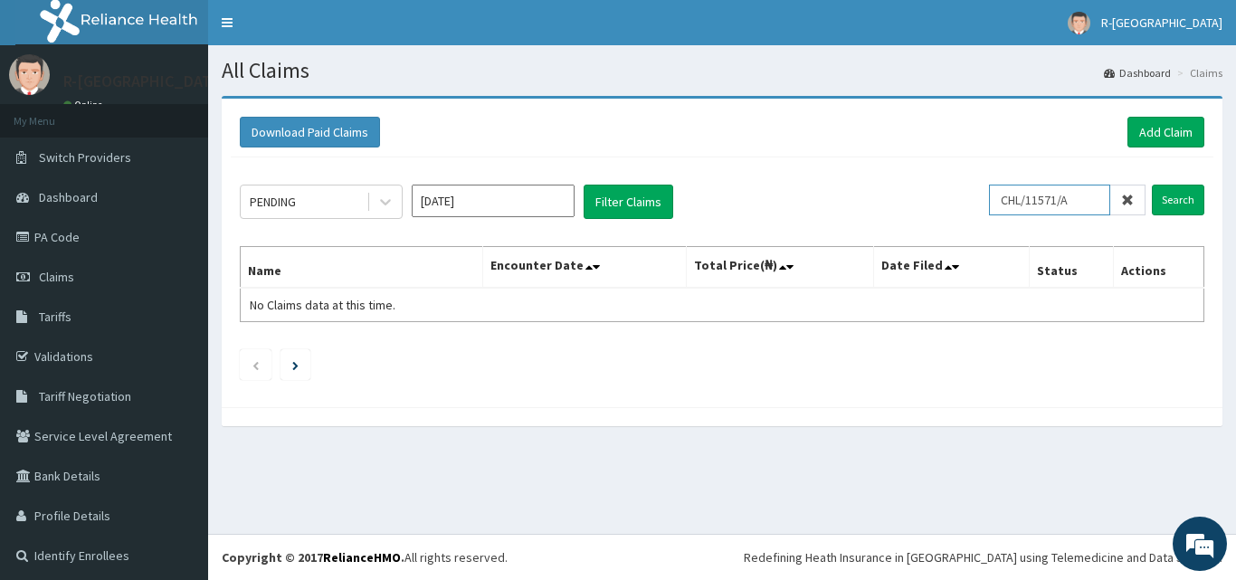
click at [1050, 209] on input "CHL/11571/A" at bounding box center [1049, 200] width 121 height 31
click at [1060, 188] on input "CHL/11571/A" at bounding box center [1049, 200] width 121 height 31
click at [1061, 189] on input "CHL/11571/A" at bounding box center [1049, 200] width 121 height 31
click at [1061, 190] on input "CHL/11571/A" at bounding box center [1049, 200] width 121 height 31
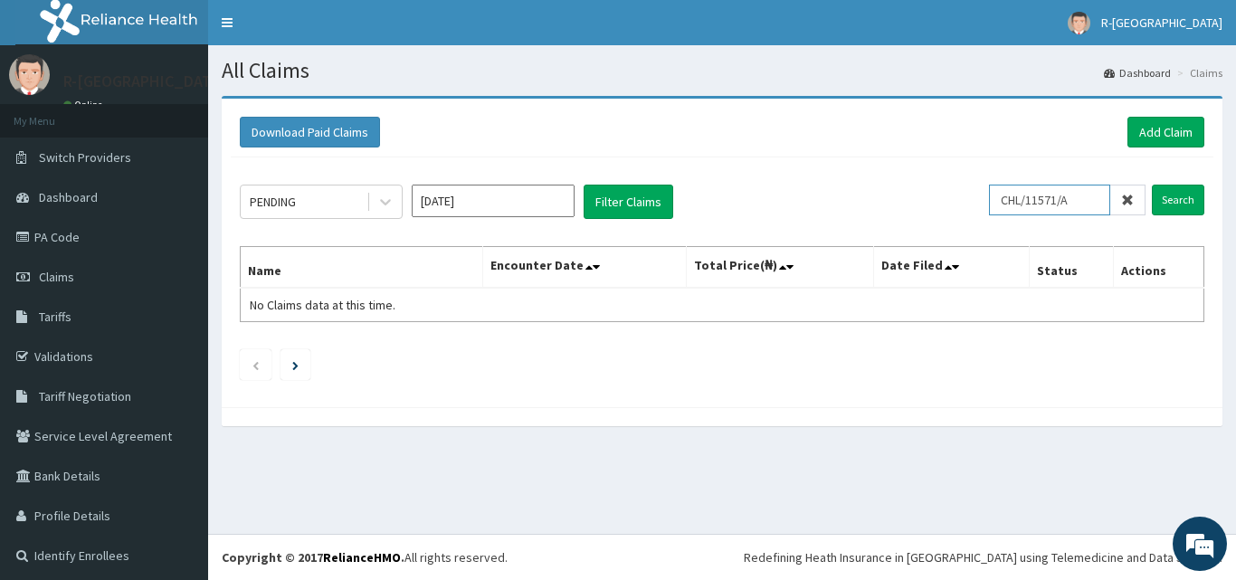
paste input "NCR/10015/E"
type input "NCR/10015/E"
click at [1159, 198] on input "Search" at bounding box center [1178, 200] width 52 height 31
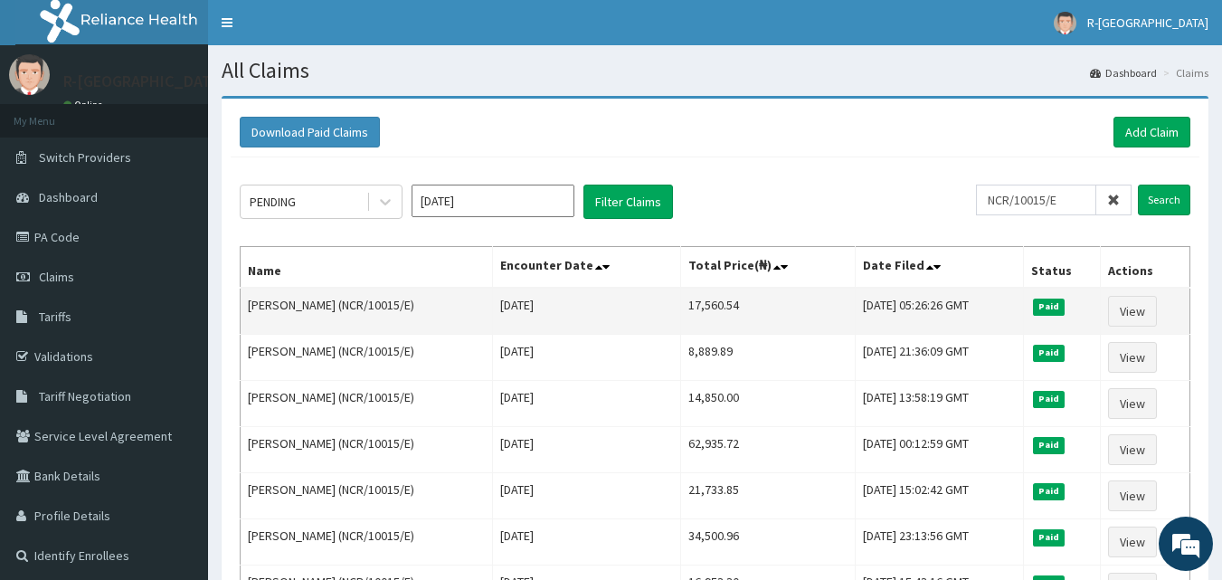
click at [689, 307] on td "17,560.54" at bounding box center [767, 311] width 175 height 47
copy td "17,560.54"
click at [1120, 319] on link "View" at bounding box center [1132, 311] width 49 height 31
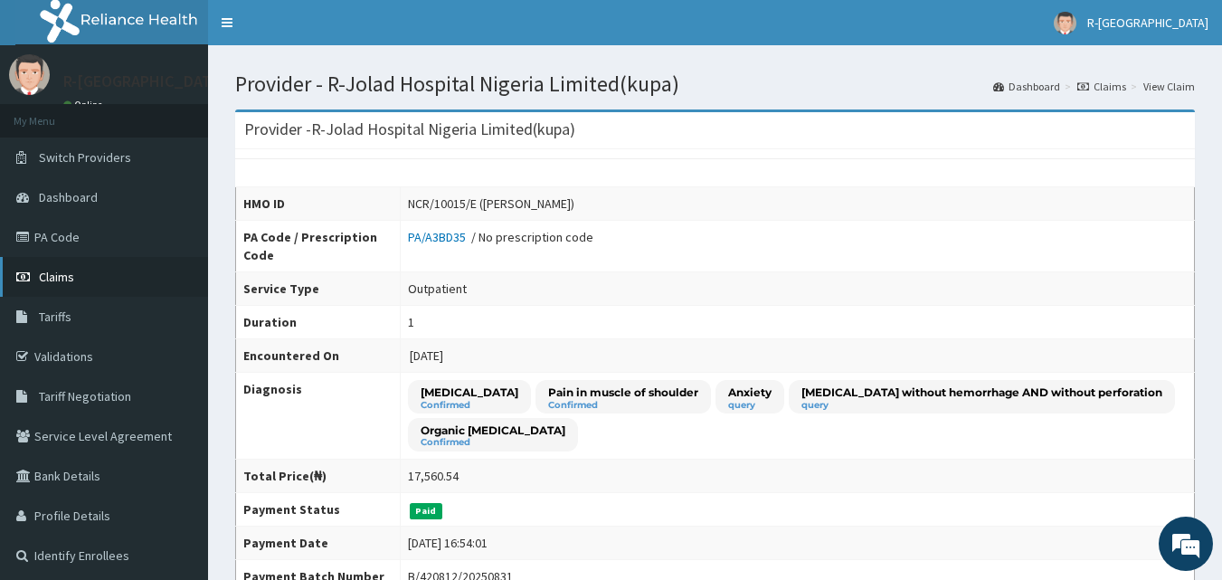
click at [96, 267] on link "Claims" at bounding box center [104, 277] width 208 height 40
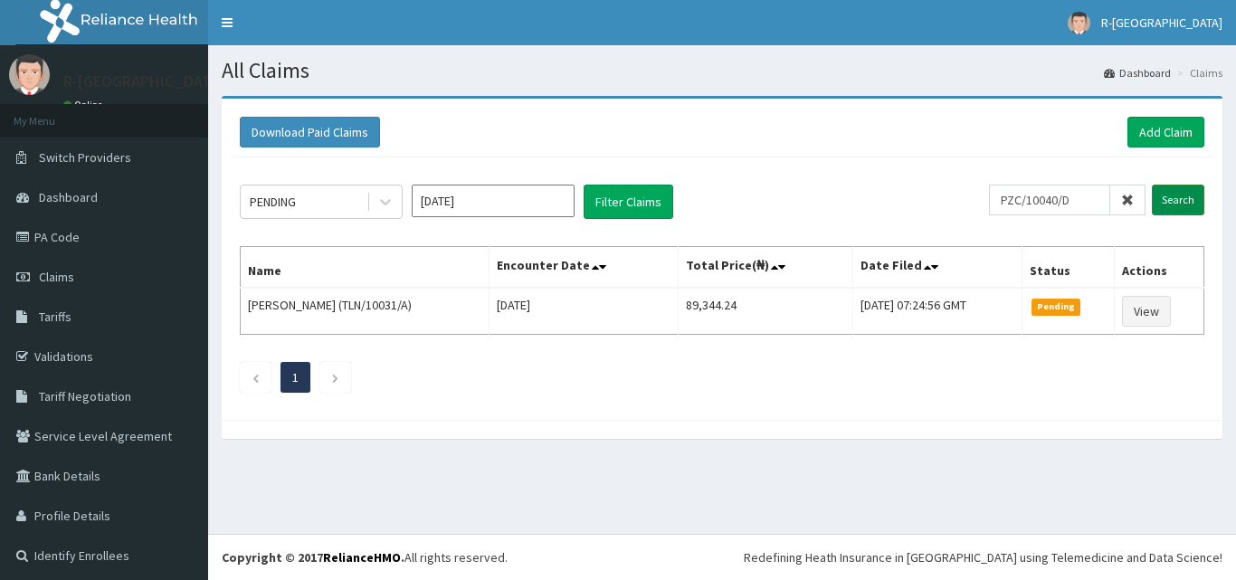
type input "PZC/10040/D"
click at [1177, 191] on input "Search" at bounding box center [1178, 200] width 52 height 31
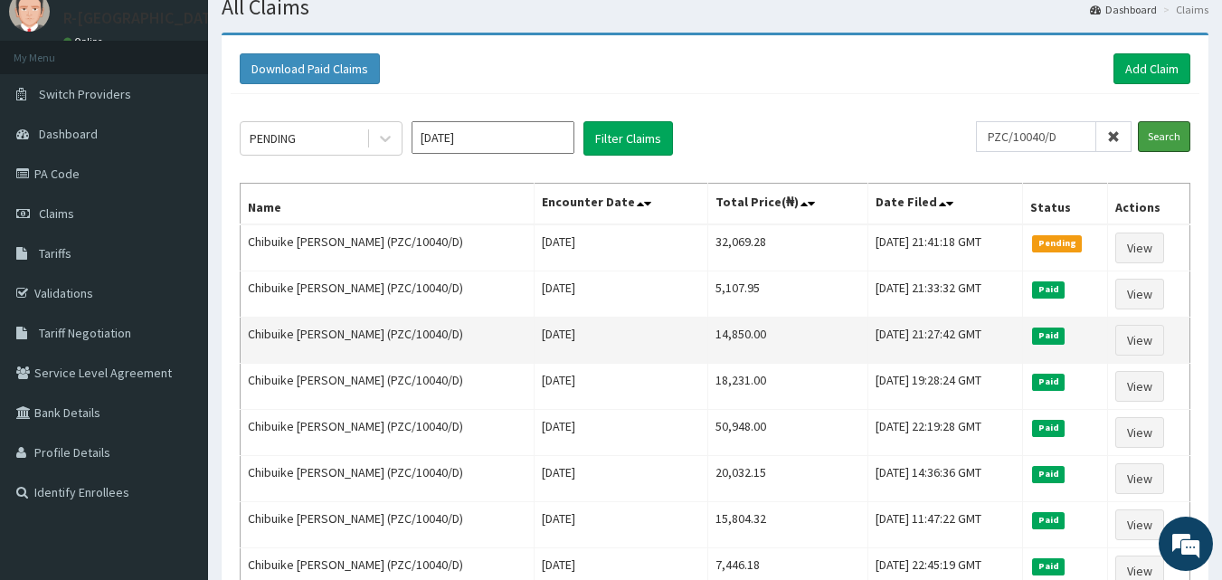
scroll to position [90, 0]
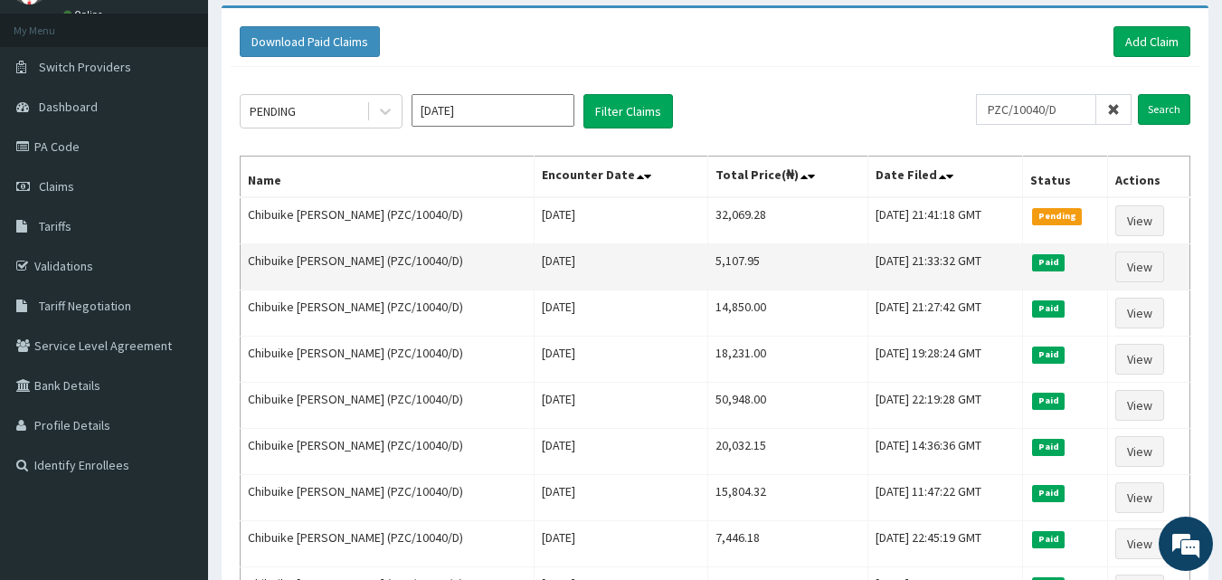
click at [707, 265] on td "5,107.95" at bounding box center [787, 267] width 160 height 46
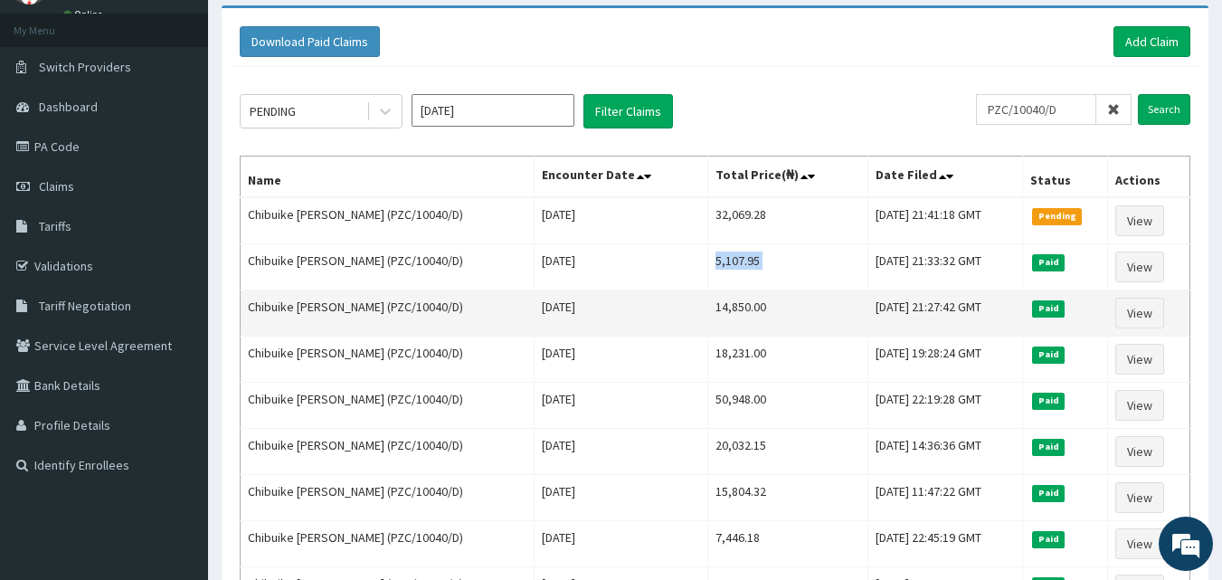
scroll to position [0, 0]
click at [707, 306] on td "14,850.00" at bounding box center [787, 313] width 160 height 46
copy td "14,850.00"
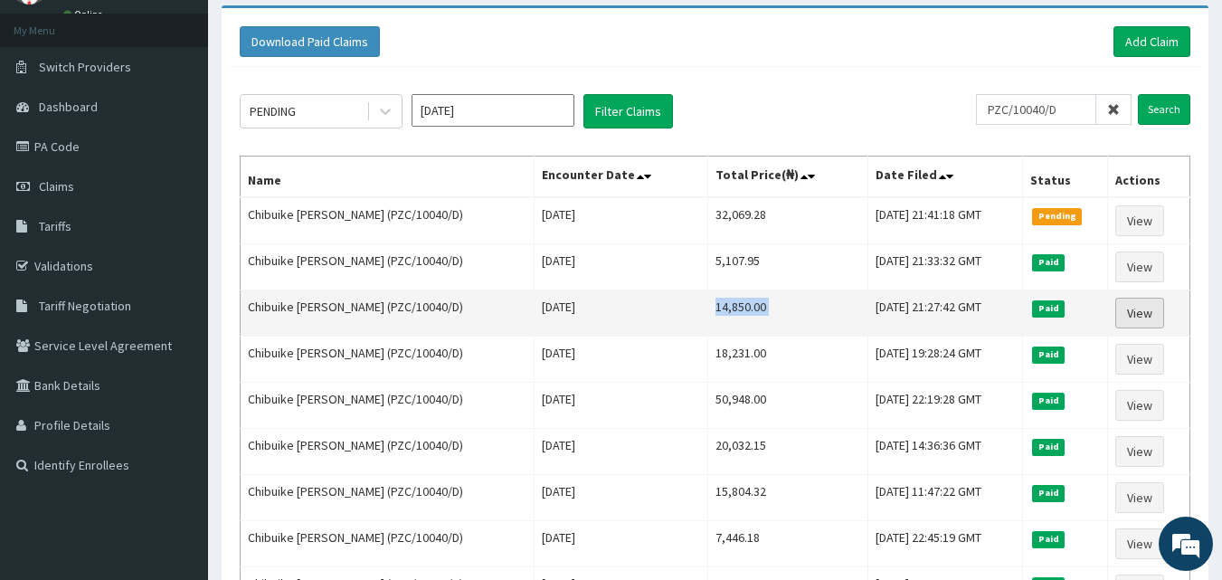
click at [1123, 320] on link "View" at bounding box center [1139, 313] width 49 height 31
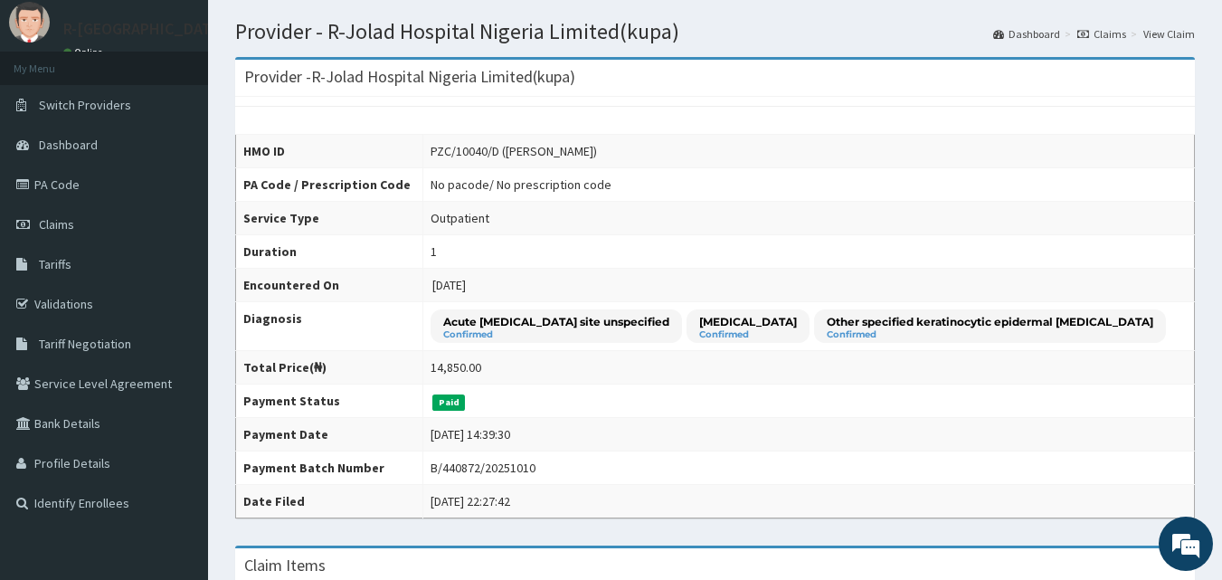
scroll to position [90, 0]
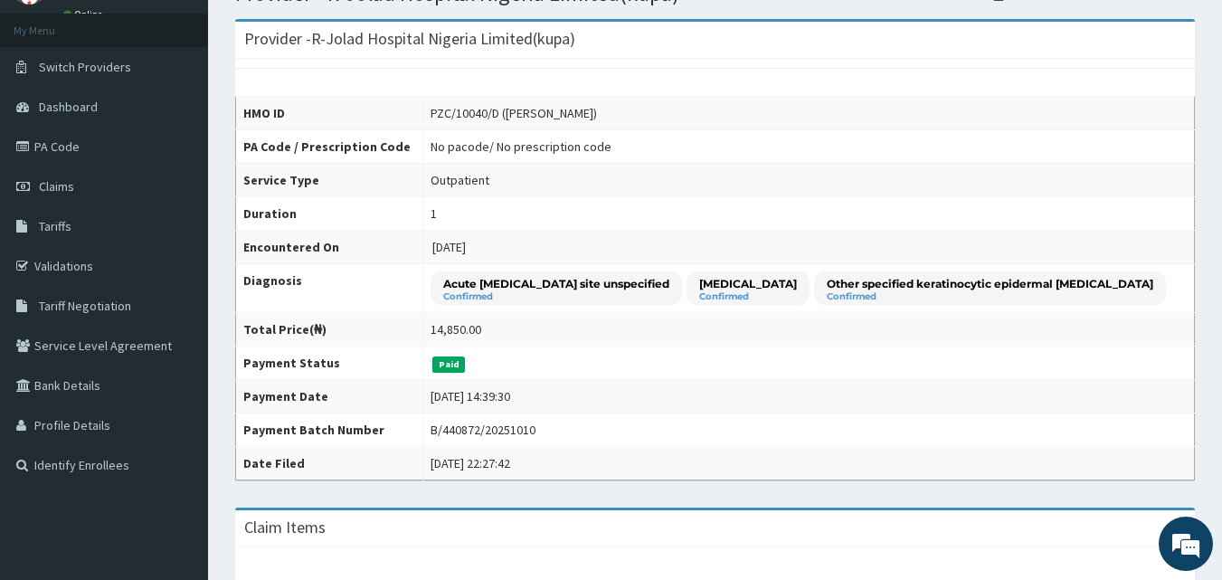
click at [512, 439] on div "B/440872/20251010" at bounding box center [483, 430] width 105 height 18
copy div "B/440872/20251010"
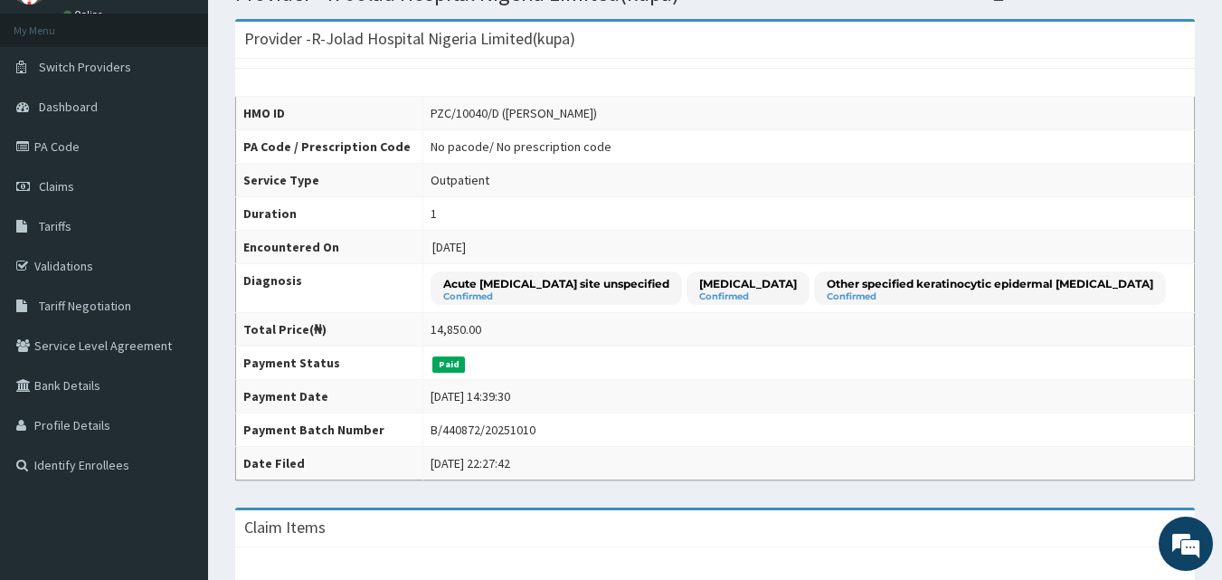
click at [443, 338] on div "14,850.00" at bounding box center [456, 329] width 51 height 18
copy div "14,850.00"
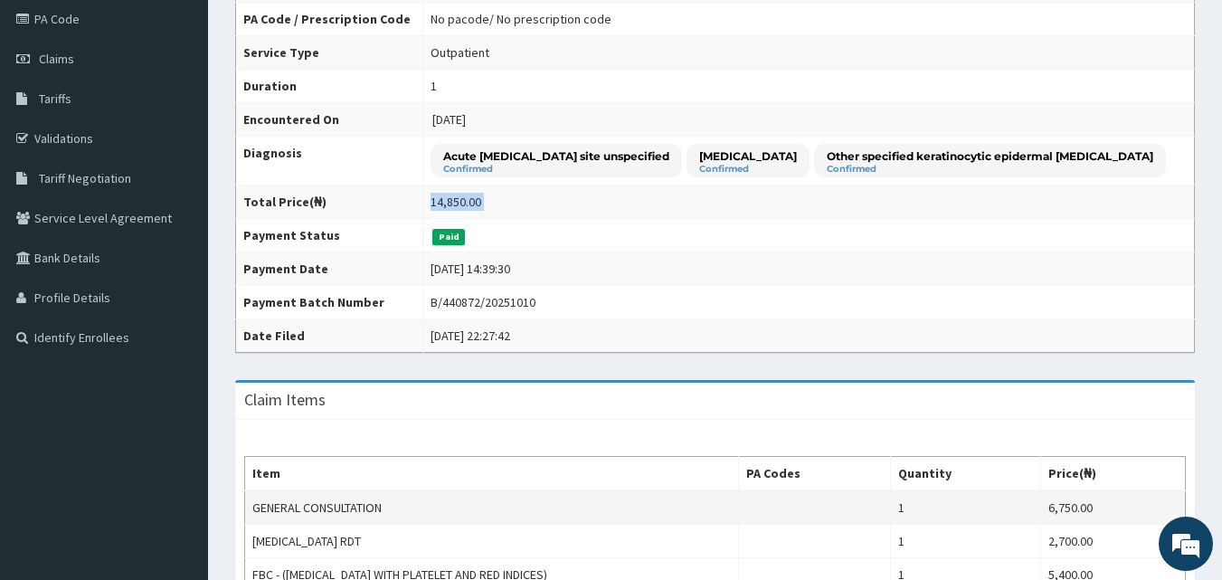
scroll to position [181, 0]
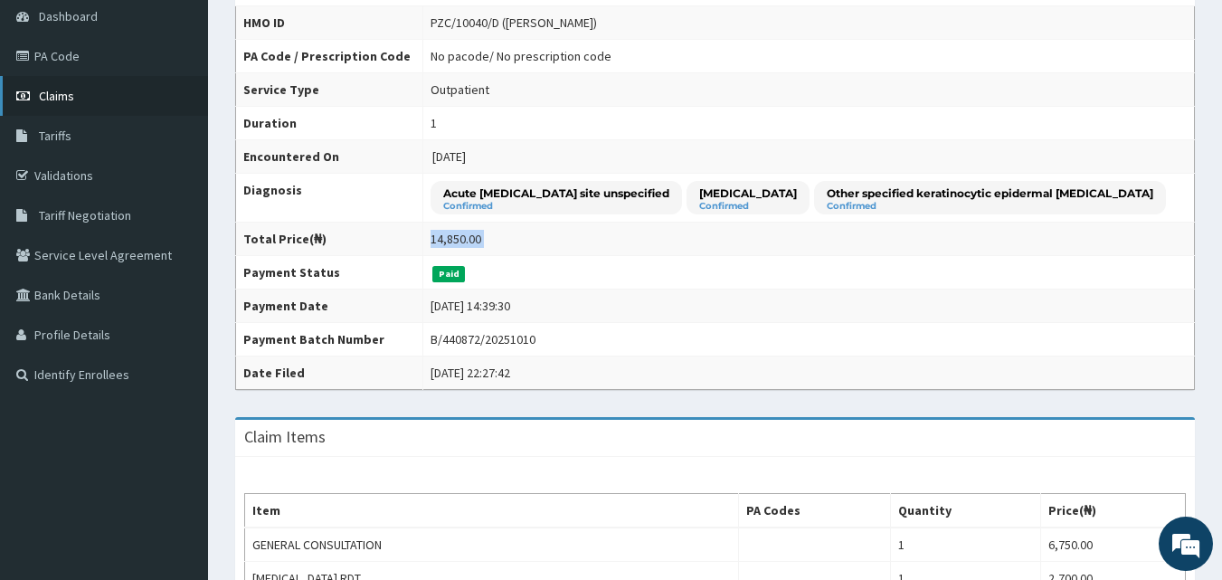
click at [71, 112] on link "Claims" at bounding box center [104, 96] width 208 height 40
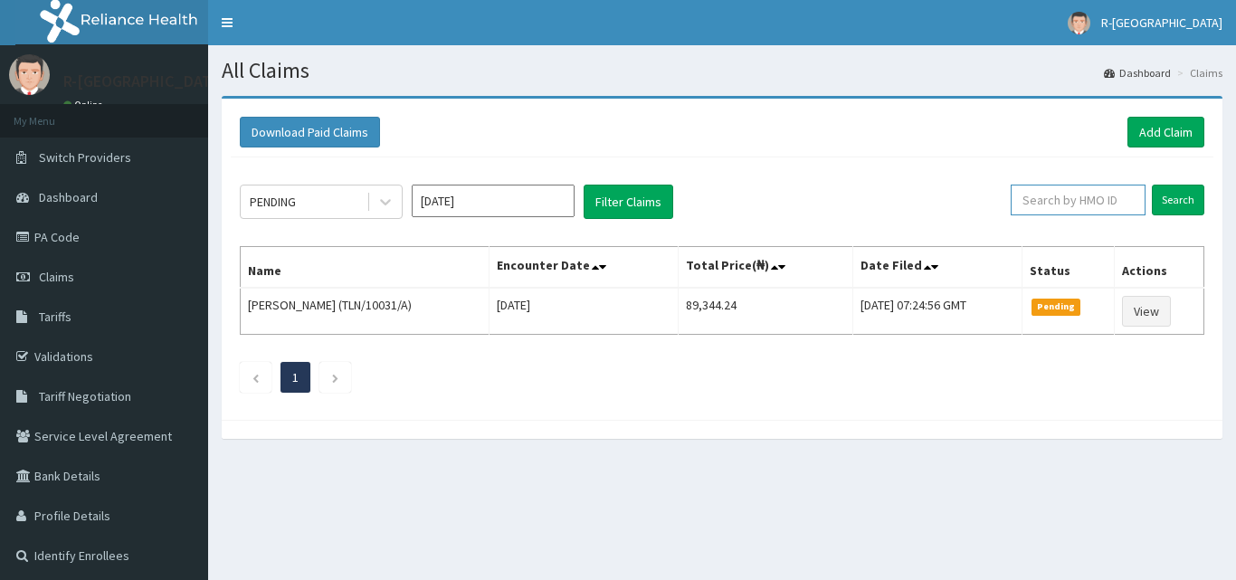
click at [1087, 210] on input "text" at bounding box center [1078, 200] width 135 height 31
paste input "ITL/10032/A"
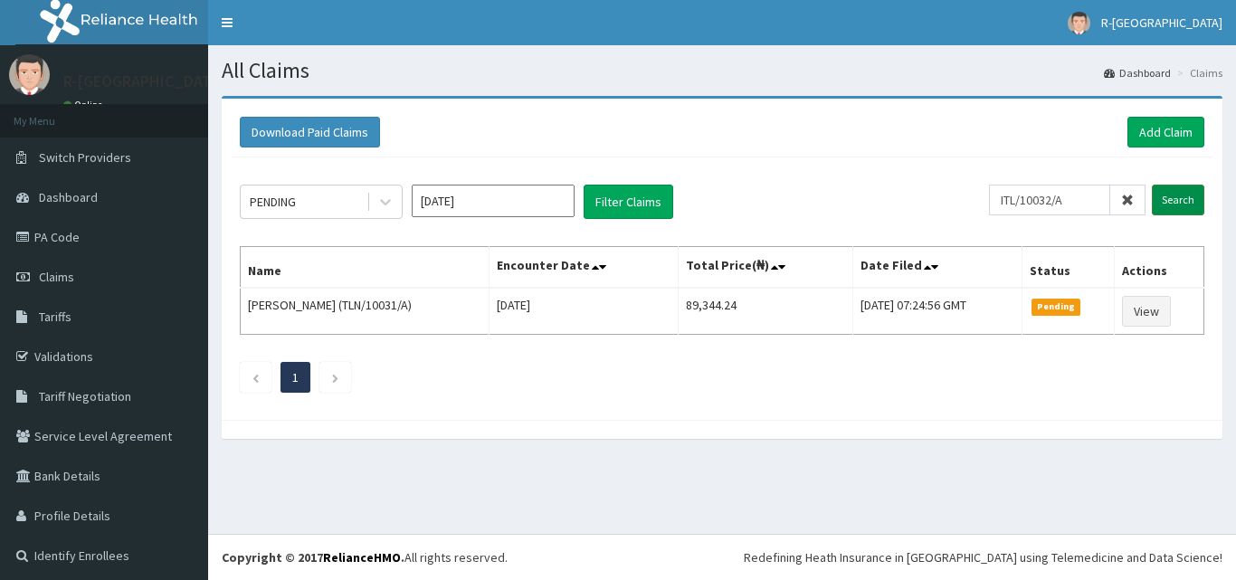
click at [1174, 210] on input "Search" at bounding box center [1178, 200] width 52 height 31
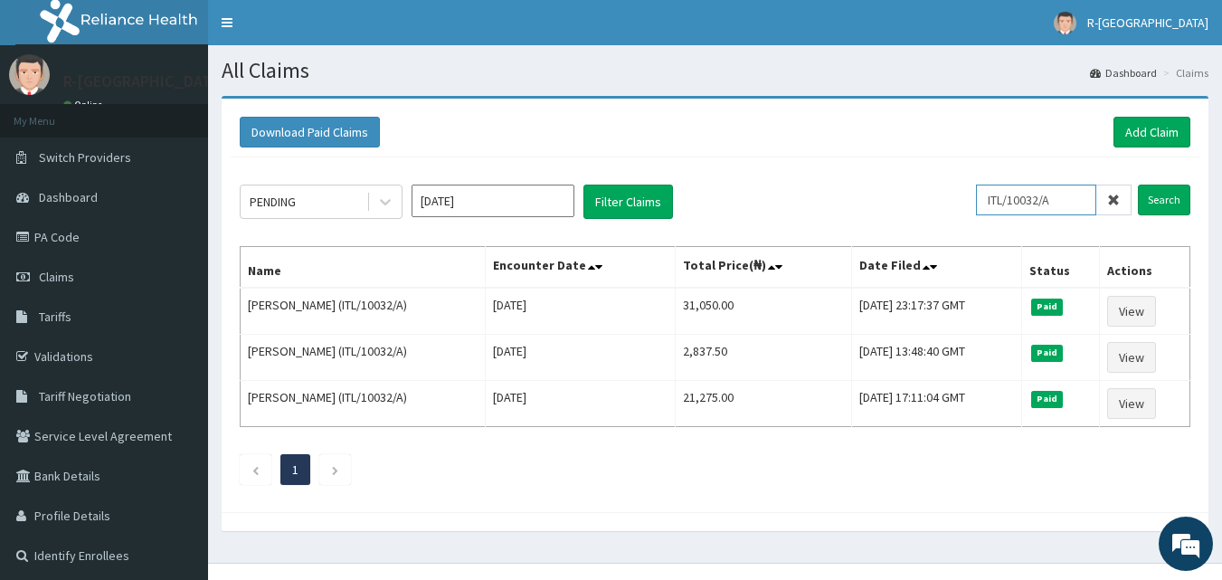
click at [1093, 205] on input "ITL/10032/A" at bounding box center [1036, 200] width 120 height 31
paste input "AIA/10239"
click at [1149, 210] on input "Search" at bounding box center [1164, 200] width 52 height 31
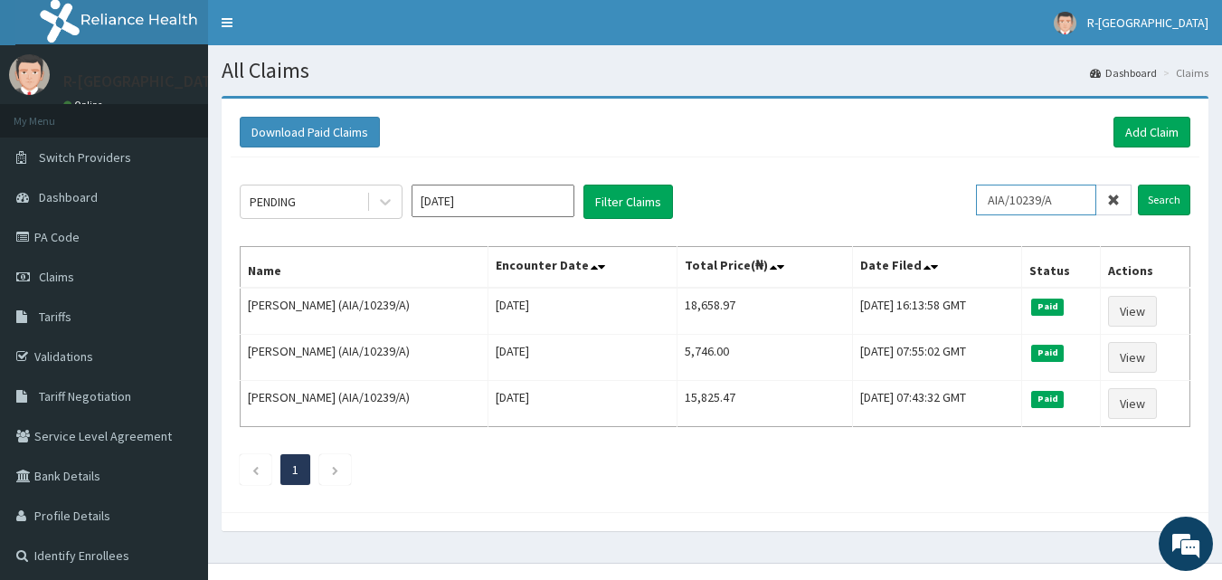
click at [1052, 214] on input "AIA/10239/A" at bounding box center [1036, 200] width 120 height 31
paste input "IEI/10006/B"
type input "IEI/10006/B"
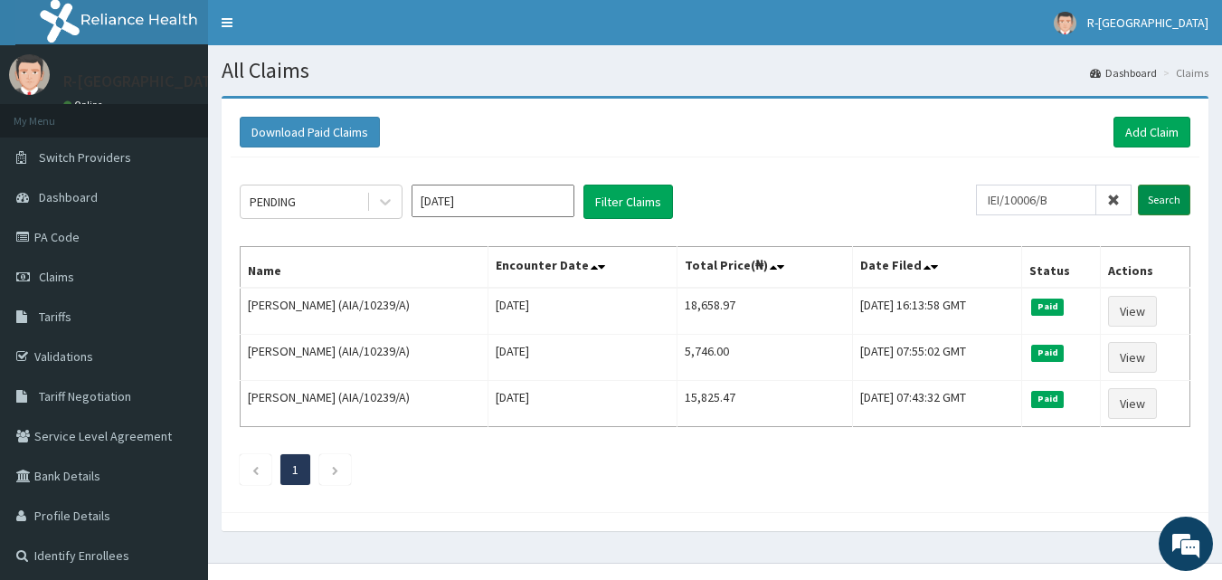
click at [1164, 212] on input "Search" at bounding box center [1164, 200] width 52 height 31
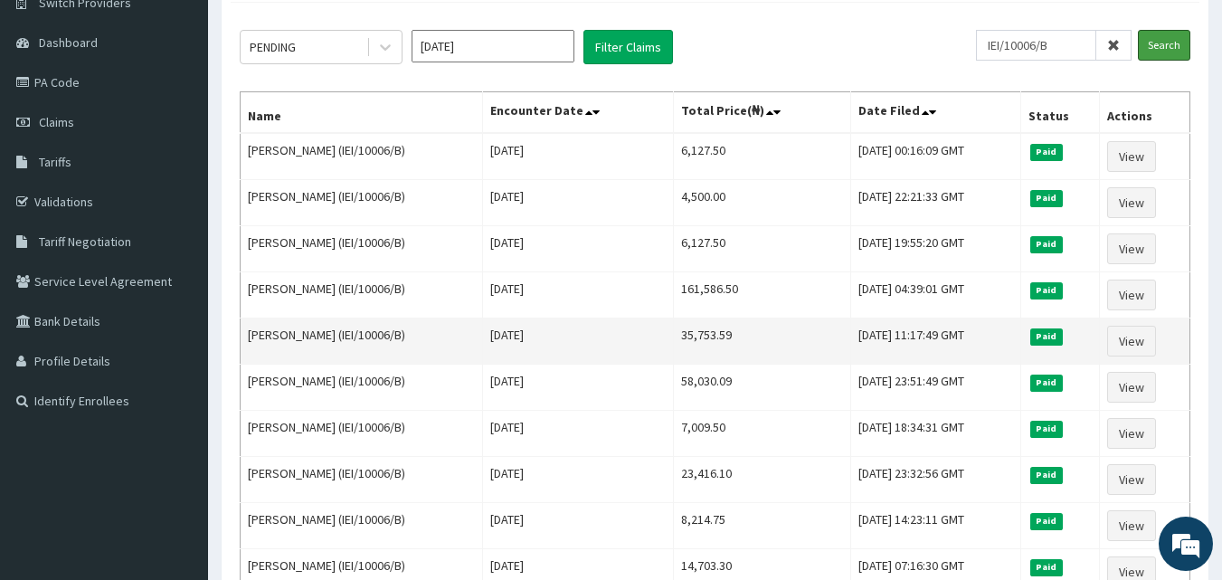
scroll to position [181, 0]
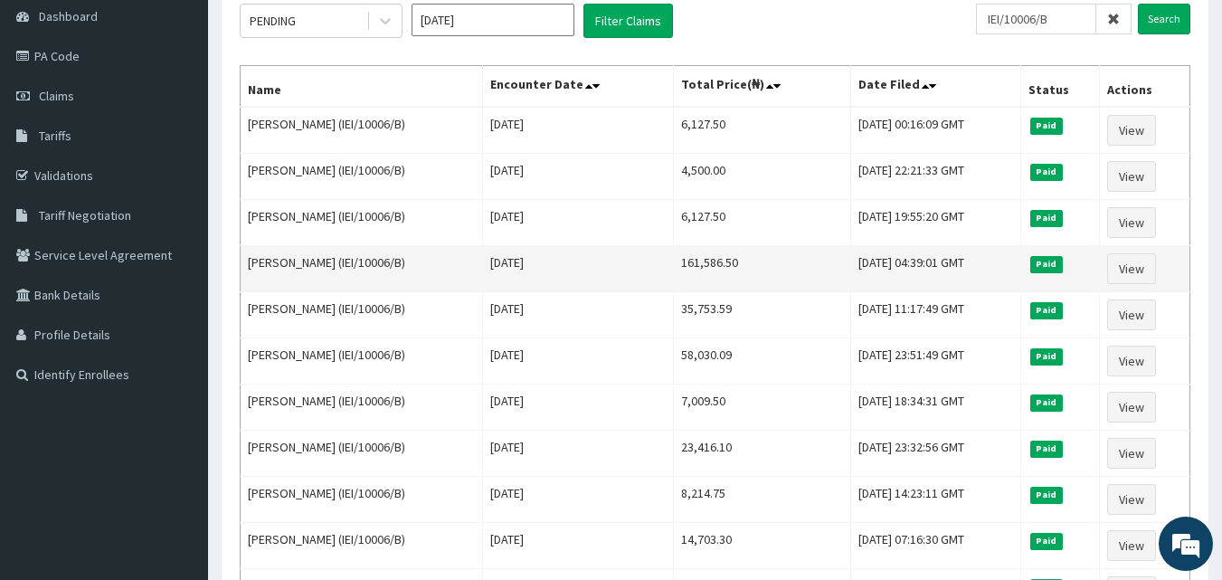
click at [685, 269] on td "161,586.50" at bounding box center [762, 269] width 176 height 46
copy td "161,586.50"
click at [1133, 273] on link "View" at bounding box center [1131, 268] width 49 height 31
